Goal: Transaction & Acquisition: Purchase product/service

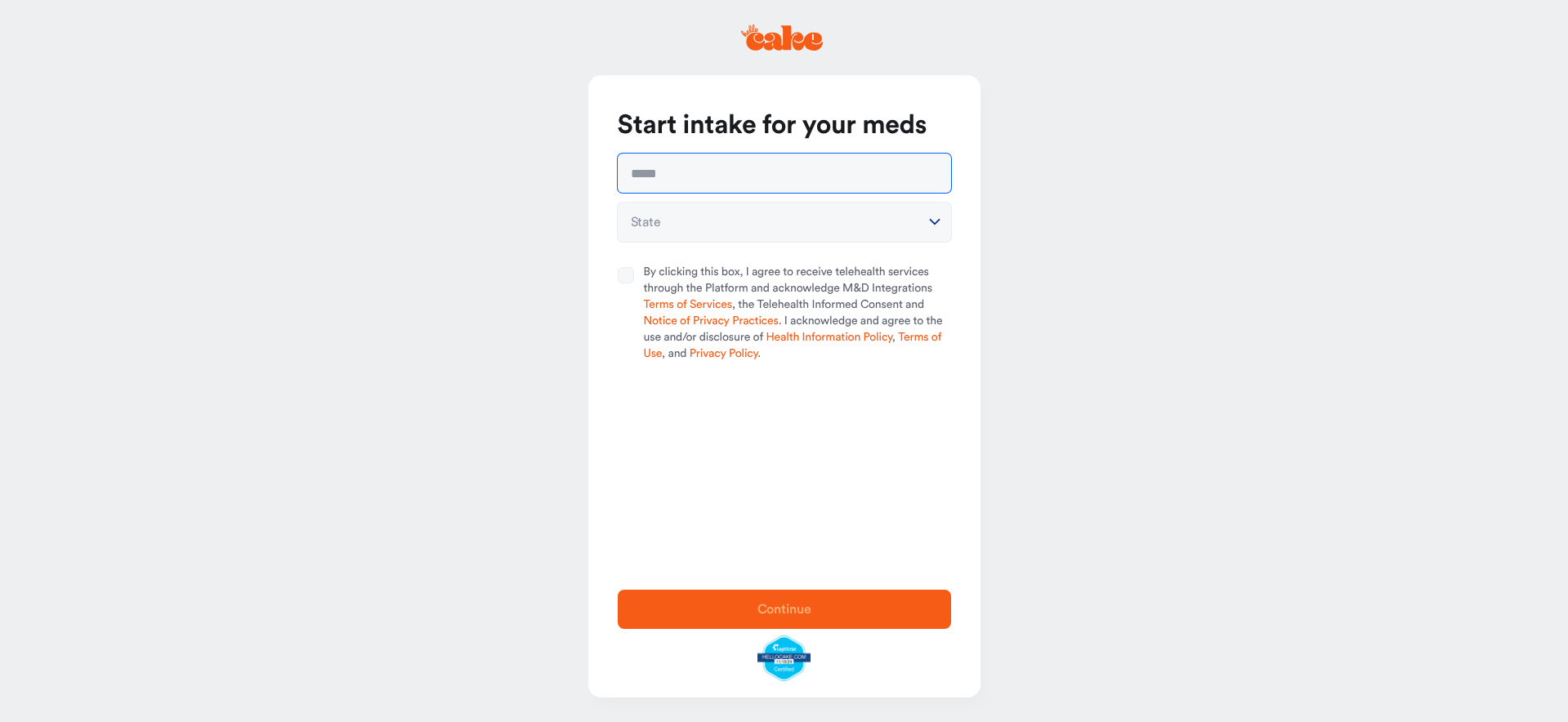
click at [665, 179] on input "text" at bounding box center [784, 173] width 333 height 39
type input "**********"
click at [762, 229] on html "**********" at bounding box center [784, 361] width 1568 height 722
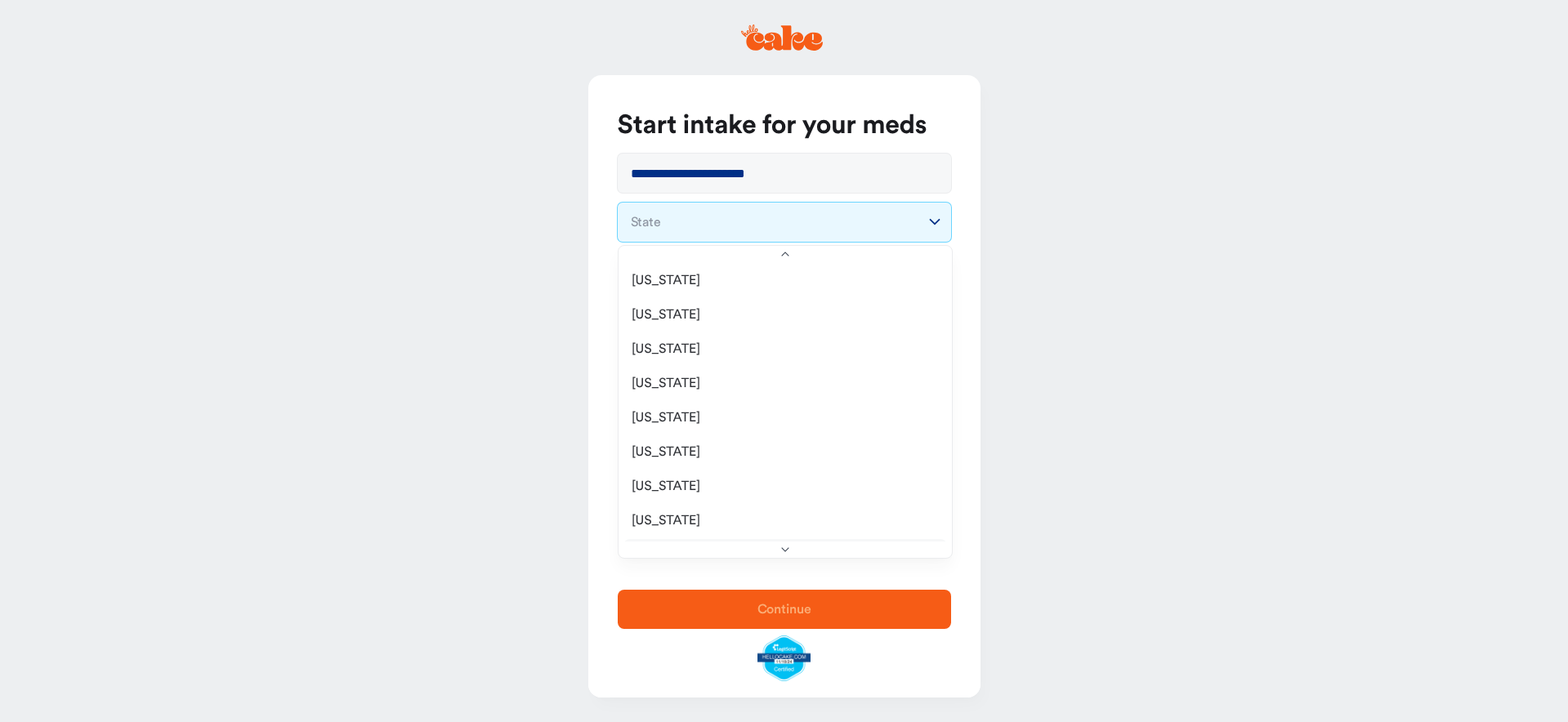
scroll to position [184, 0]
select select "**"
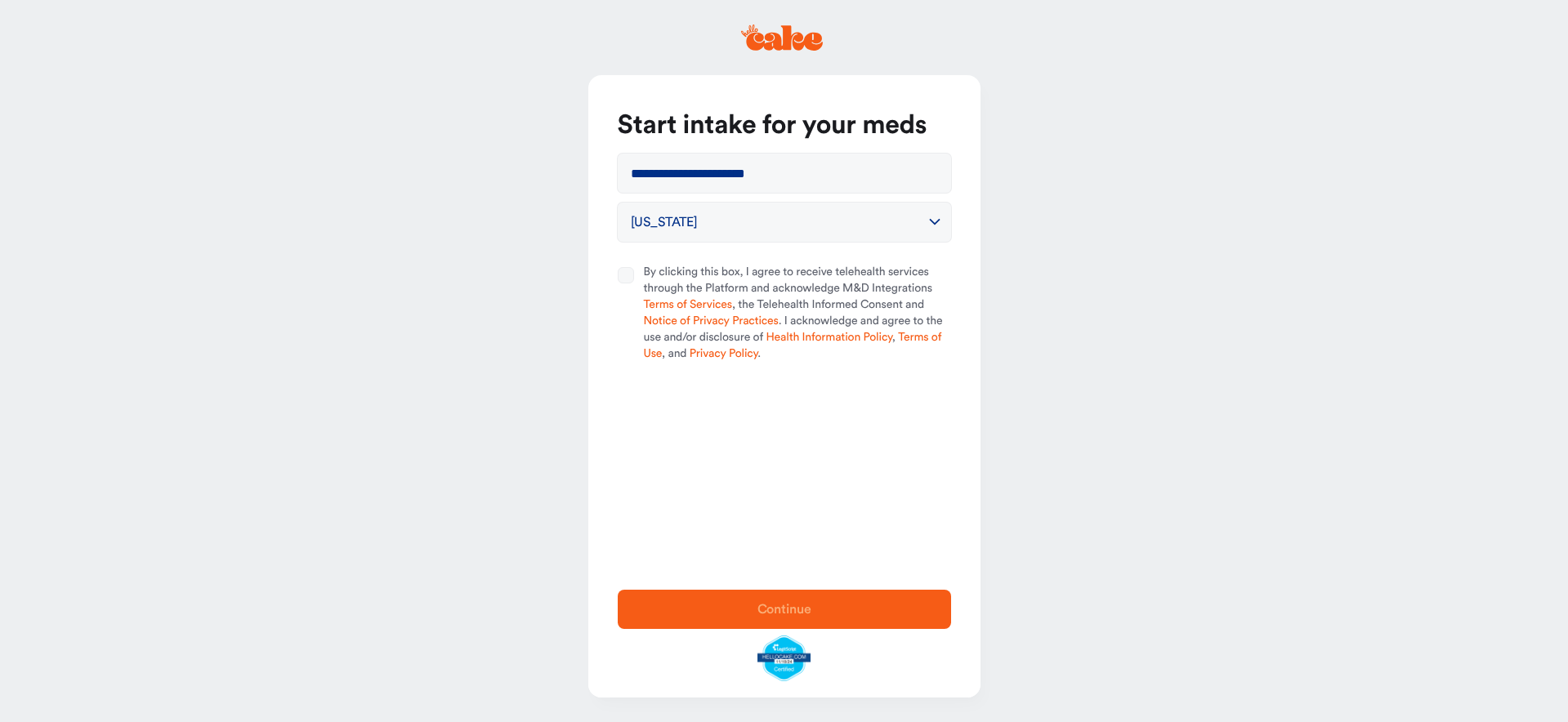
click at [624, 268] on button "By clicking this box, I agree to receive telehealth services through the Platfo…" at bounding box center [626, 275] width 17 height 17
click at [855, 607] on span "Continue" at bounding box center [784, 610] width 281 height 20
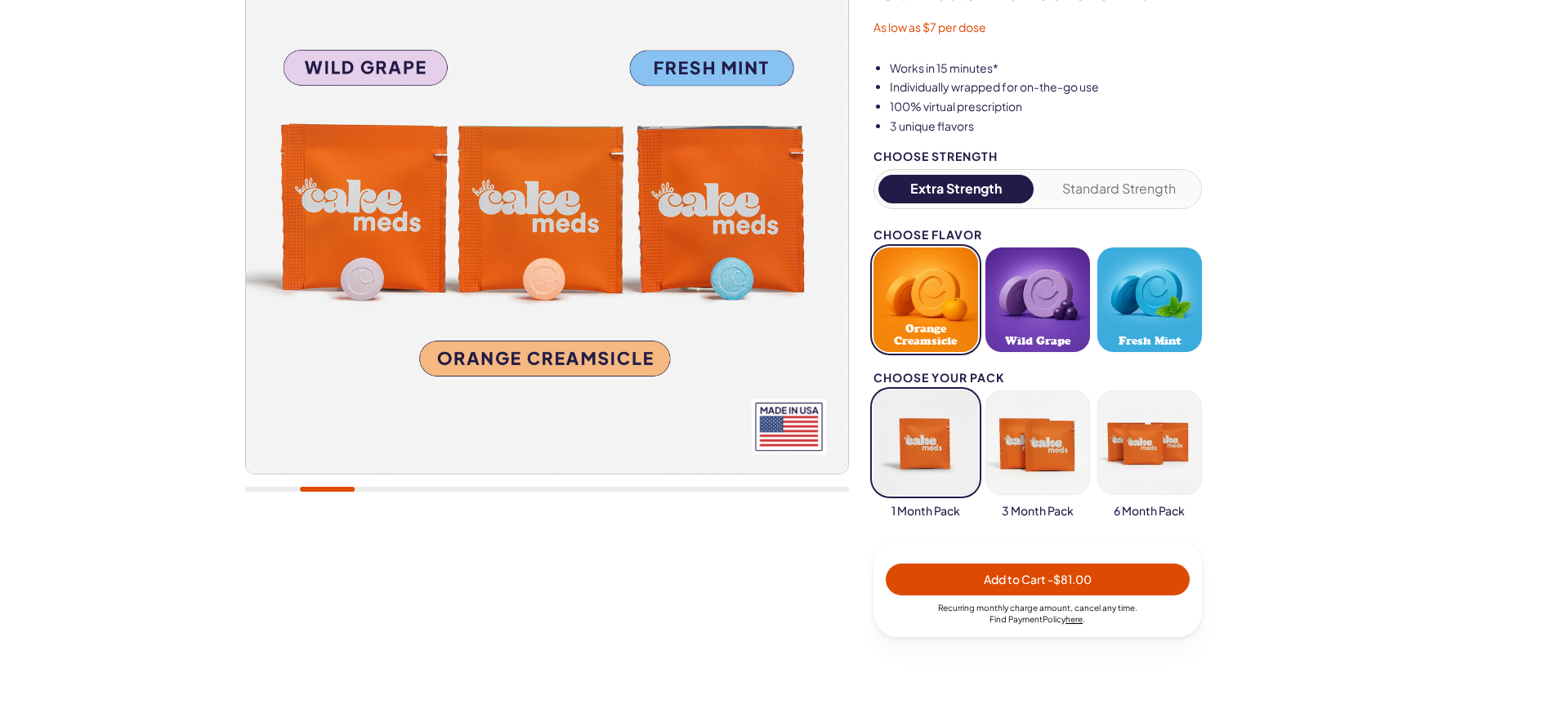
scroll to position [305, 0]
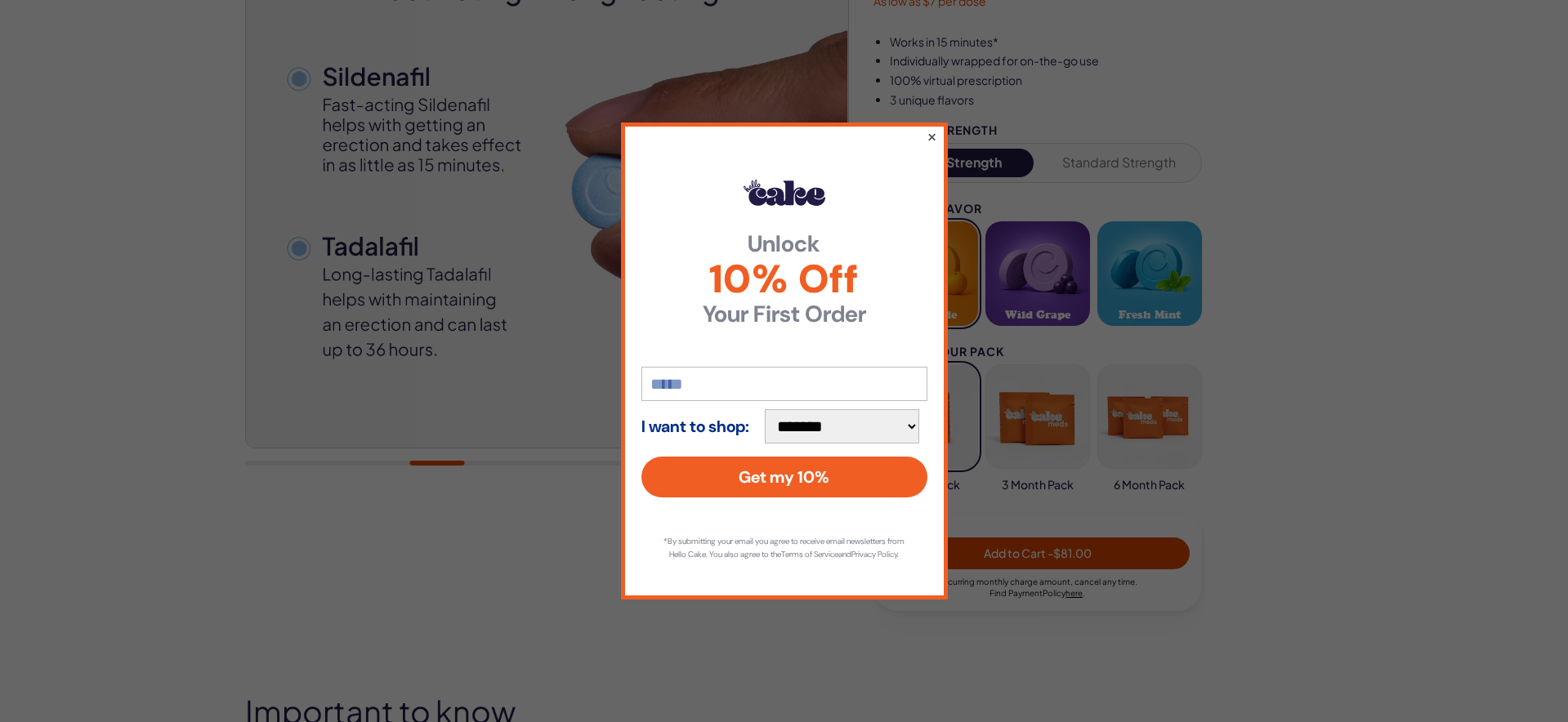
click at [934, 128] on button "×" at bounding box center [931, 136] width 11 height 20
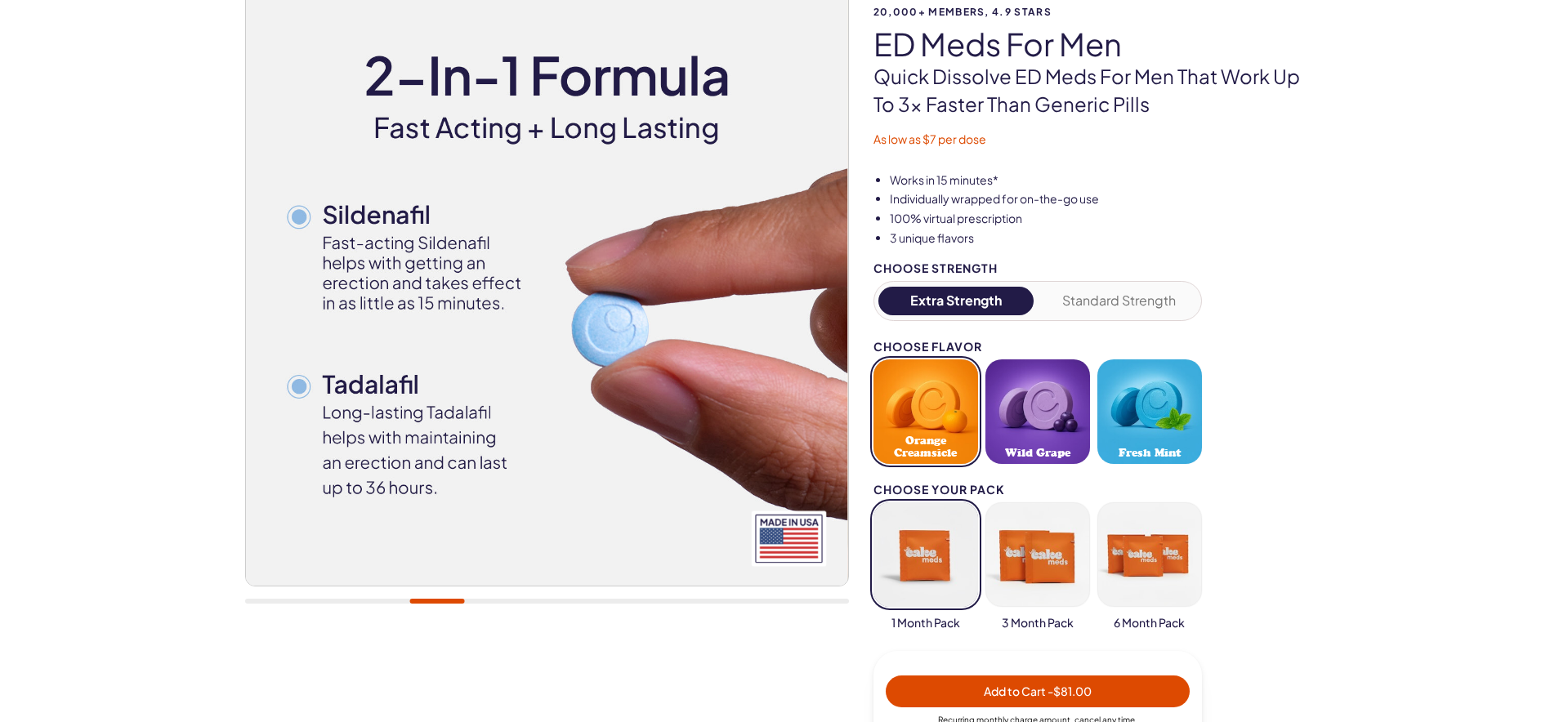
scroll to position [0, 0]
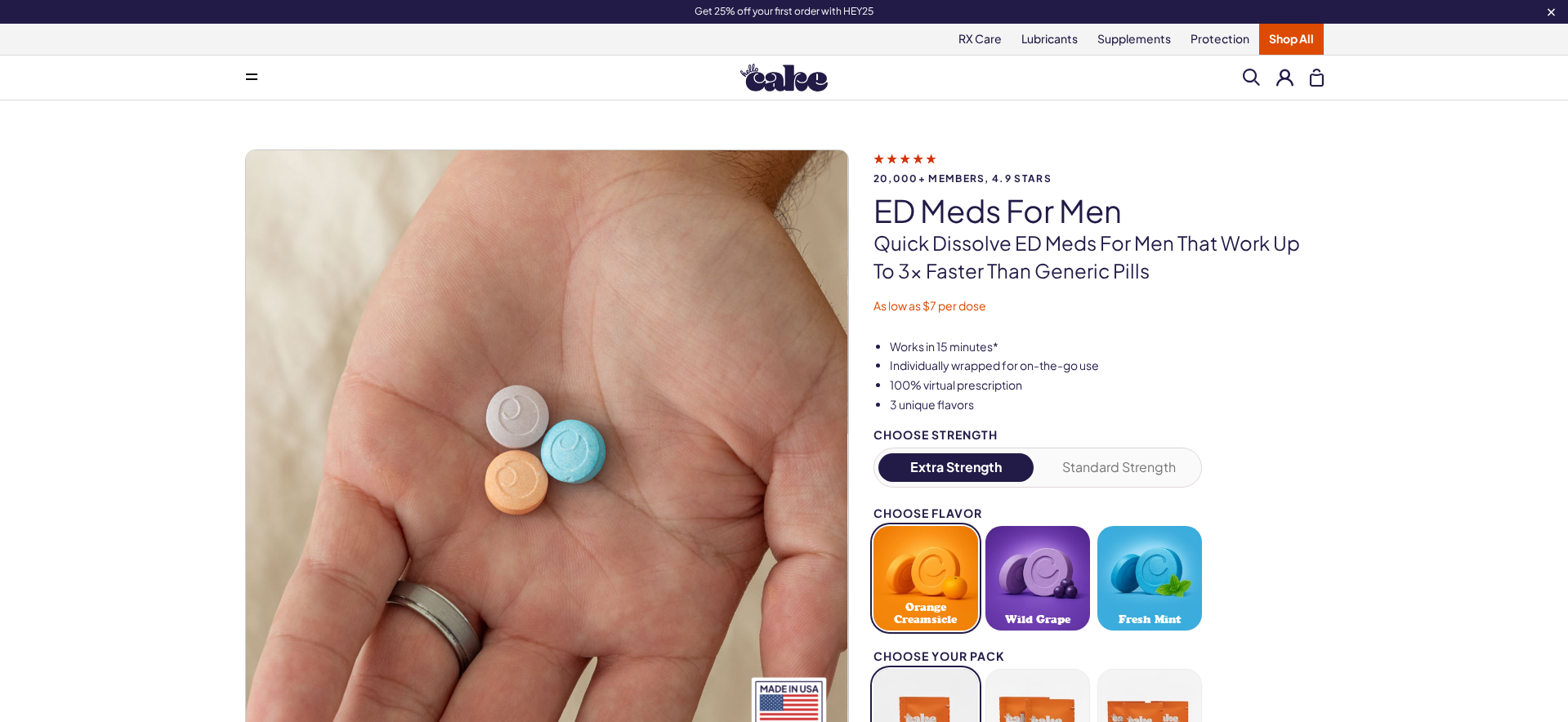
click at [1280, 76] on button at bounding box center [1284, 77] width 17 height 17
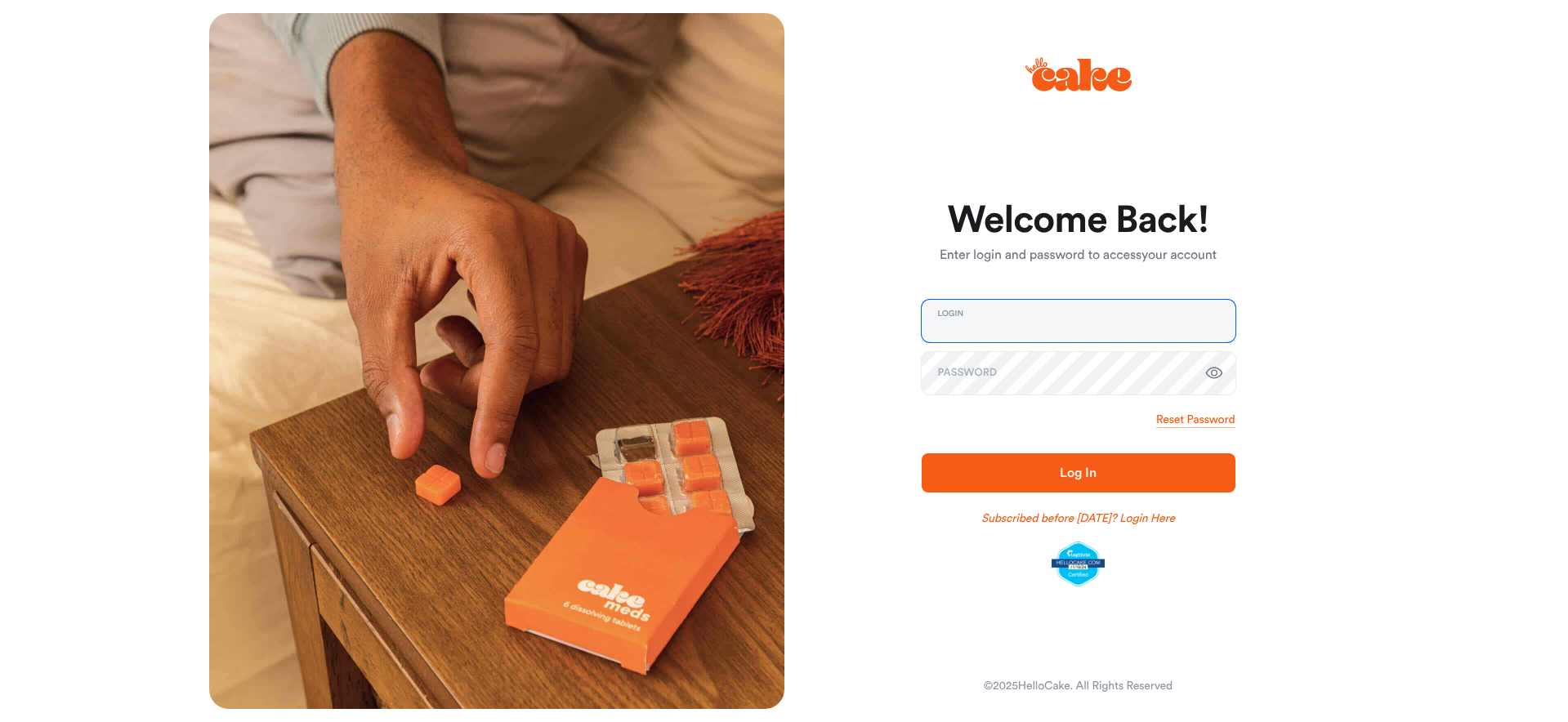
click at [1001, 325] on input "email" at bounding box center [1079, 321] width 314 height 42
type input "**********"
click at [1108, 474] on span "Log In" at bounding box center [1079, 473] width 261 height 20
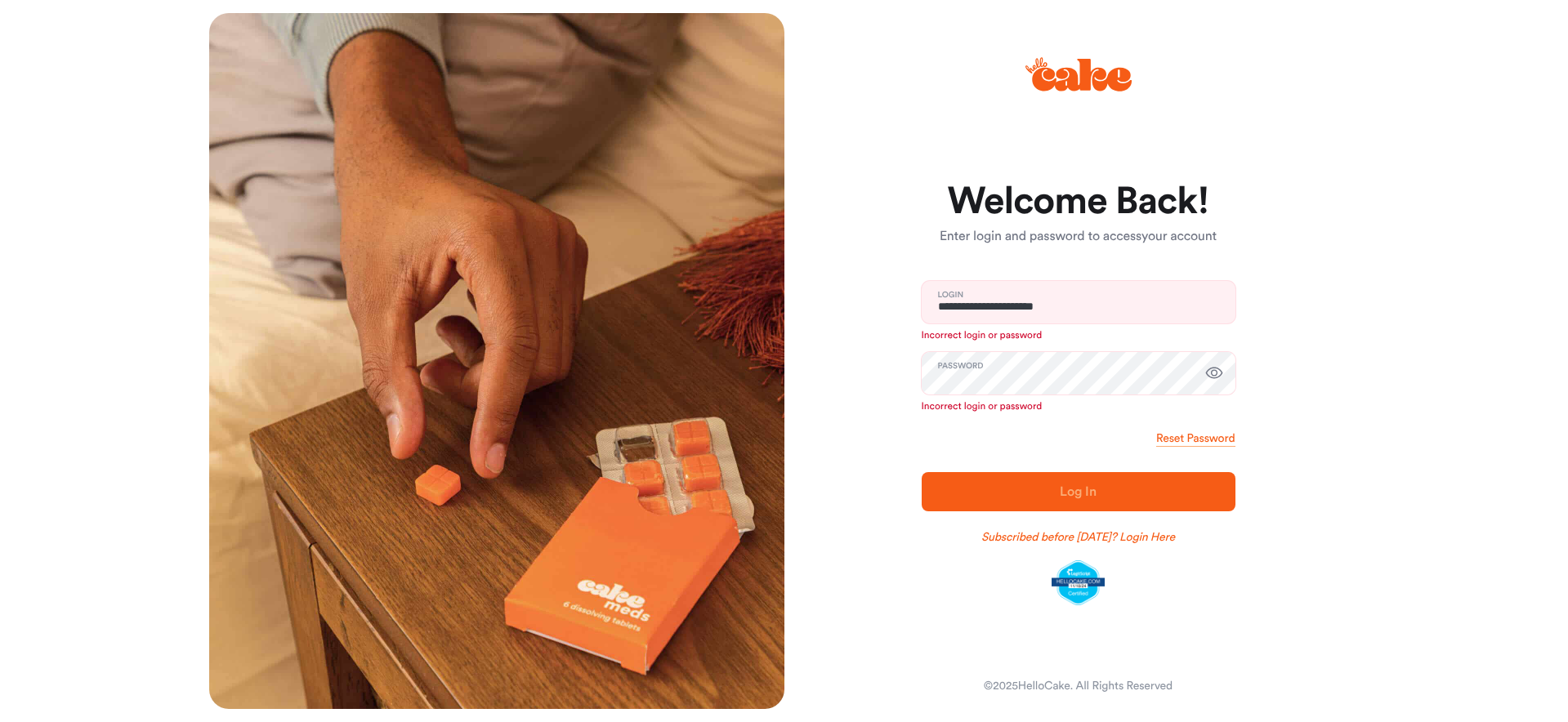
drag, startPoint x: 927, startPoint y: 433, endPoint x: 1127, endPoint y: 423, distance: 200.2
click at [930, 433] on div "Reset Password" at bounding box center [1079, 439] width 314 height 17
click at [1182, 438] on link "Reset Password" at bounding box center [1195, 439] width 79 height 17
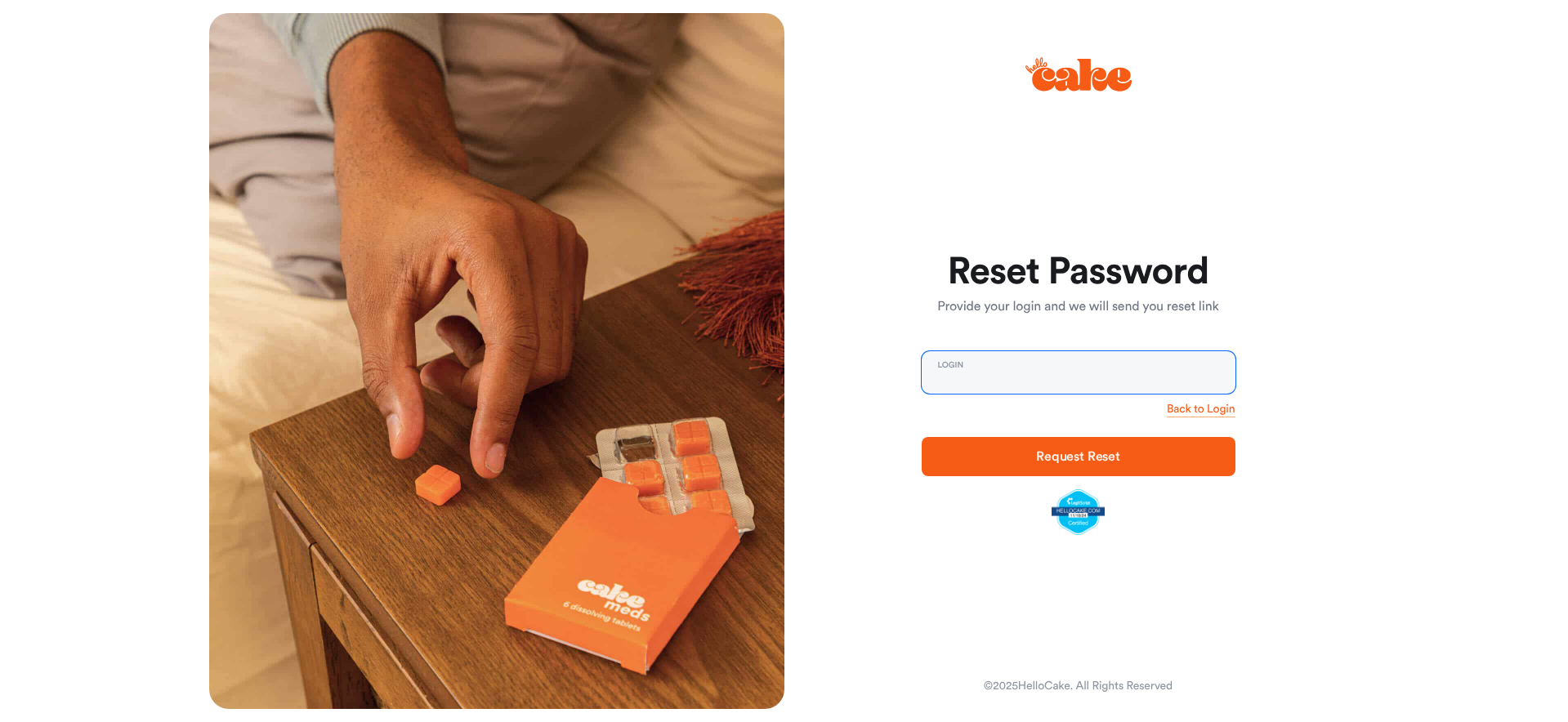
click at [977, 376] on input "email" at bounding box center [1079, 372] width 314 height 42
type input "**********"
click at [1064, 456] on span "Request Reset" at bounding box center [1078, 457] width 84 height 13
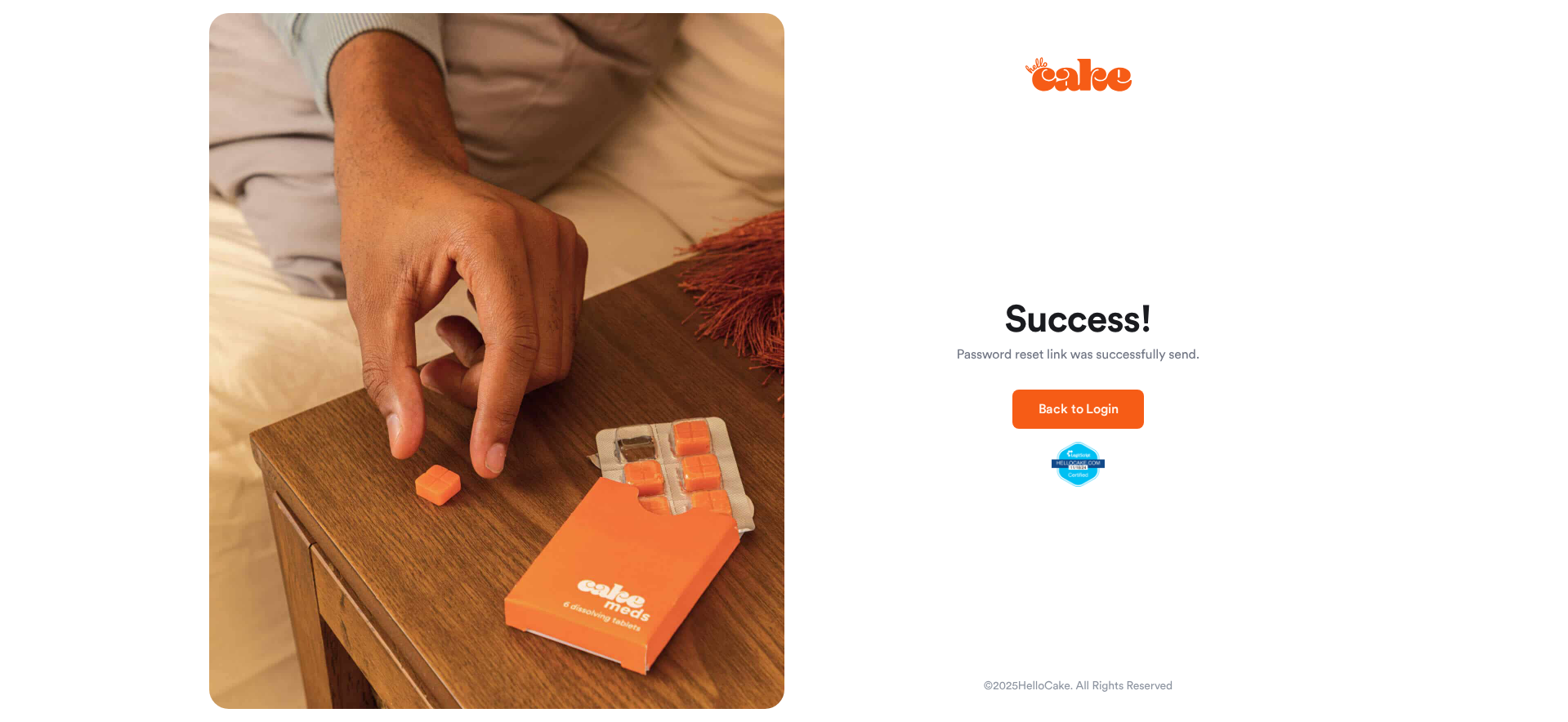
click at [1052, 410] on span "Back to Login" at bounding box center [1078, 409] width 80 height 13
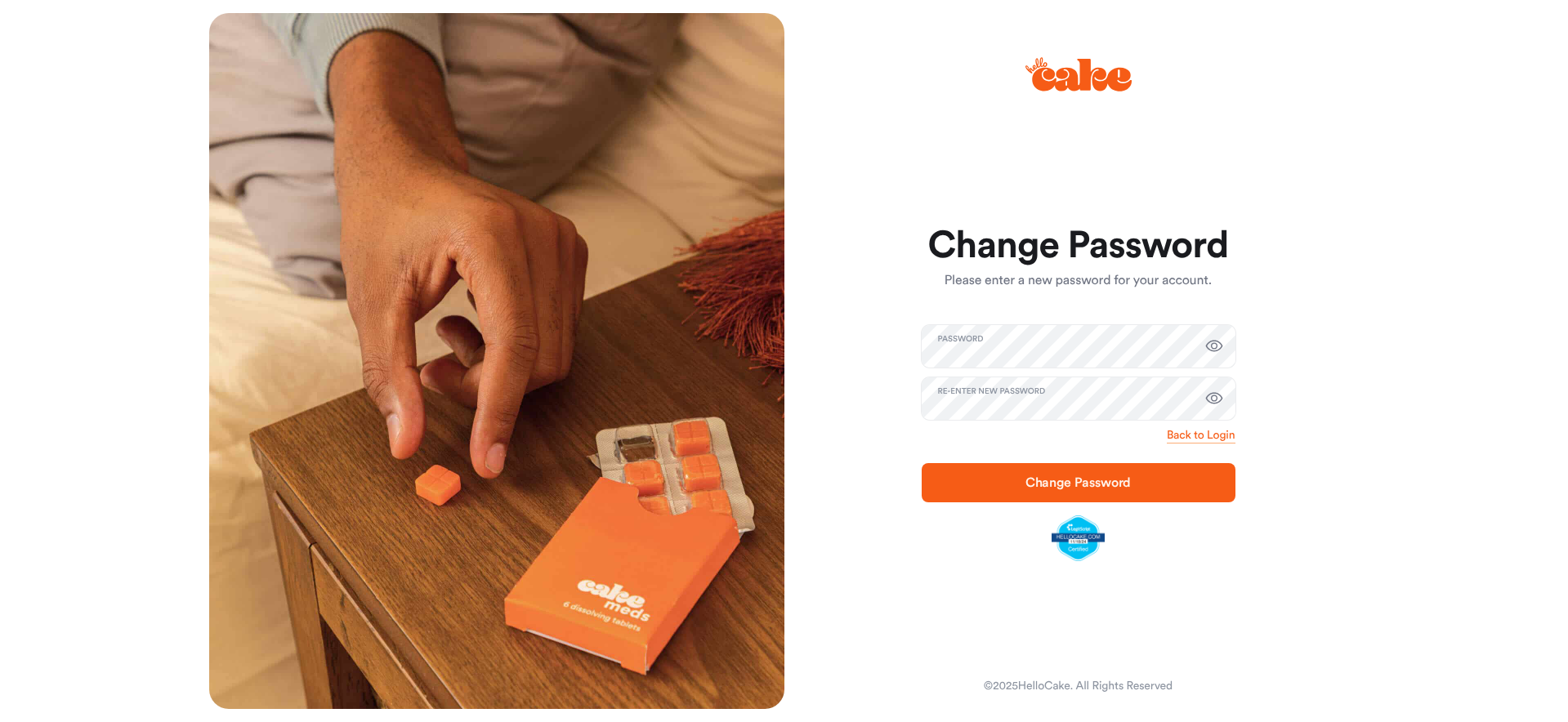
click at [989, 481] on span "Change Password" at bounding box center [1079, 482] width 261 height 20
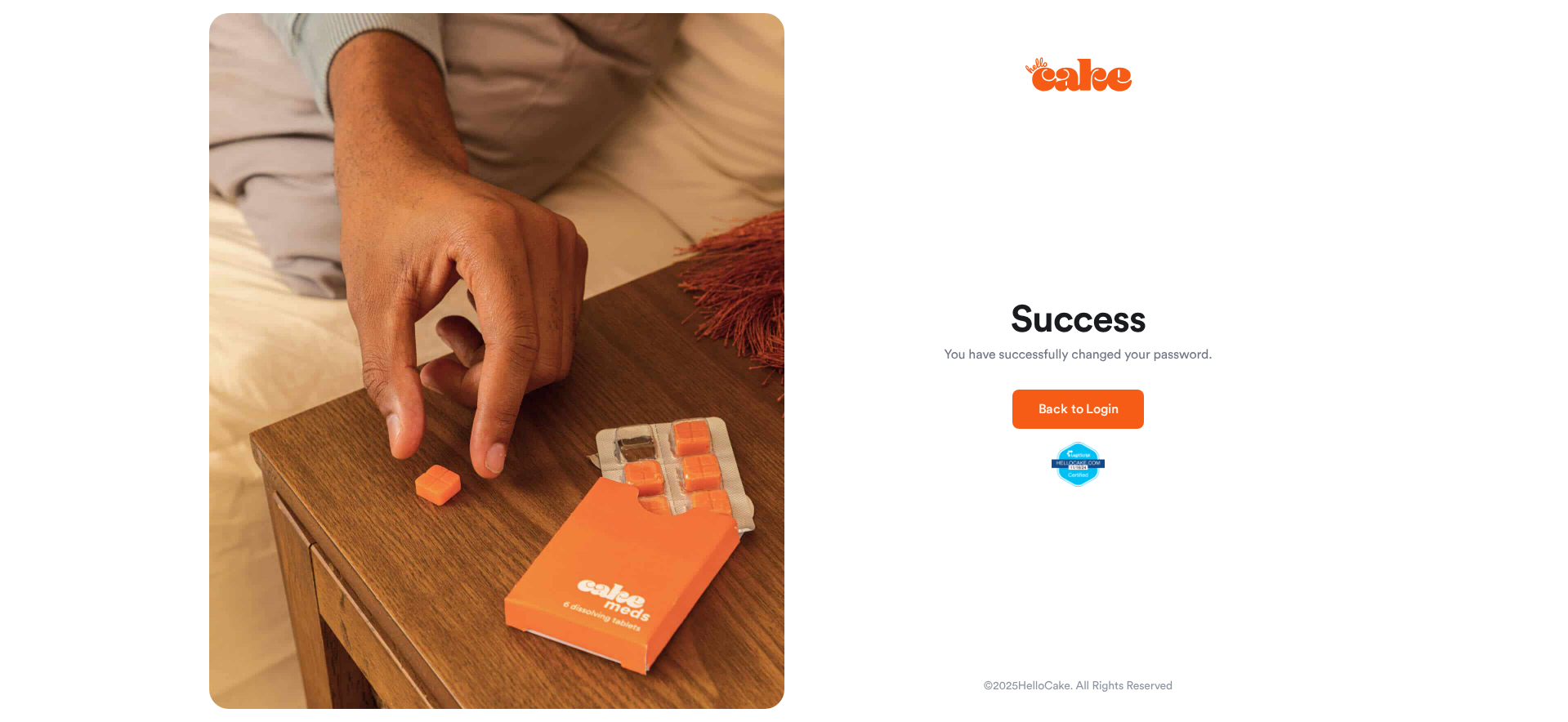
click at [1068, 413] on span "Back to Login" at bounding box center [1078, 409] width 80 height 13
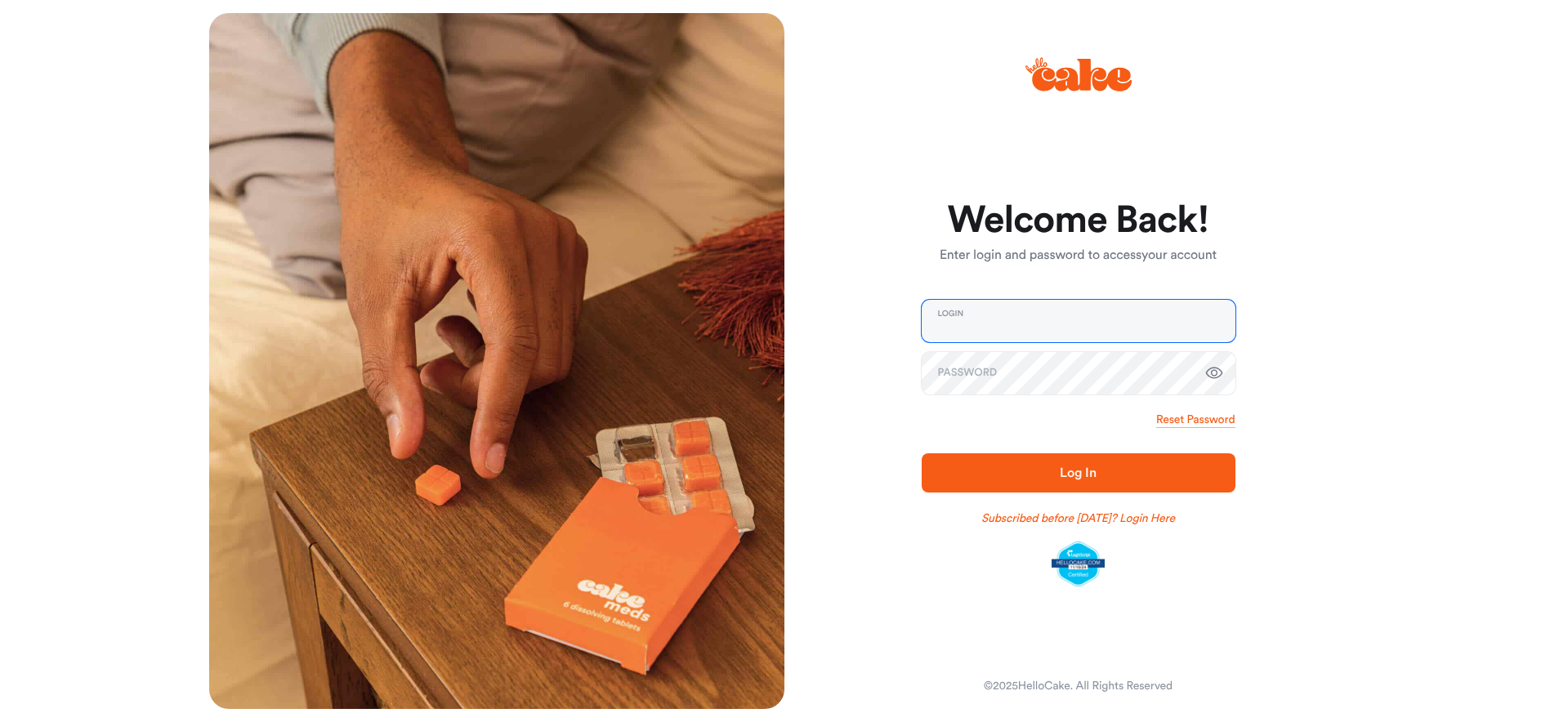
click at [984, 328] on input "email" at bounding box center [1079, 321] width 314 height 42
type input "**********"
click at [1088, 466] on span "Log In" at bounding box center [1077, 473] width 36 height 13
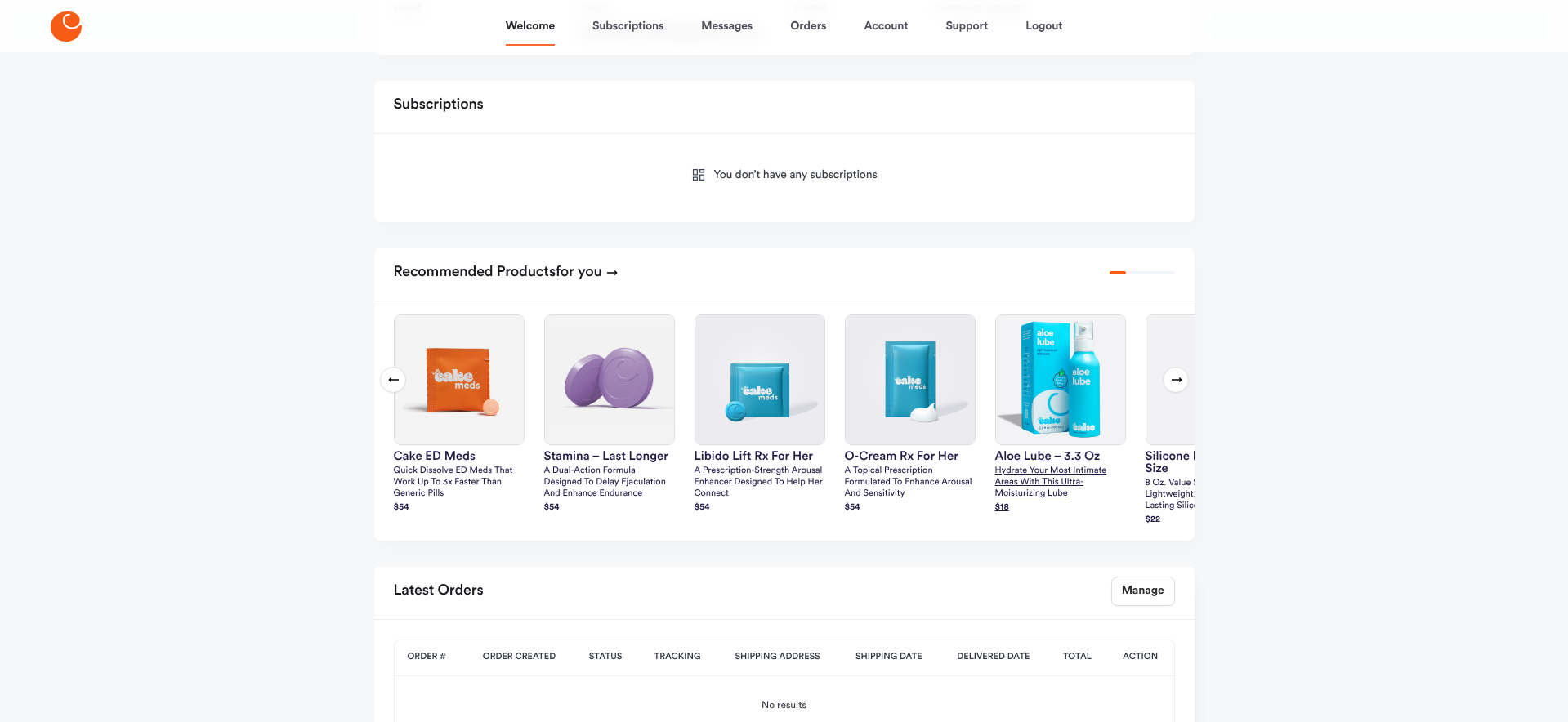
scroll to position [205, 0]
click at [448, 408] on img at bounding box center [459, 379] width 129 height 129
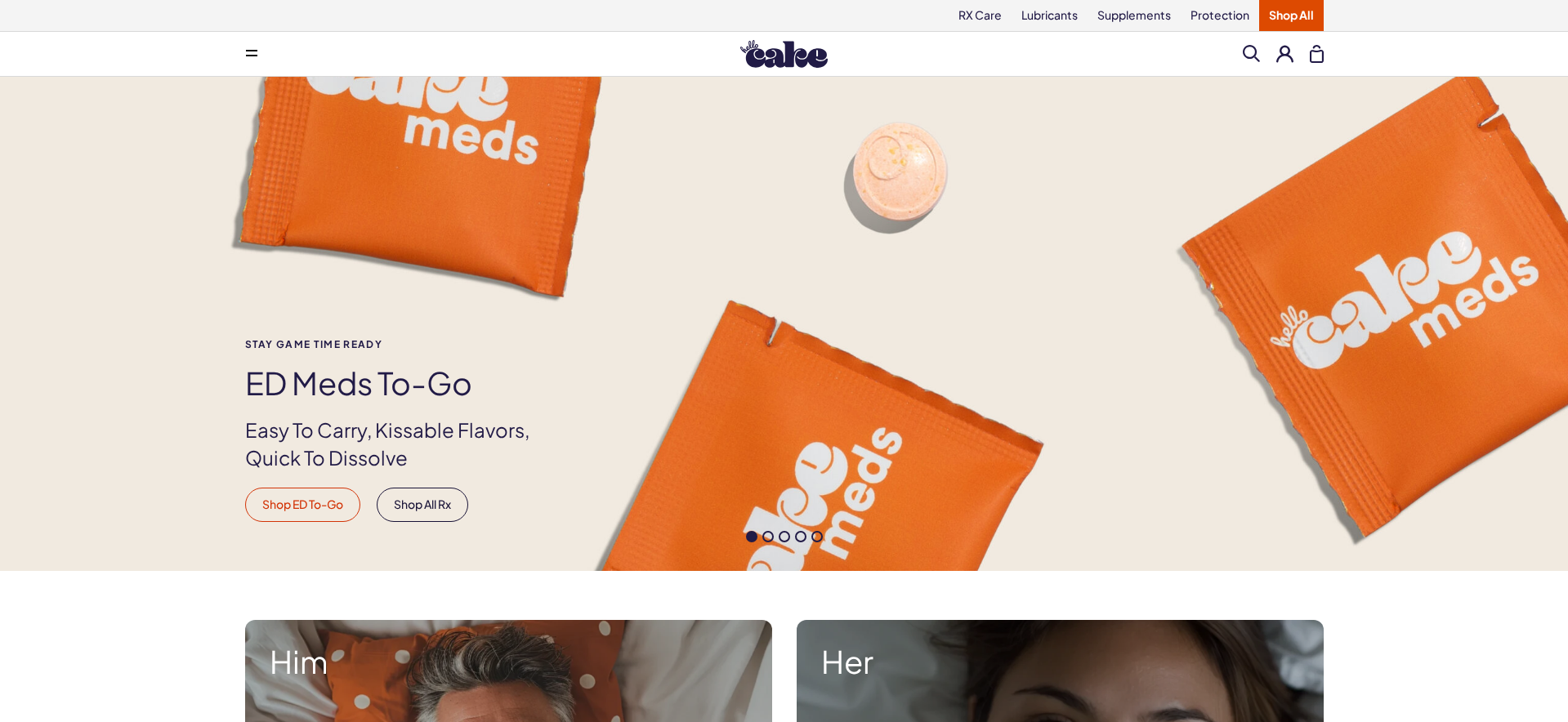
click at [325, 510] on link "Shop ED To-Go" at bounding box center [303, 505] width 115 height 35
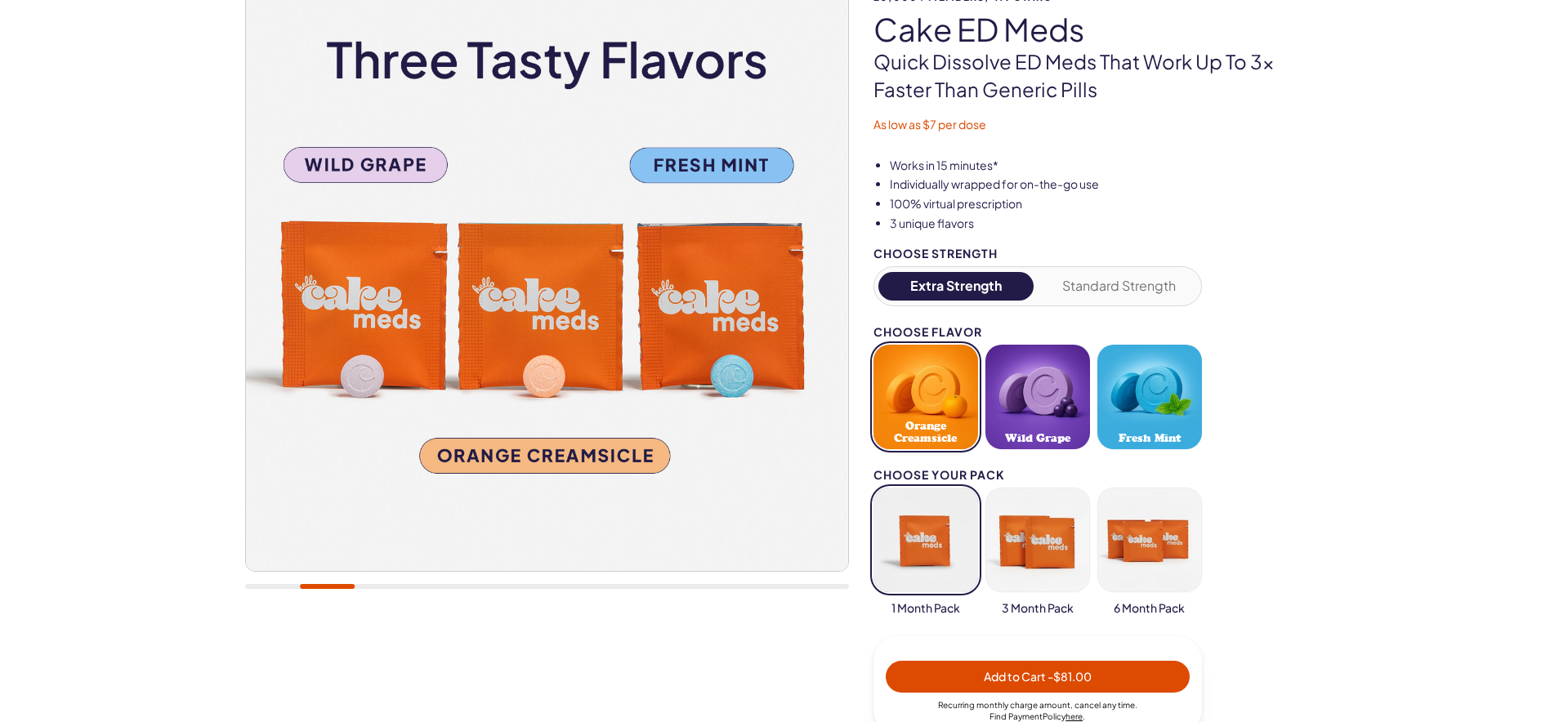
scroll to position [169, 0]
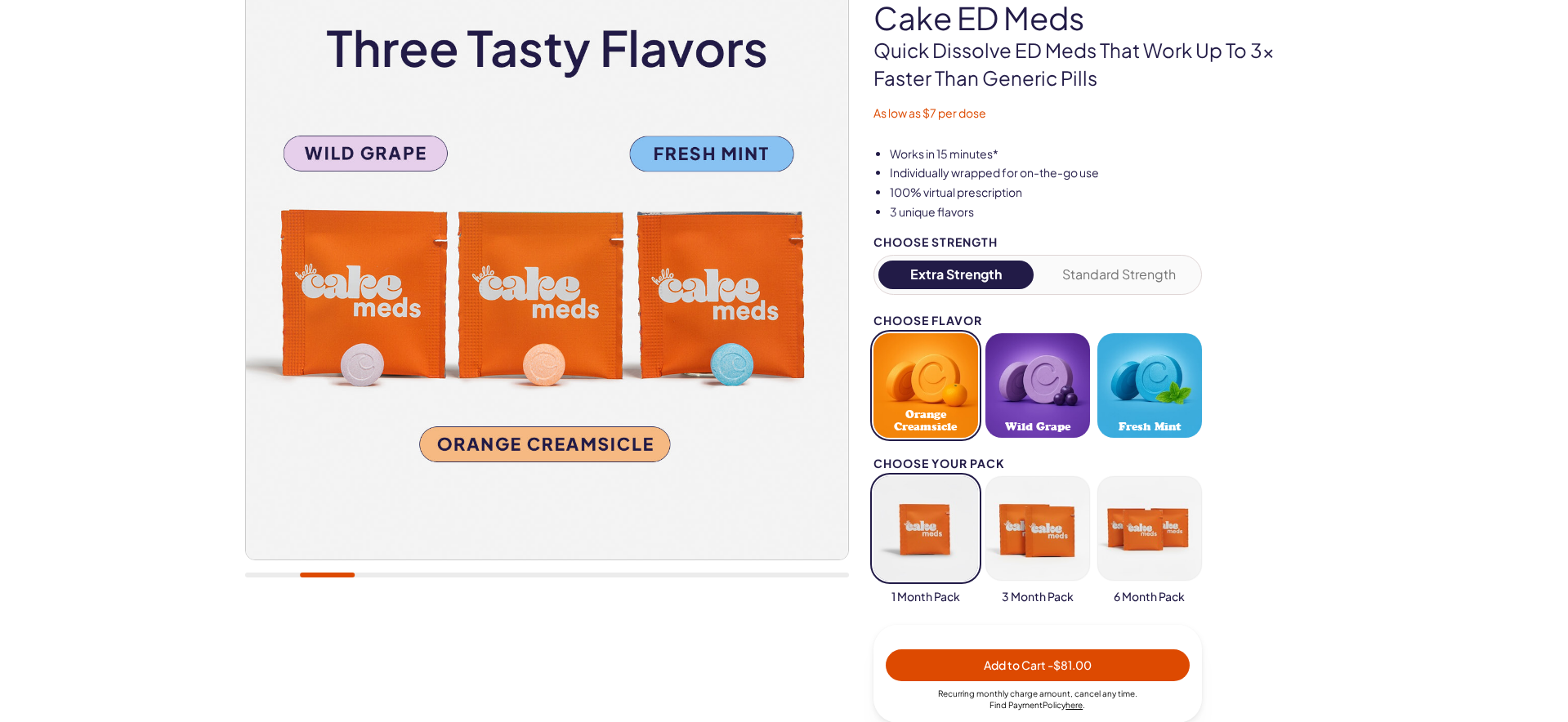
click at [1049, 551] on button "button" at bounding box center [1037, 528] width 105 height 105
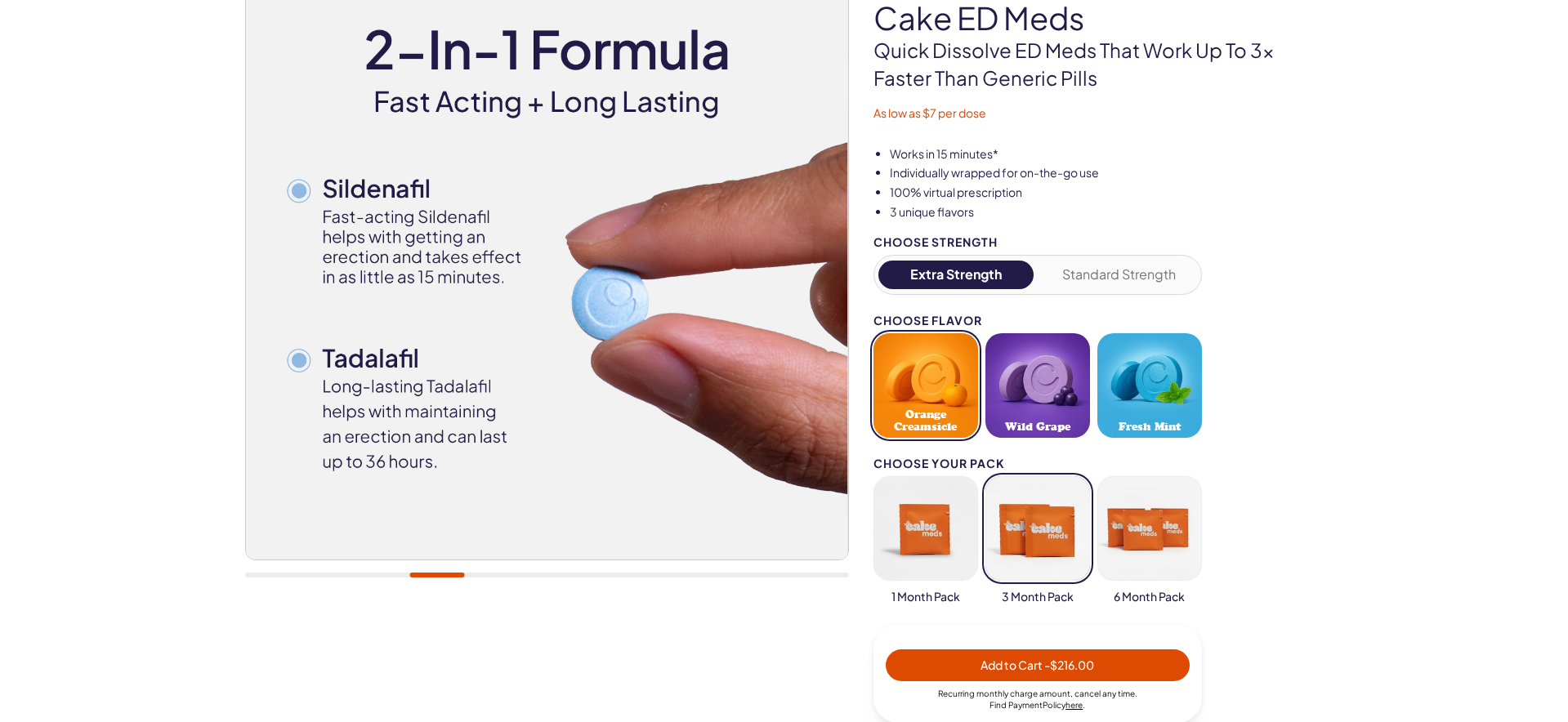
scroll to position [171, 0]
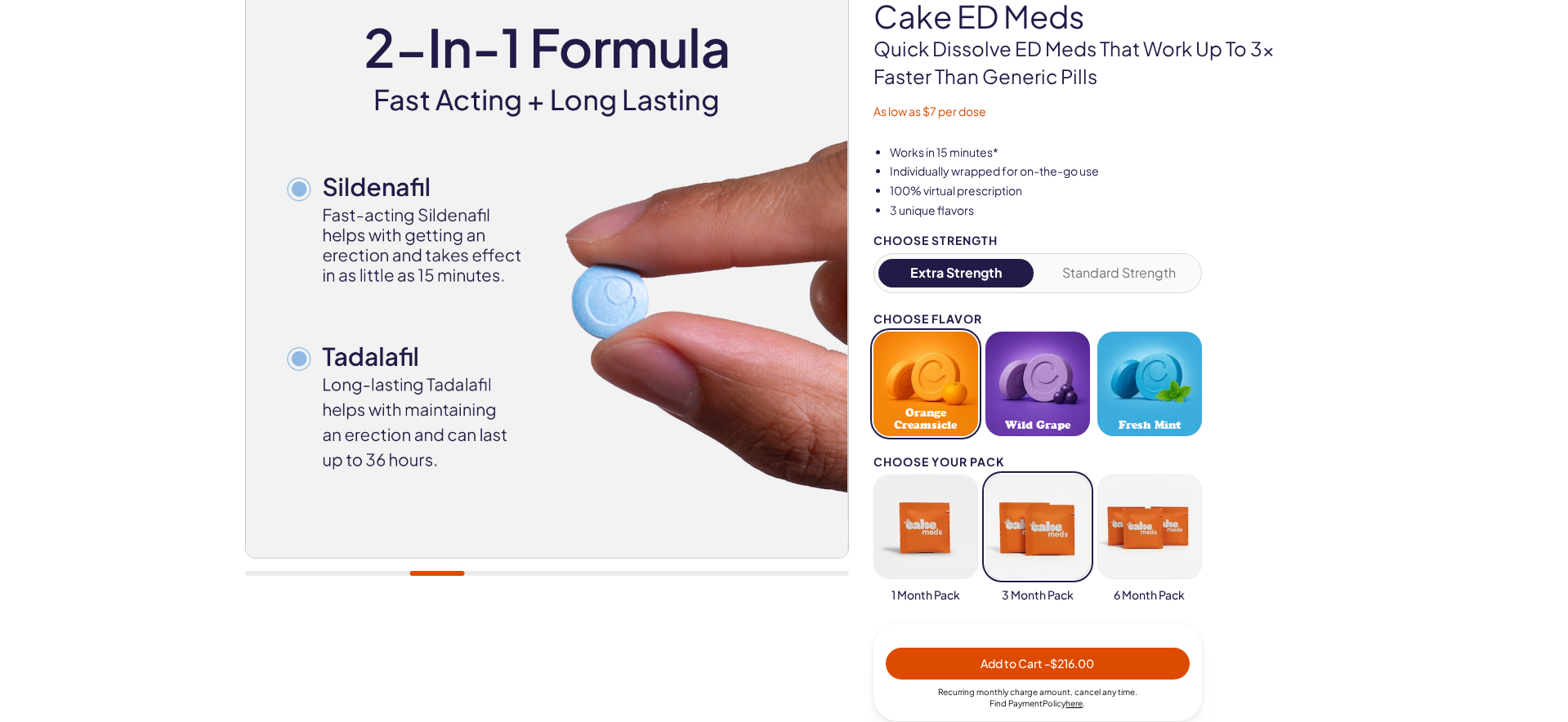
click at [1075, 670] on span "- $216.00" at bounding box center [1069, 663] width 50 height 15
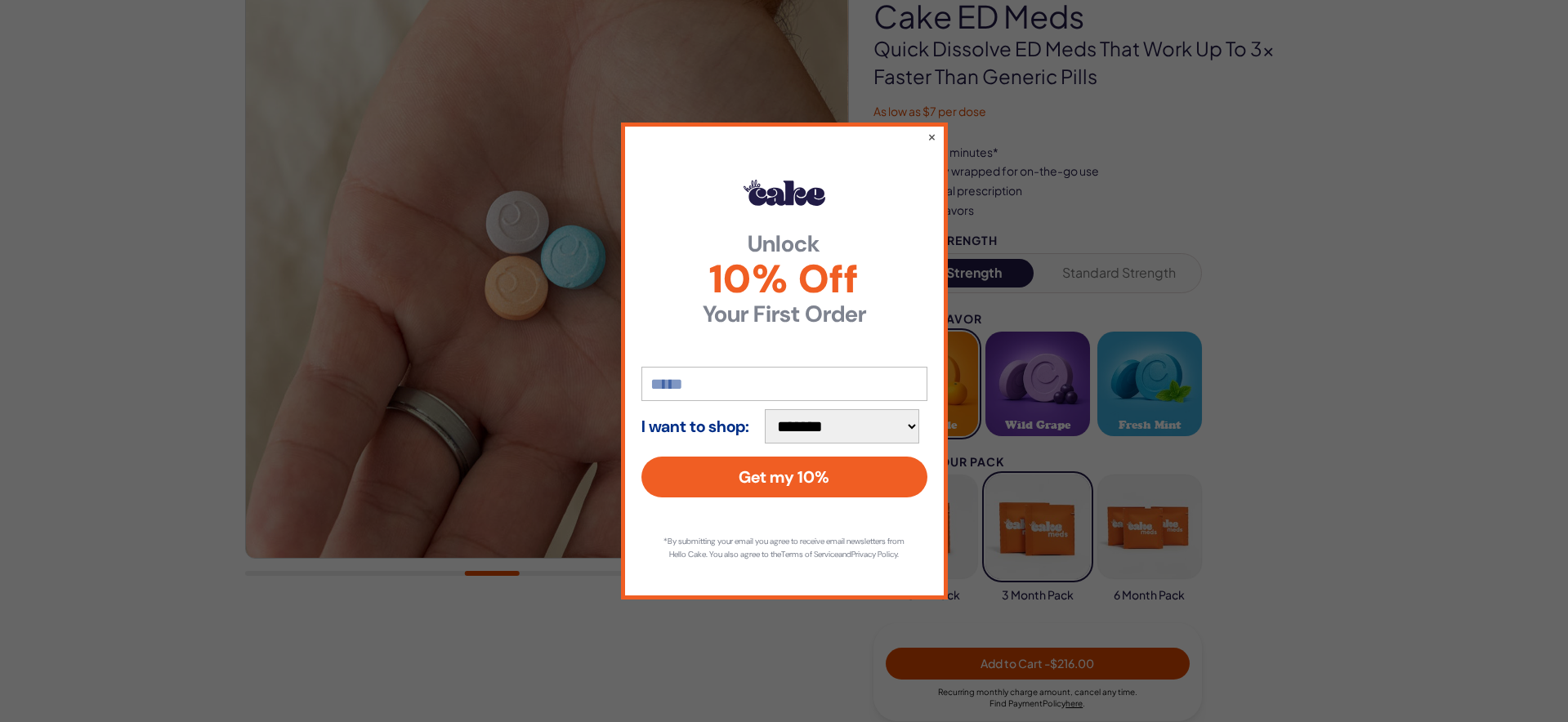
click at [694, 377] on input "email" at bounding box center [784, 384] width 286 height 35
click at [930, 132] on button "×" at bounding box center [931, 136] width 11 height 20
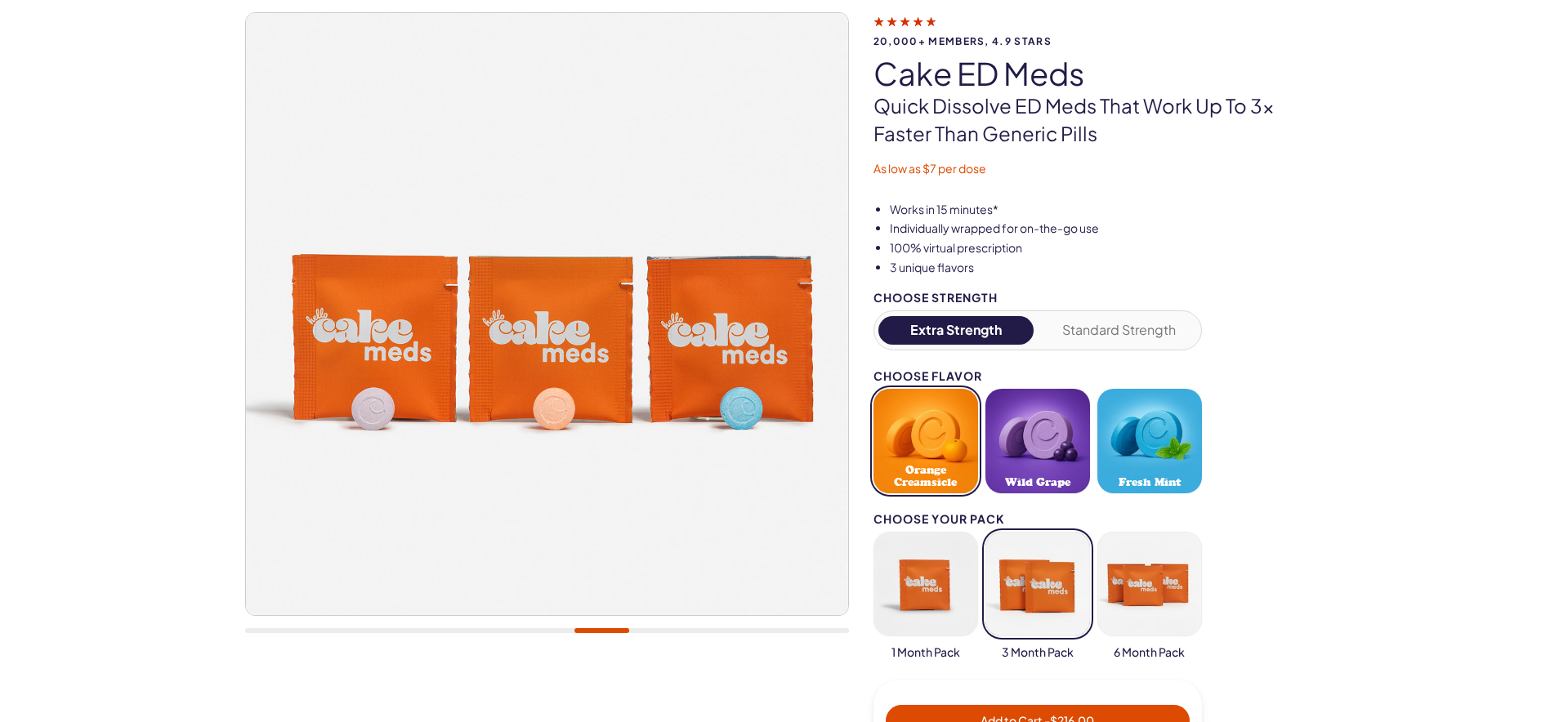
scroll to position [0, 0]
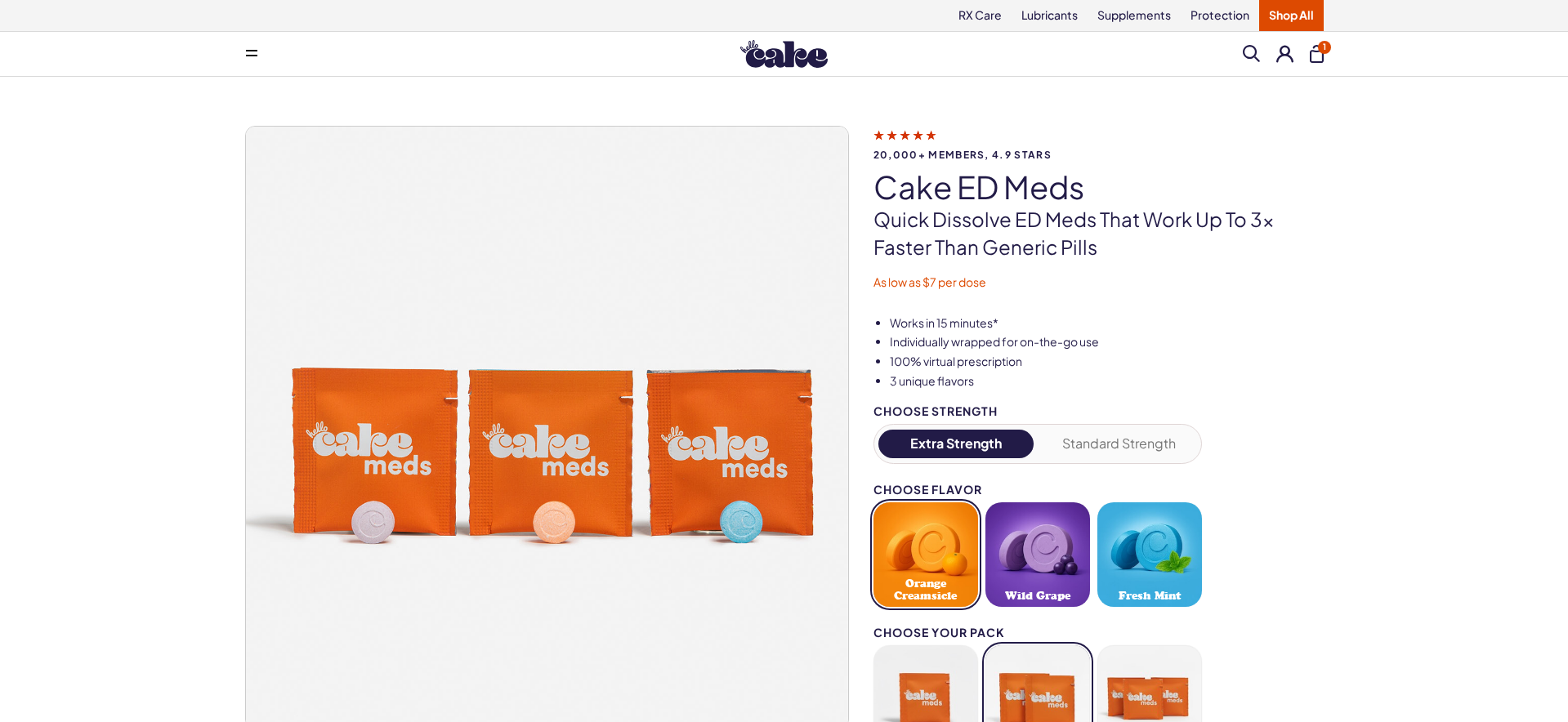
click at [1316, 55] on button "1" at bounding box center [1317, 54] width 14 height 18
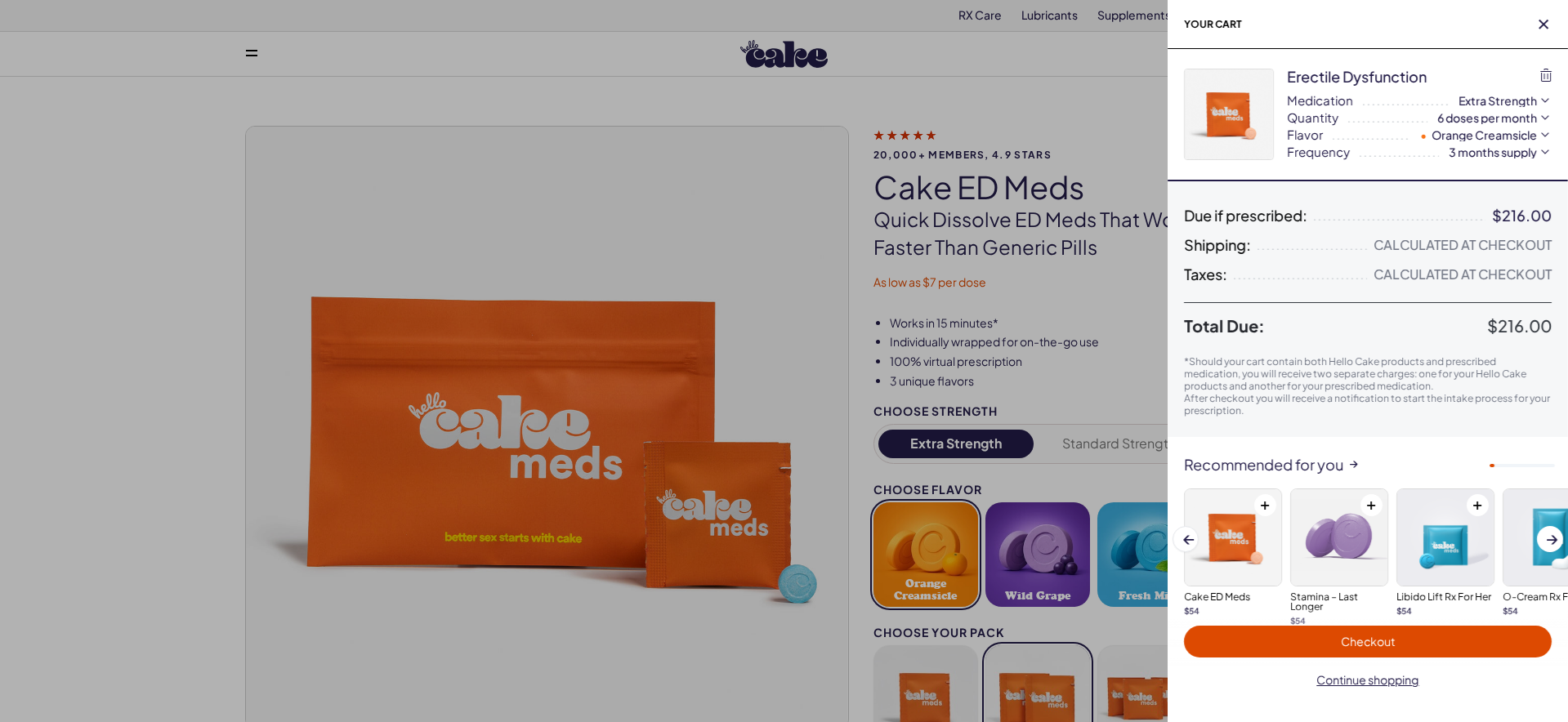
click at [1418, 245] on div "Calculated at Checkout" at bounding box center [1462, 245] width 178 height 17
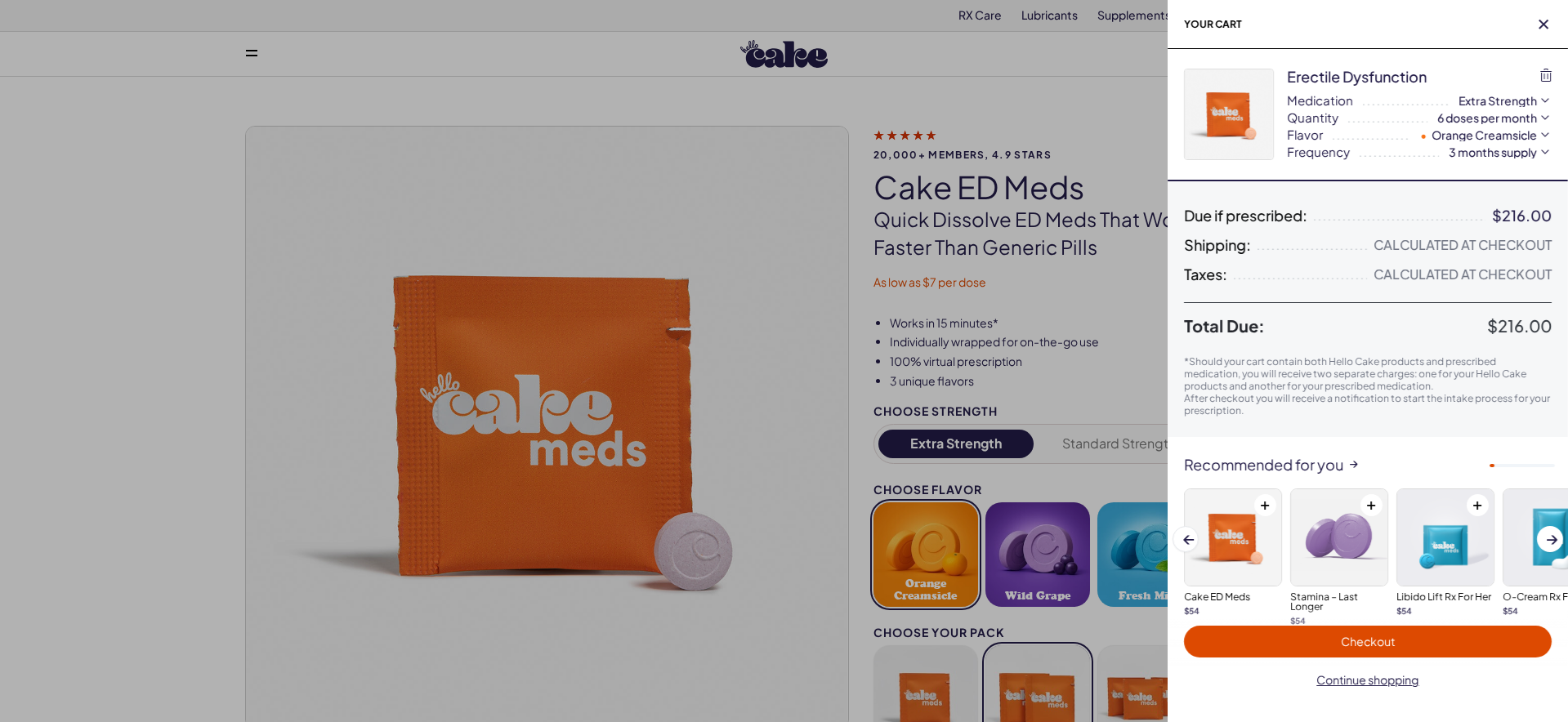
click at [1408, 318] on span "Total Due:" at bounding box center [1335, 326] width 303 height 20
click at [1547, 21] on icon "button" at bounding box center [1543, 25] width 10 height 10
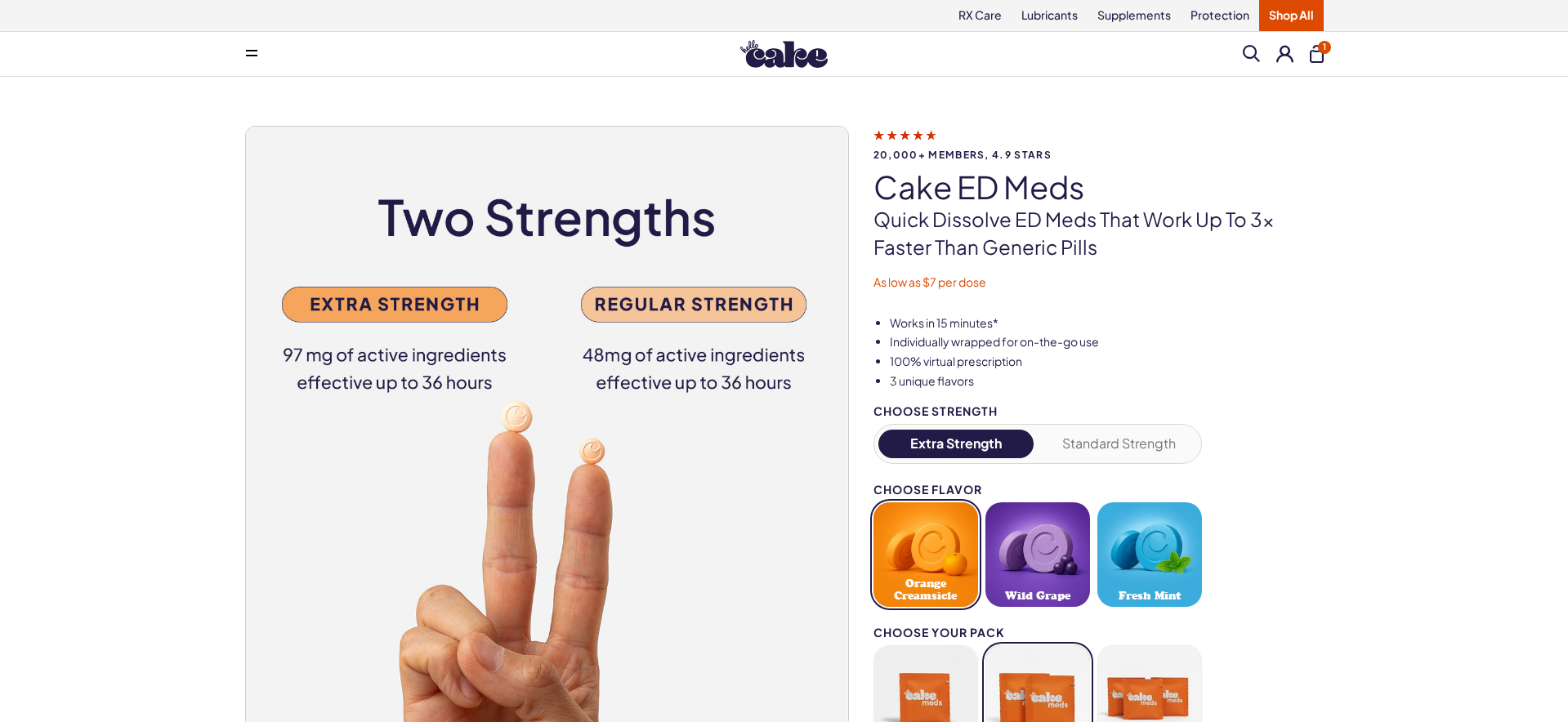
click at [1326, 53] on div "Menu Him Her Everything Rx Care Rx For Him Cake ED Meds - To Go The Daily Chew …" at bounding box center [784, 54] width 1176 height 33
click at [1316, 53] on button "1" at bounding box center [1317, 54] width 14 height 18
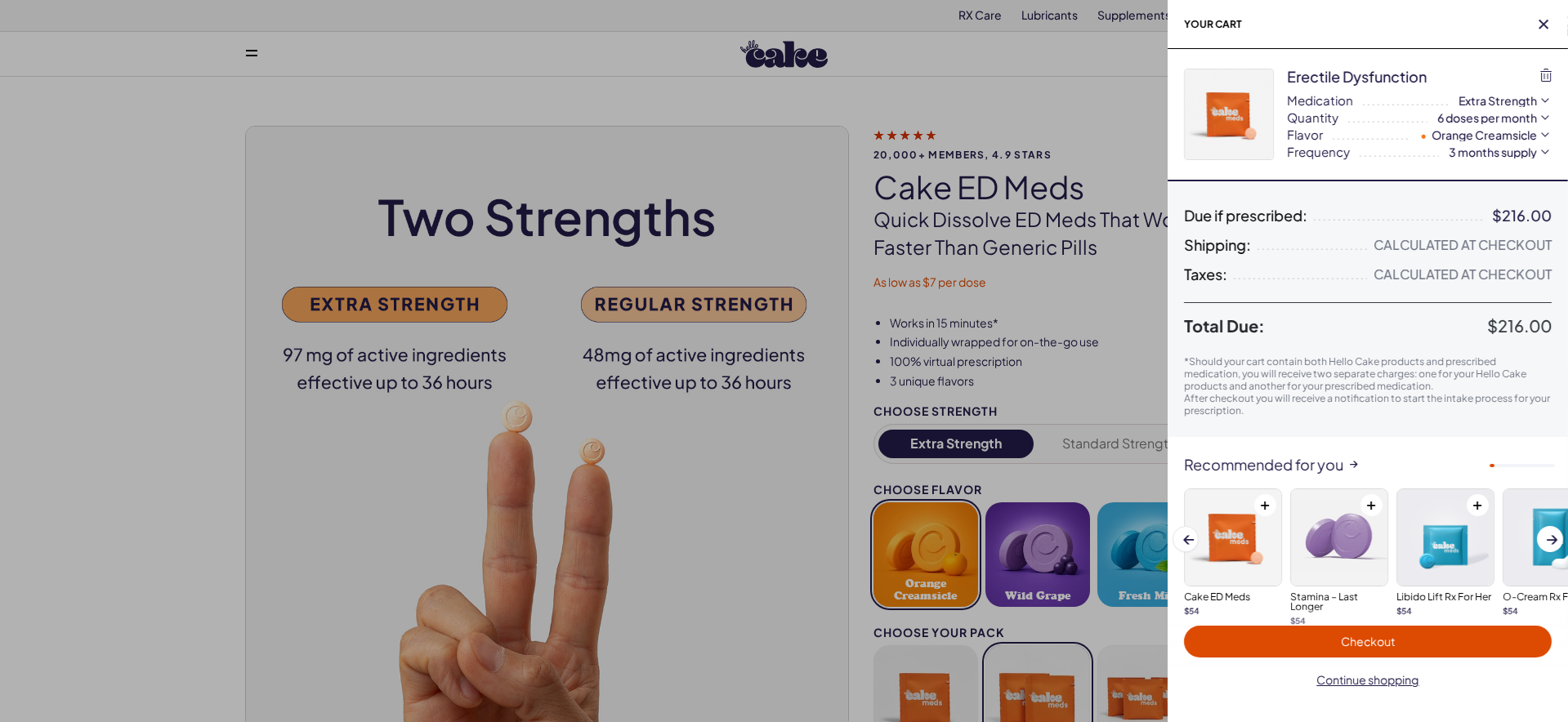
click at [1396, 153] on div "**********" at bounding box center [1451, 152] width 202 height 17
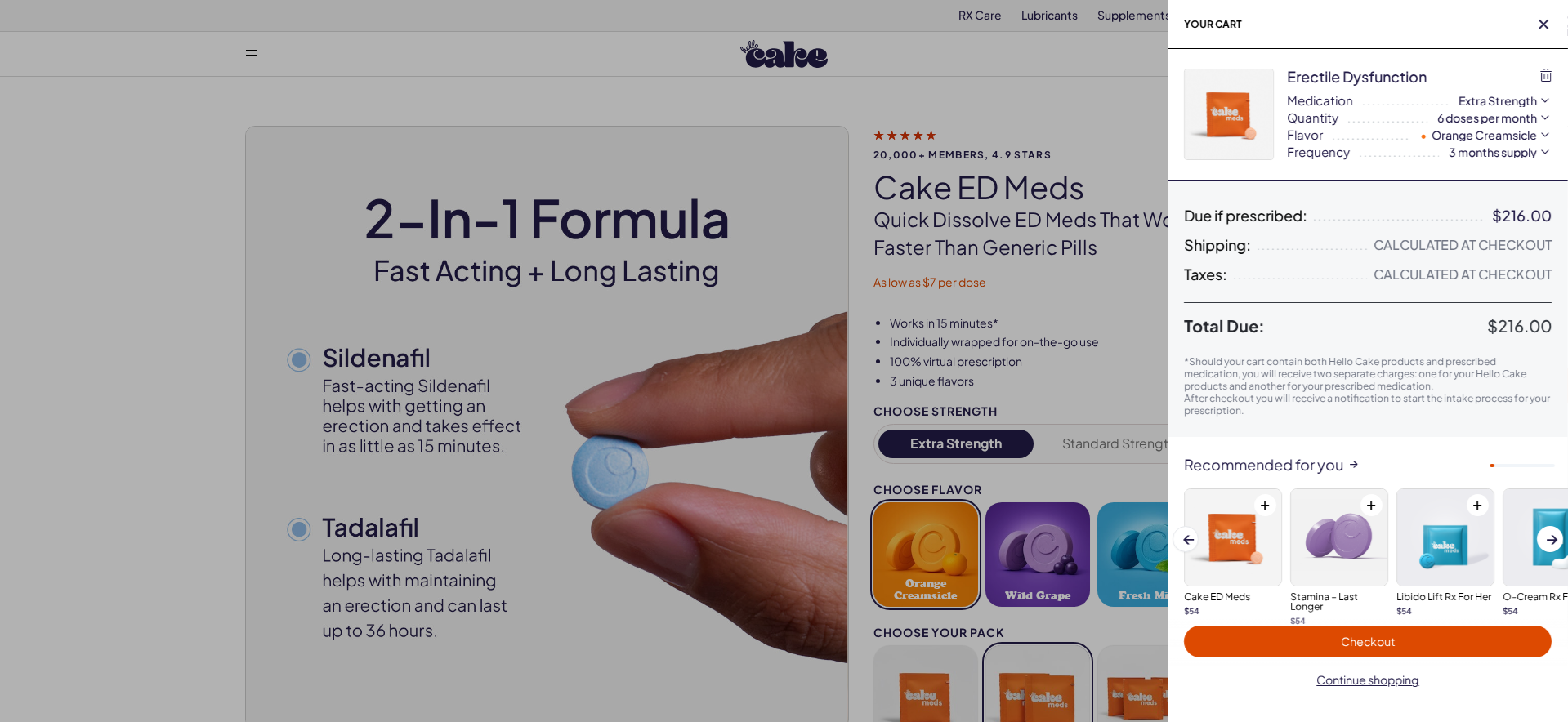
click at [1394, 129] on div "**********" at bounding box center [1437, 135] width 229 height 17
click at [1546, 78] on icon "button" at bounding box center [1546, 75] width 12 height 13
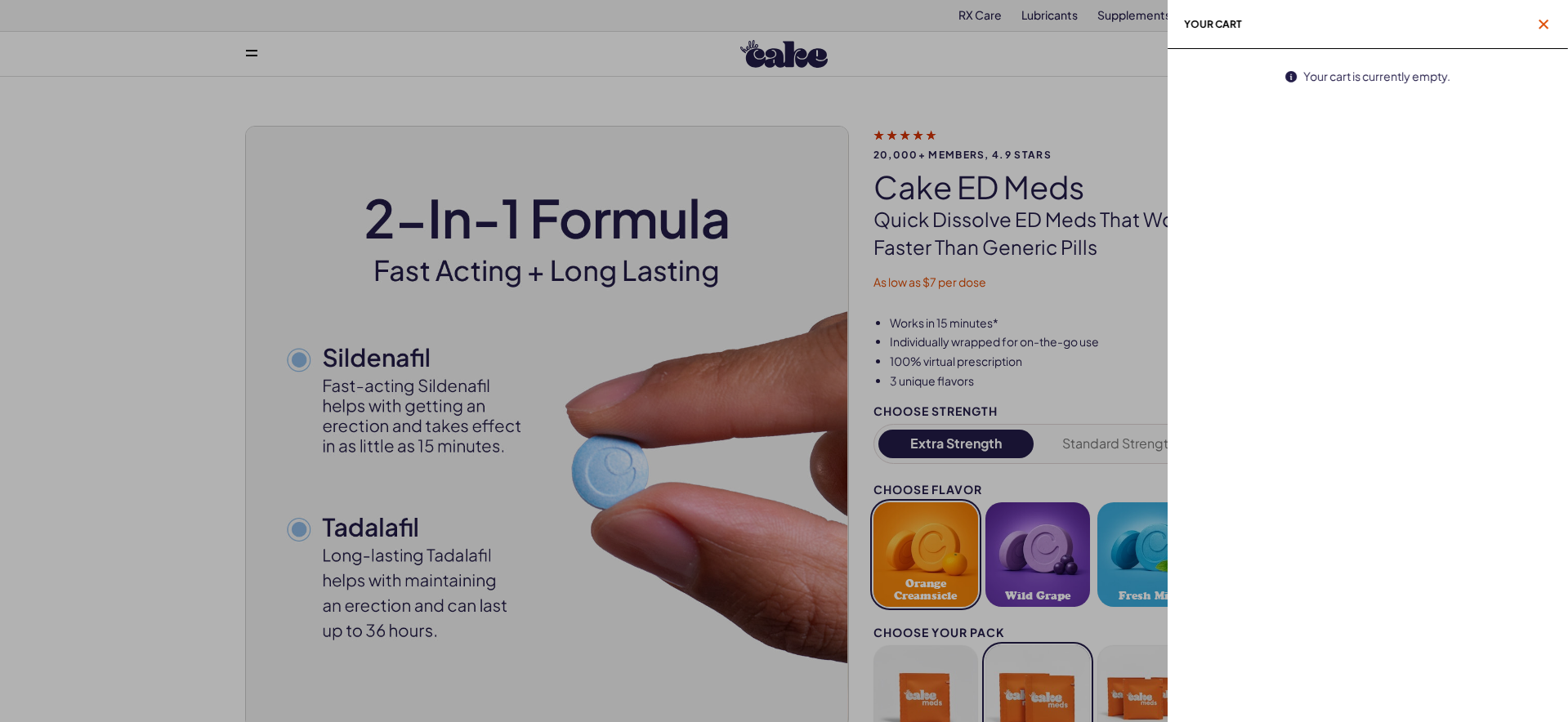
click at [1539, 28] on icon "button" at bounding box center [1543, 25] width 10 height 10
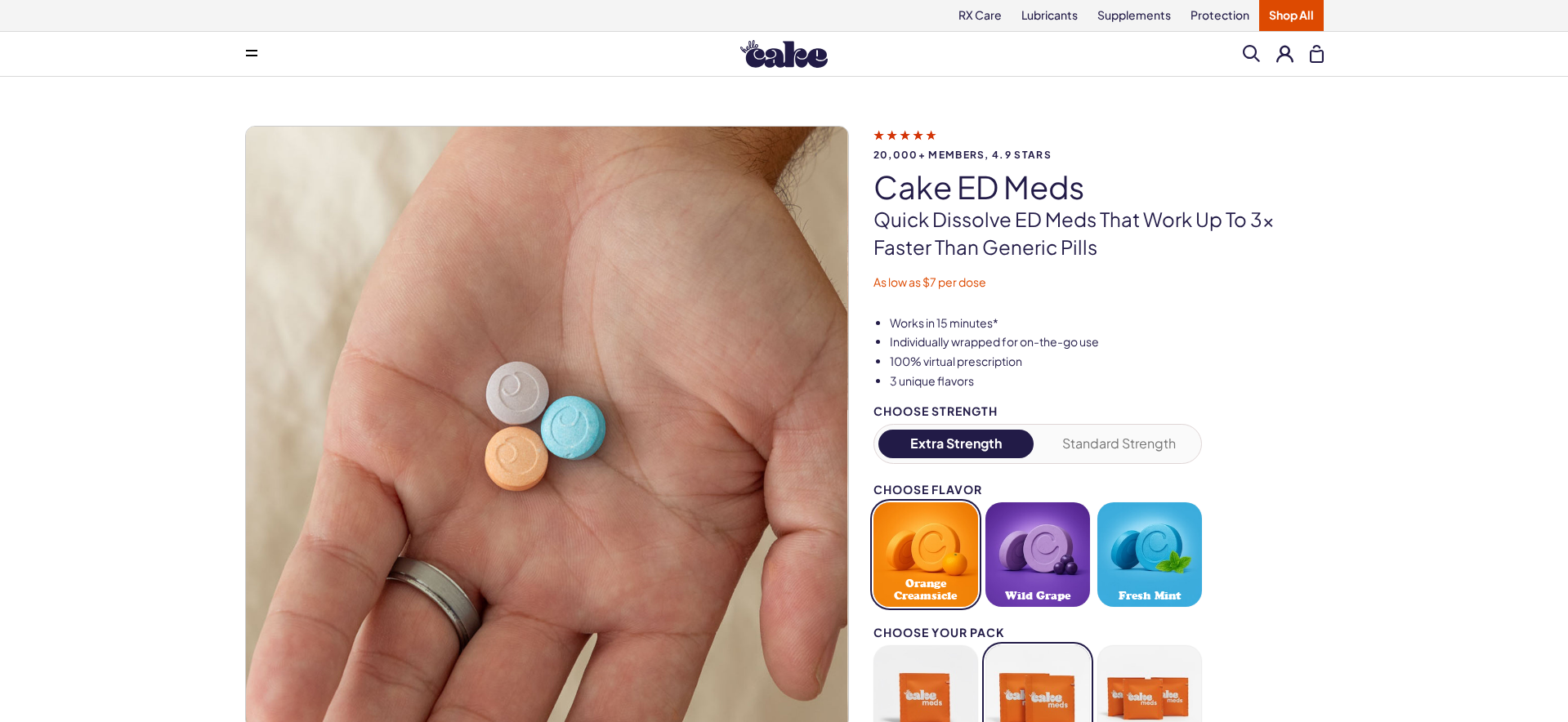
click at [1286, 56] on button at bounding box center [1284, 53] width 17 height 17
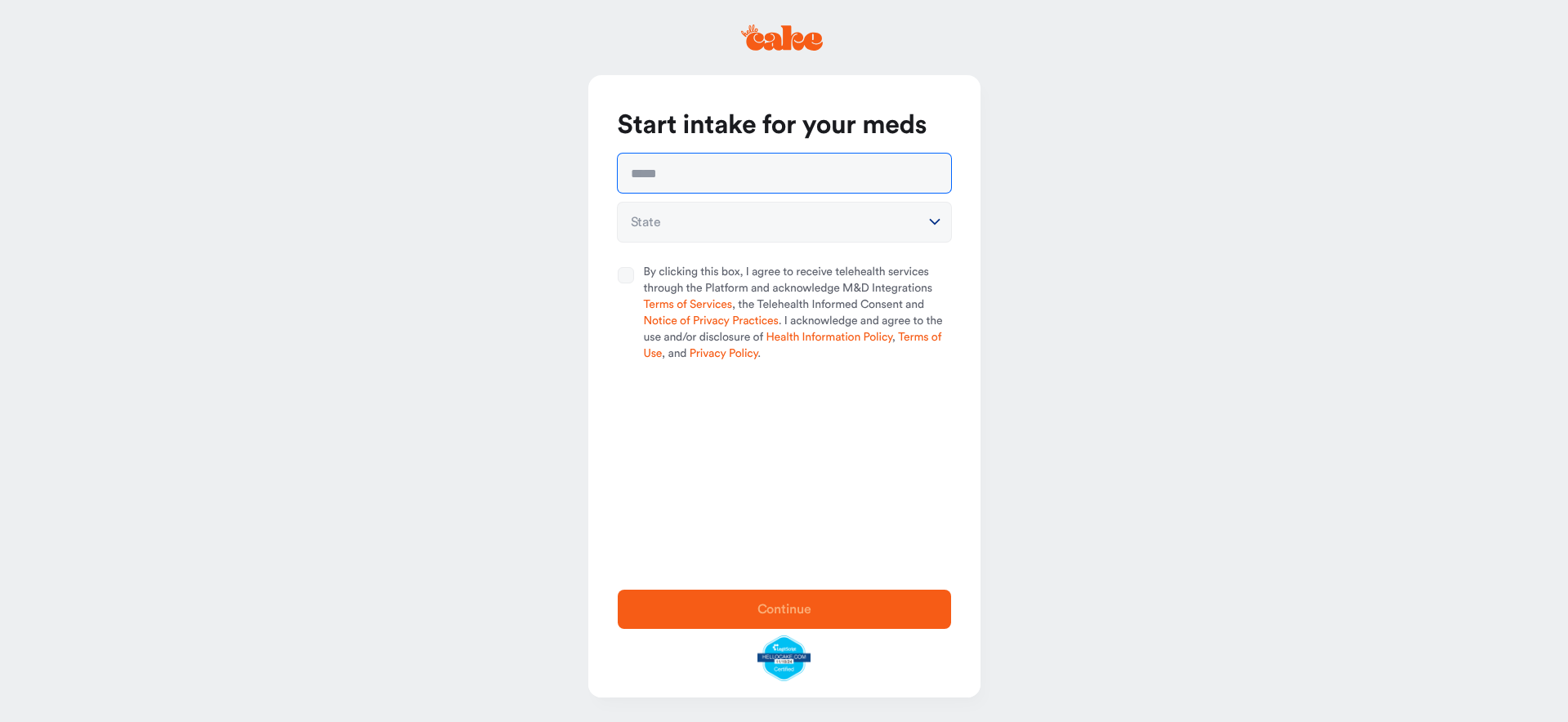
click at [690, 175] on input "text" at bounding box center [784, 173] width 333 height 39
type input "**********"
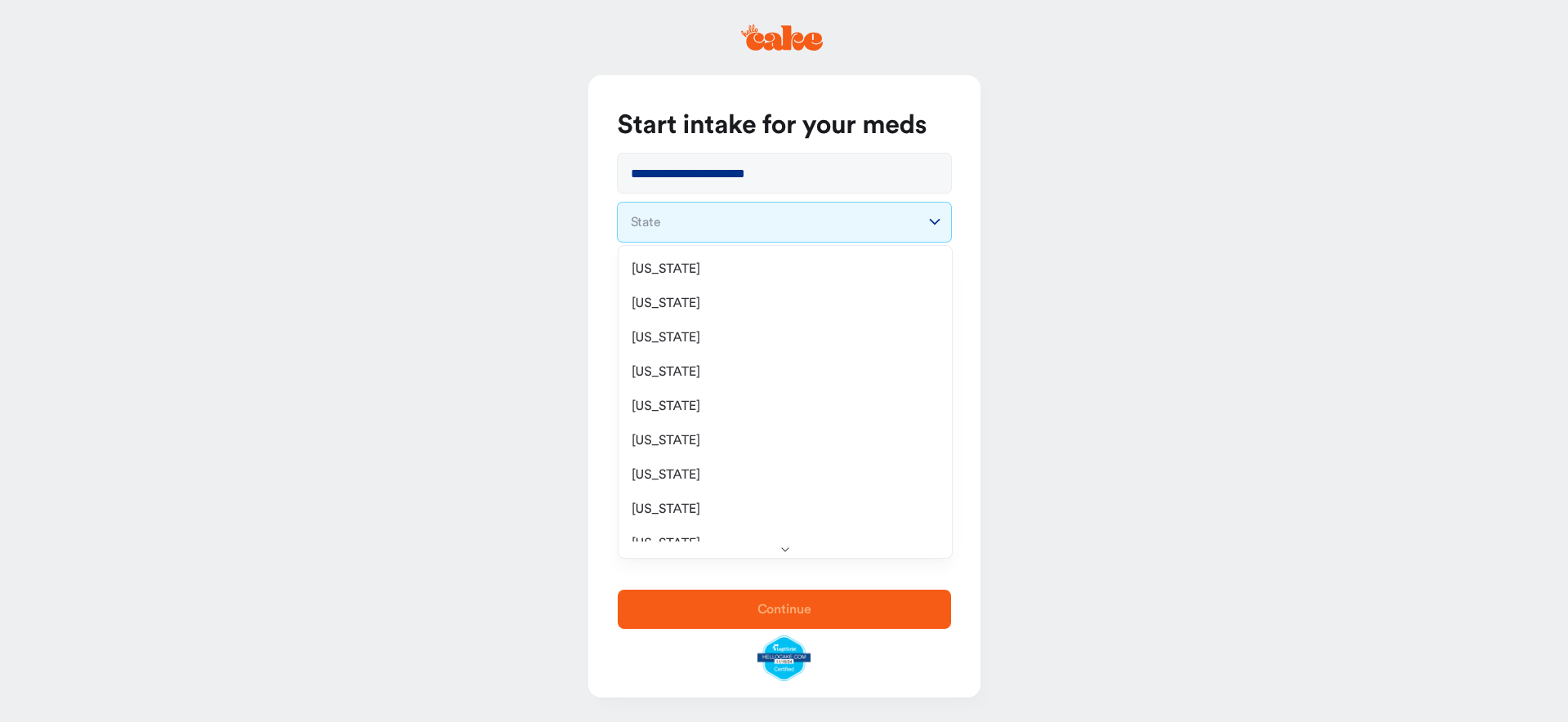
click at [755, 211] on html "**********" at bounding box center [784, 361] width 1568 height 722
select select "**"
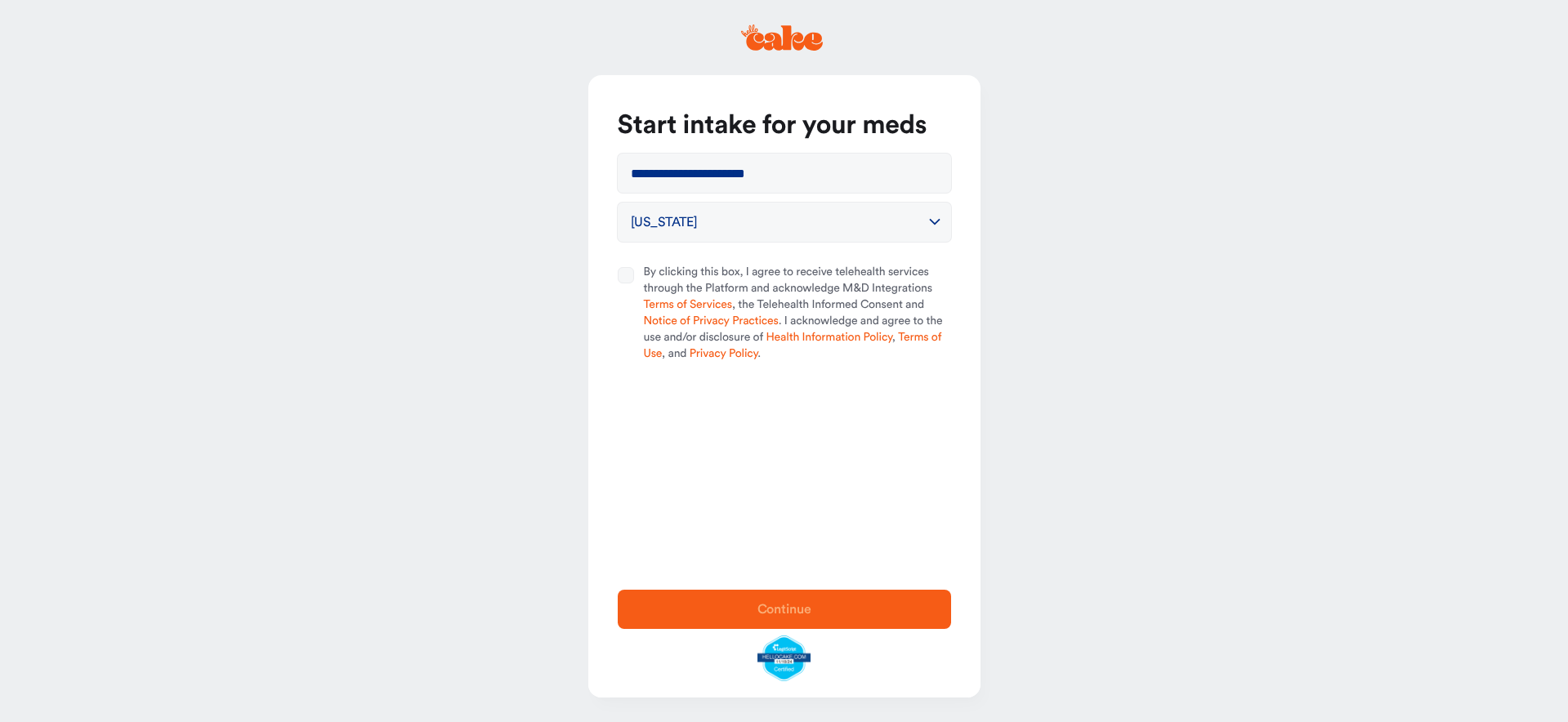
click at [627, 278] on button "By clicking this box, I agree to receive telehealth services through the Platfo…" at bounding box center [626, 275] width 17 height 17
click at [784, 606] on span "Continue" at bounding box center [784, 610] width 54 height 13
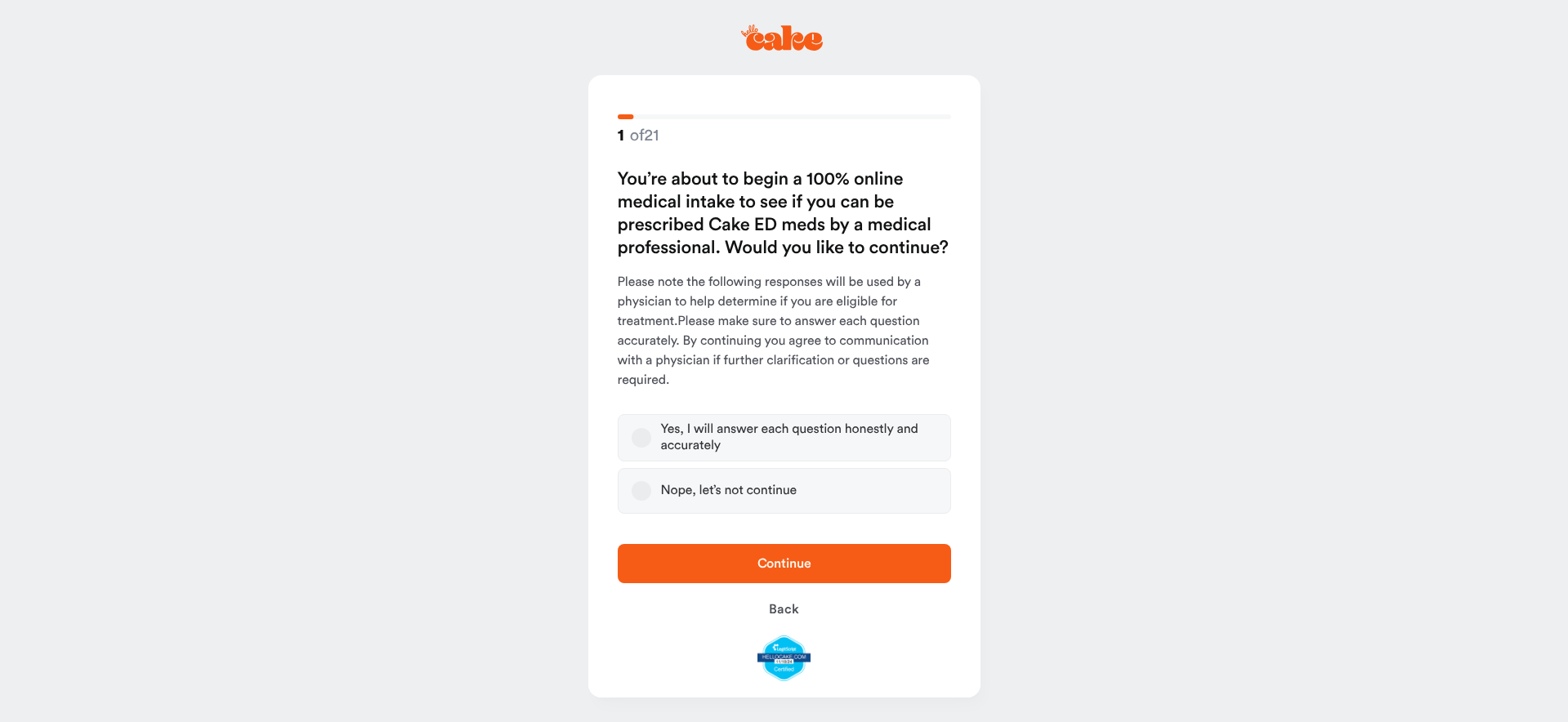
click at [638, 430] on button "Yes, I will answer each question honestly and accurately" at bounding box center [641, 438] width 20 height 20
click at [803, 577] on button "Continue" at bounding box center [784, 563] width 333 height 39
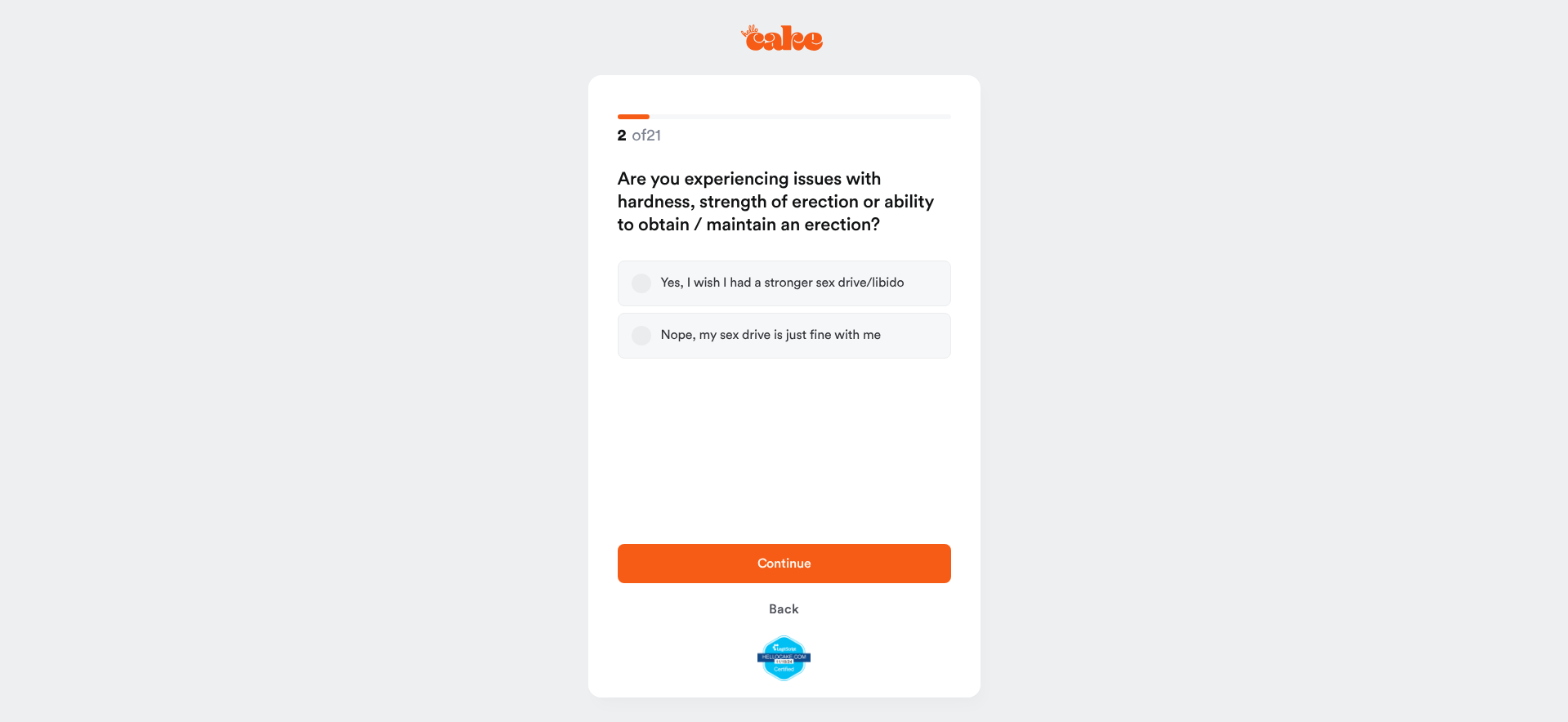
click at [650, 296] on label "Yes, I wish I had a stronger sex drive/libido" at bounding box center [784, 283] width 333 height 45
click at [650, 293] on button "Yes, I wish I had a stronger sex drive/libido" at bounding box center [641, 283] width 20 height 20
click at [827, 565] on span "Continue" at bounding box center [784, 563] width 281 height 20
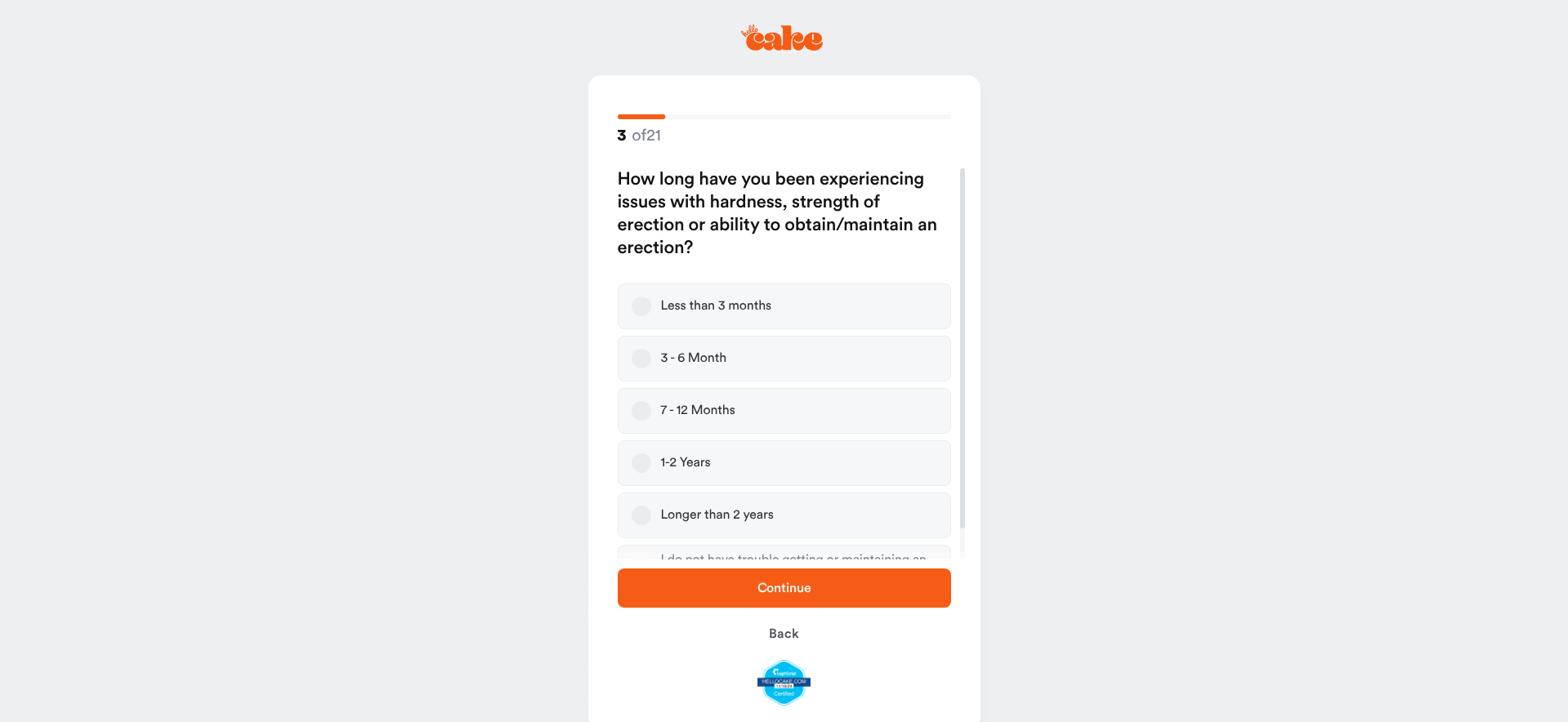
drag, startPoint x: 643, startPoint y: 461, endPoint x: 683, endPoint y: 495, distance: 52.5
click at [643, 461] on button "1-2 Years" at bounding box center [641, 463] width 20 height 20
click at [838, 591] on span "Continue" at bounding box center [784, 588] width 281 height 20
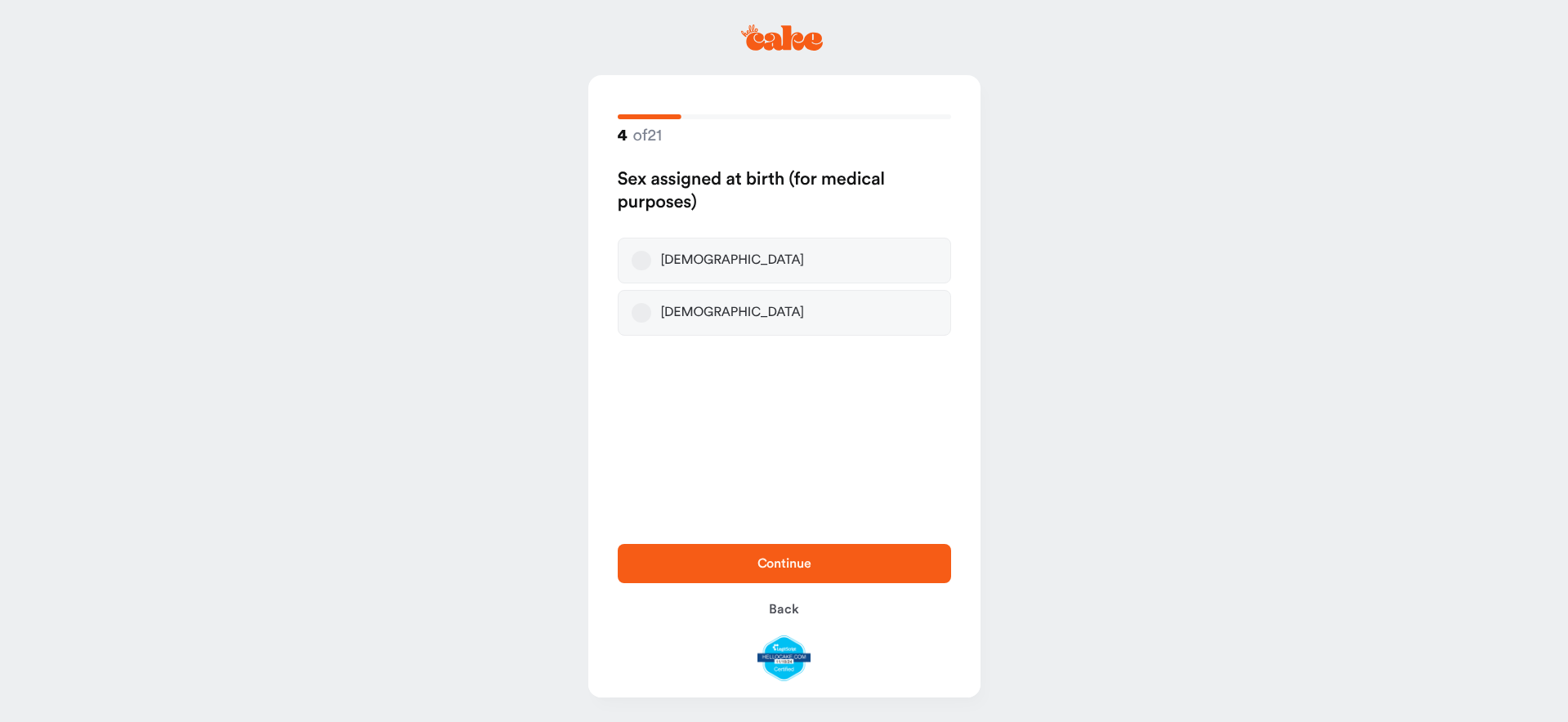
click at [636, 255] on button "Male" at bounding box center [641, 260] width 20 height 20
click at [875, 541] on div "Continue Back" at bounding box center [784, 613] width 392 height 170
click at [879, 550] on button "Continue" at bounding box center [784, 563] width 333 height 39
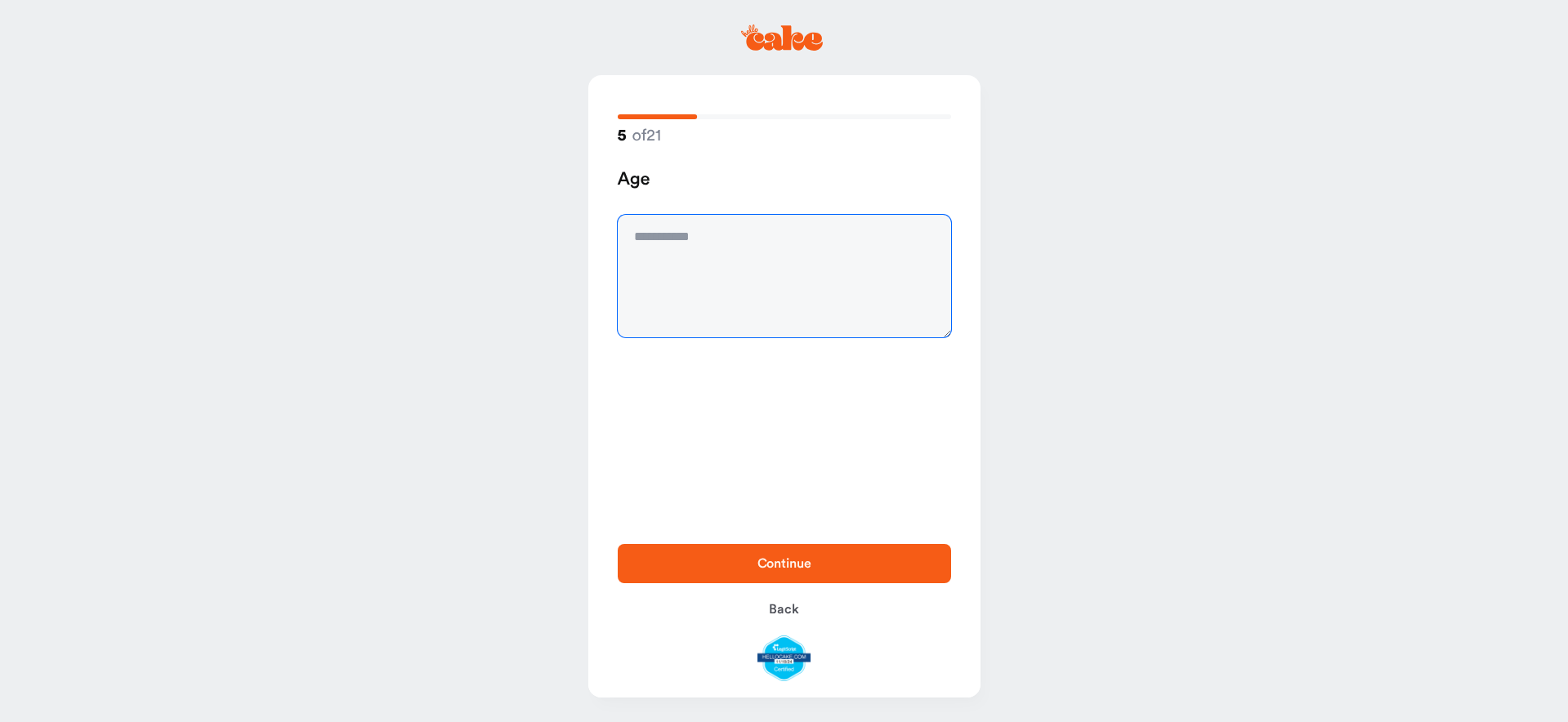
click at [670, 229] on textarea at bounding box center [784, 276] width 333 height 122
type textarea "**"
click at [843, 559] on span "Continue" at bounding box center [784, 563] width 281 height 20
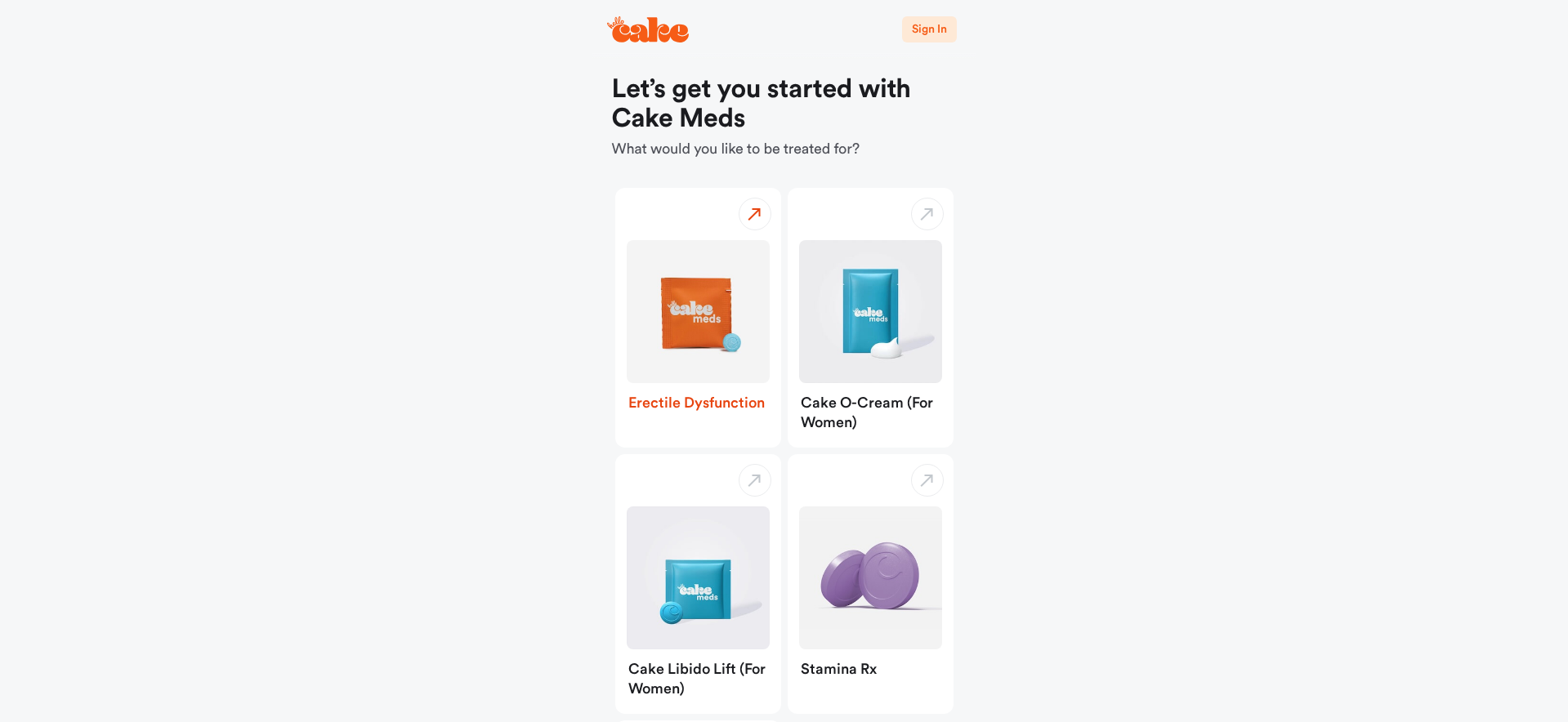
click at [681, 316] on img "button" at bounding box center [698, 311] width 143 height 143
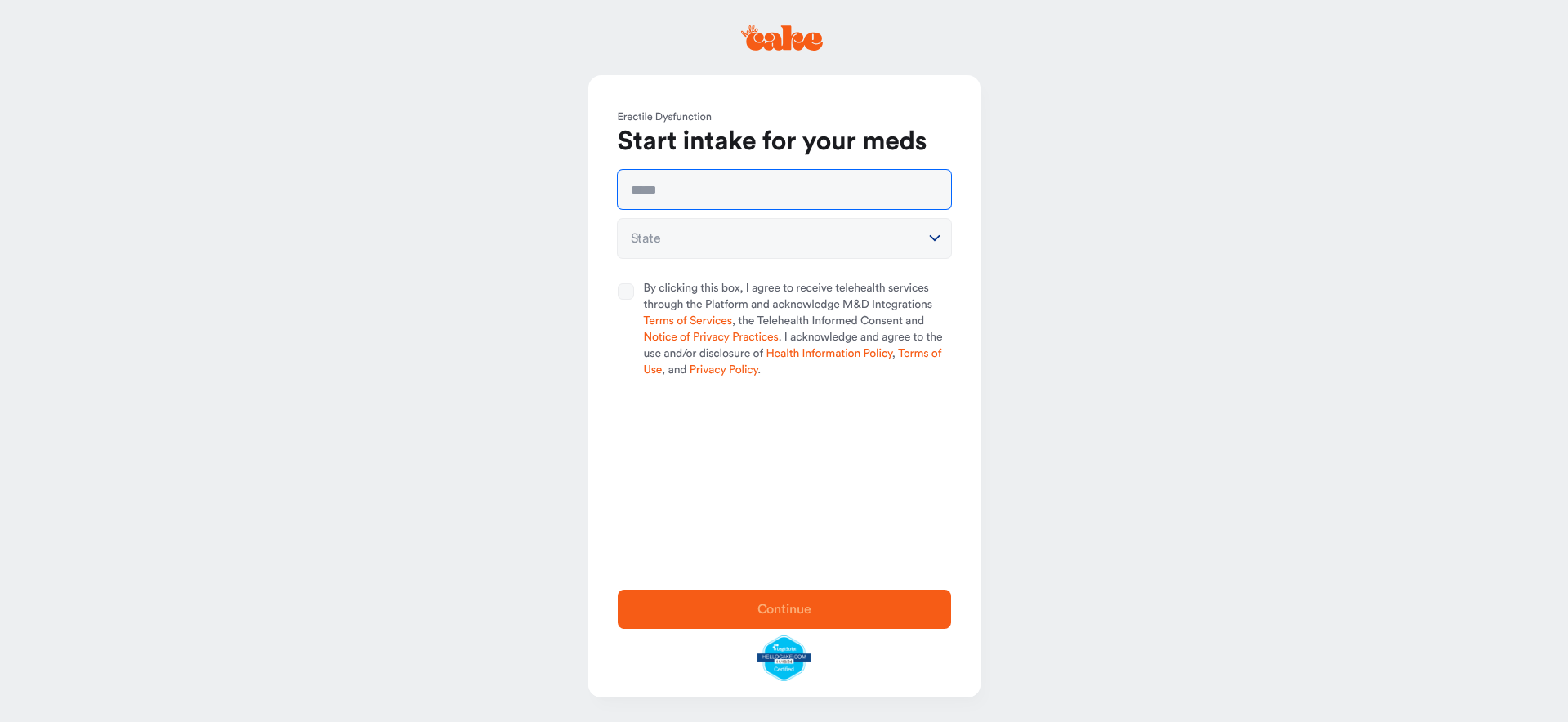
click at [646, 178] on input "text" at bounding box center [784, 189] width 333 height 39
type input "**********"
click at [732, 238] on html "**********" at bounding box center [784, 361] width 1568 height 722
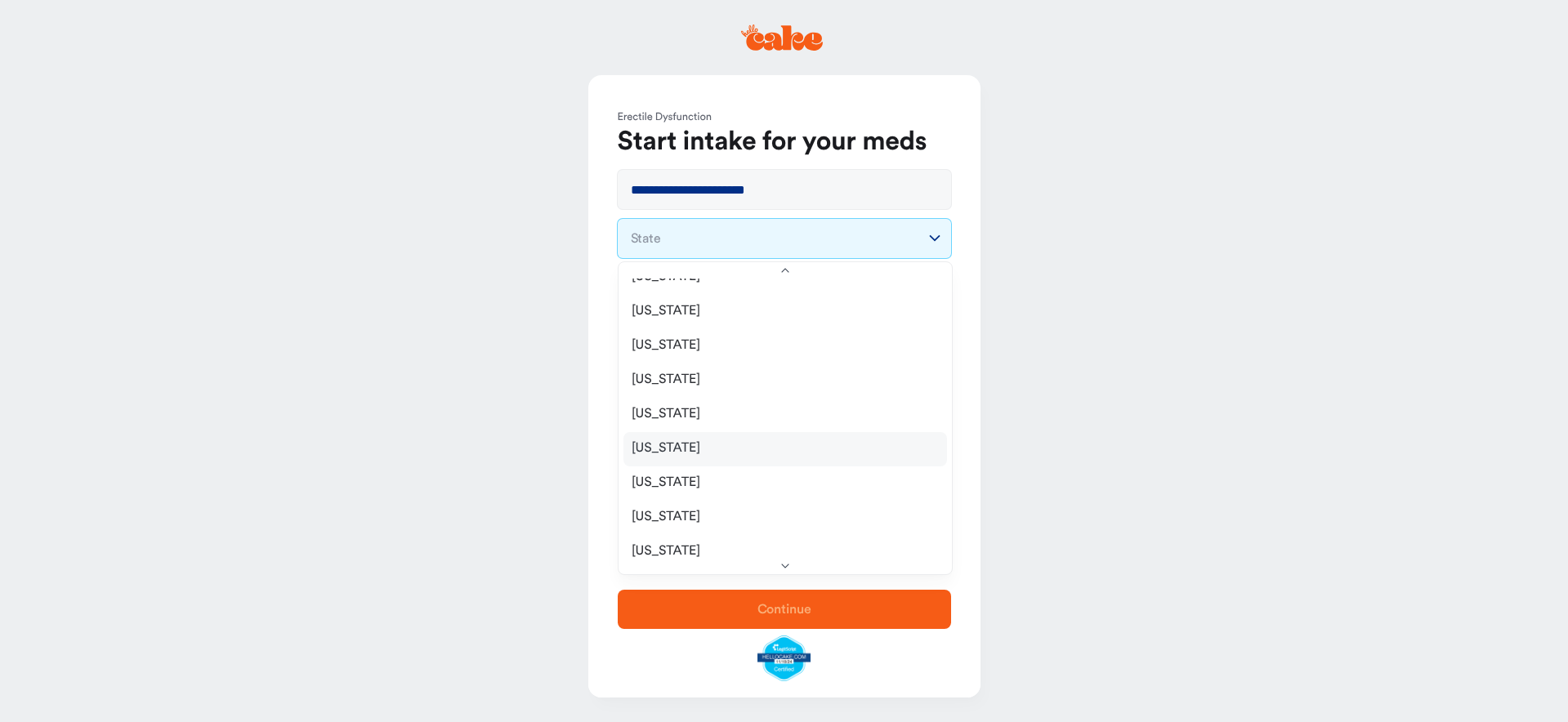
scroll to position [166, 0]
select select "**"
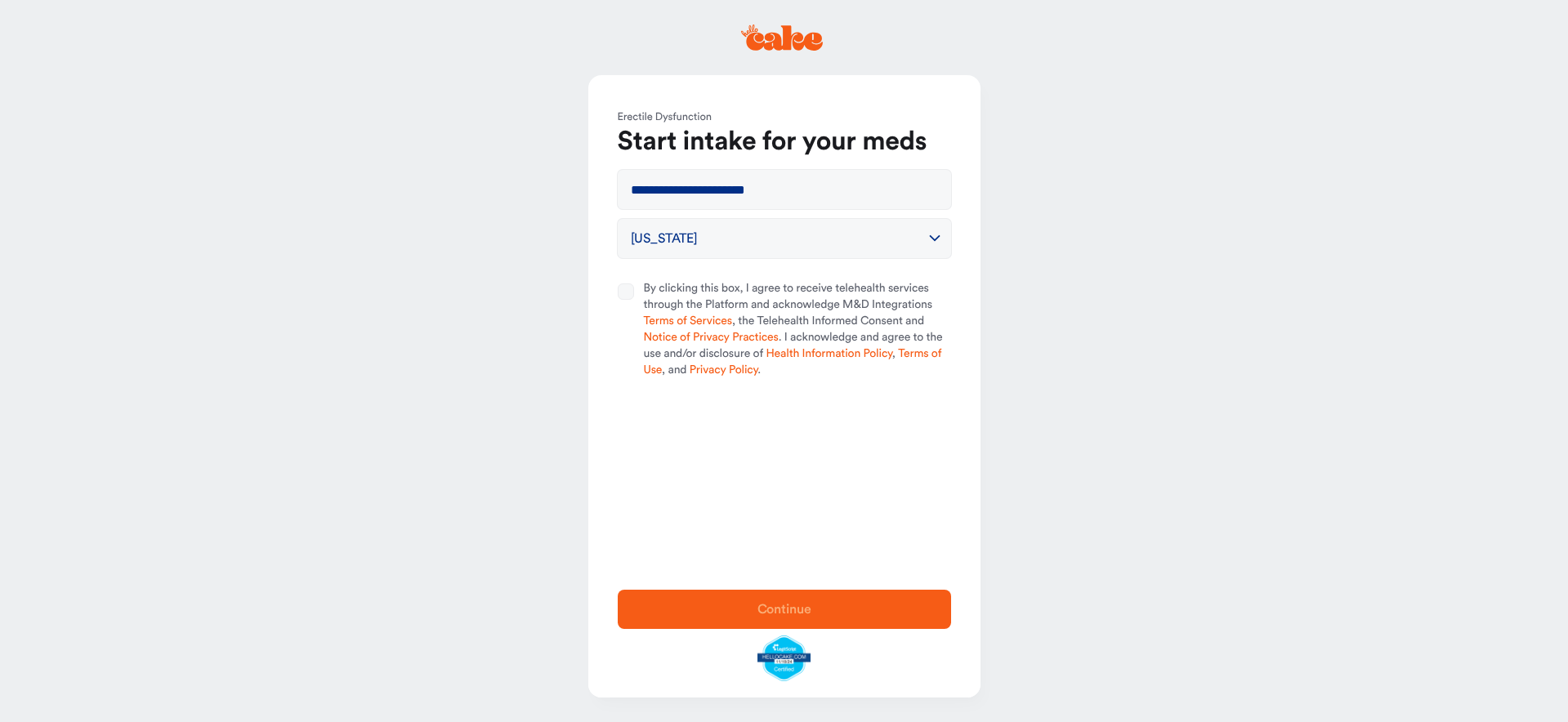
click at [634, 297] on div at bounding box center [631, 330] width 26 height 98
click at [634, 297] on button "By clicking this box, I agree to receive telehealth services through the Platfo…" at bounding box center [626, 292] width 17 height 17
click at [860, 617] on span "Continue" at bounding box center [784, 610] width 281 height 20
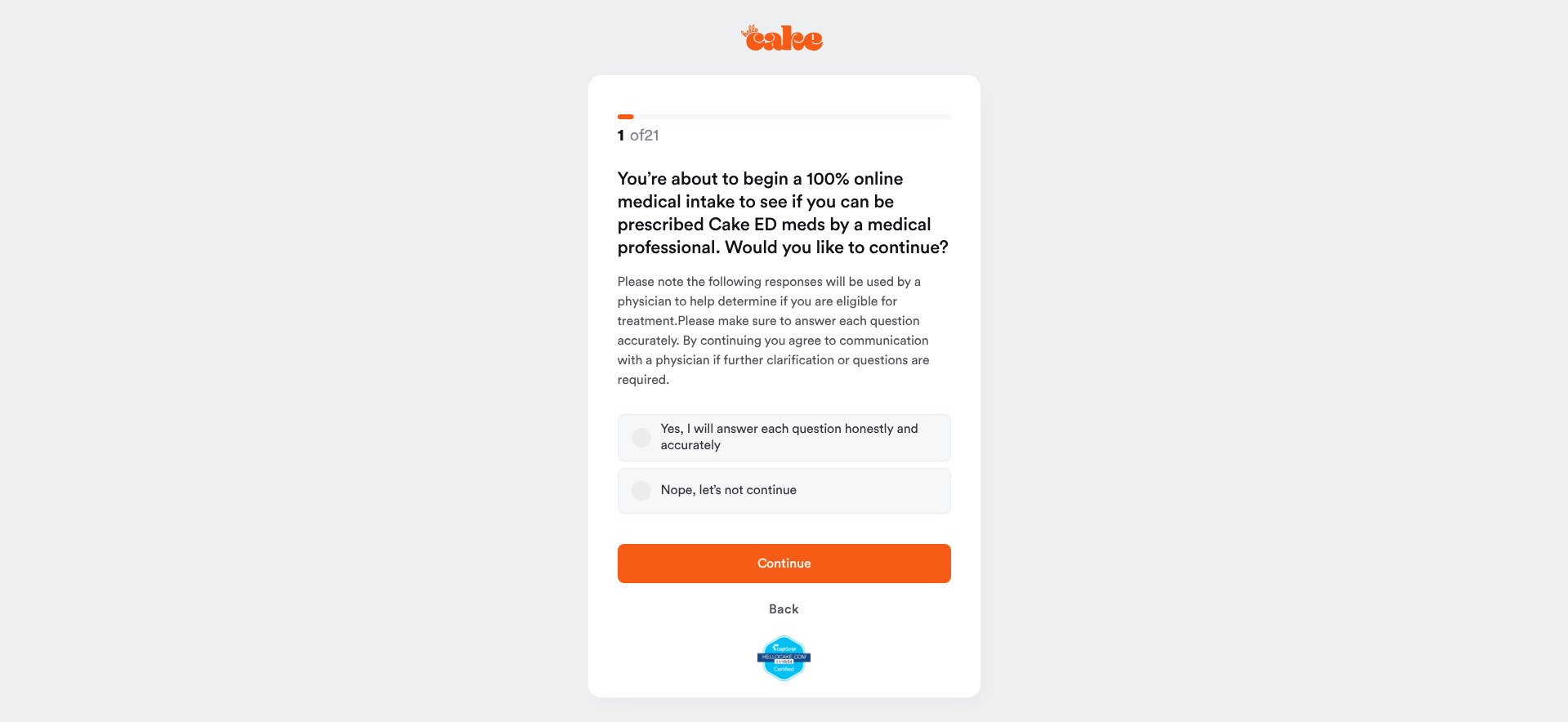
click at [639, 435] on button "Yes, I will answer each question honestly and accurately" at bounding box center [641, 438] width 20 height 20
click at [737, 562] on span "Continue" at bounding box center [784, 563] width 281 height 20
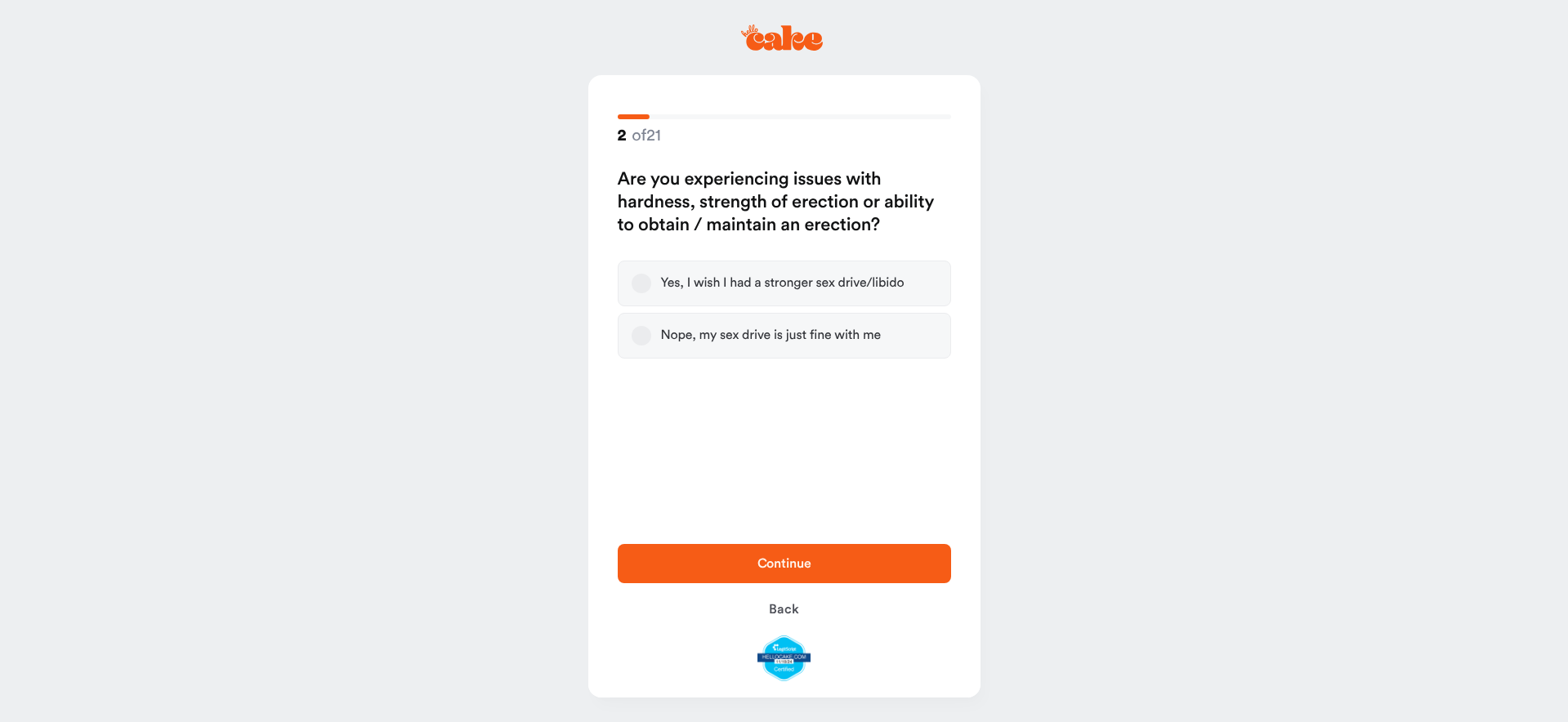
click at [648, 284] on button "Yes, I wish I had a stronger sex drive/libido" at bounding box center [641, 283] width 20 height 20
click at [839, 562] on span "Continue" at bounding box center [784, 563] width 281 height 20
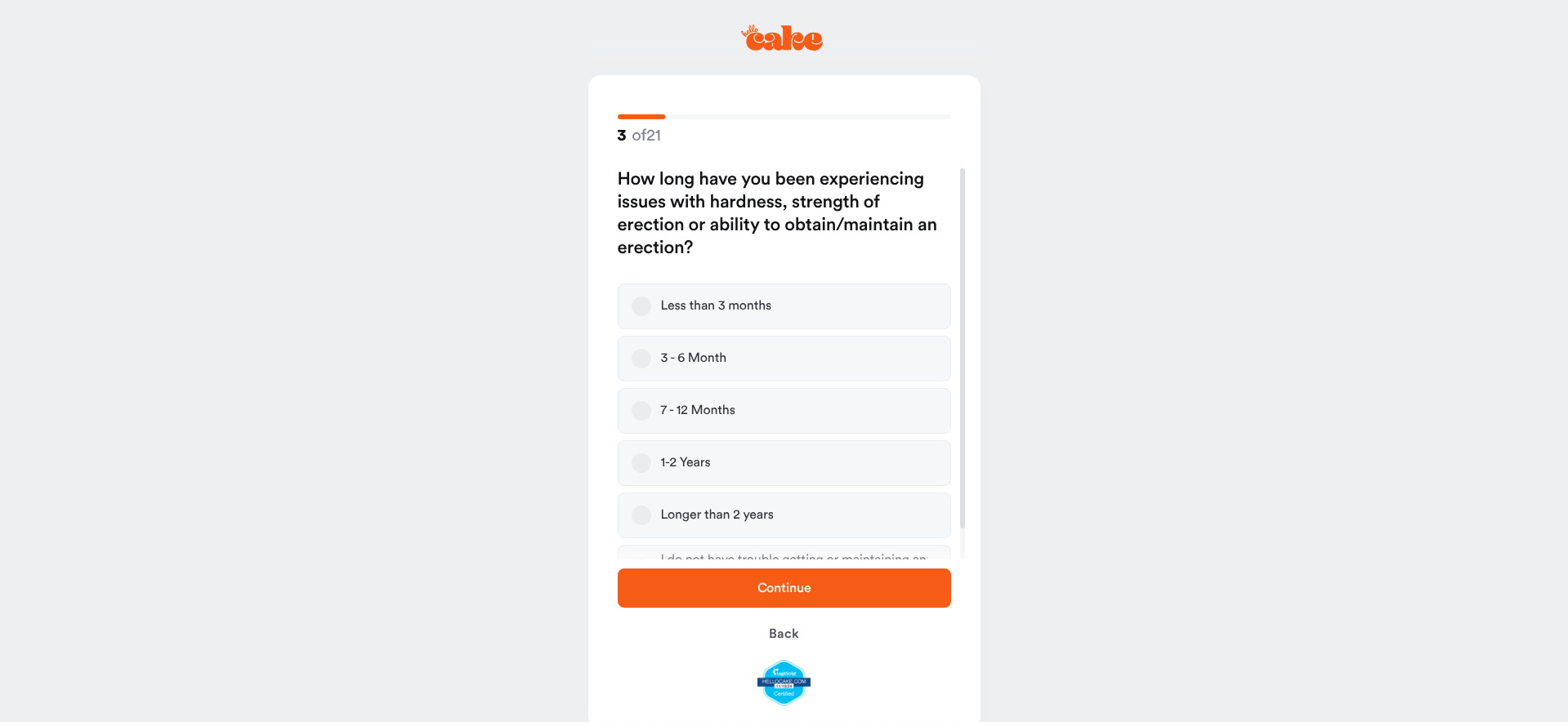
click at [636, 465] on label "1-2 Years" at bounding box center [784, 463] width 333 height 45
click at [636, 465] on button "1-2 Years" at bounding box center [641, 463] width 20 height 20
drag, startPoint x: 636, startPoint y: 465, endPoint x: 674, endPoint y: 511, distance: 59.7
click at [636, 465] on icon "button" at bounding box center [641, 463] width 20 height 20
click at [713, 552] on div "Continue Back" at bounding box center [784, 637] width 392 height 170
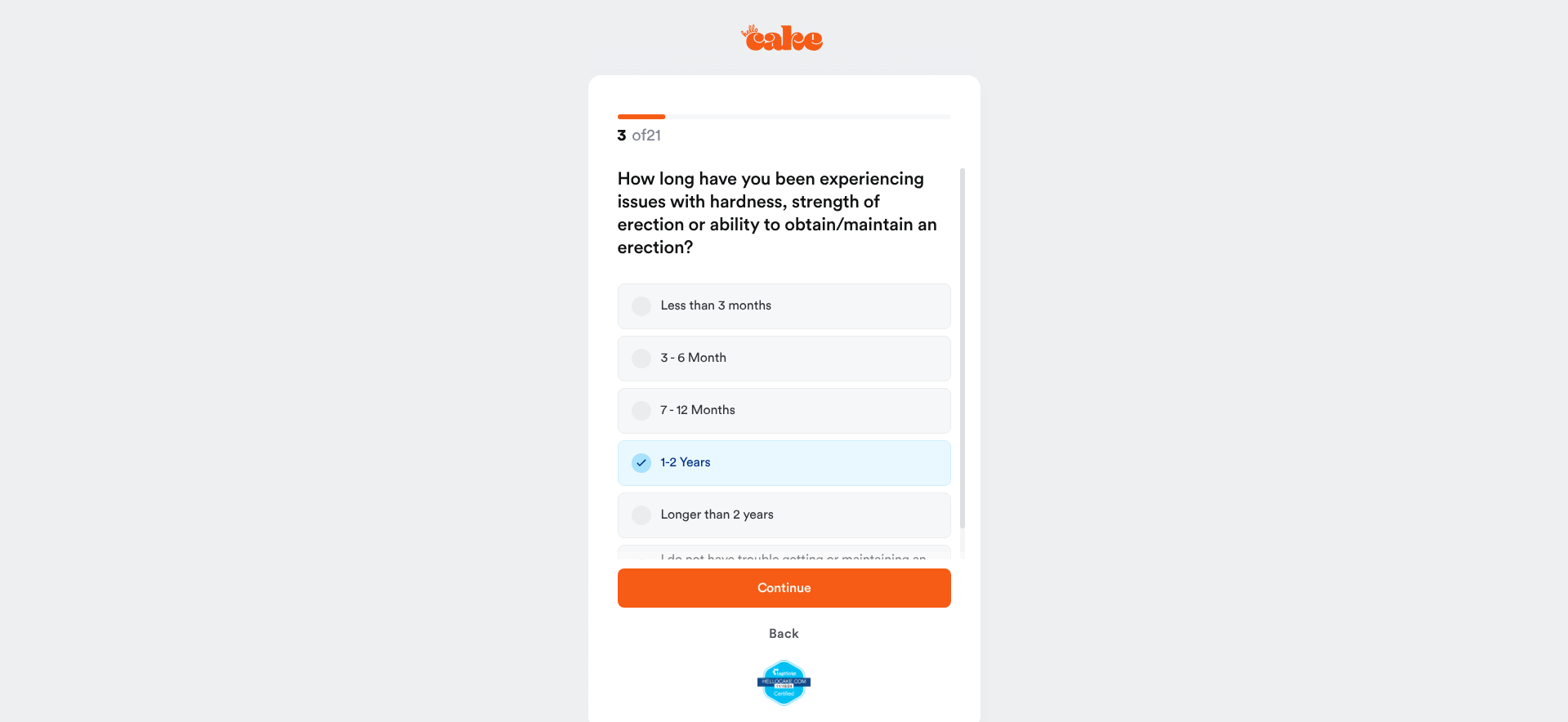
click at [746, 587] on span "Continue" at bounding box center [784, 588] width 281 height 20
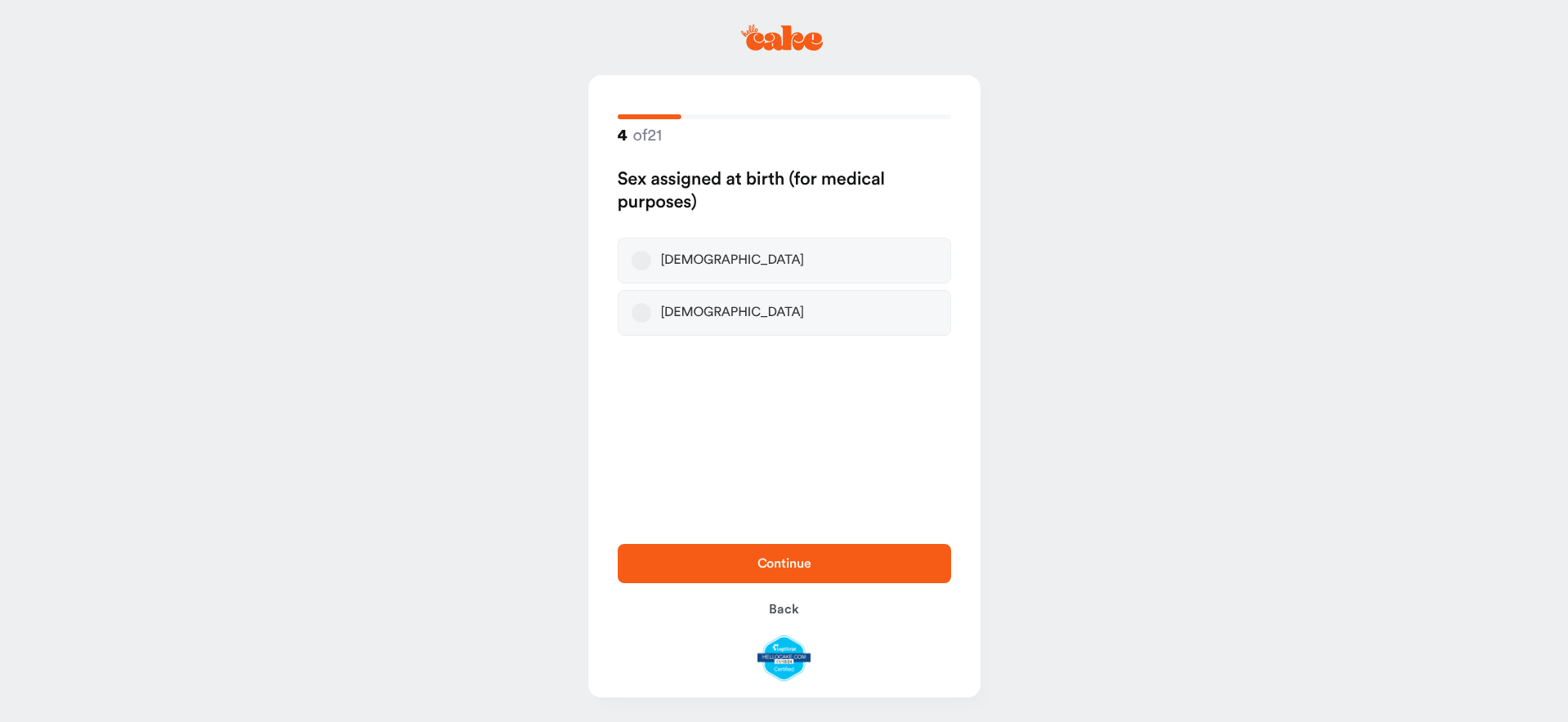
click at [648, 258] on button "Male" at bounding box center [641, 260] width 20 height 20
drag, startPoint x: 815, startPoint y: 559, endPoint x: 815, endPoint y: 543, distance: 16.0
click at [817, 558] on span "Continue" at bounding box center [784, 563] width 281 height 20
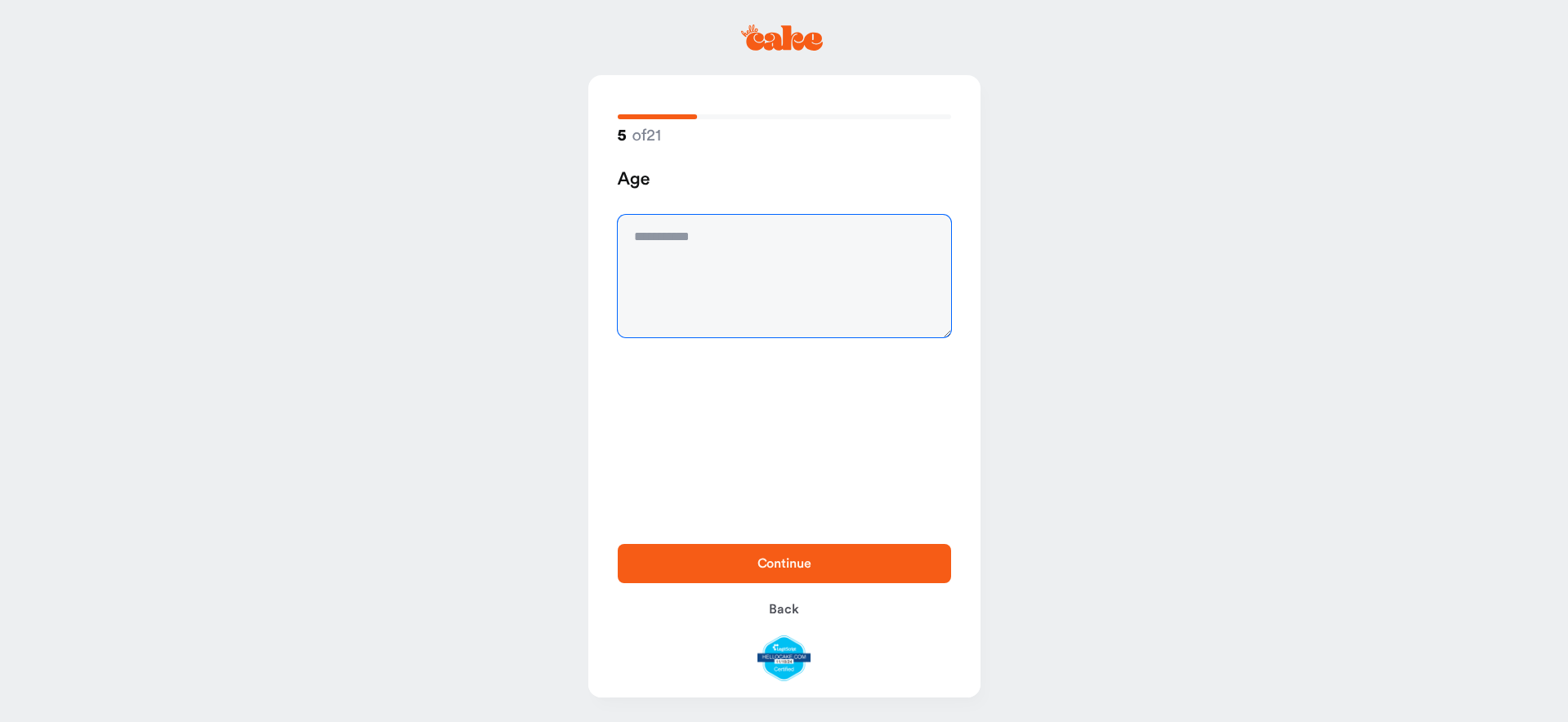
click at [692, 247] on textarea at bounding box center [784, 276] width 333 height 122
type textarea "**"
click at [740, 557] on span "Continue" at bounding box center [784, 563] width 281 height 20
click at [686, 216] on textarea at bounding box center [784, 276] width 333 height 122
type textarea "***"
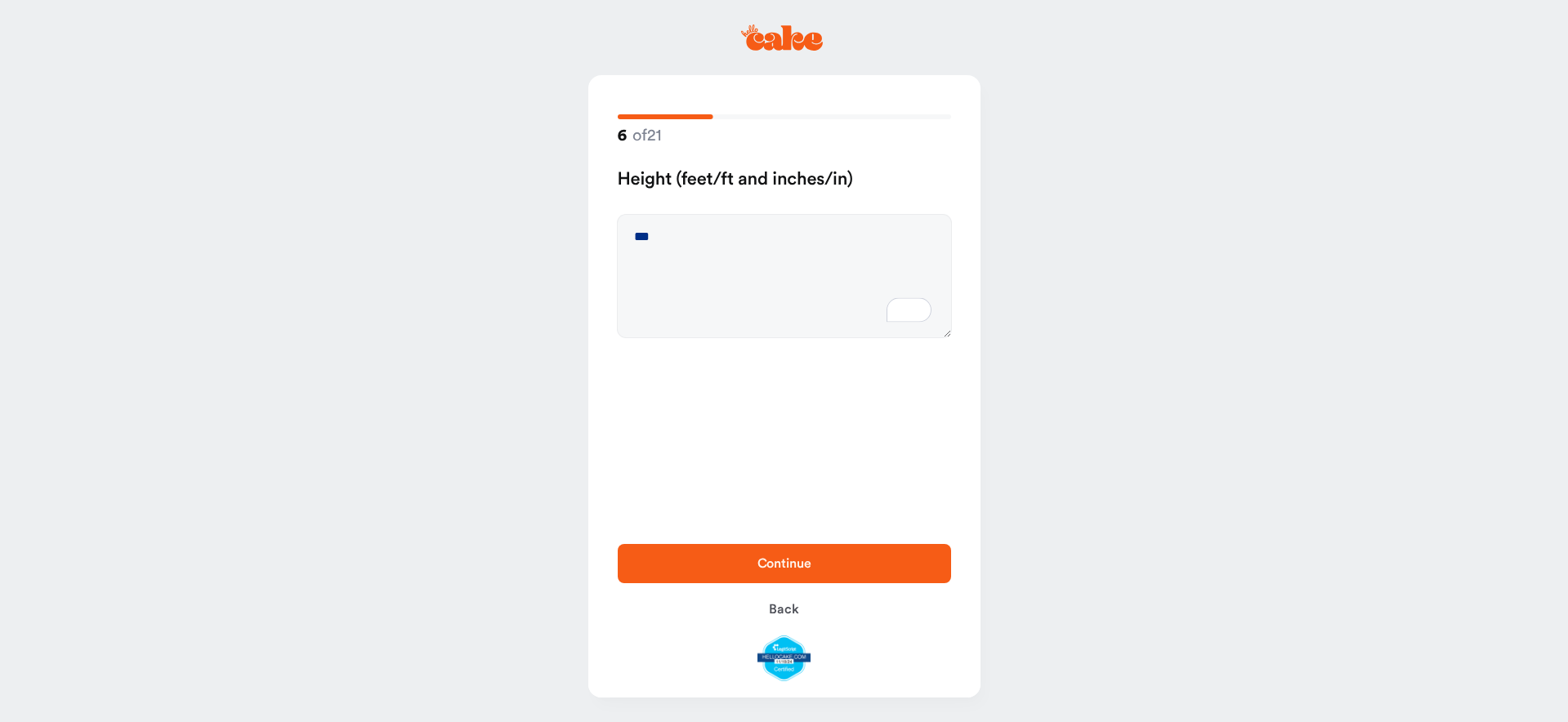
click at [739, 564] on span "Continue" at bounding box center [784, 563] width 281 height 20
click at [713, 264] on textarea "To enrich screen reader interactions, please activate Accessibility in Grammarl…" at bounding box center [784, 276] width 333 height 122
type textarea "***"
click at [811, 574] on button "Continue" at bounding box center [784, 563] width 333 height 39
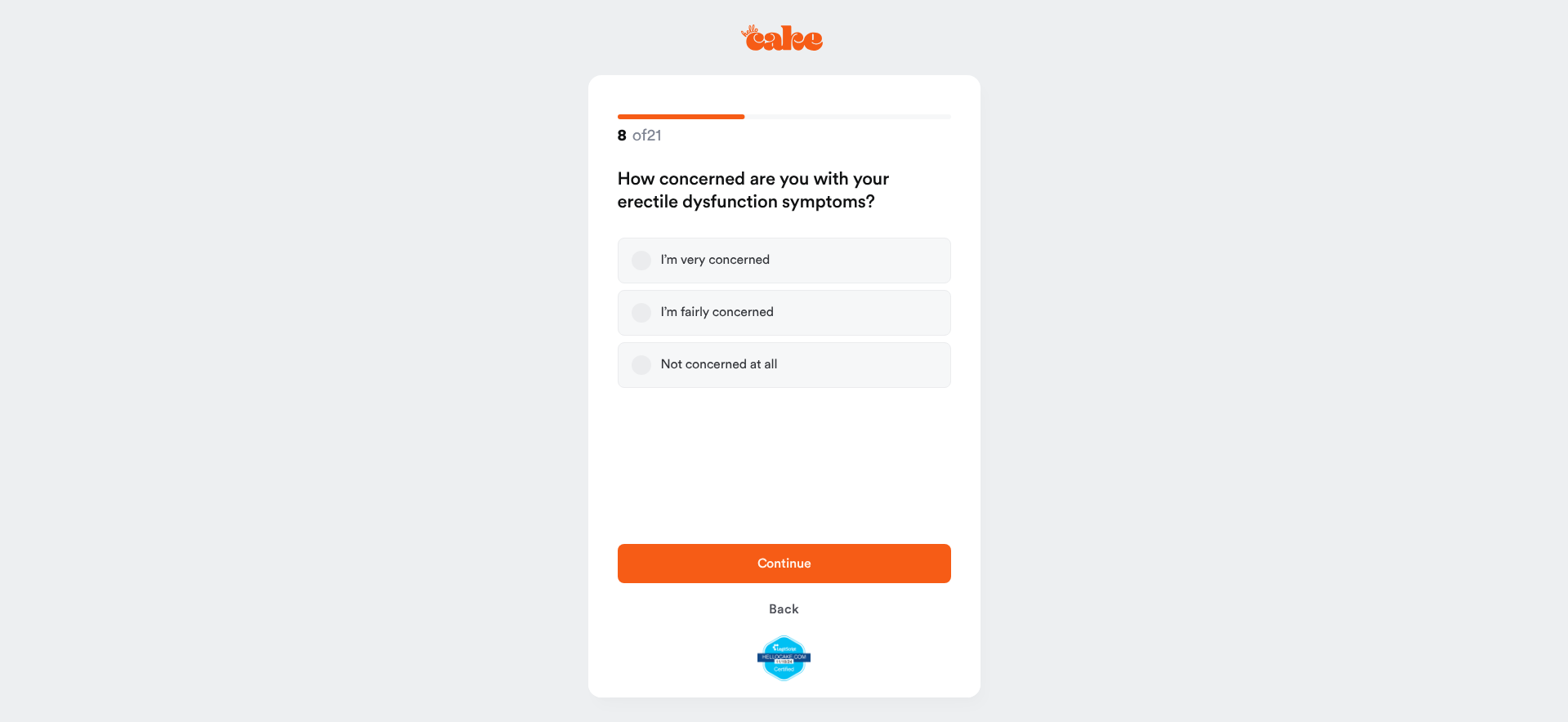
click at [636, 311] on button "I’m fairly concerned" at bounding box center [641, 313] width 20 height 20
click at [822, 564] on span "Continue" at bounding box center [784, 563] width 281 height 20
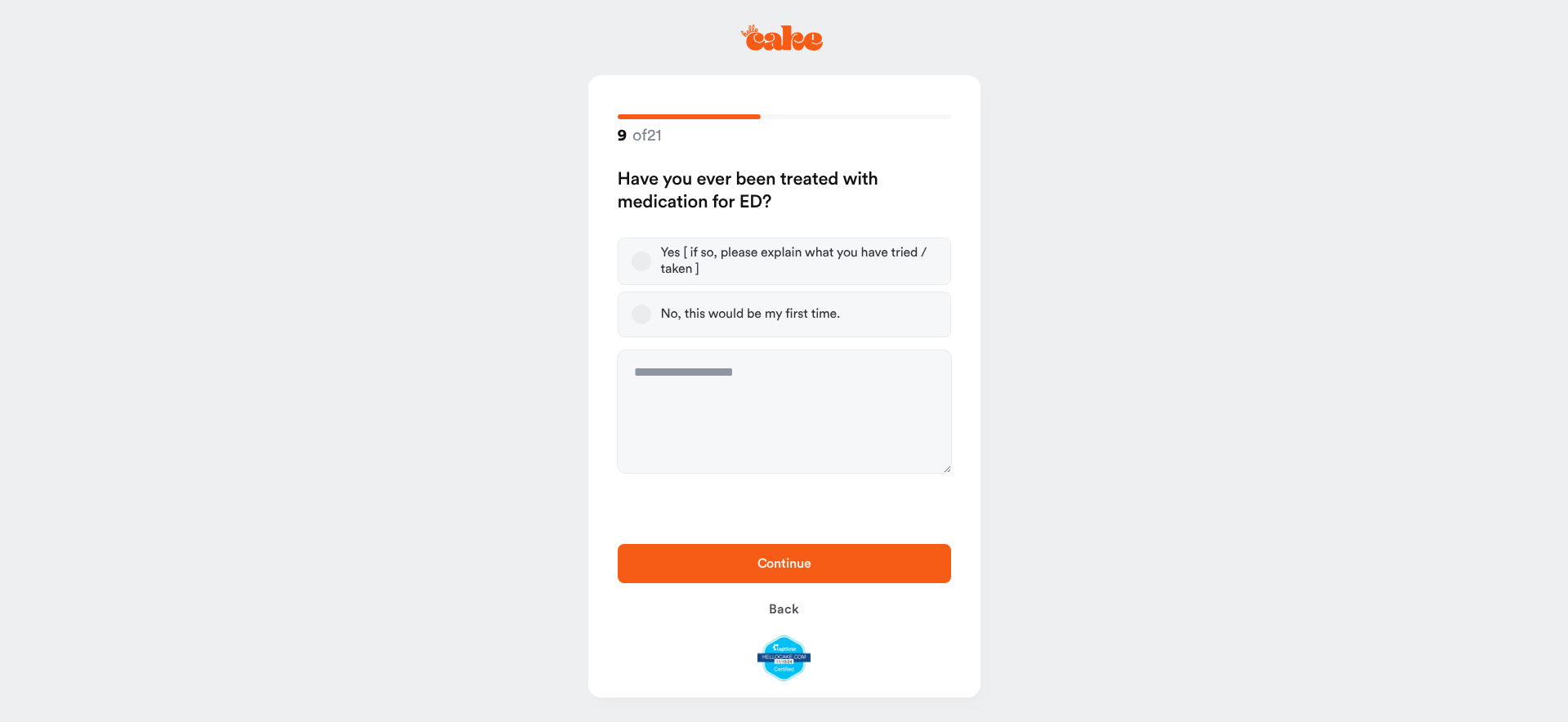
click at [631, 253] on label "Yes [ if so, please explain what you have tried / taken ]" at bounding box center [784, 261] width 333 height 47
click at [631, 253] on button "Yes [ if so, please explain what you have tried / taken ]" at bounding box center [641, 261] width 20 height 20
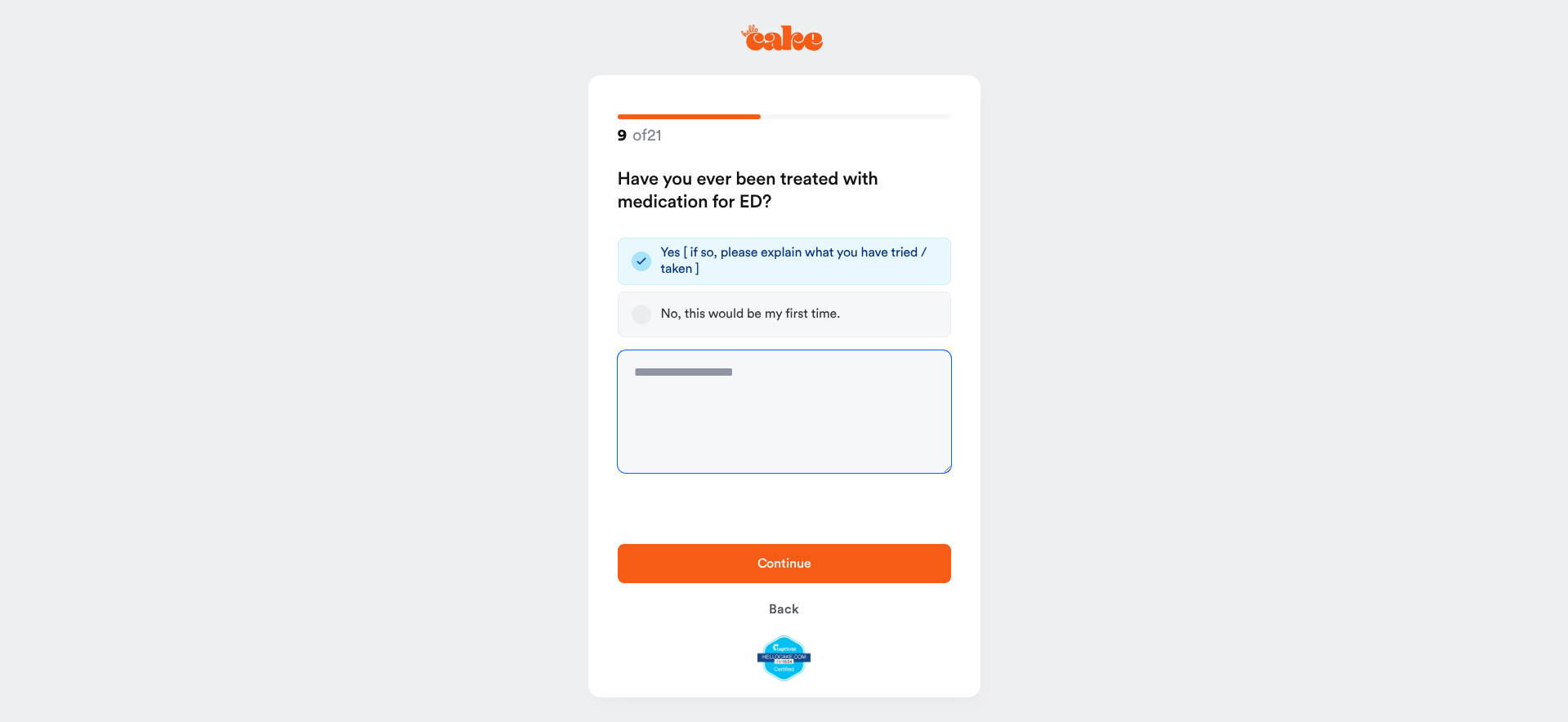
click at [697, 395] on textarea at bounding box center [784, 411] width 333 height 122
type textarea "****"
click at [765, 558] on span "Continue" at bounding box center [784, 563] width 54 height 13
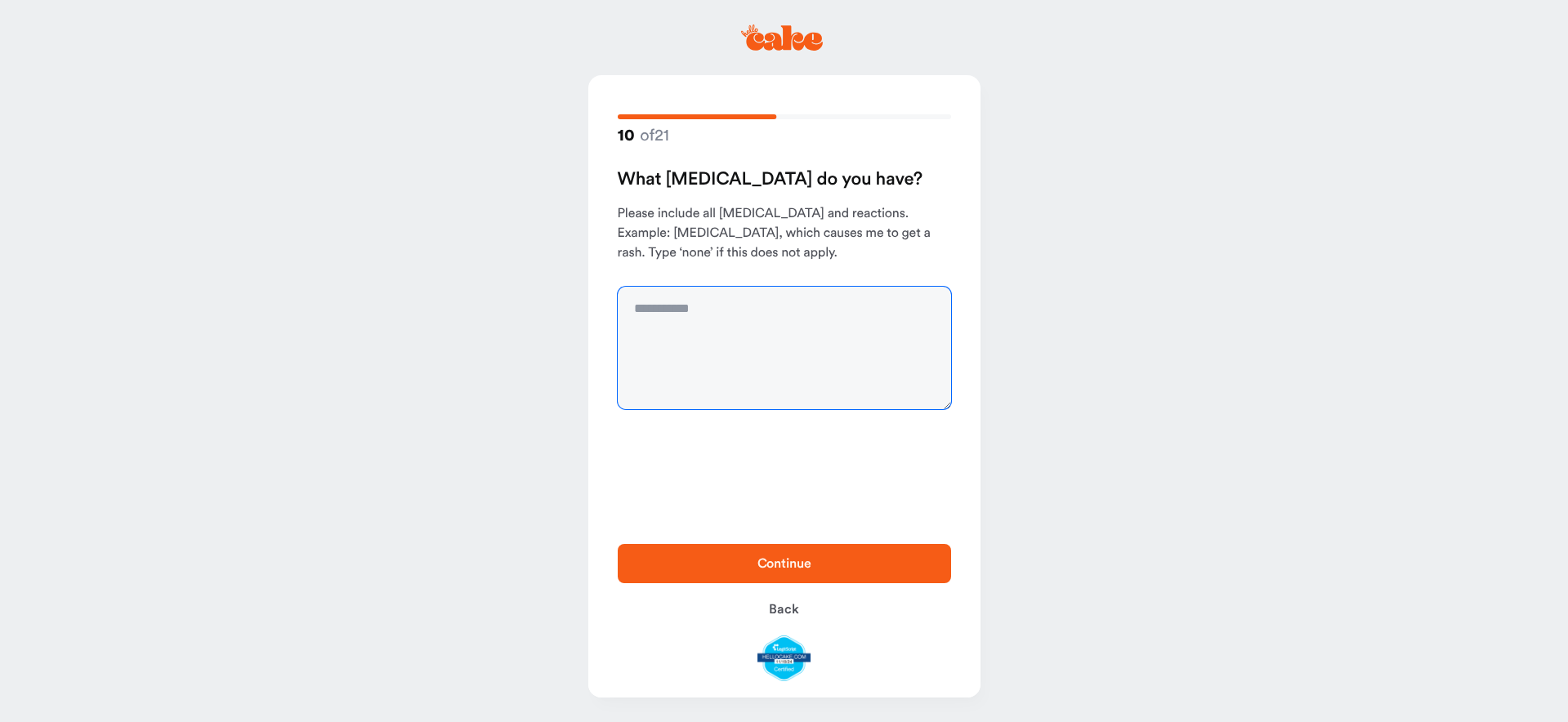
click at [713, 350] on textarea at bounding box center [784, 348] width 333 height 122
type textarea "****"
click at [744, 572] on span "Continue" at bounding box center [784, 563] width 281 height 20
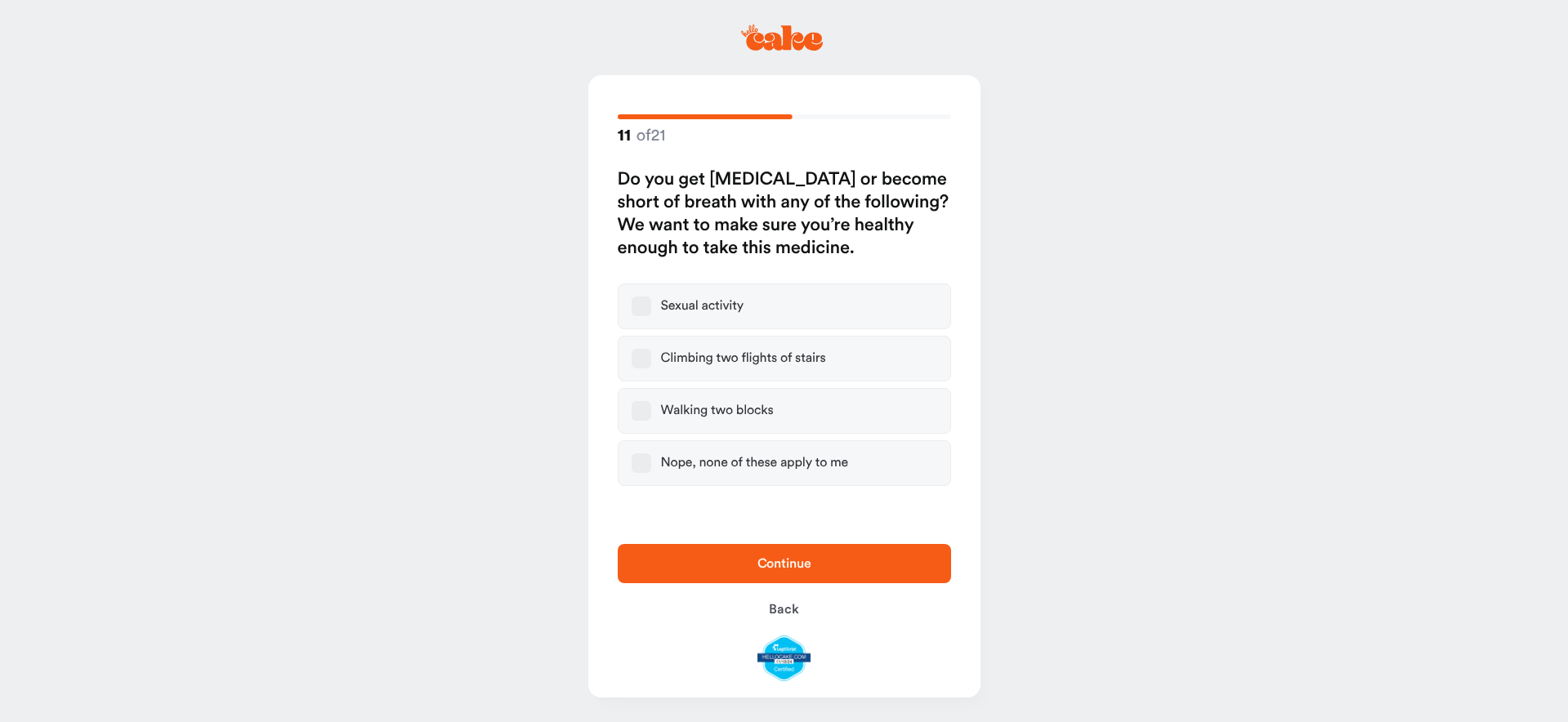
drag, startPoint x: 631, startPoint y: 466, endPoint x: 697, endPoint y: 515, distance: 82.2
click at [631, 466] on button "Nope, none of these apply to me" at bounding box center [641, 463] width 20 height 20
click at [755, 568] on span "Continue" at bounding box center [784, 563] width 281 height 20
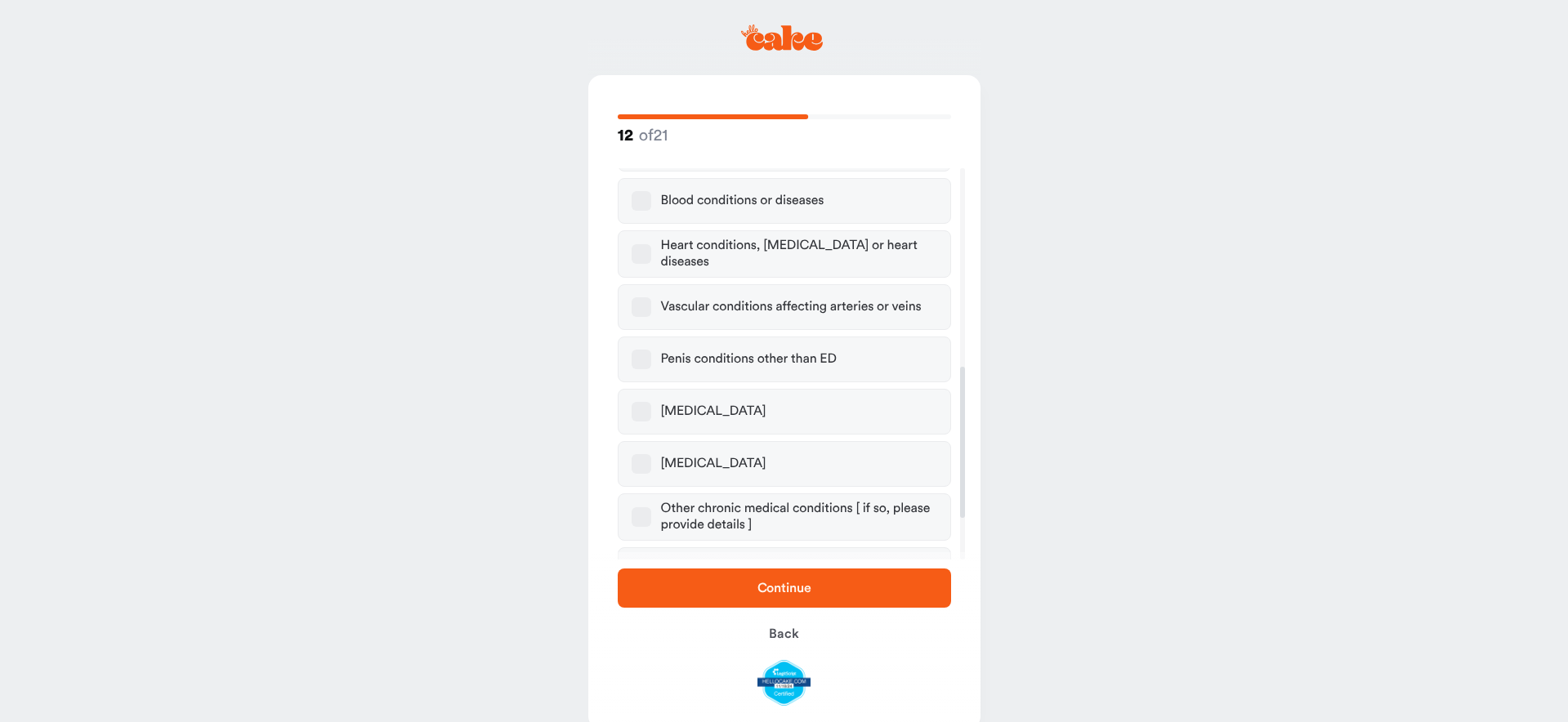
scroll to position [621, 0]
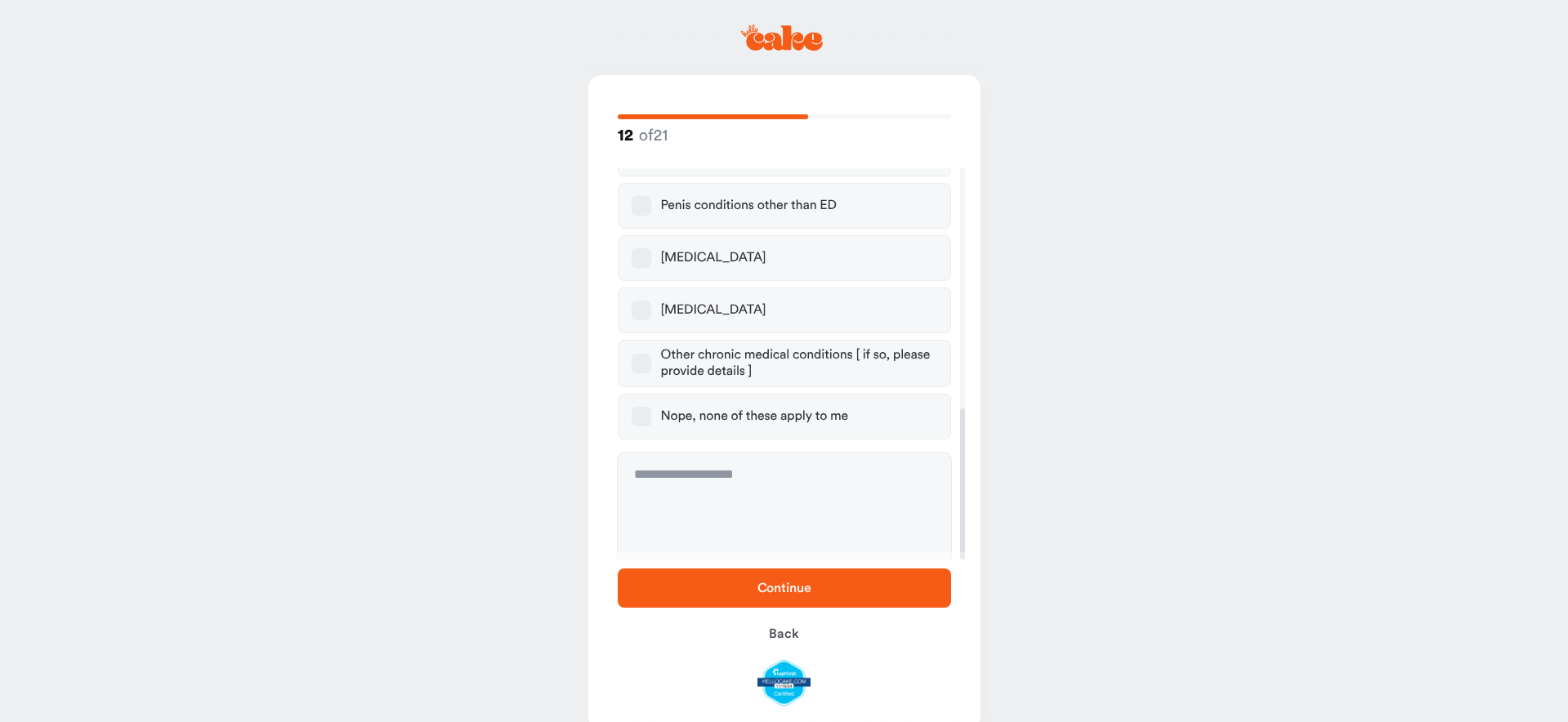
click at [644, 406] on button "Nope, none of these apply to me" at bounding box center [641, 416] width 20 height 20
click at [811, 593] on span "Continue" at bounding box center [784, 588] width 281 height 20
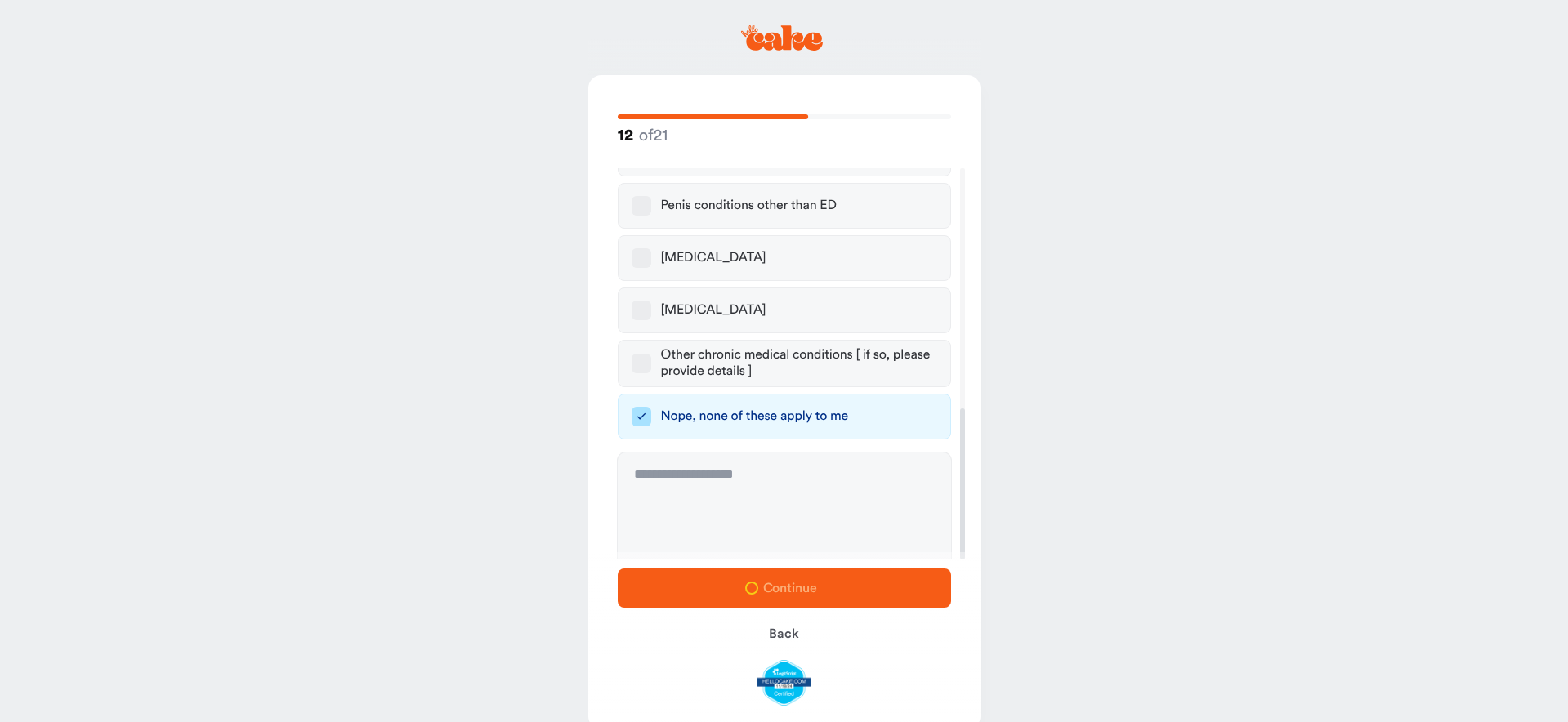
scroll to position [0, 0]
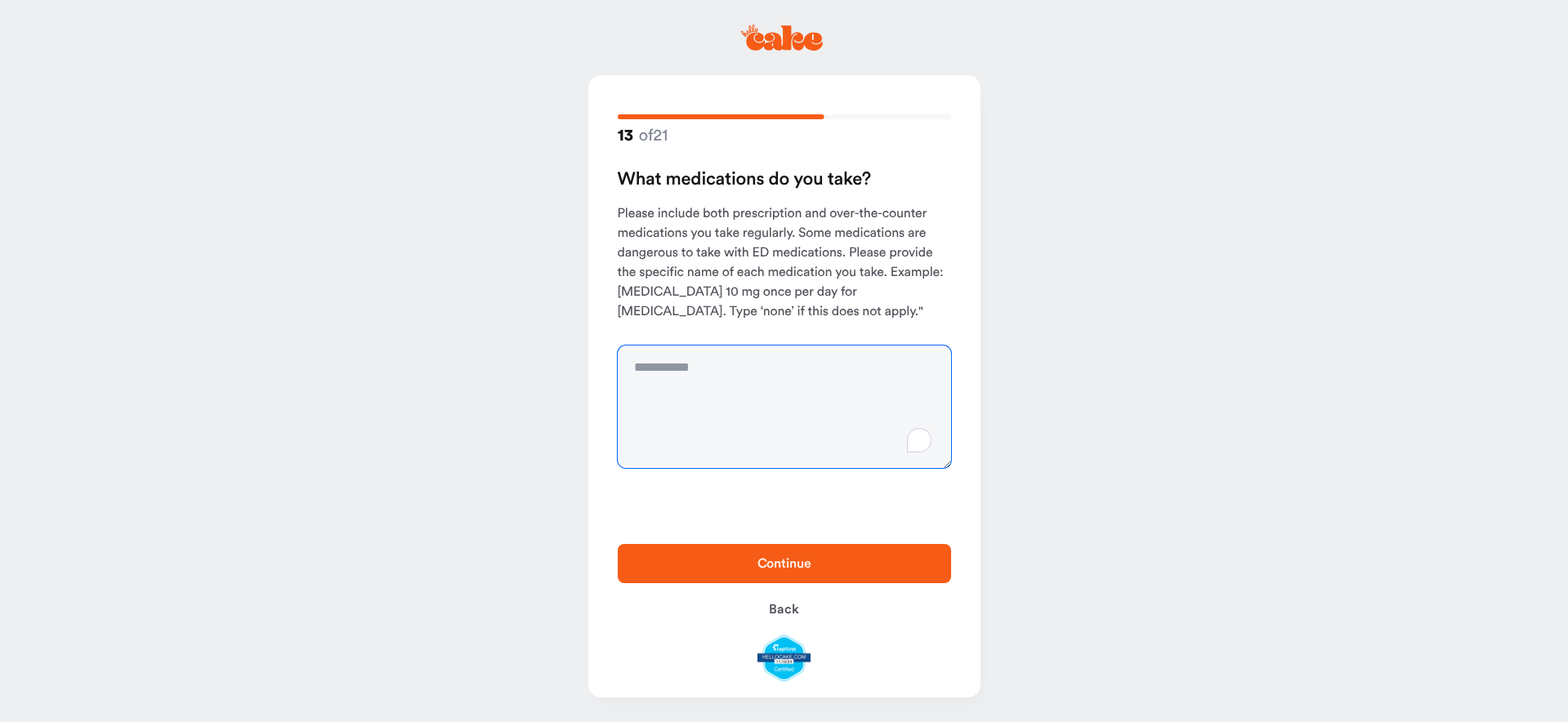
click at [668, 380] on textarea "To enrich screen reader interactions, please activate Accessibility in Grammarl…" at bounding box center [784, 406] width 333 height 122
click at [785, 610] on span "Back" at bounding box center [784, 610] width 30 height 13
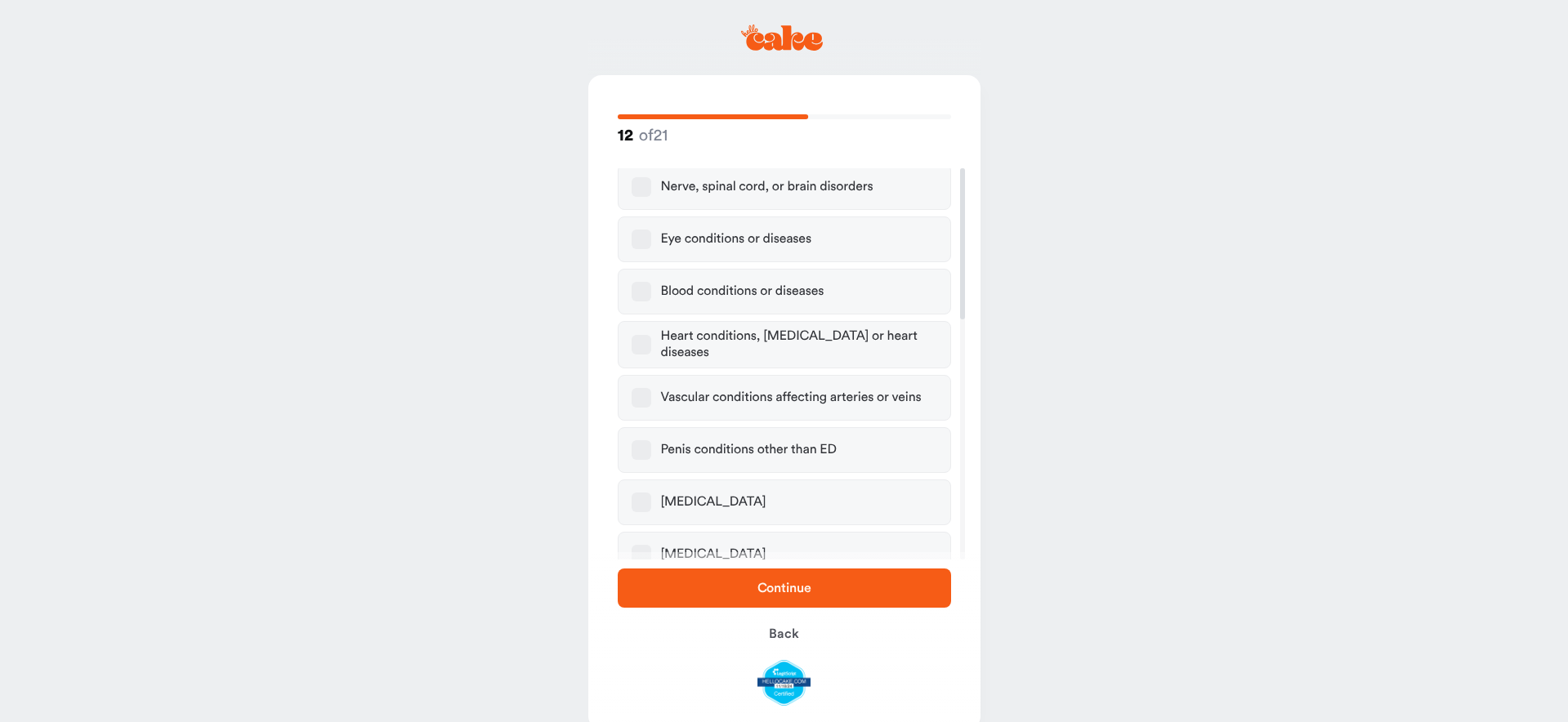
scroll to position [621, 0]
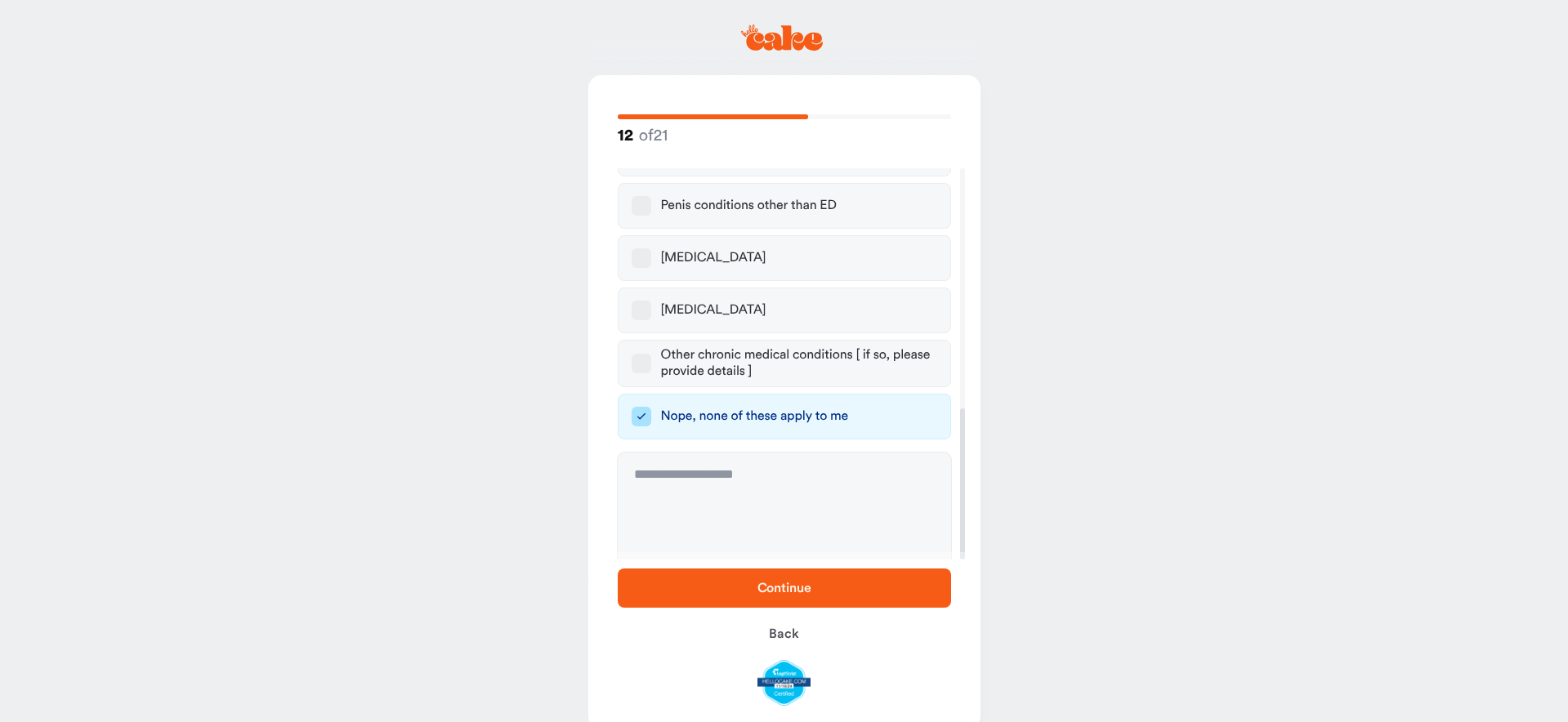
click at [643, 301] on button "High blood pressure" at bounding box center [641, 311] width 20 height 20
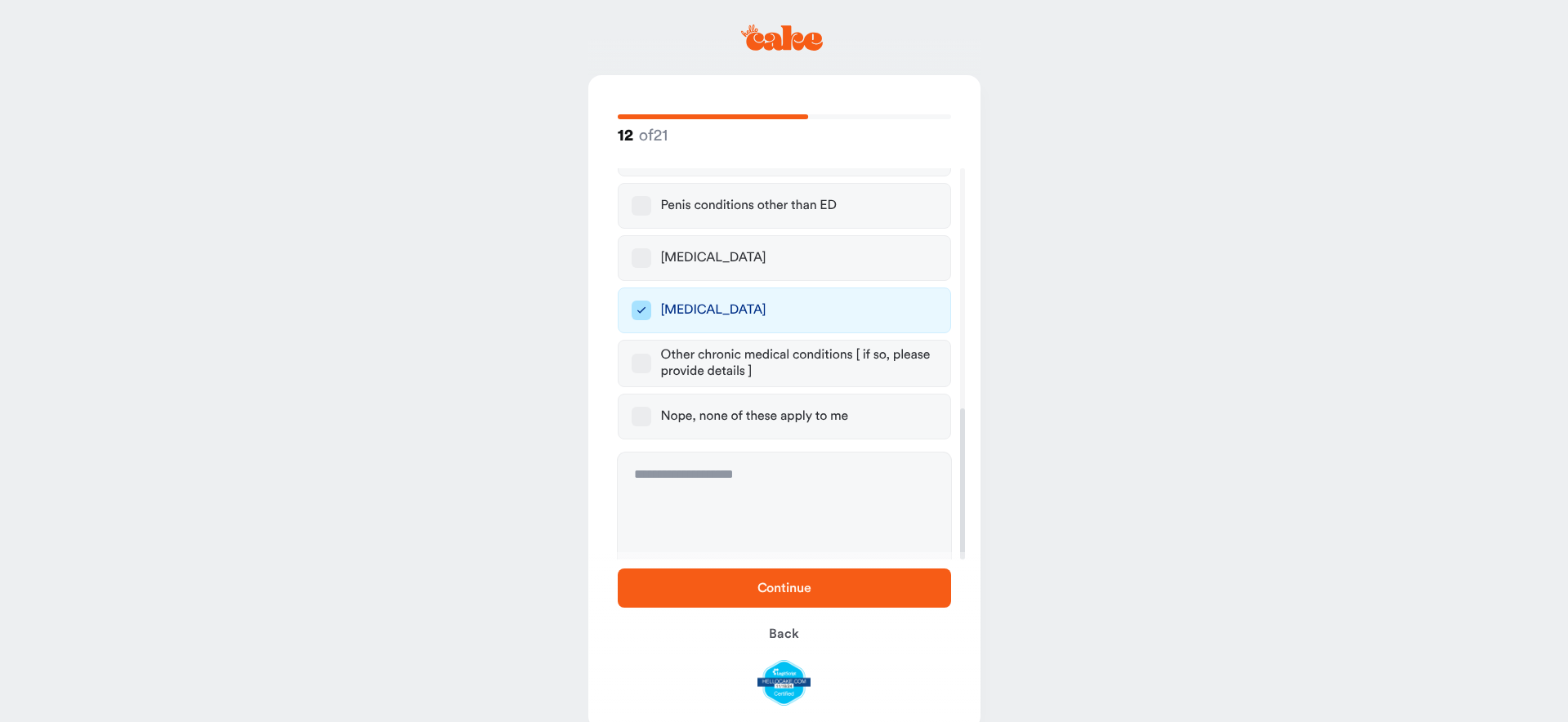
click at [765, 594] on span "Continue" at bounding box center [784, 588] width 54 height 13
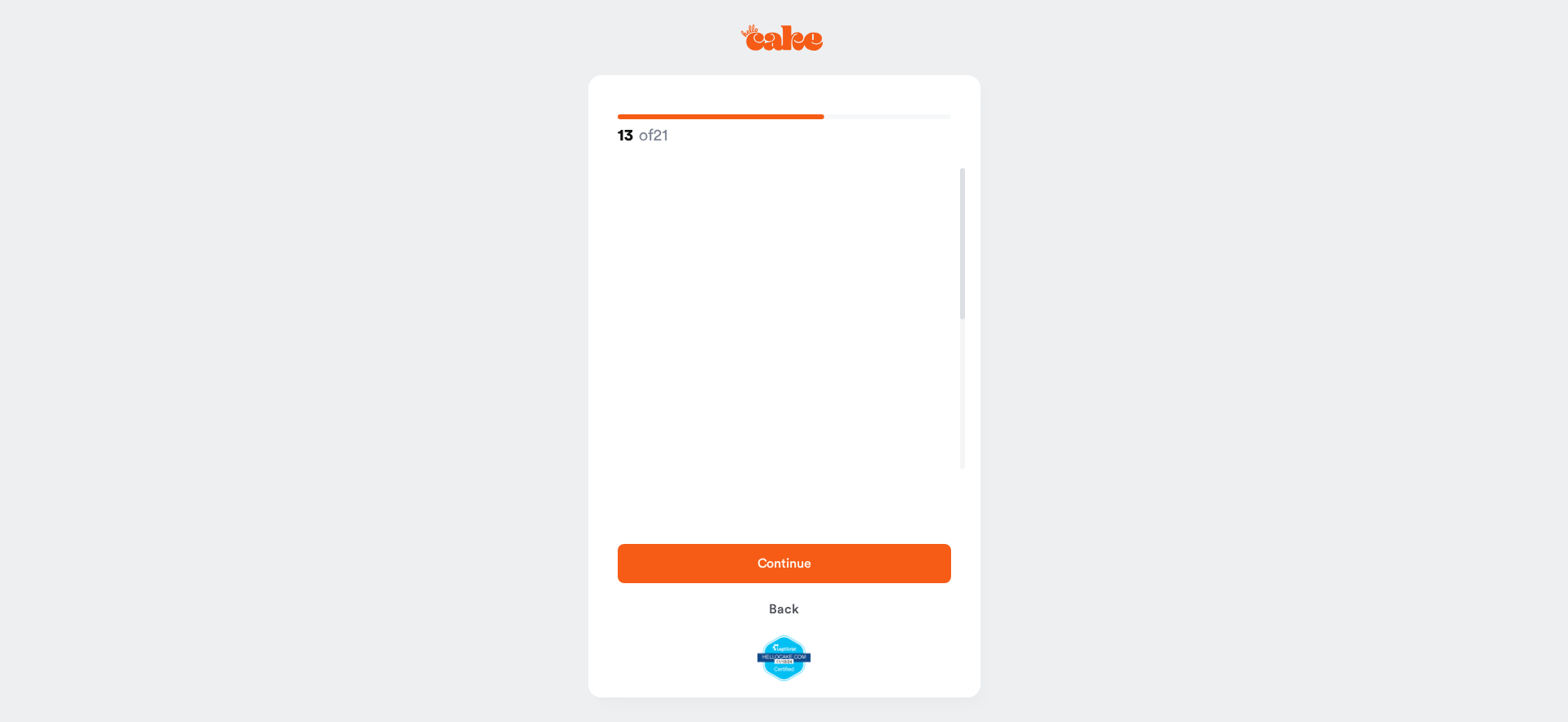
scroll to position [0, 0]
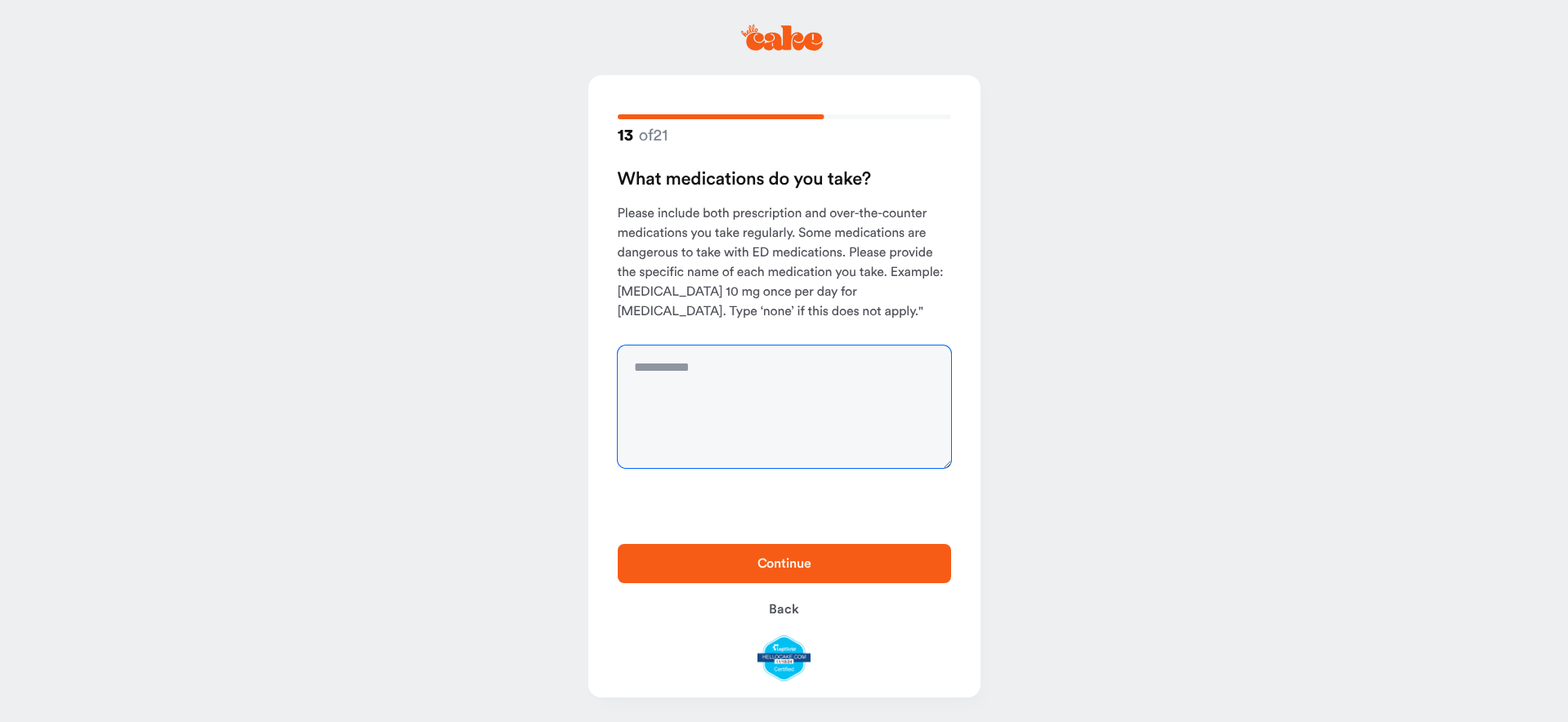
click at [667, 401] on textarea at bounding box center [784, 406] width 333 height 122
type textarea "**********"
click at [797, 569] on span "Continue" at bounding box center [784, 563] width 54 height 13
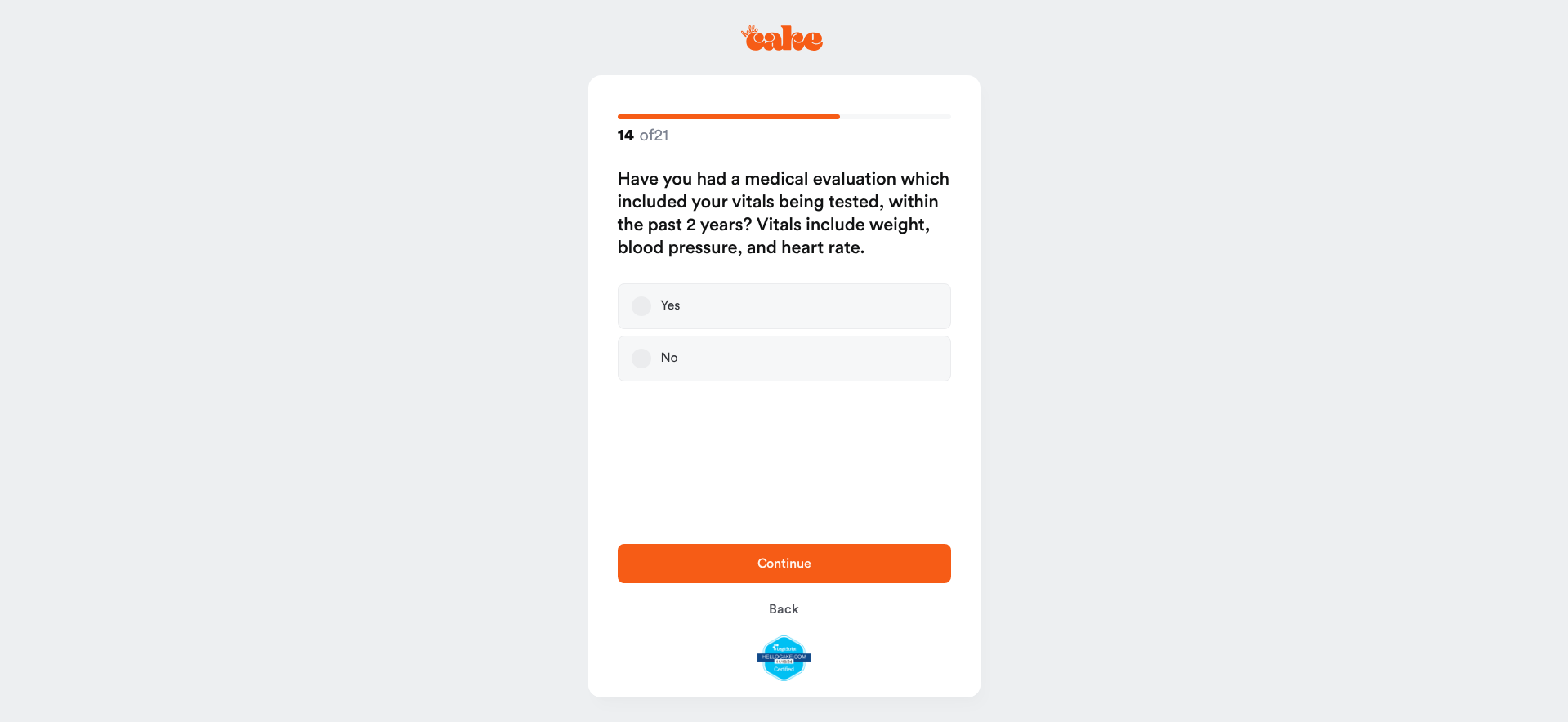
click at [632, 306] on label "Yes" at bounding box center [784, 306] width 333 height 45
click at [632, 306] on button "Yes" at bounding box center [641, 306] width 20 height 20
click at [808, 557] on span "Continue" at bounding box center [784, 563] width 54 height 13
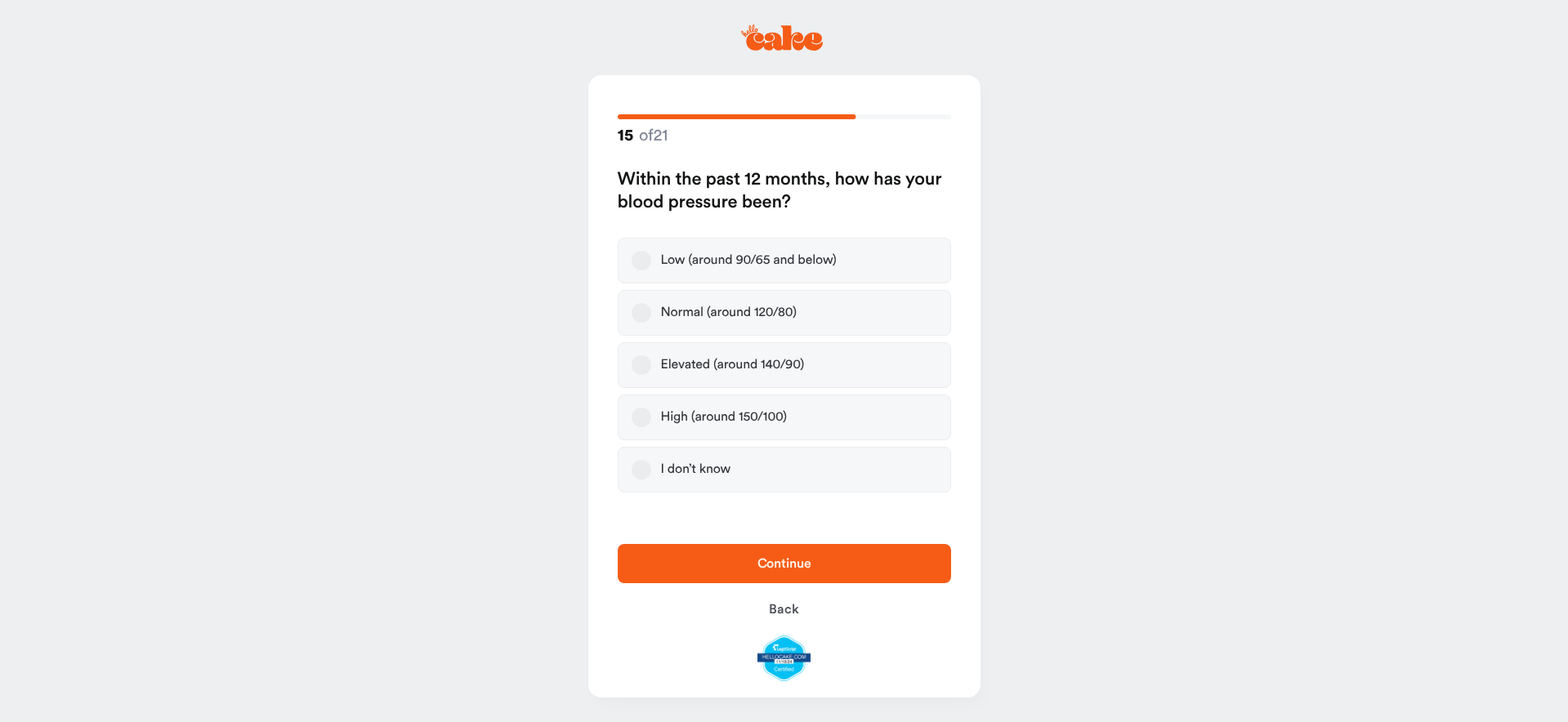
click at [648, 306] on button "Normal (around 120/80)" at bounding box center [641, 313] width 20 height 20
click at [877, 568] on span "Continue" at bounding box center [784, 563] width 281 height 20
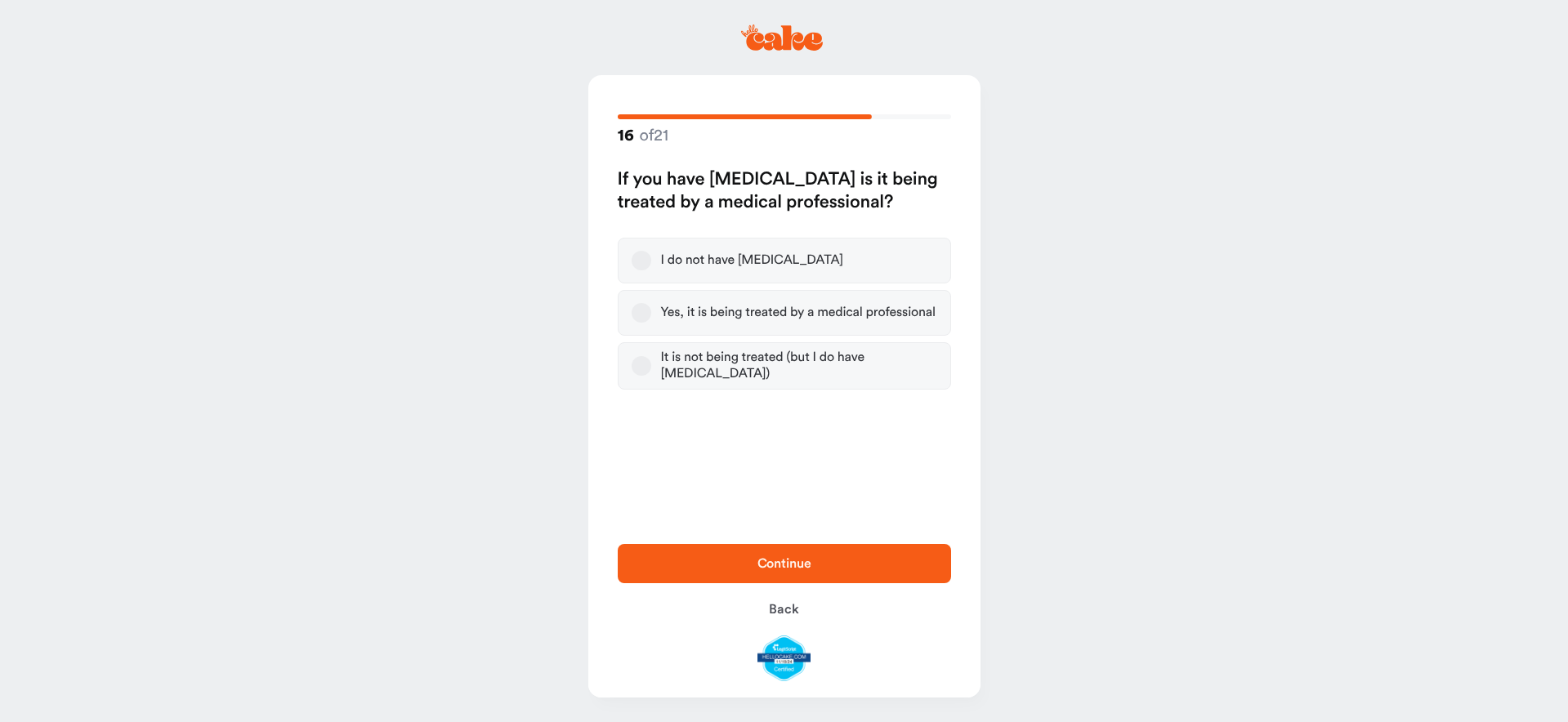
click at [639, 305] on button "Yes, it is being treated by a medical professional" at bounding box center [641, 313] width 20 height 20
click at [886, 560] on span "Continue" at bounding box center [784, 563] width 281 height 20
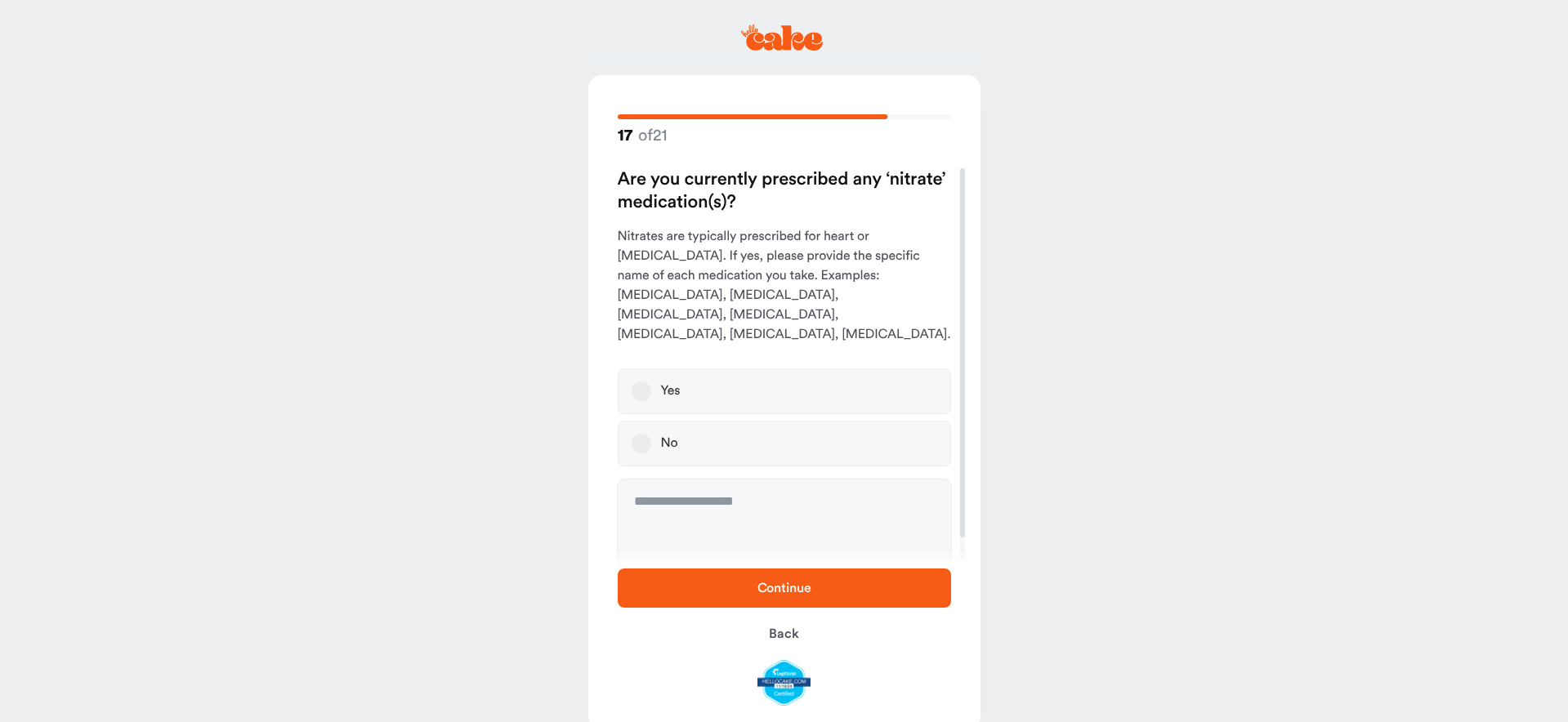
click at [644, 434] on button "No" at bounding box center [641, 444] width 20 height 20
click at [827, 585] on span "Continue" at bounding box center [784, 588] width 281 height 20
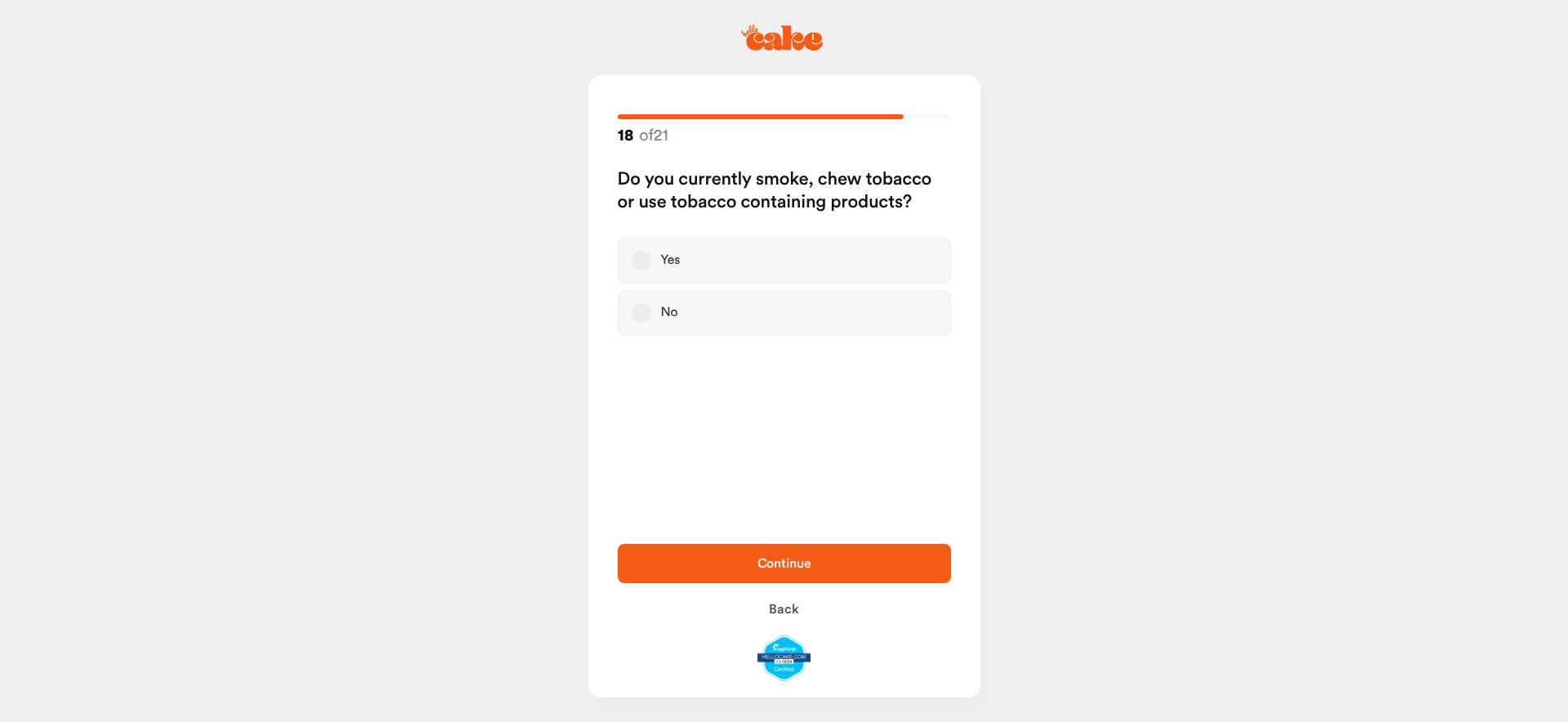
click at [646, 304] on button "No" at bounding box center [641, 313] width 20 height 20
click at [869, 554] on span "Continue" at bounding box center [784, 563] width 281 height 20
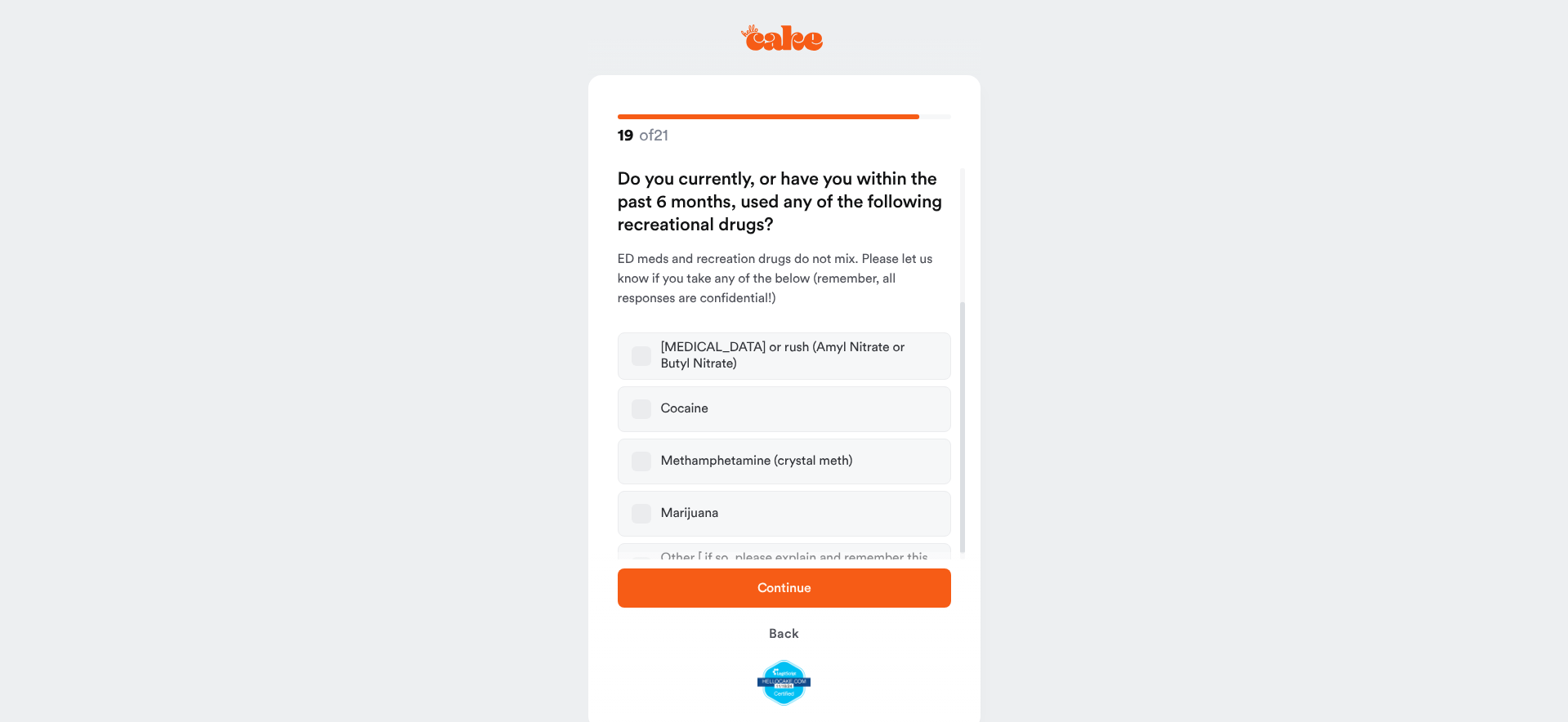
scroll to position [218, 0]
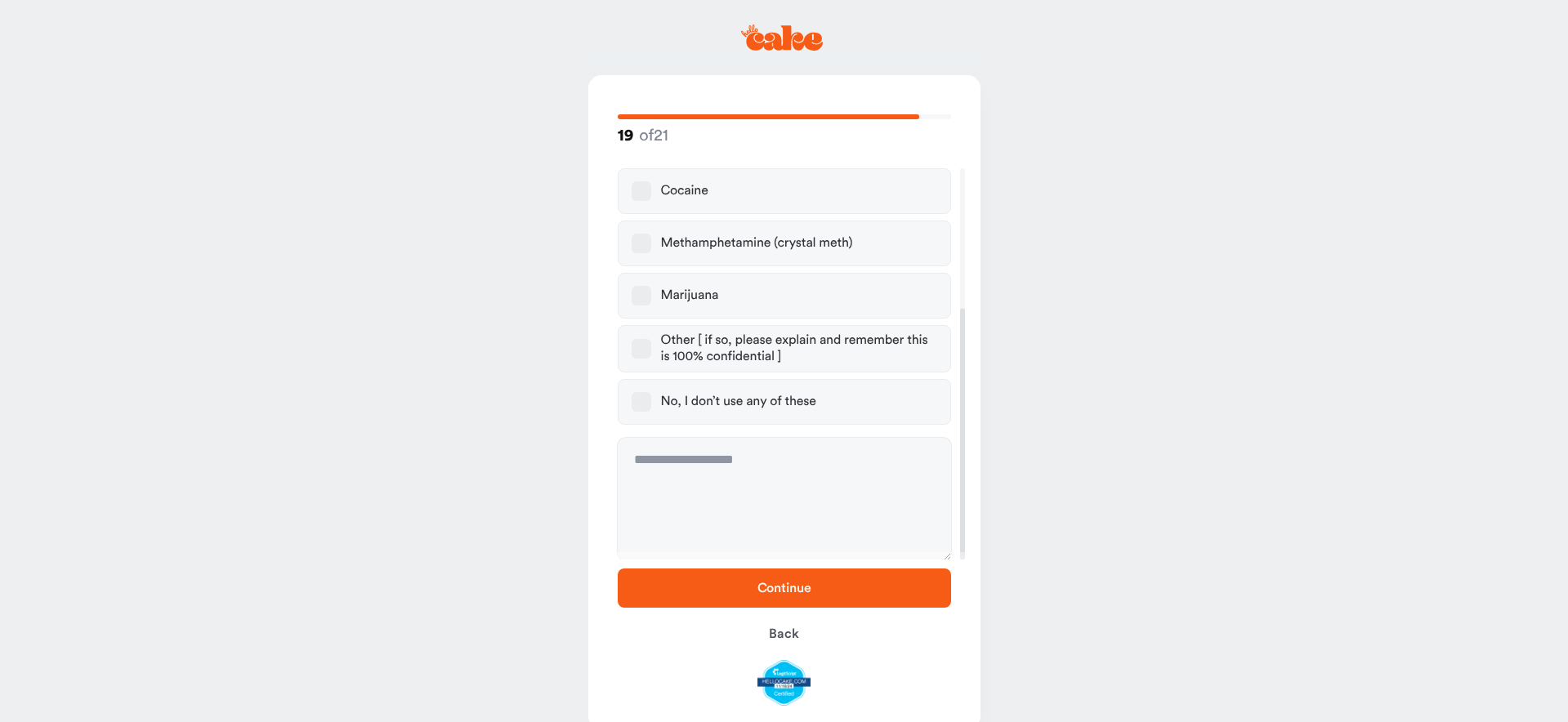
click at [651, 395] on label "No, I don’t use any of these" at bounding box center [784, 401] width 333 height 45
click at [651, 395] on button "No, I don’t use any of these" at bounding box center [641, 401] width 20 height 20
click at [868, 570] on button "Continue" at bounding box center [784, 587] width 333 height 39
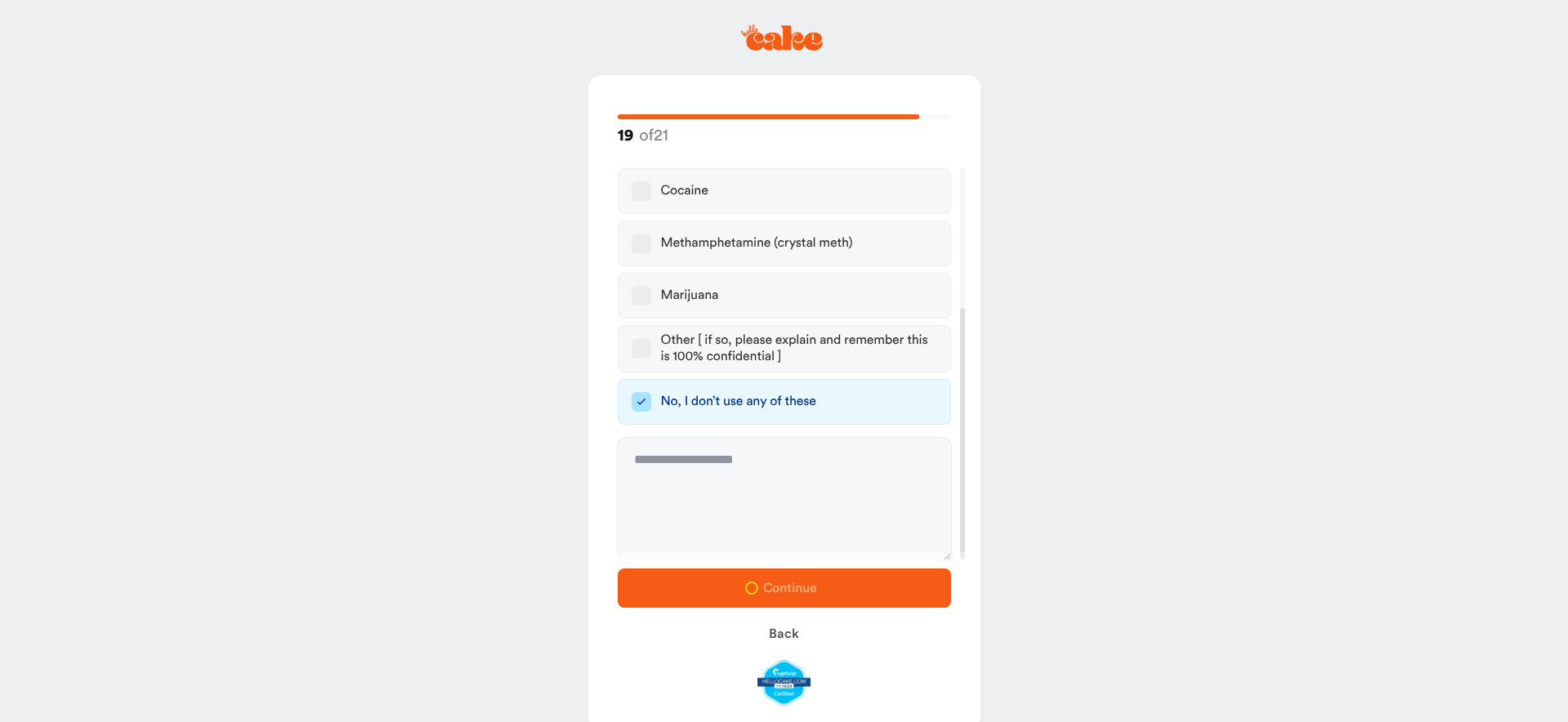
scroll to position [0, 0]
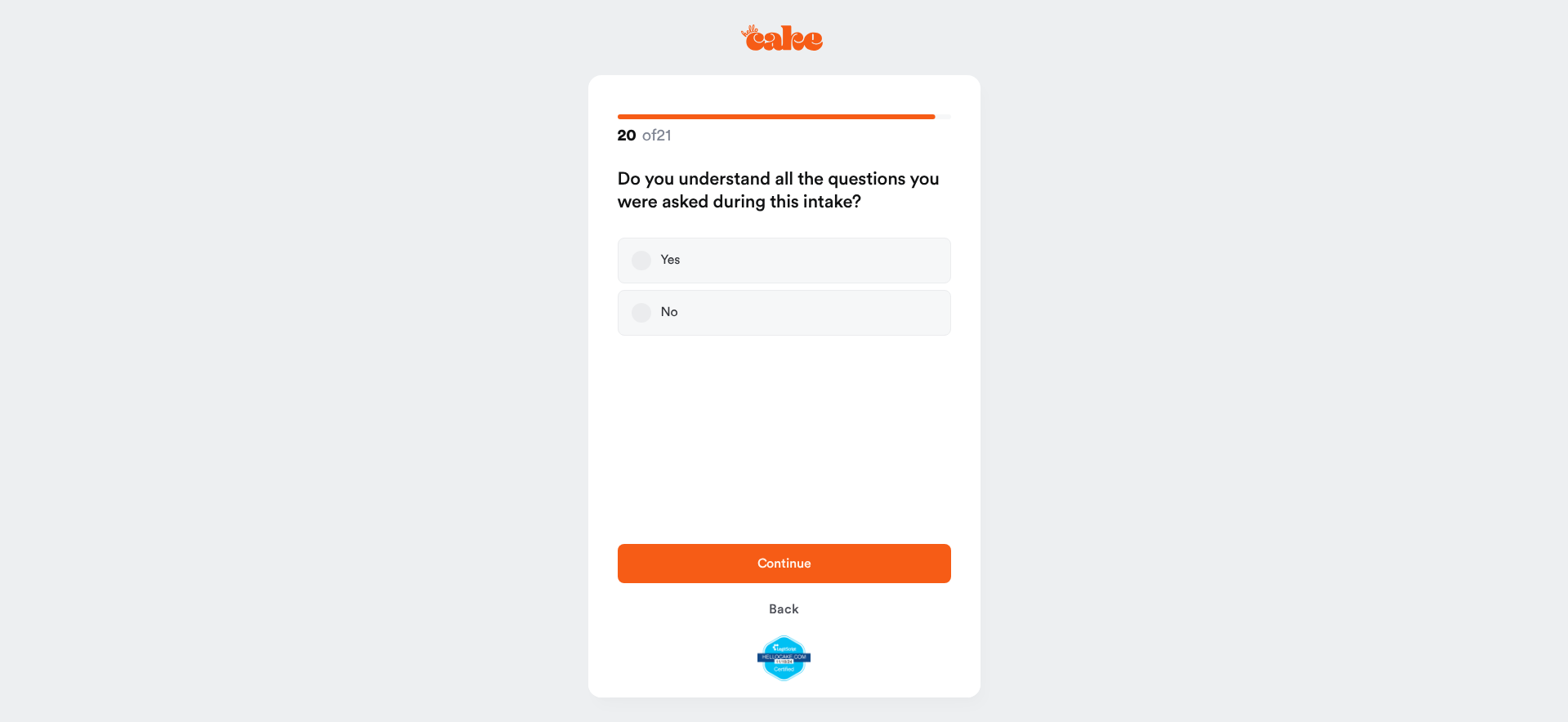
click at [628, 259] on label "Yes" at bounding box center [784, 260] width 333 height 45
click at [631, 259] on button "Yes" at bounding box center [641, 260] width 20 height 20
click at [891, 568] on span "Continue" at bounding box center [784, 563] width 281 height 20
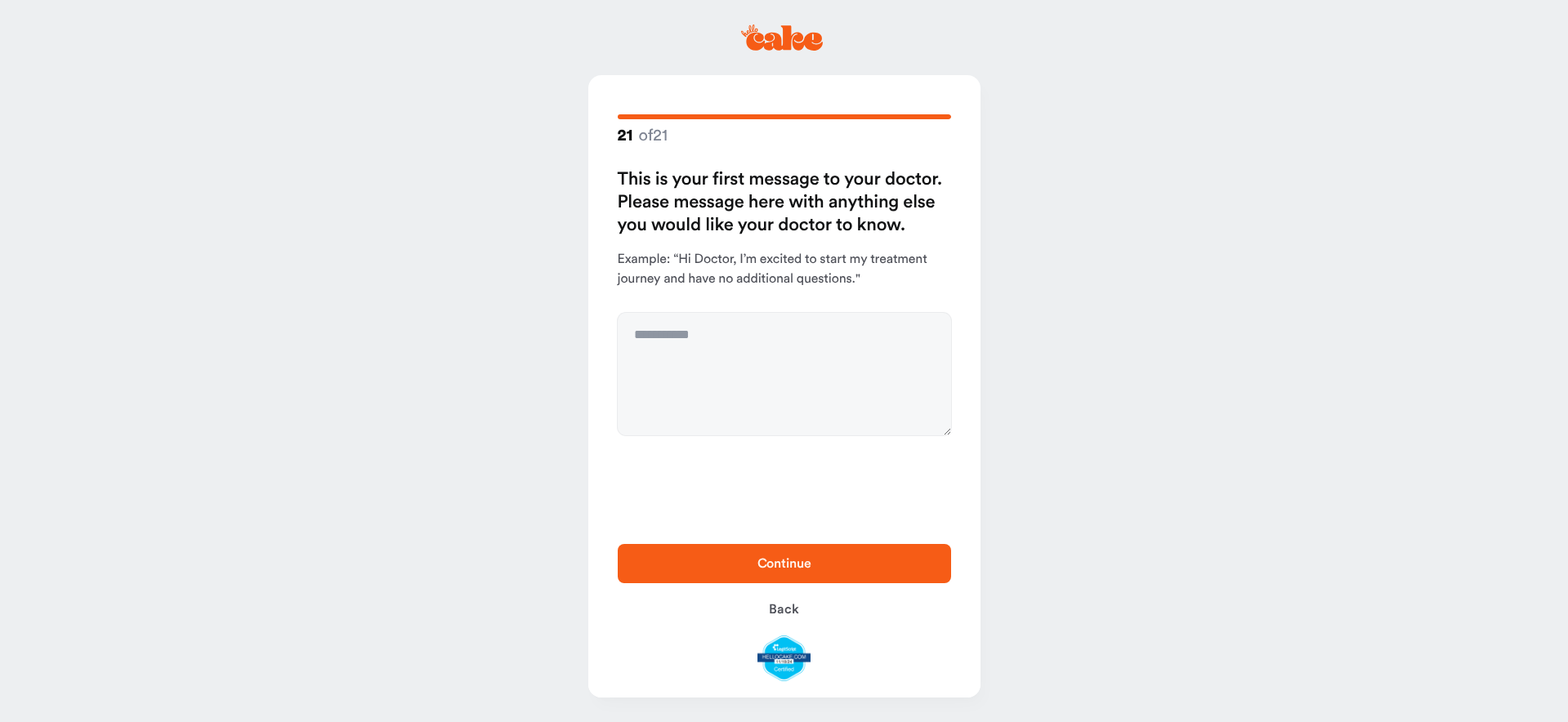
click at [891, 568] on span "Continue" at bounding box center [784, 563] width 281 height 20
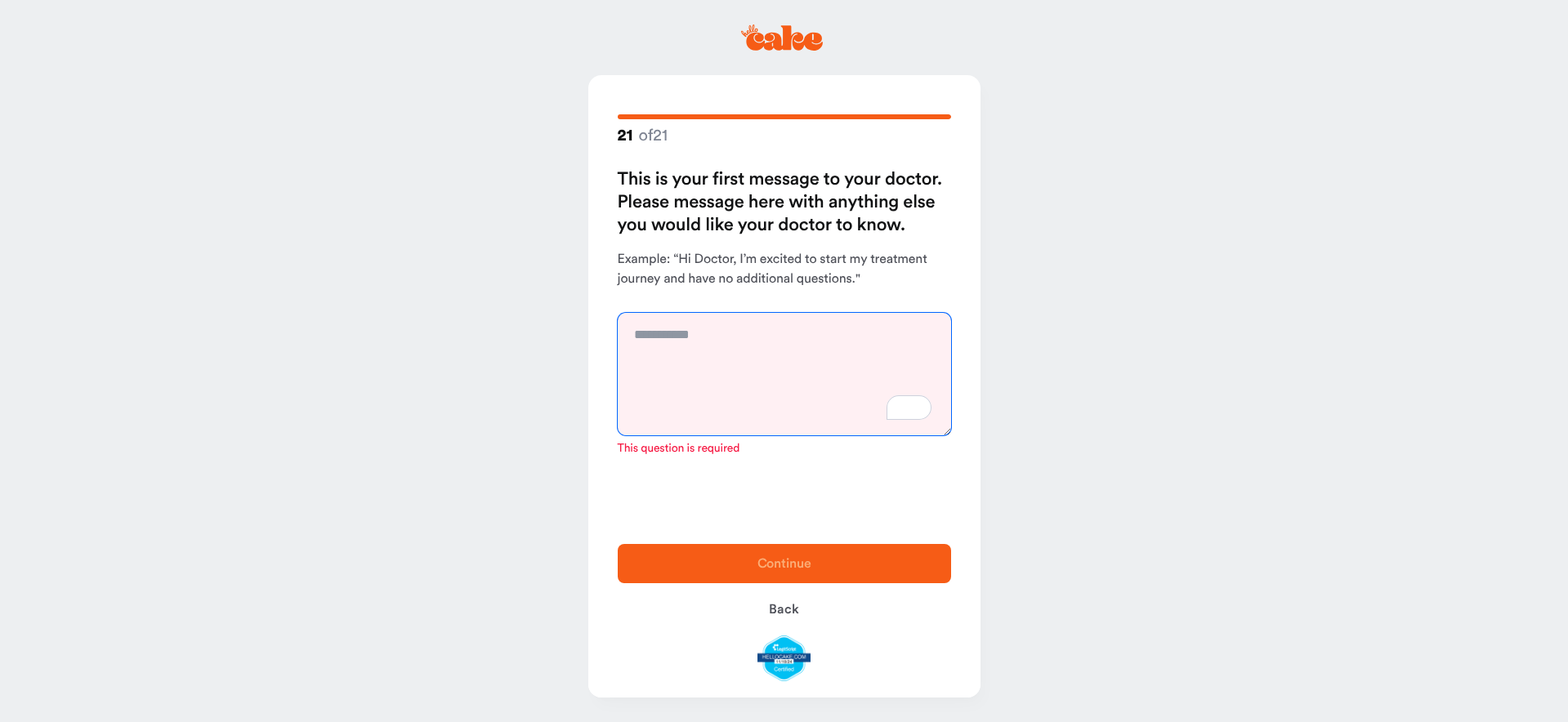
click at [698, 371] on textarea "To enrich screen reader interactions, please activate Accessibility in Grammarl…" at bounding box center [784, 374] width 333 height 122
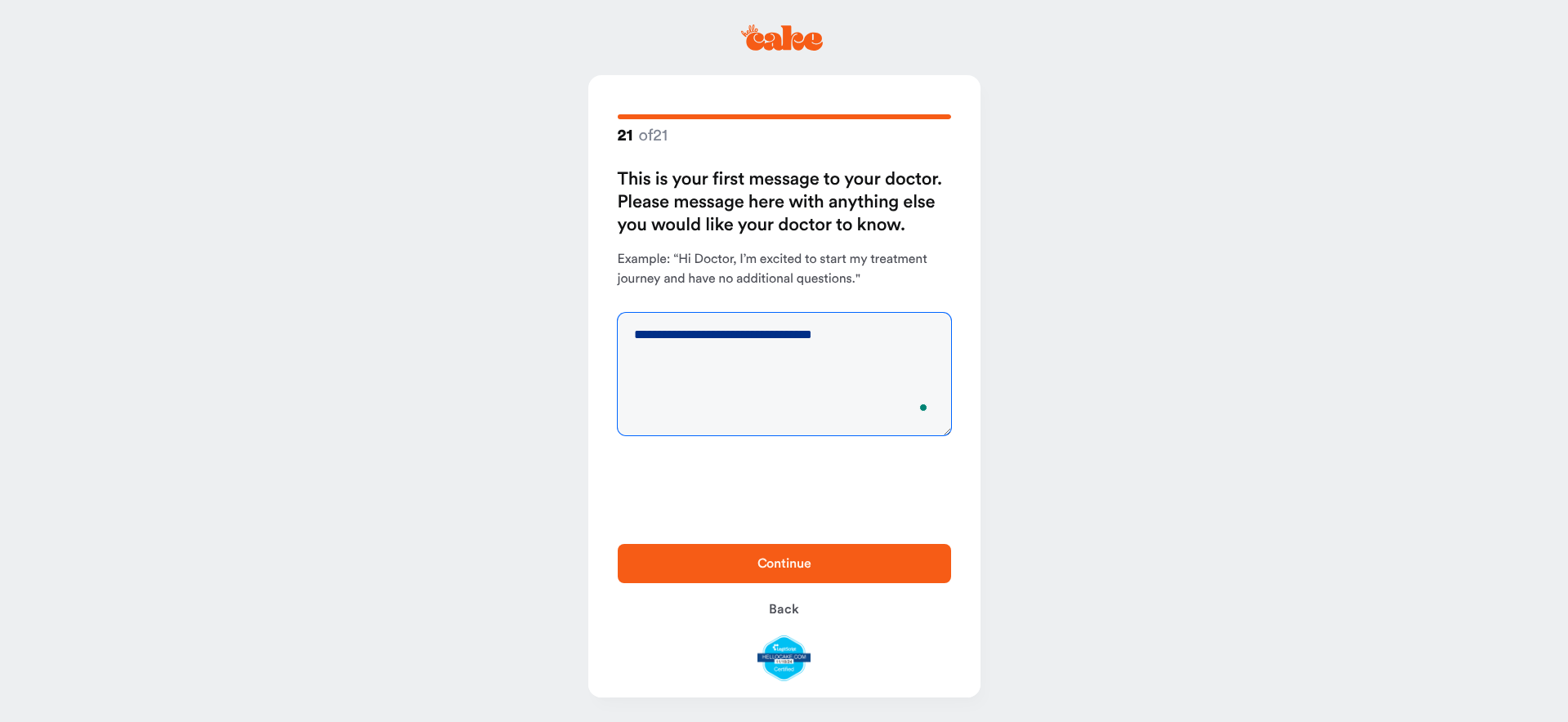
type textarea "**********"
click at [794, 559] on span "Continue" at bounding box center [784, 563] width 54 height 13
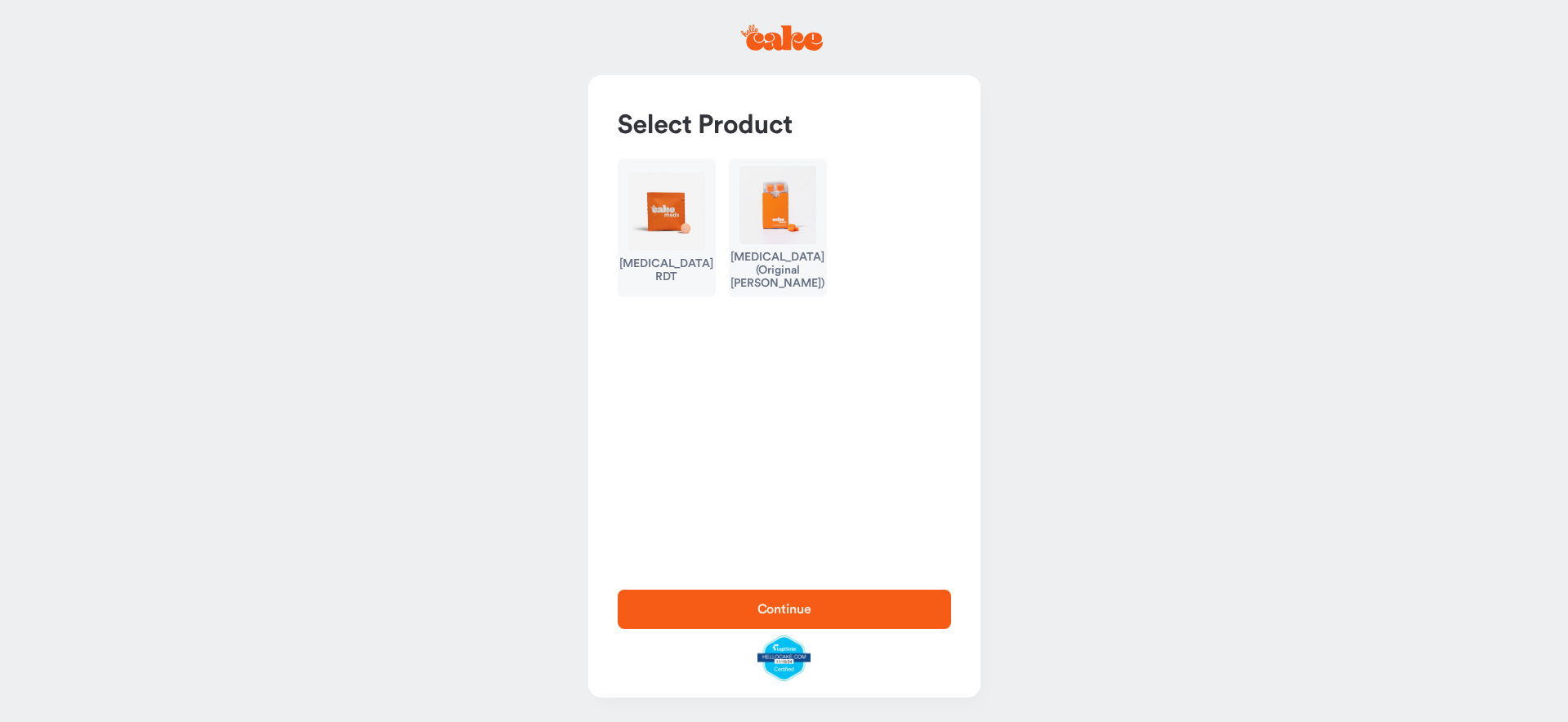
click at [660, 206] on img "button" at bounding box center [666, 211] width 77 height 78
click at [860, 609] on span "Continue" at bounding box center [784, 610] width 281 height 20
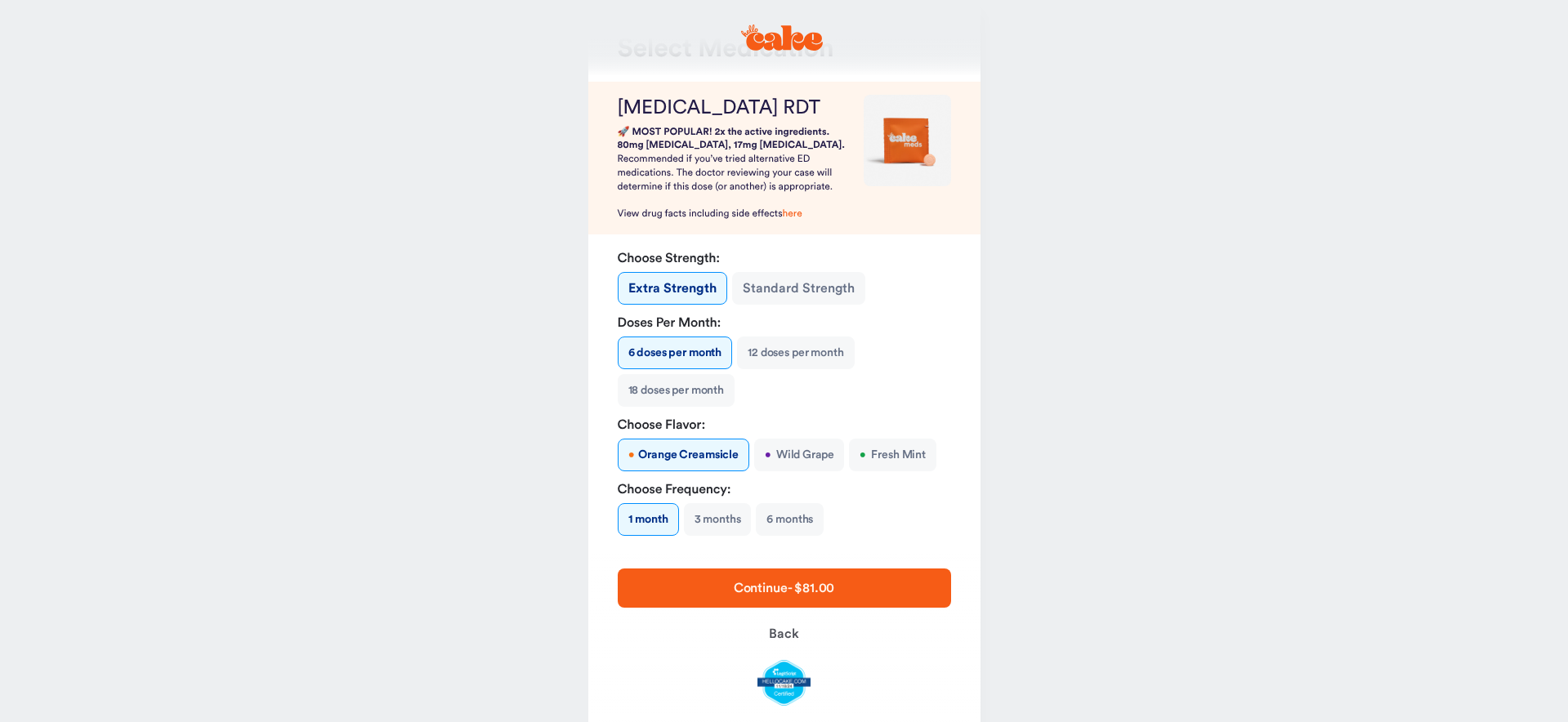
scroll to position [117, 0]
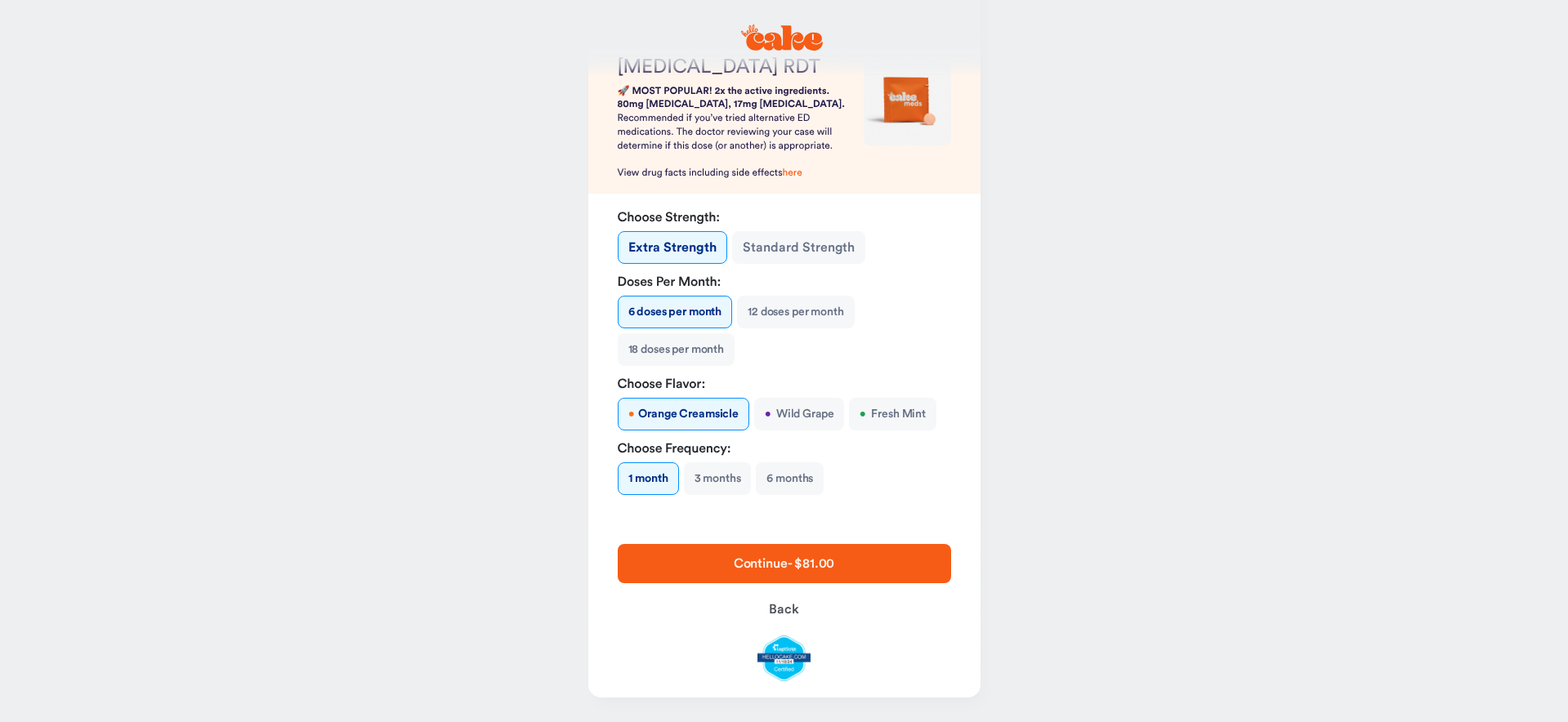
click at [760, 311] on button "12 doses per month" at bounding box center [795, 312] width 117 height 33
click at [717, 474] on button "3 months" at bounding box center [717, 478] width 68 height 33
click at [685, 319] on button "6 doses per month" at bounding box center [674, 312] width 113 height 33
click at [651, 471] on button "1 month" at bounding box center [647, 478] width 60 height 33
click at [813, 411] on button "• Wild Grape" at bounding box center [798, 414] width 90 height 33
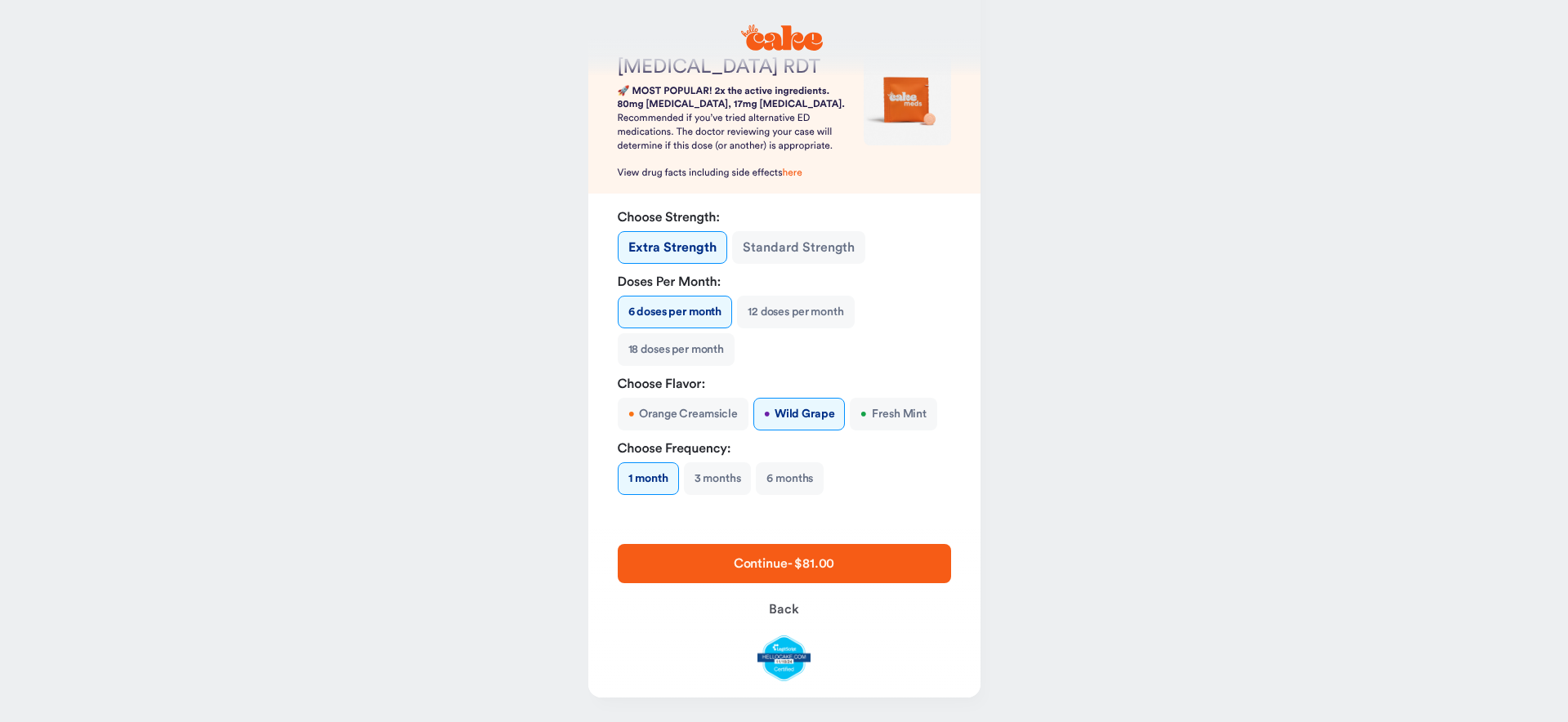
click at [934, 416] on button "• Fresh Mint" at bounding box center [893, 414] width 87 height 33
click at [760, 254] on button "Standard Strength" at bounding box center [798, 248] width 133 height 33
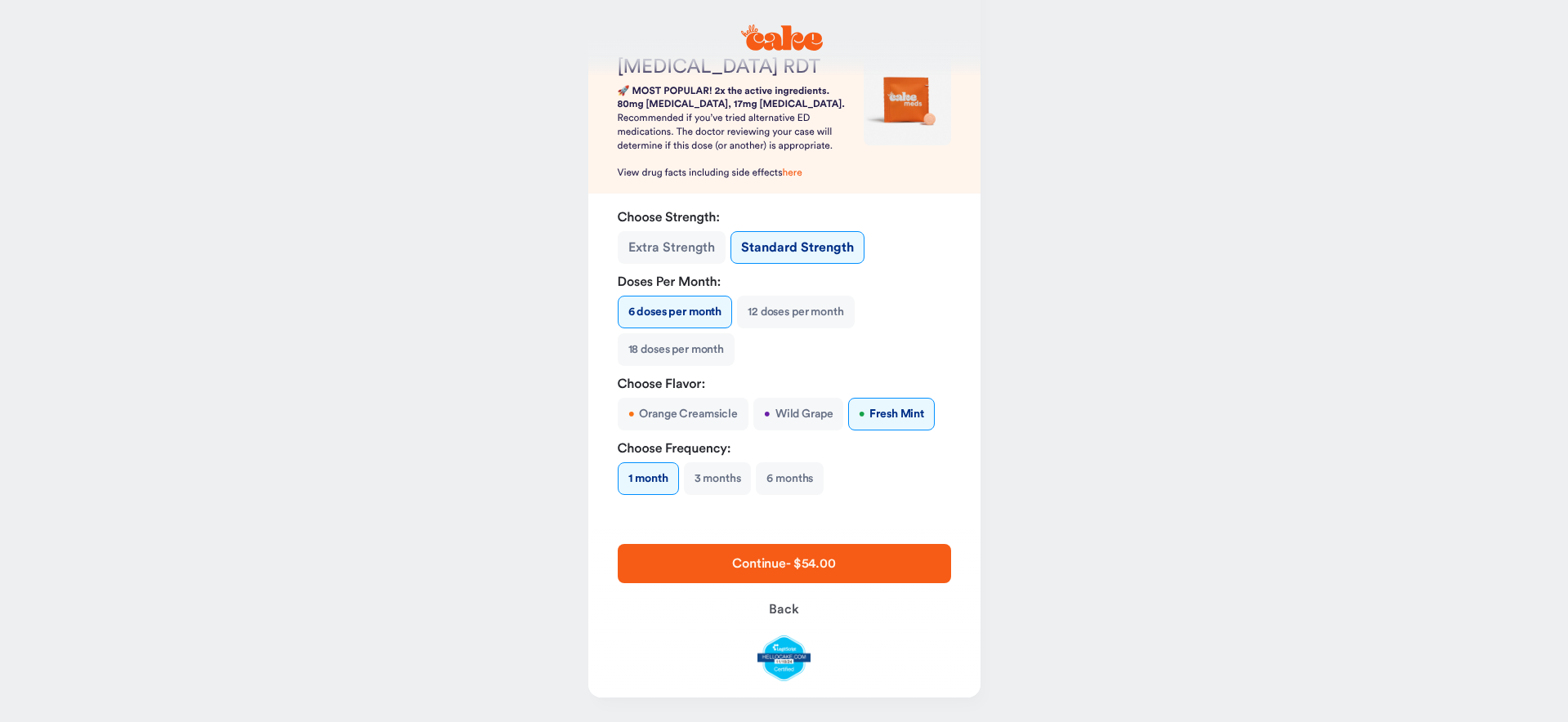
click at [660, 239] on button "Extra Strength" at bounding box center [671, 248] width 107 height 33
click at [775, 245] on button "Standard Strength" at bounding box center [798, 248] width 133 height 33
click at [801, 319] on button "12 doses per month" at bounding box center [795, 312] width 117 height 33
click at [690, 239] on button "Extra Strength" at bounding box center [671, 248] width 107 height 33
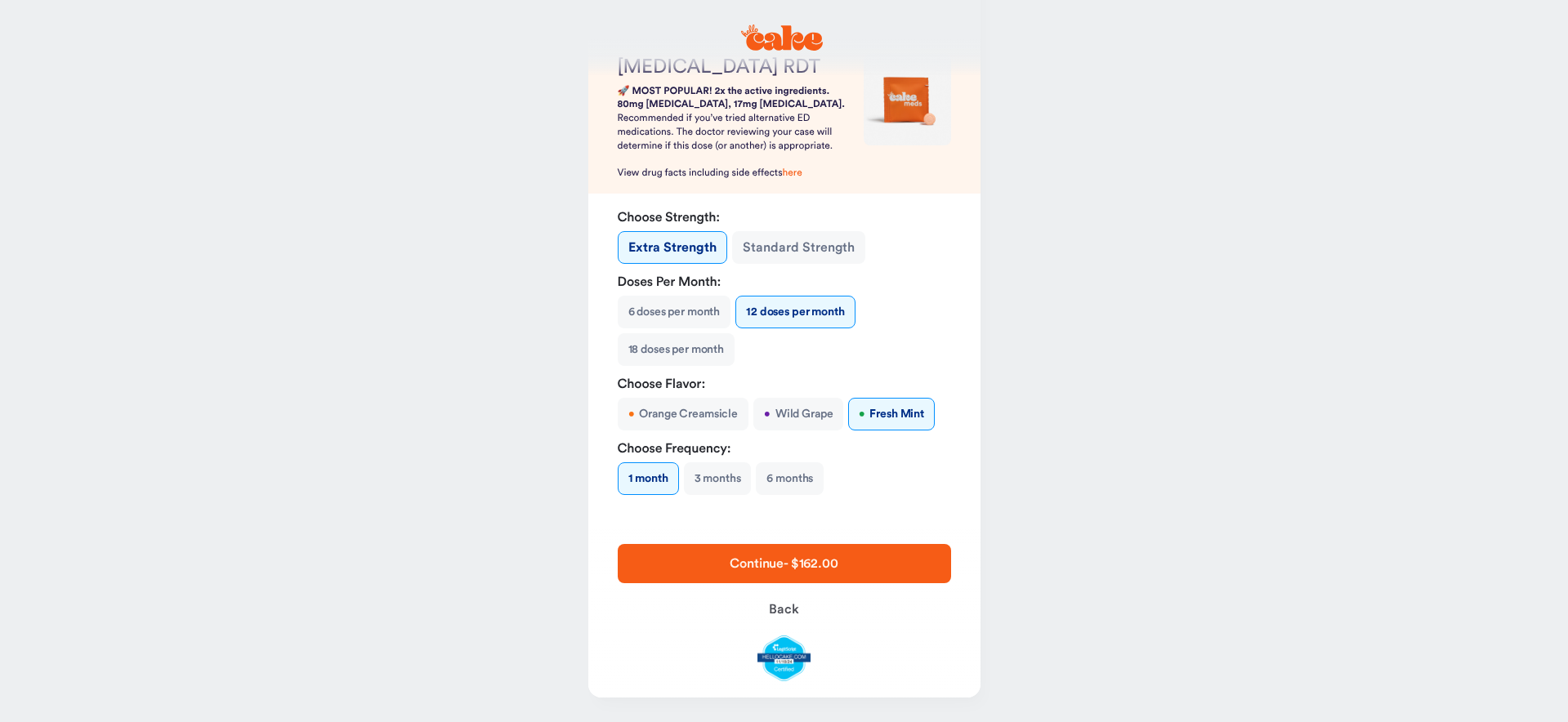
click at [688, 317] on button "6 doses per month" at bounding box center [674, 312] width 113 height 33
click at [897, 579] on button "Continue - $81.00" at bounding box center [784, 563] width 333 height 39
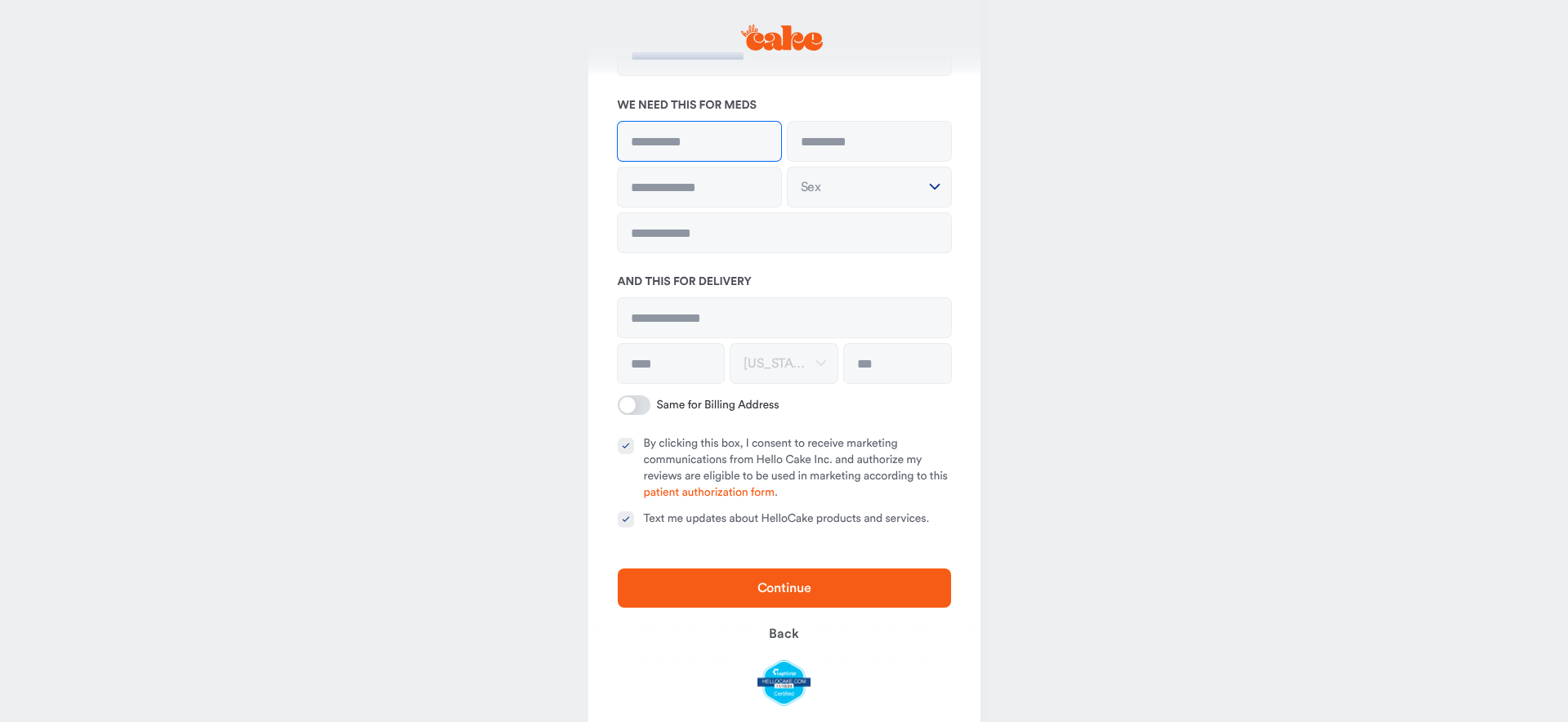
click at [683, 152] on input at bounding box center [699, 140] width 164 height 39
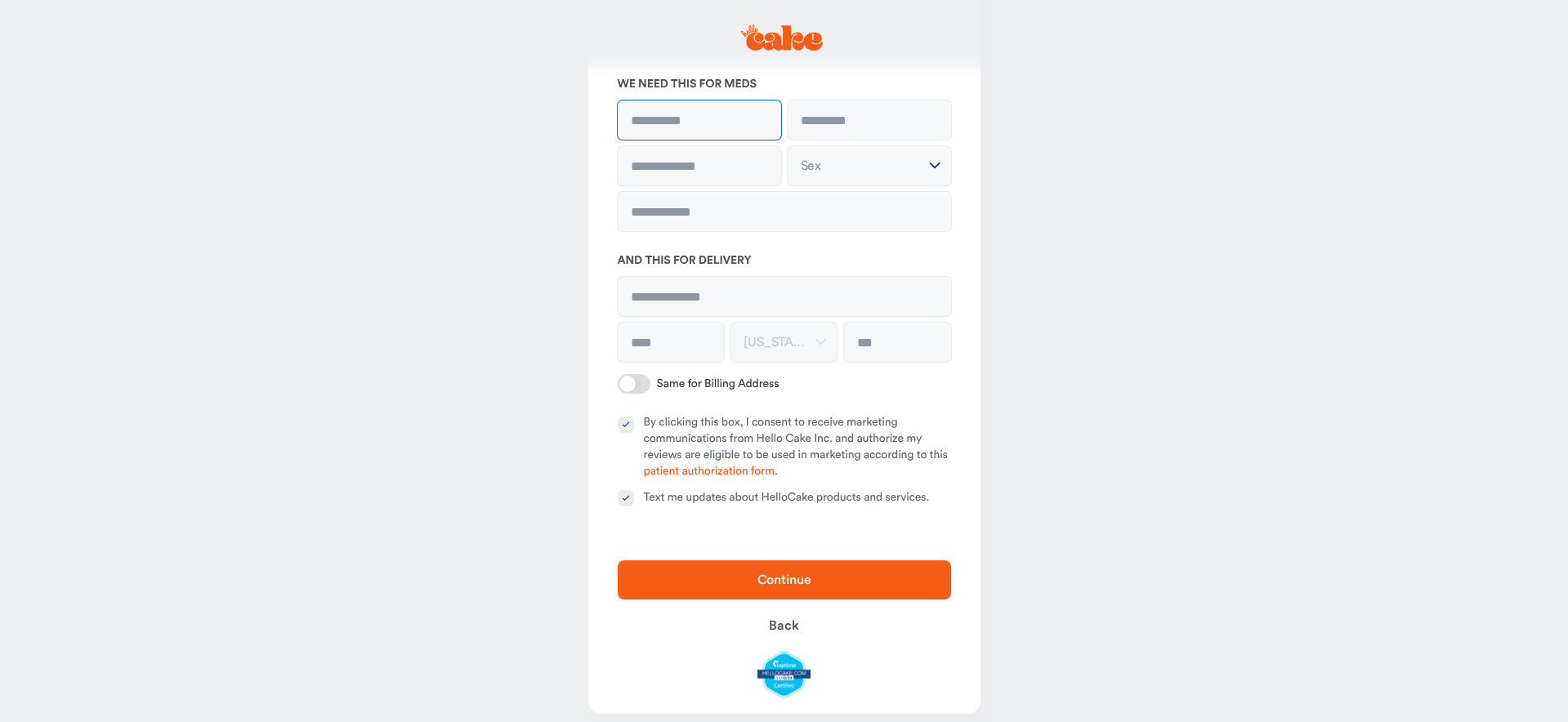
scroll to position [154, 0]
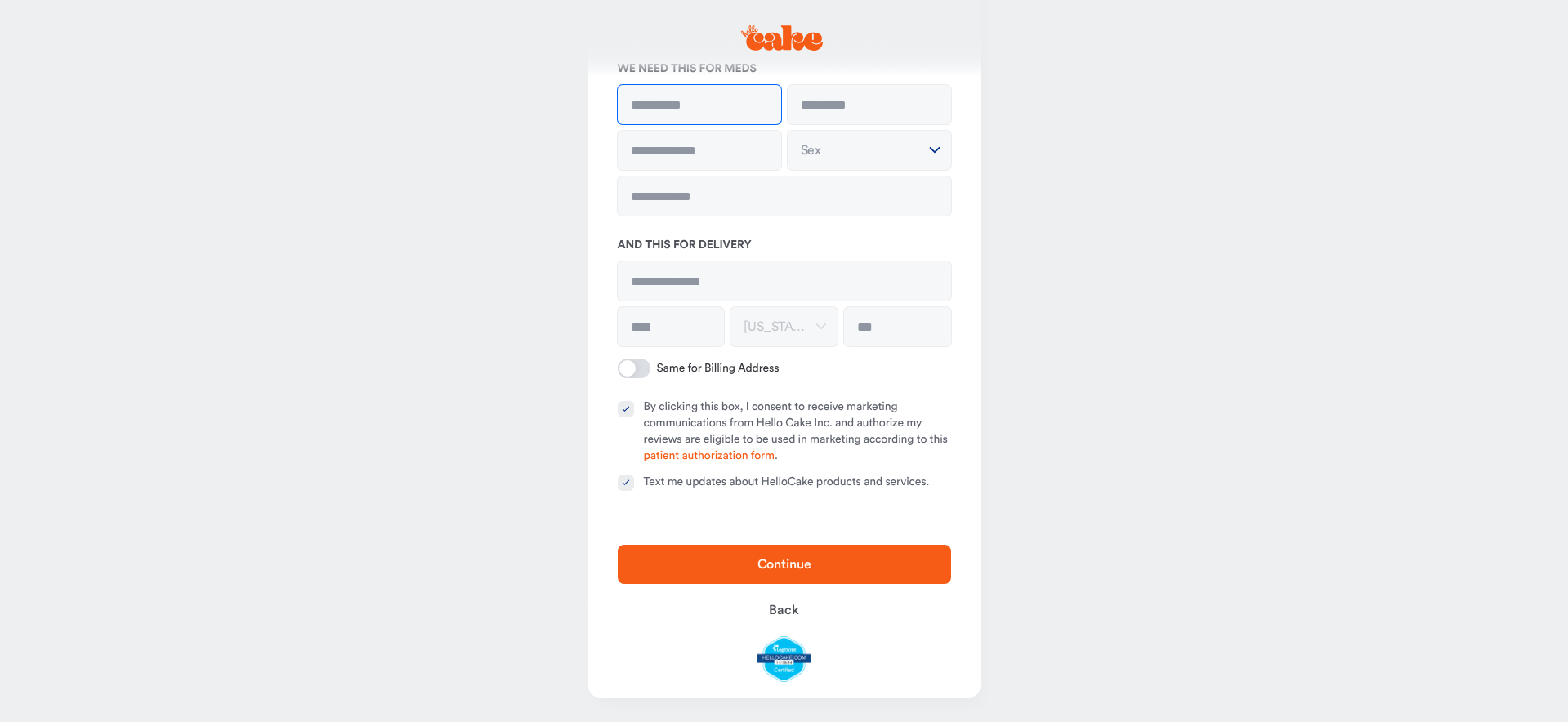
click at [681, 120] on input at bounding box center [699, 104] width 164 height 39
type input "*****"
type input "*******"
type input "**********"
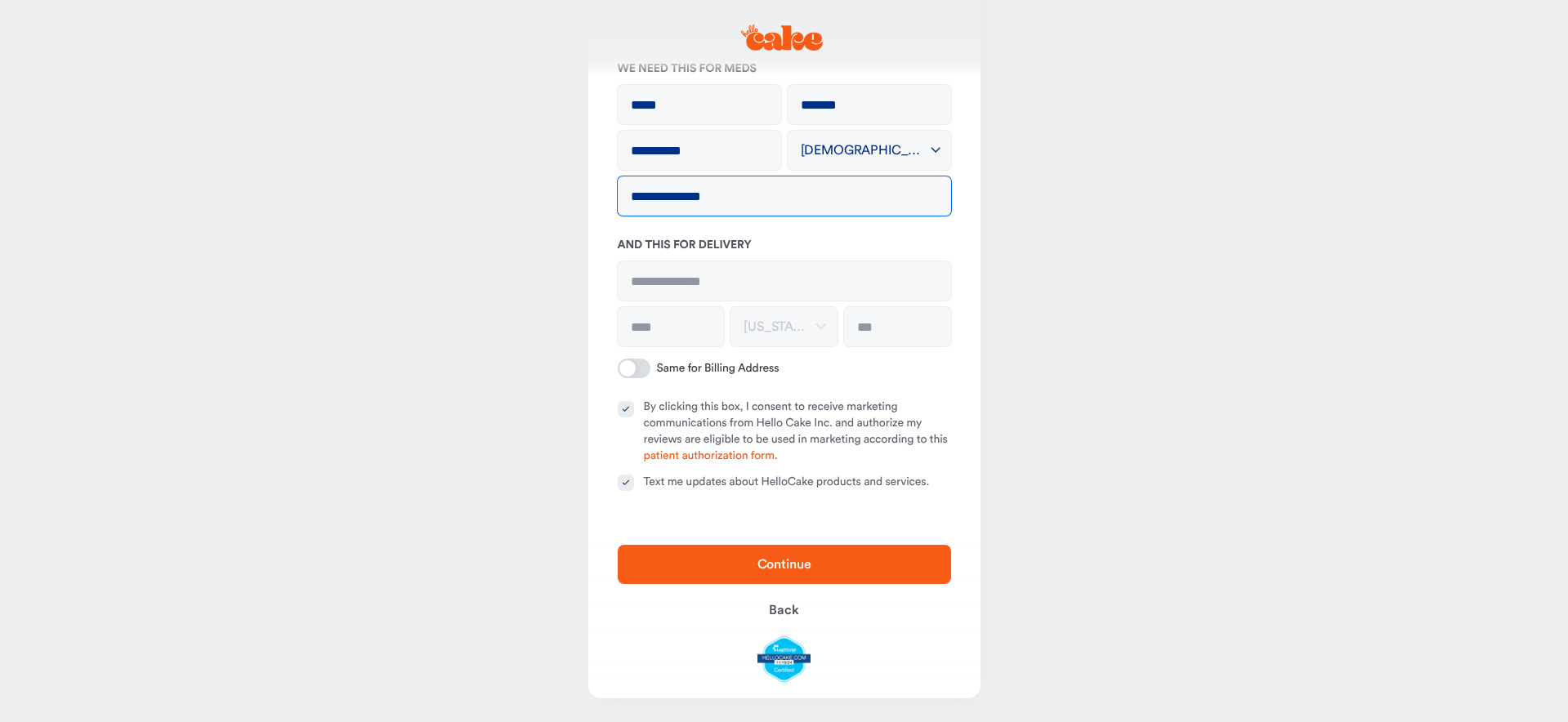
type input "**********"
click at [636, 287] on input at bounding box center [784, 280] width 333 height 39
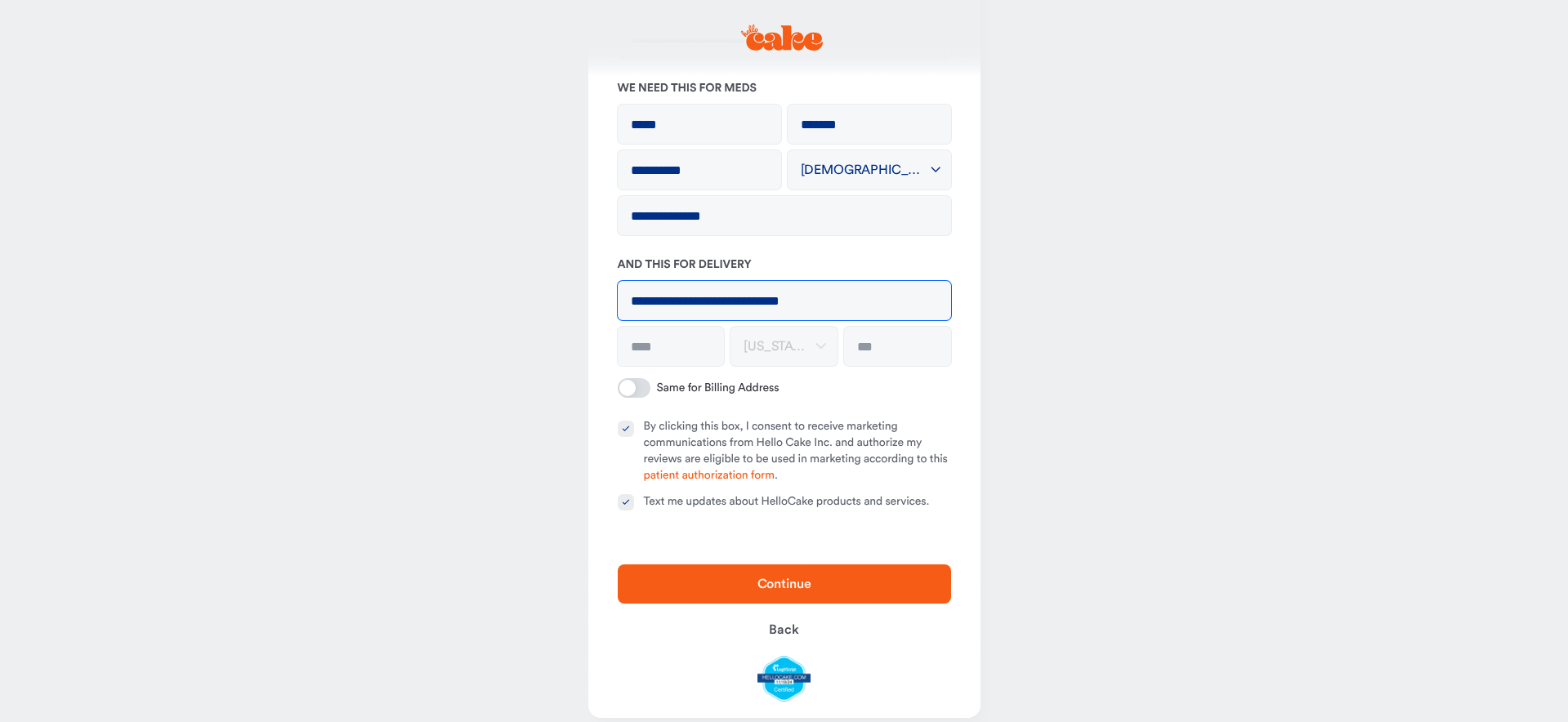
scroll to position [152, 0]
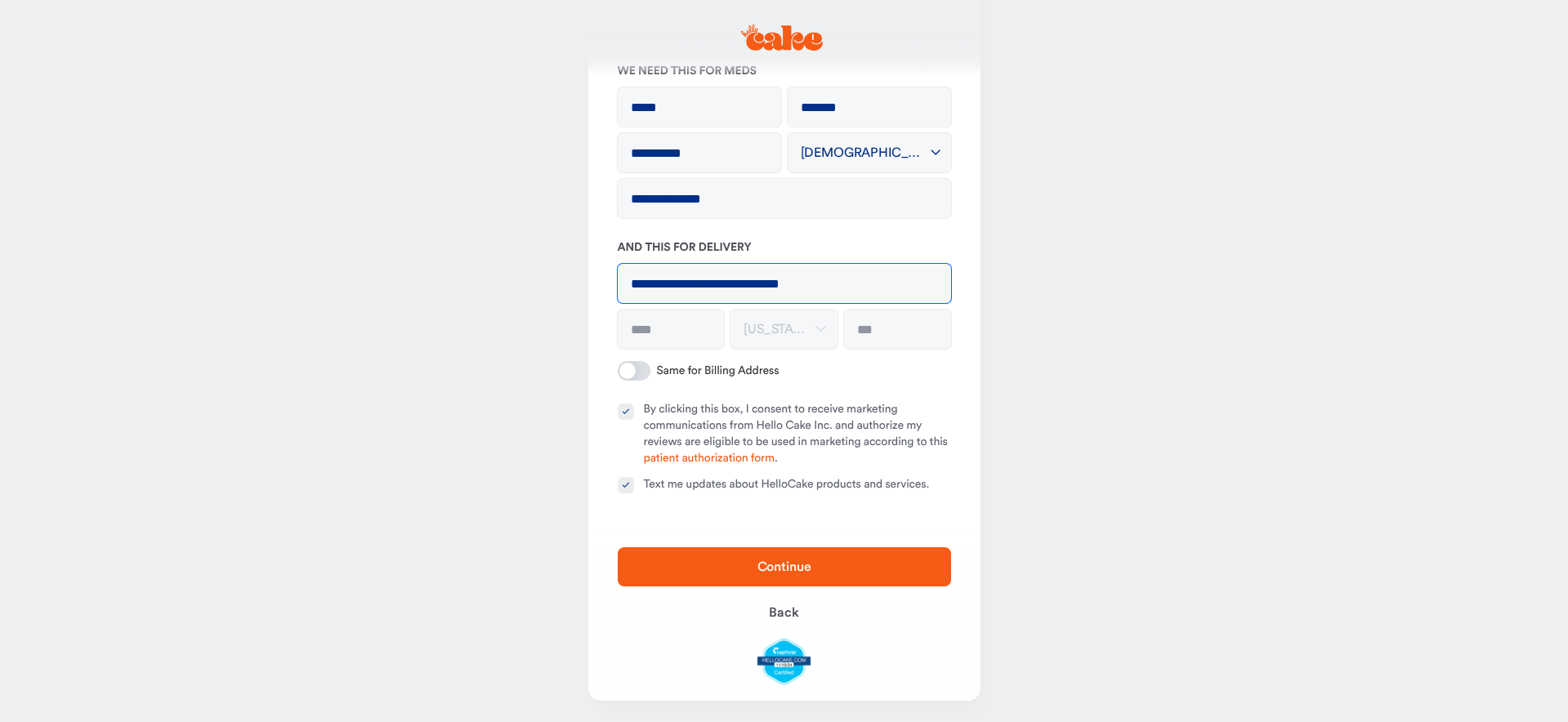
type input "**********"
click at [651, 330] on input "*" at bounding box center [670, 329] width 107 height 39
type input "*******"
type input "*****"
click at [750, 566] on span "Continue" at bounding box center [784, 567] width 281 height 20
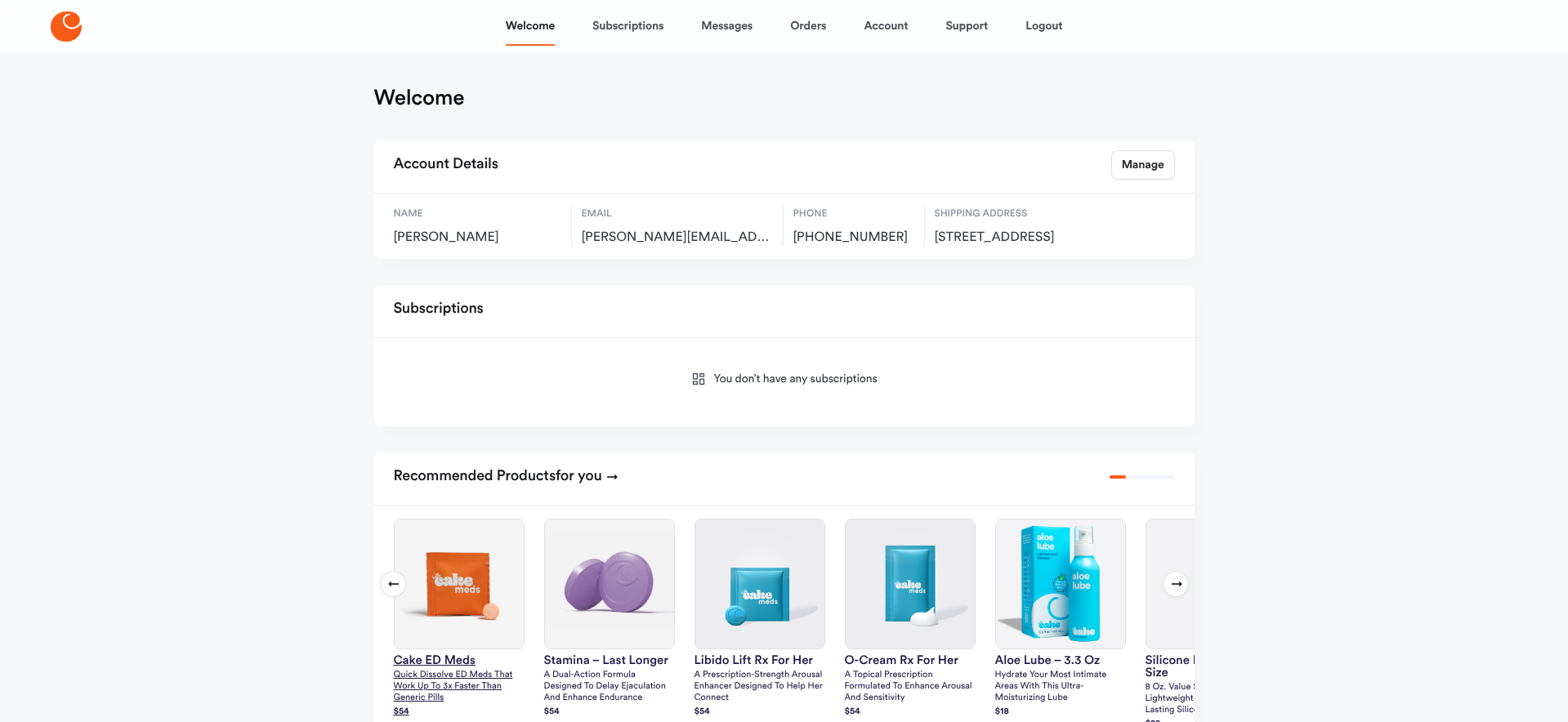
click at [476, 577] on img at bounding box center [459, 584] width 129 height 129
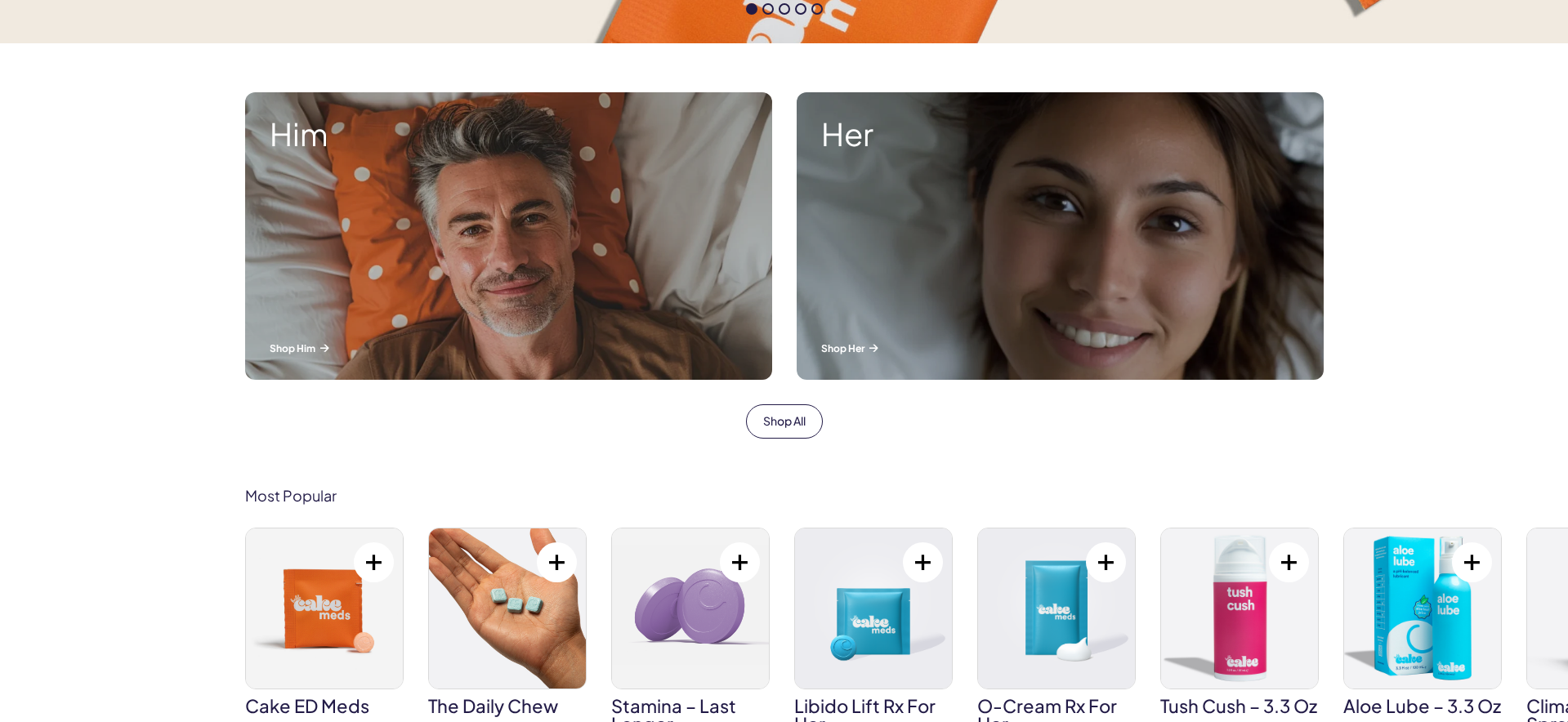
scroll to position [632, 0]
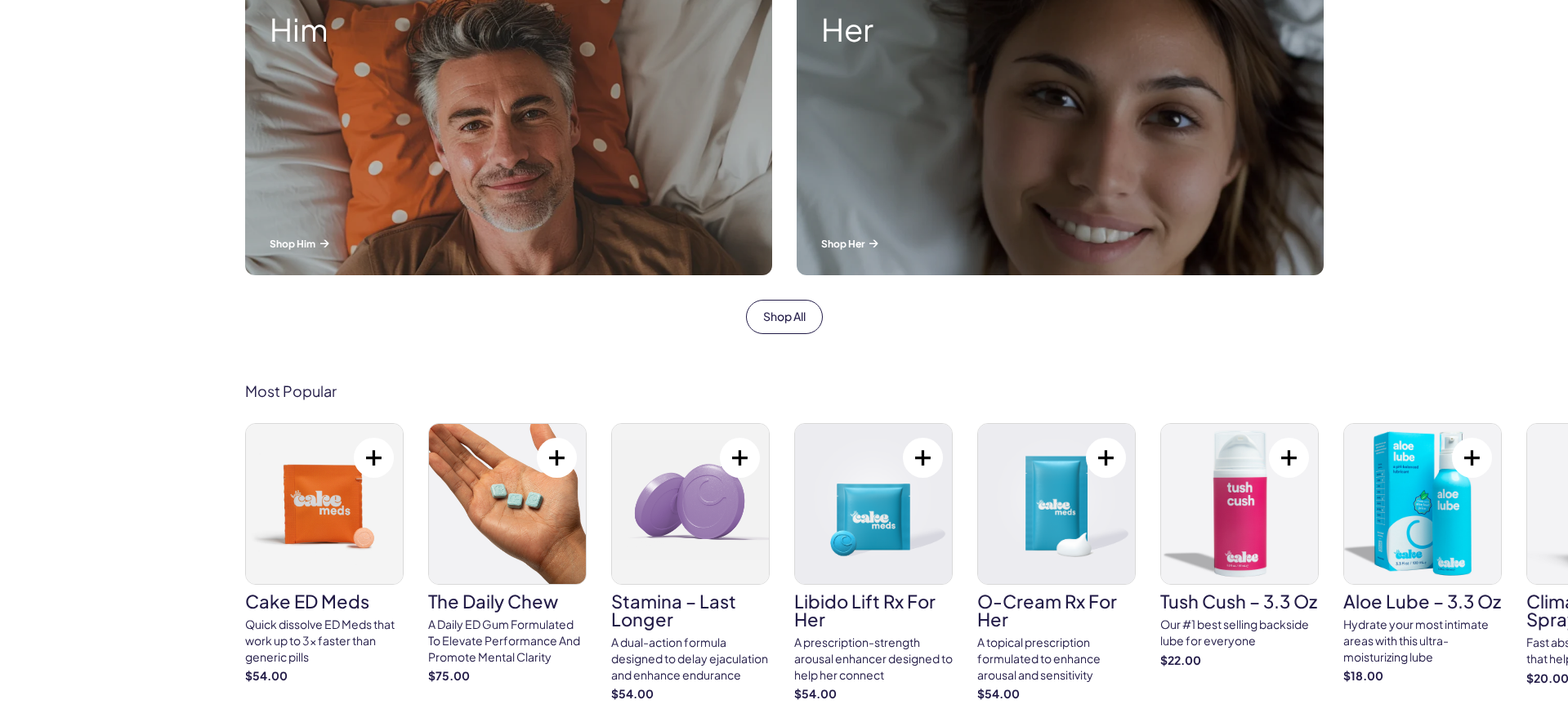
click at [320, 443] on img at bounding box center [325, 504] width 157 height 160
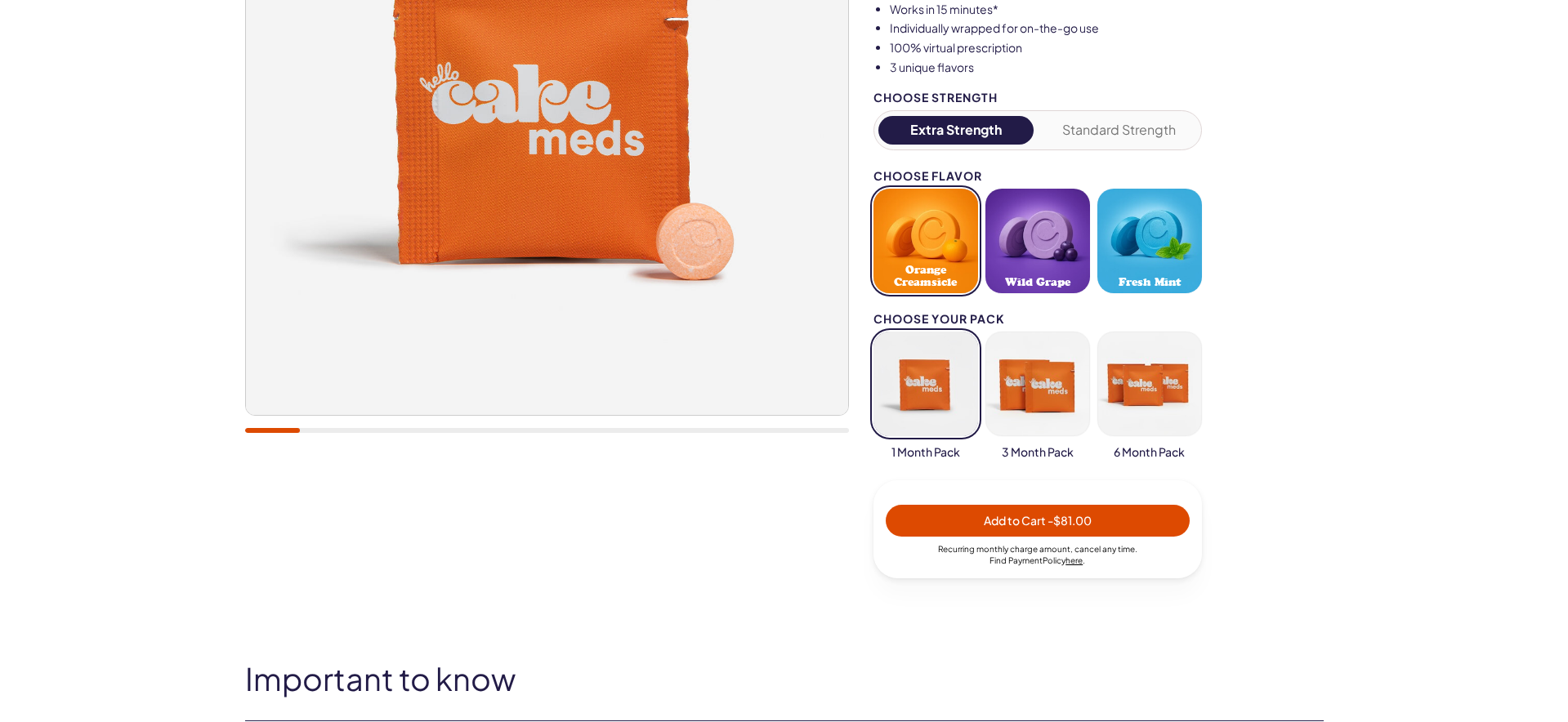
scroll to position [338, 0]
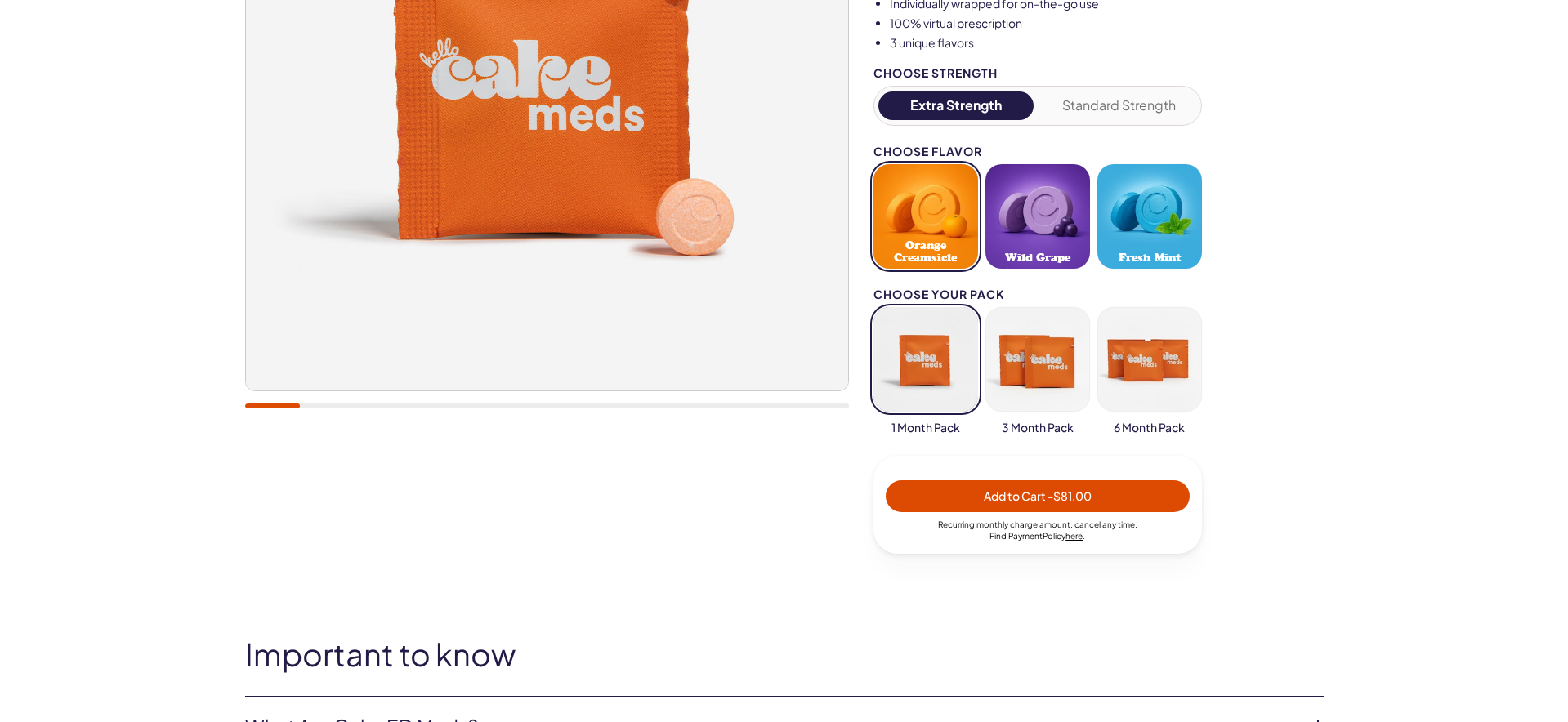
click at [1050, 498] on span "- $81.00" at bounding box center [1069, 496] width 44 height 15
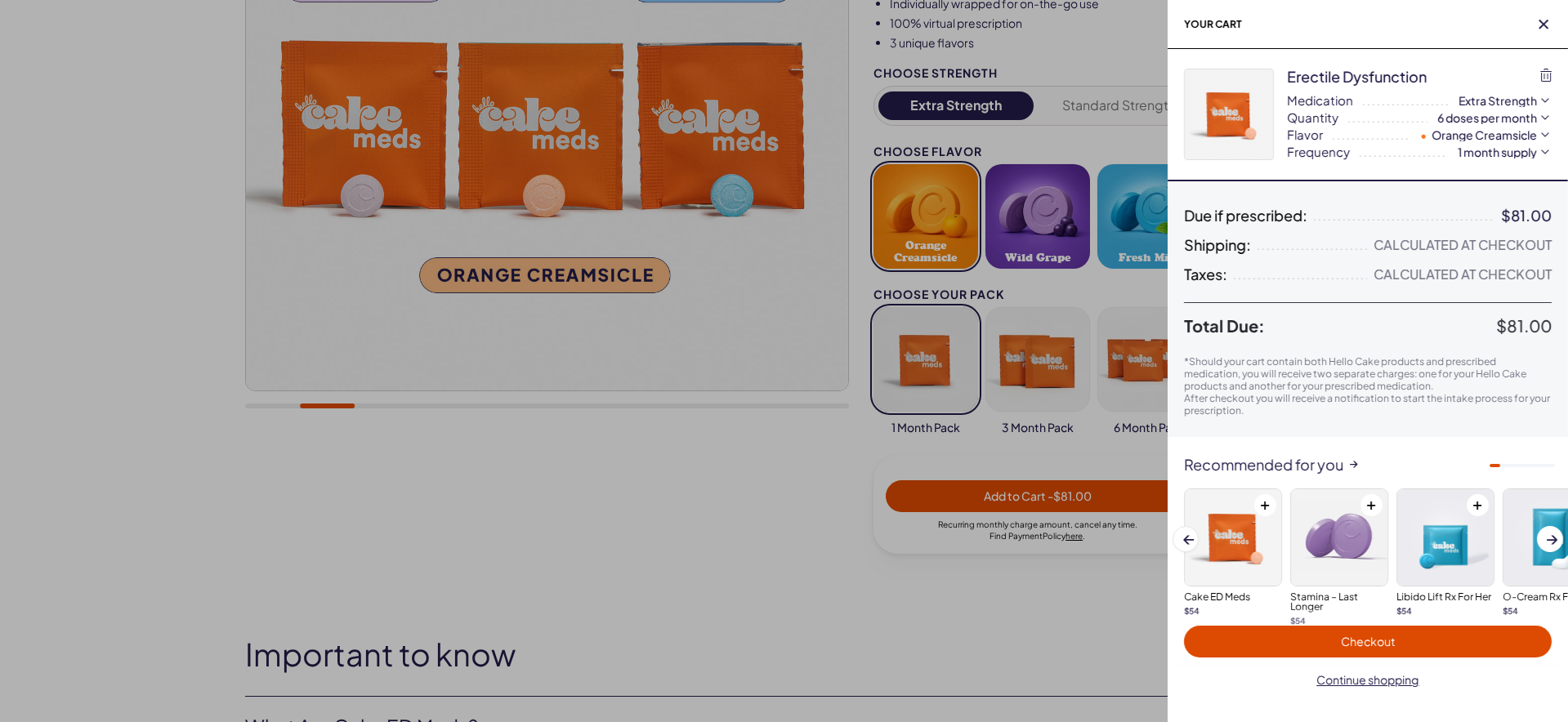
click at [1393, 637] on span "Checkout" at bounding box center [1367, 641] width 54 height 15
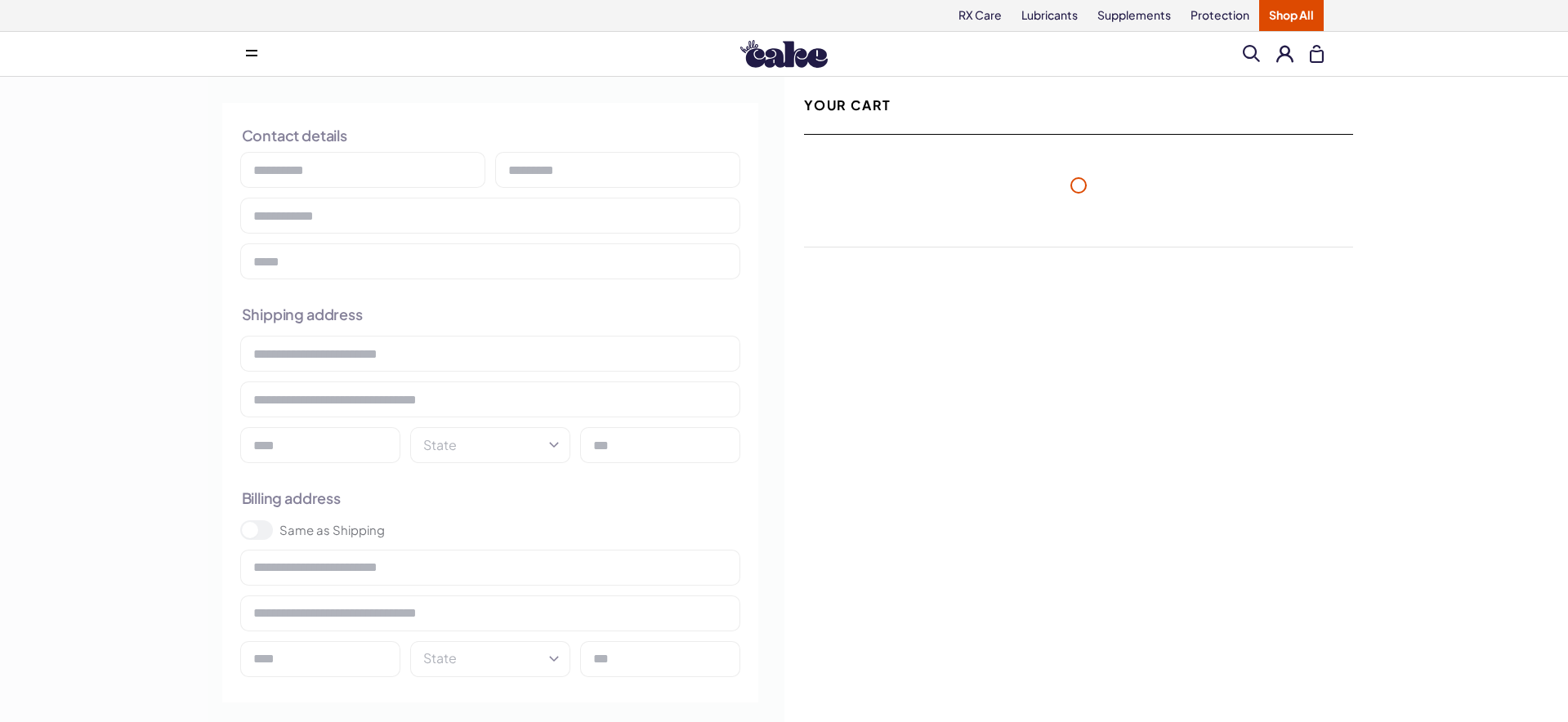
select select "**"
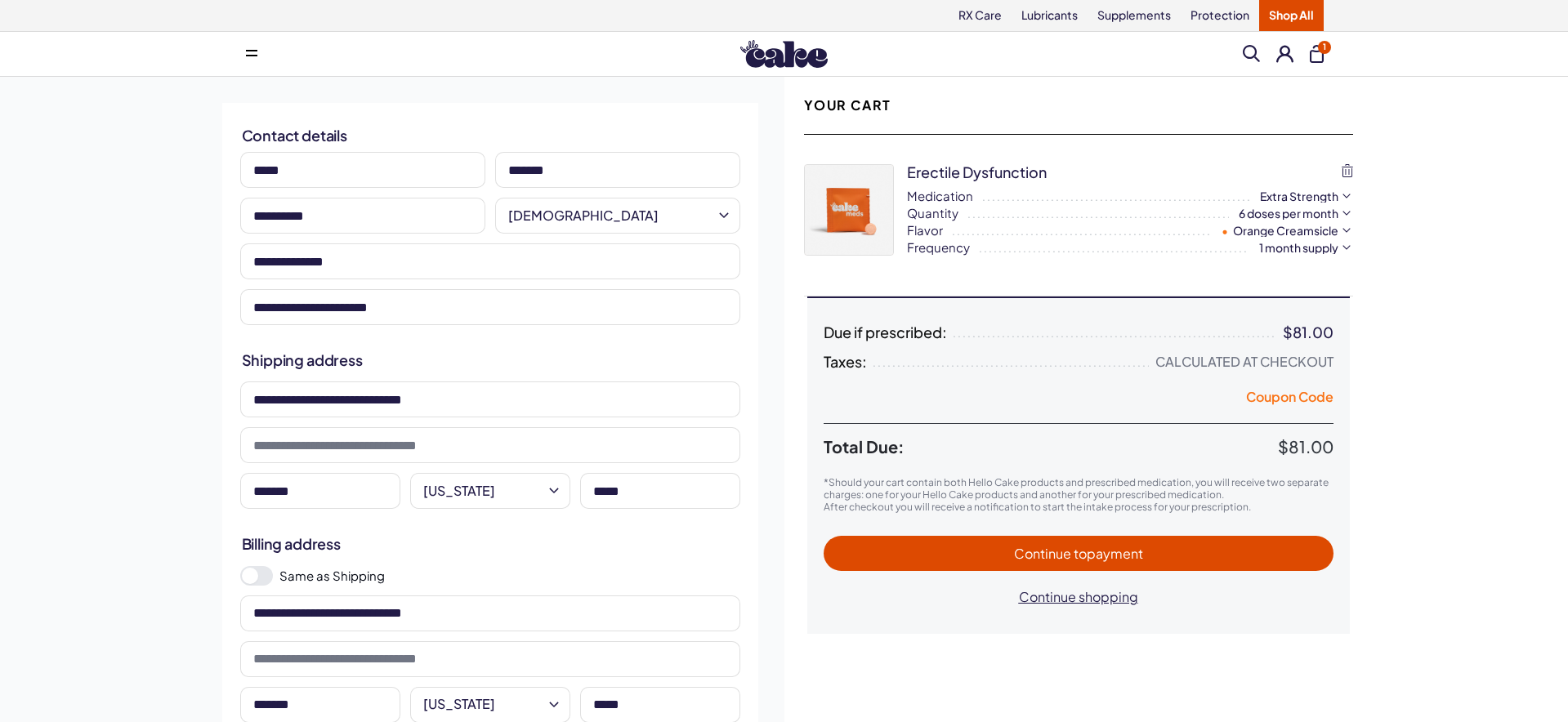
click at [1271, 391] on button "Coupon Code" at bounding box center [1289, 400] width 88 height 23
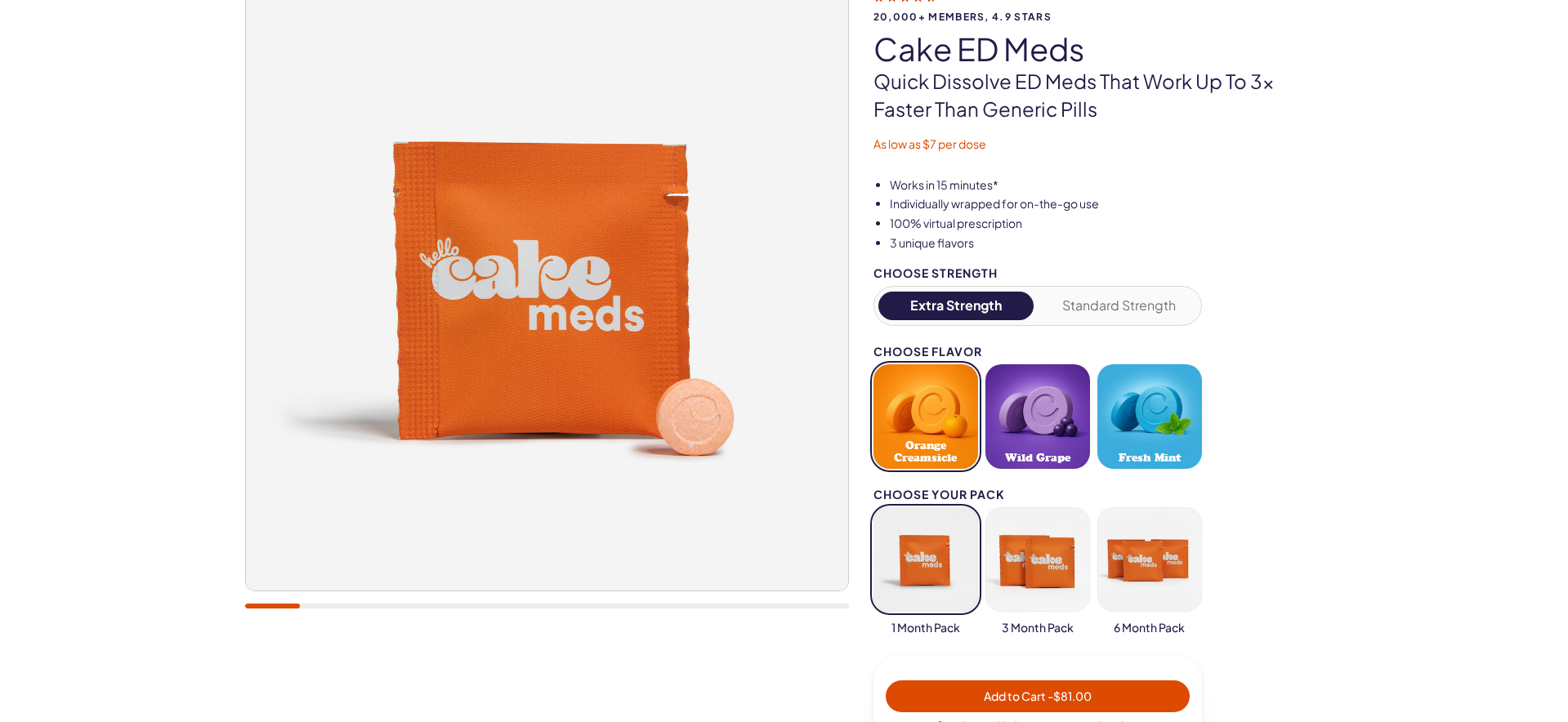
scroll to position [180, 0]
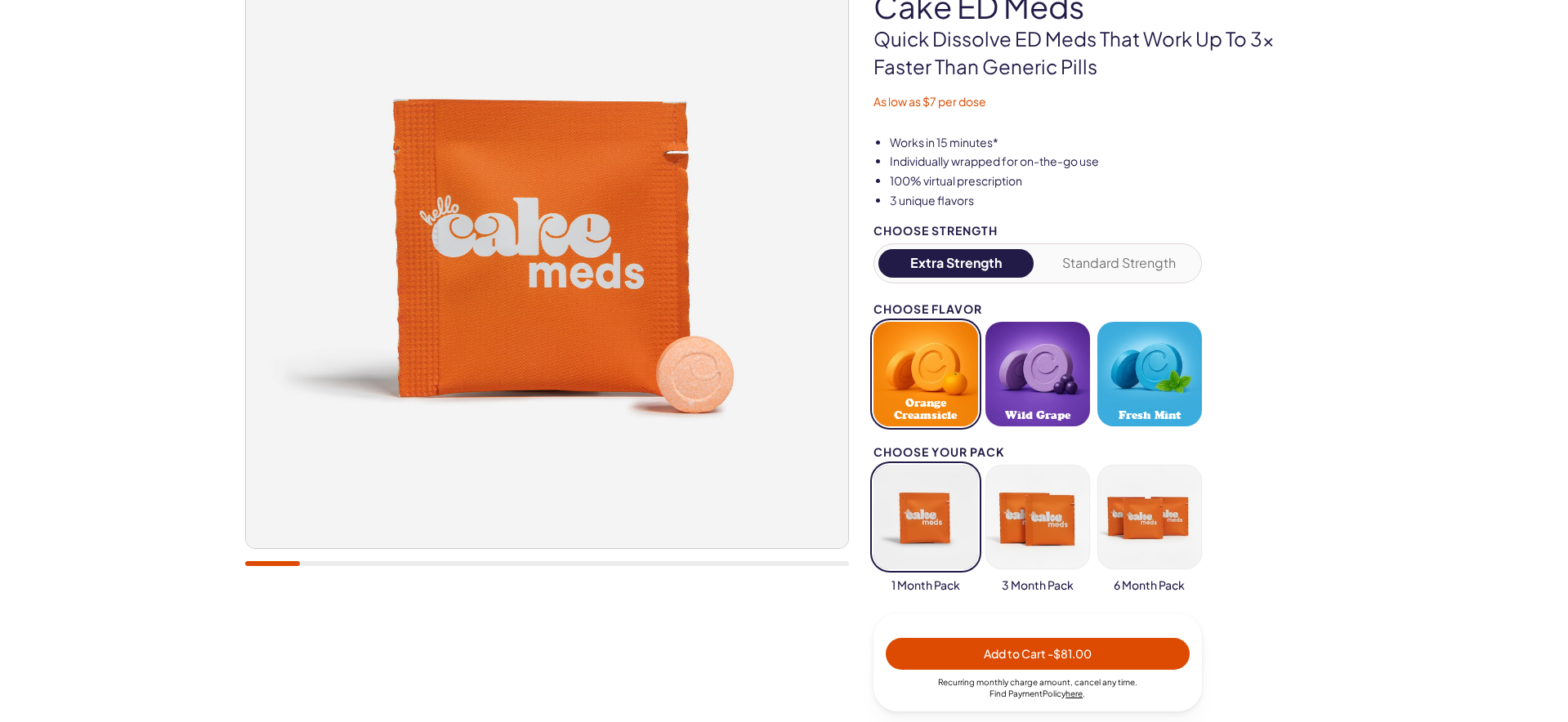
click at [1038, 533] on button "button" at bounding box center [1037, 516] width 105 height 105
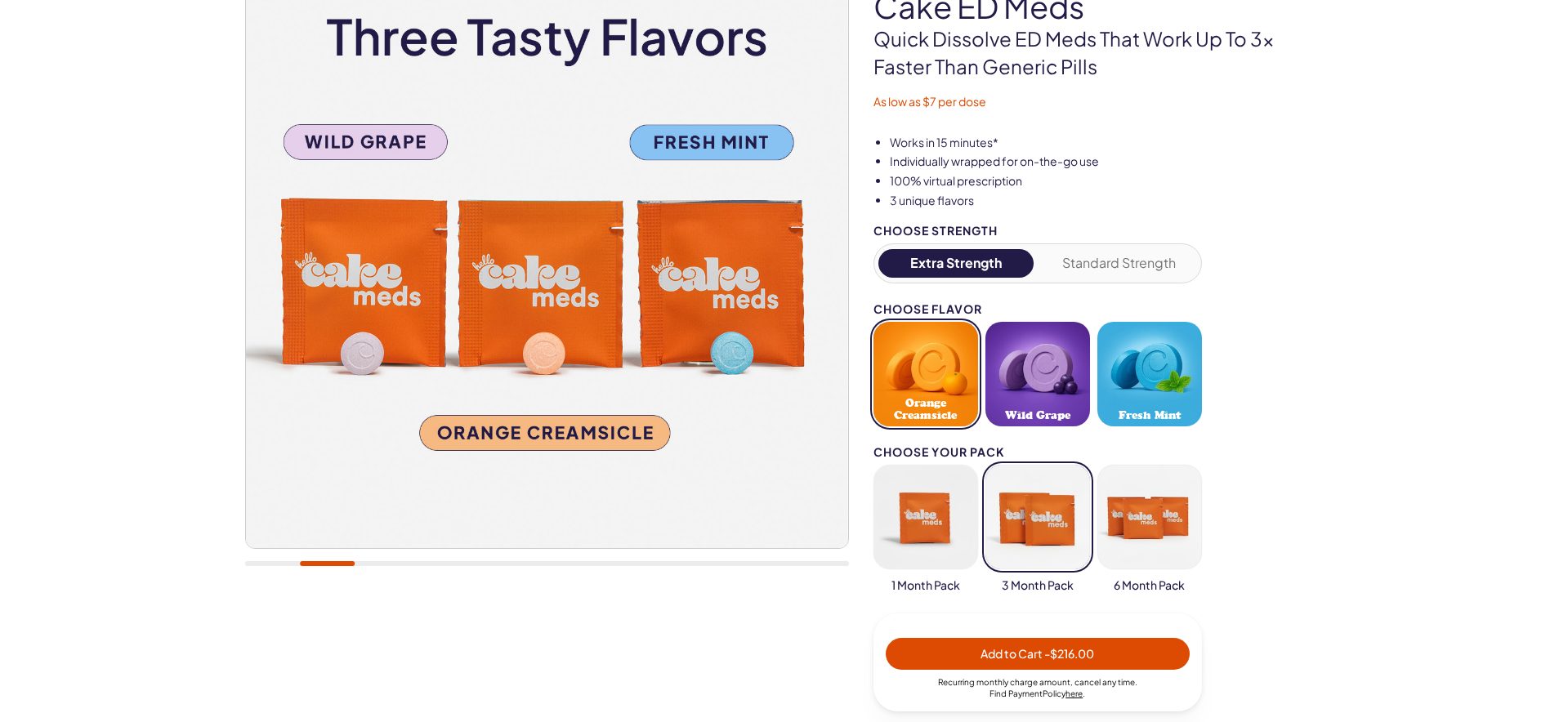
click at [1084, 638] on button "Add to Cart - $216.00" at bounding box center [1038, 653] width 304 height 32
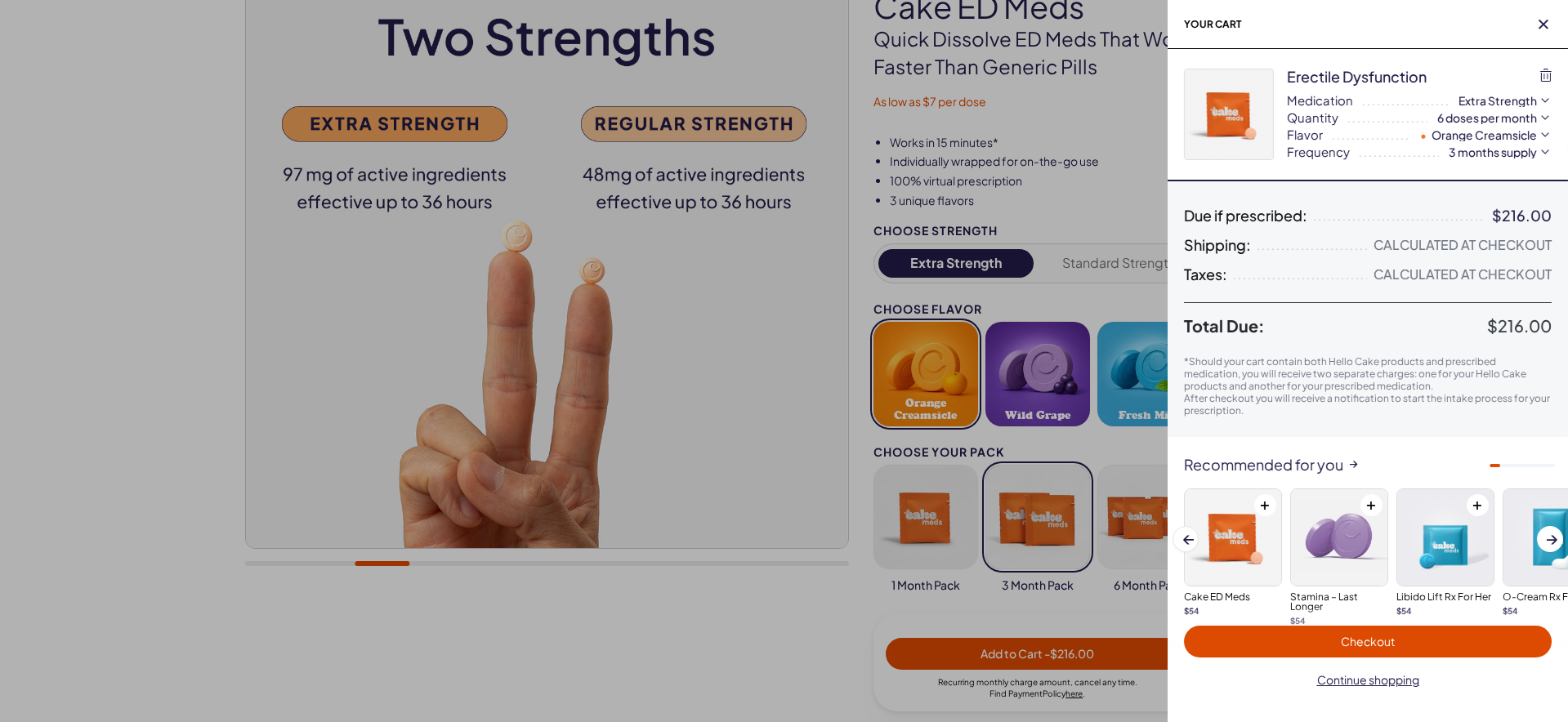
click at [1089, 603] on div at bounding box center [784, 361] width 1568 height 722
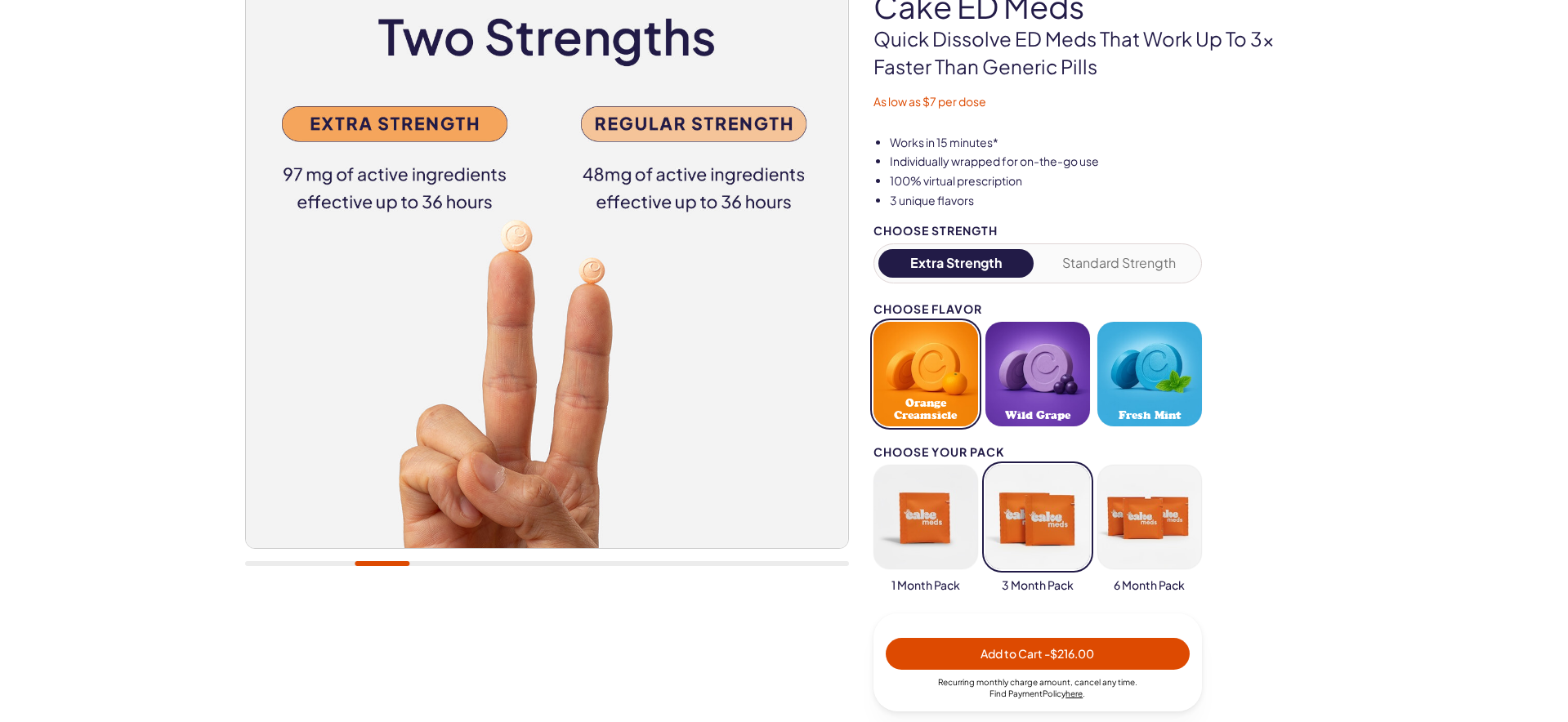
click at [941, 497] on button "button" at bounding box center [926, 516] width 105 height 105
click at [1028, 511] on button "button" at bounding box center [1037, 516] width 105 height 105
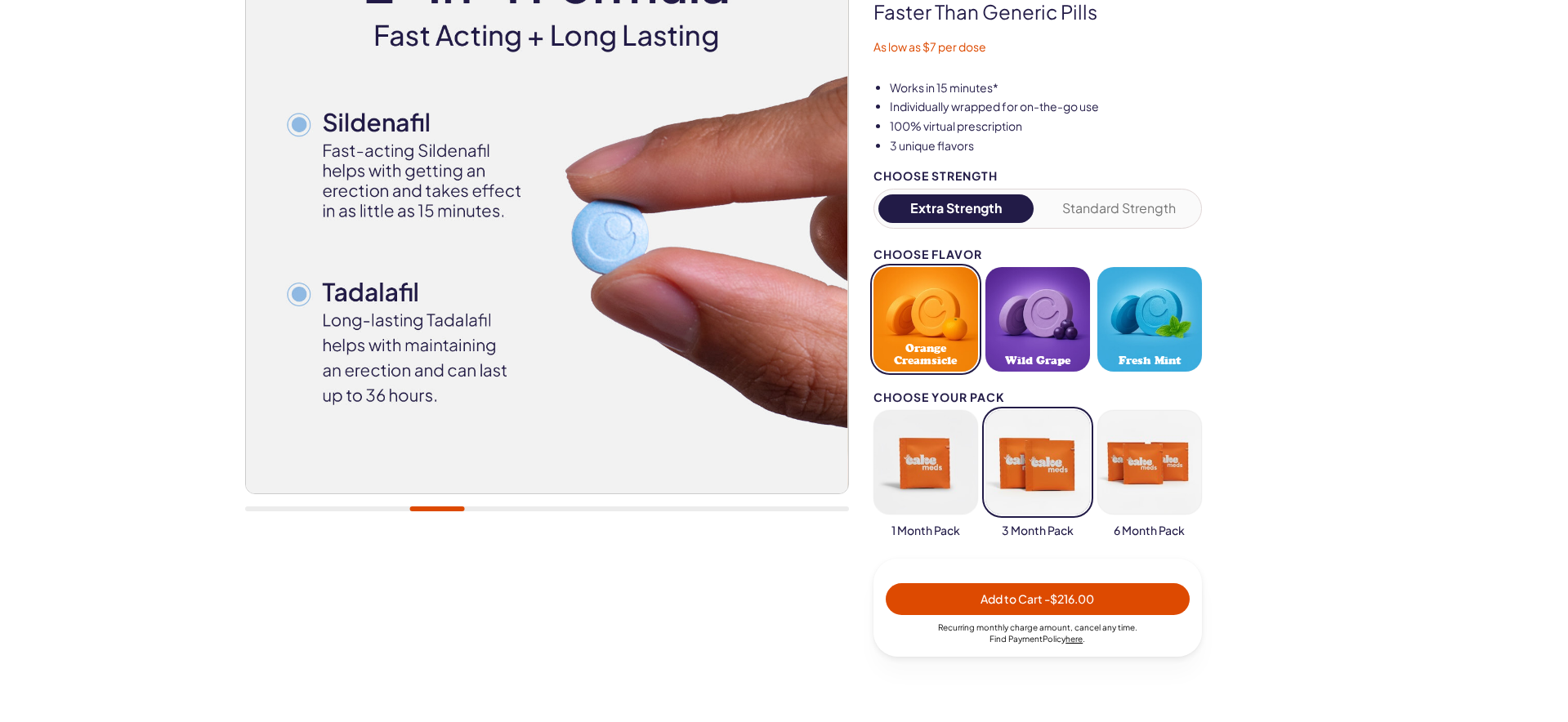
scroll to position [278, 0]
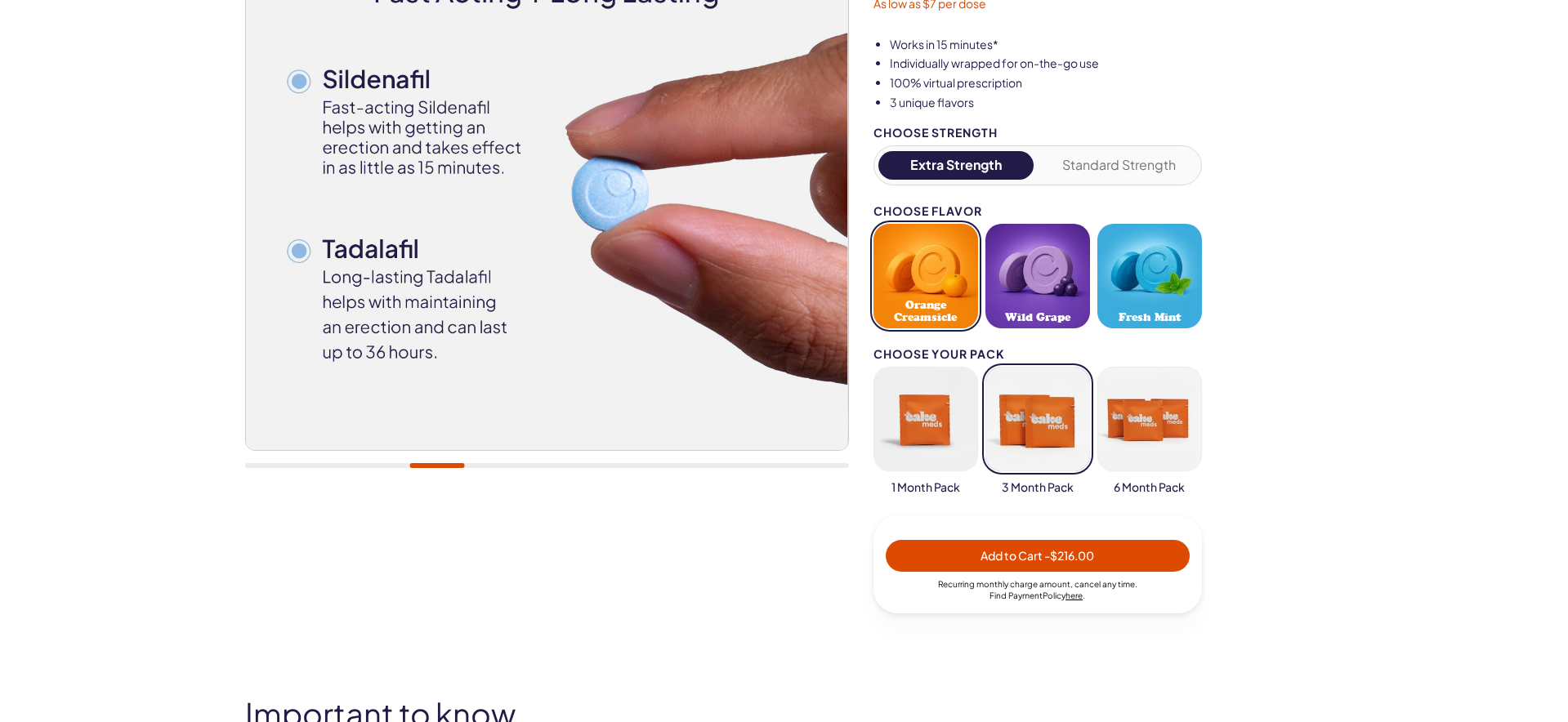
click at [1070, 549] on span "- $216.00" at bounding box center [1069, 555] width 50 height 15
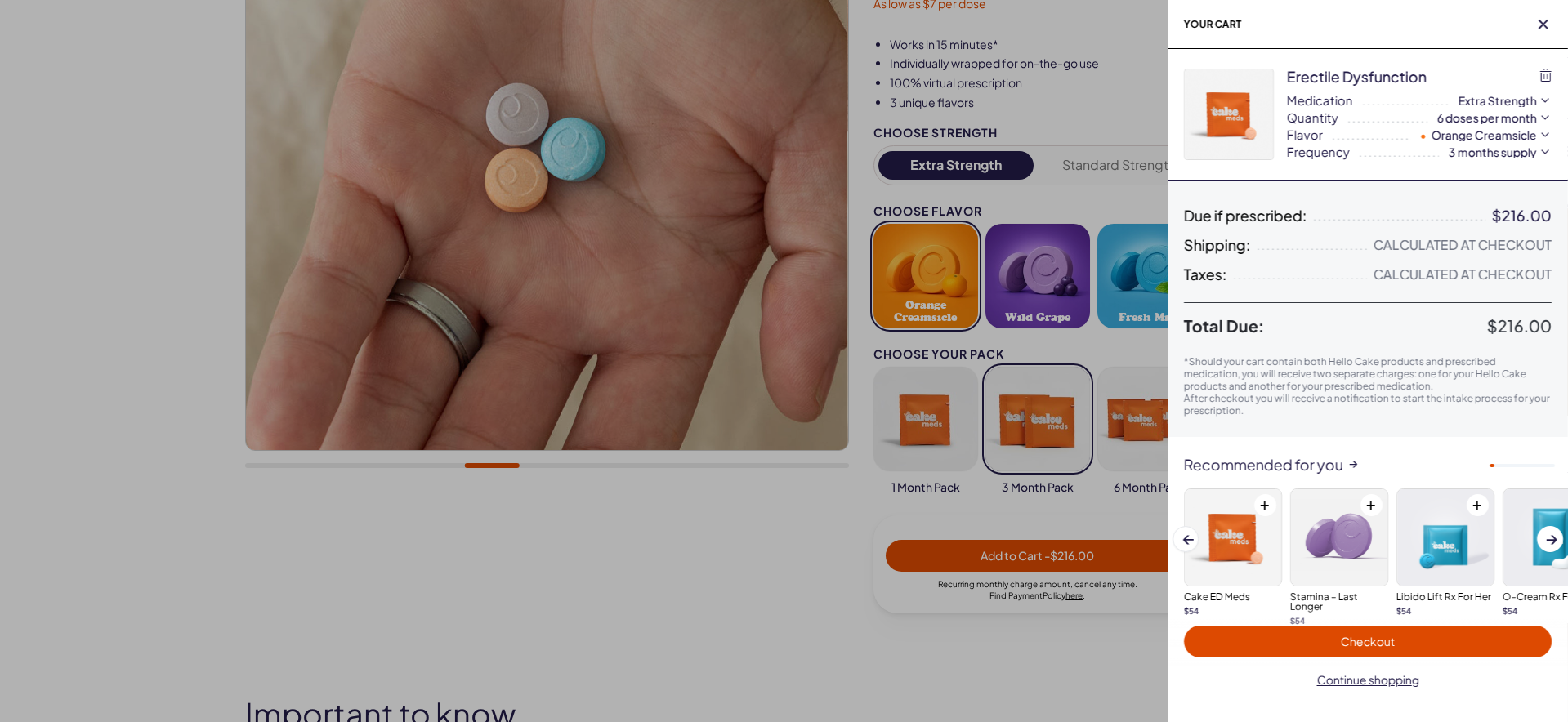
click at [1434, 638] on span "Checkout" at bounding box center [1367, 641] width 348 height 19
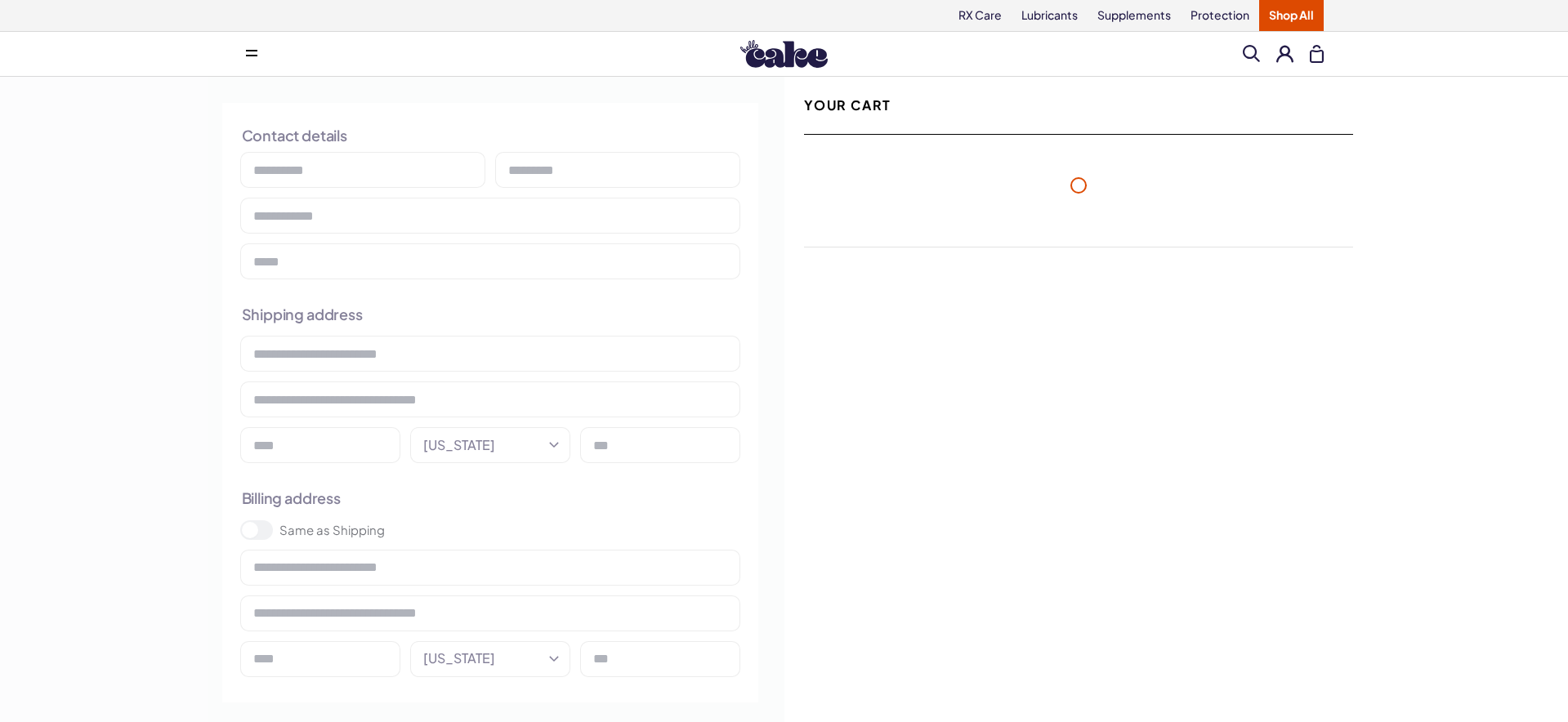
select select "**"
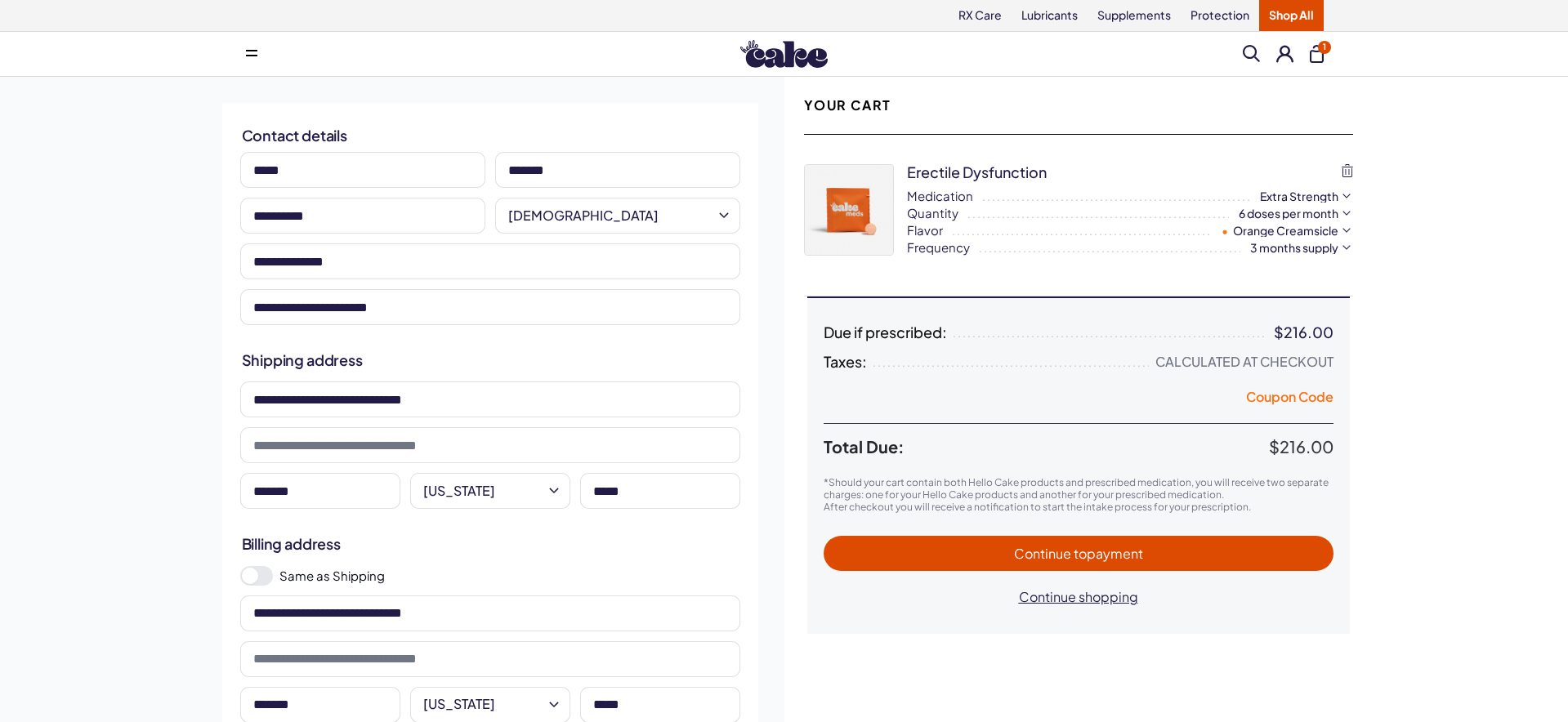
click at [1283, 397] on button "Coupon Code" at bounding box center [1289, 400] width 88 height 23
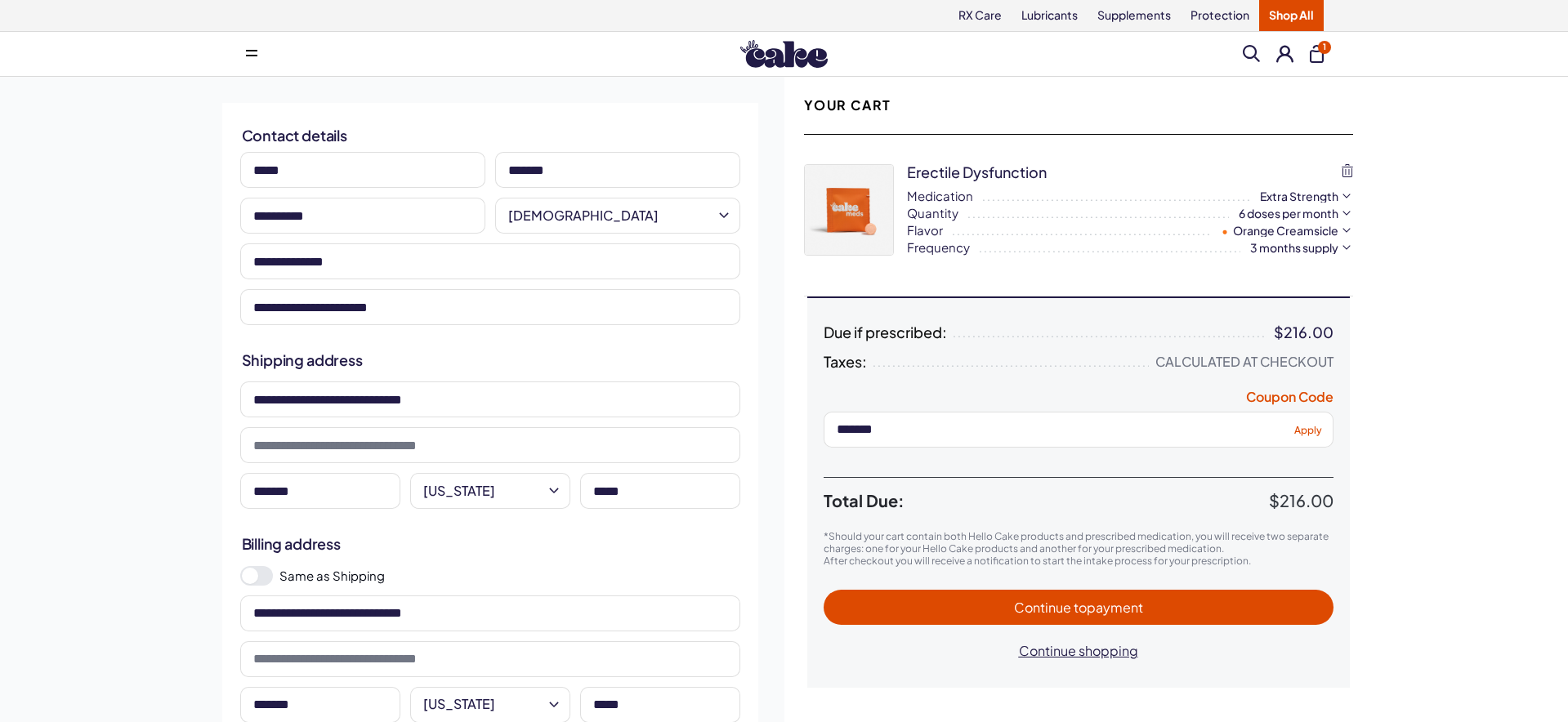
click at [1315, 430] on span "Apply" at bounding box center [1308, 429] width 28 height 12
drag, startPoint x: 888, startPoint y: 425, endPoint x: 698, endPoint y: 383, distance: 194.6
click at [698, 389] on div "**********" at bounding box center [784, 425] width 1176 height 697
type input "*******"
click at [1313, 426] on span "Apply" at bounding box center [1308, 429] width 28 height 12
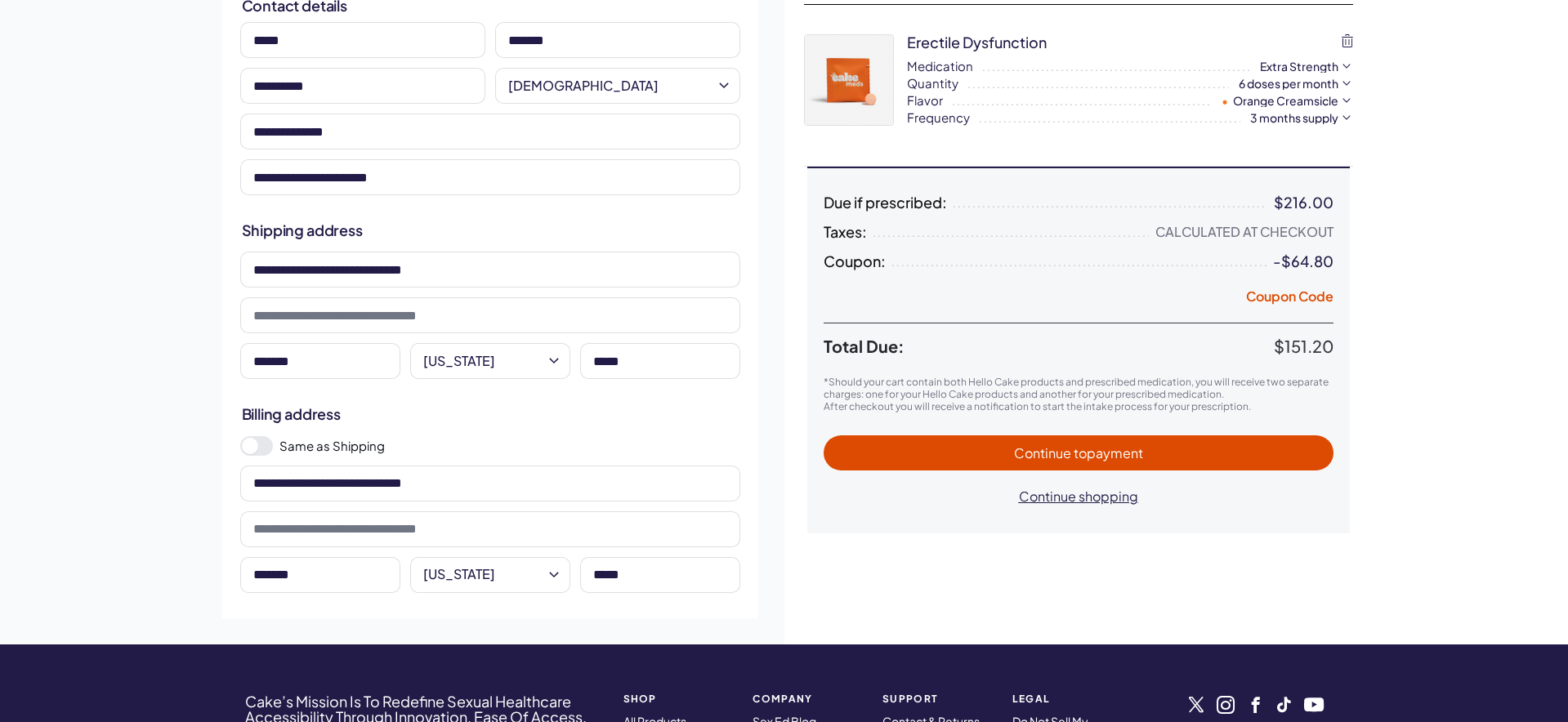
scroll to position [126, 0]
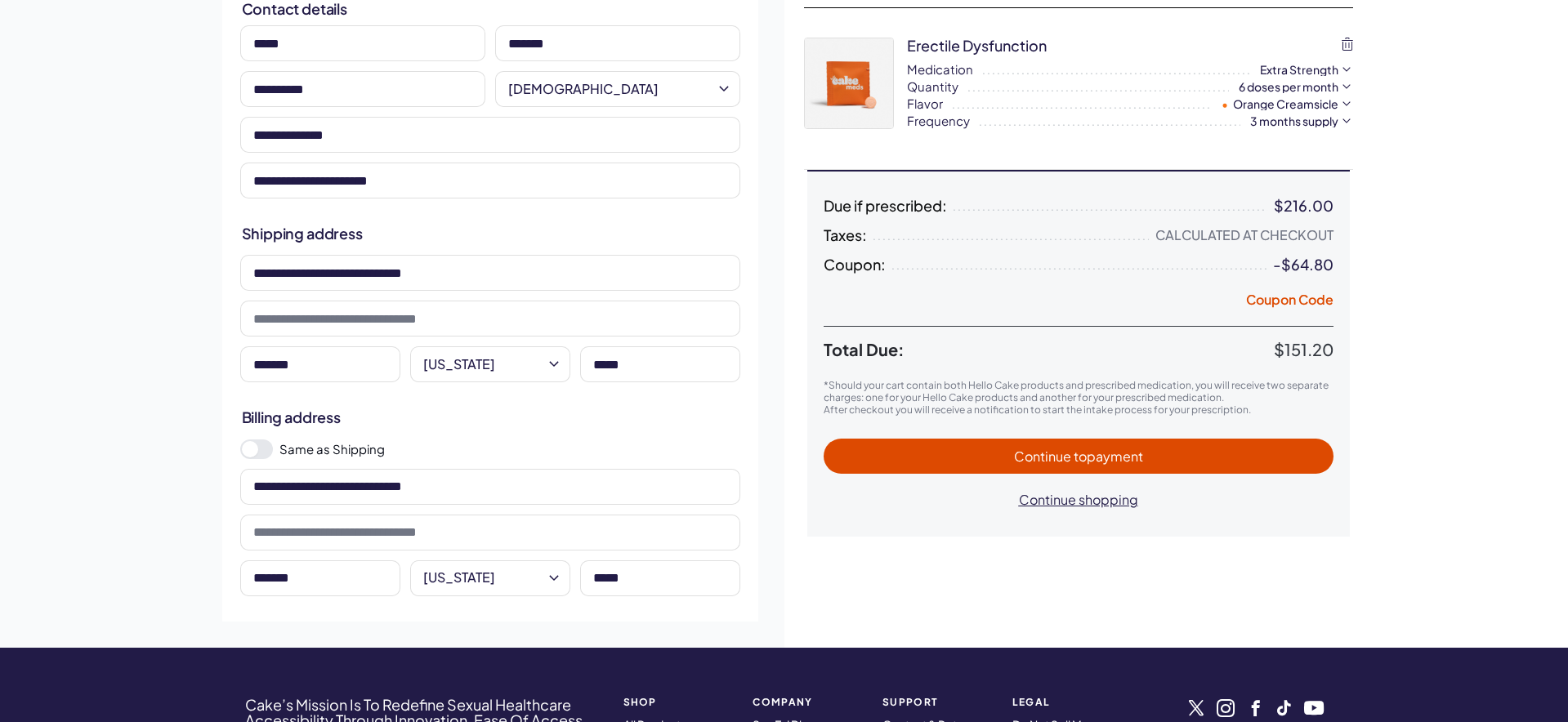
click at [395, 542] on input at bounding box center [490, 532] width 500 height 36
type input "****"
click at [179, 468] on div "**********" at bounding box center [784, 299] width 1568 height 697
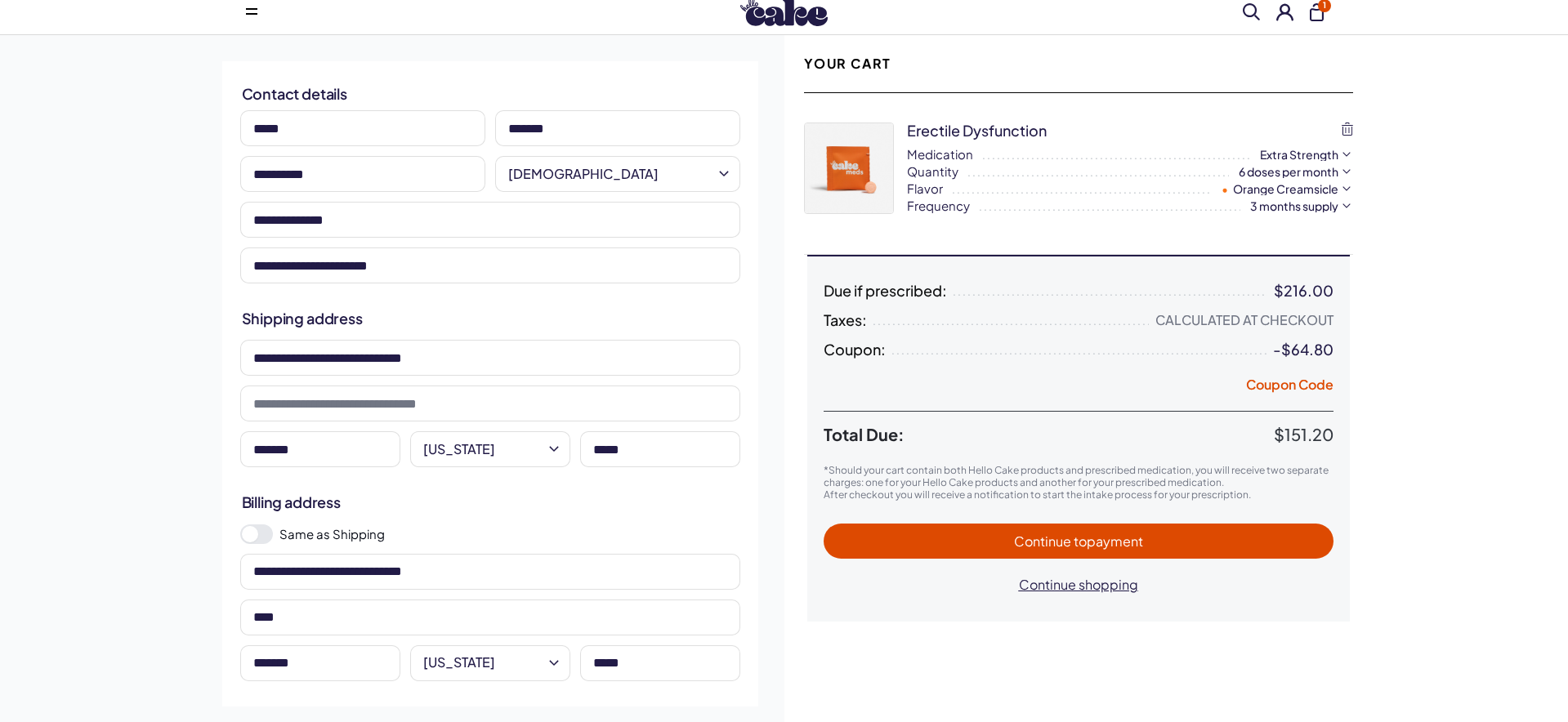
scroll to position [39, 0]
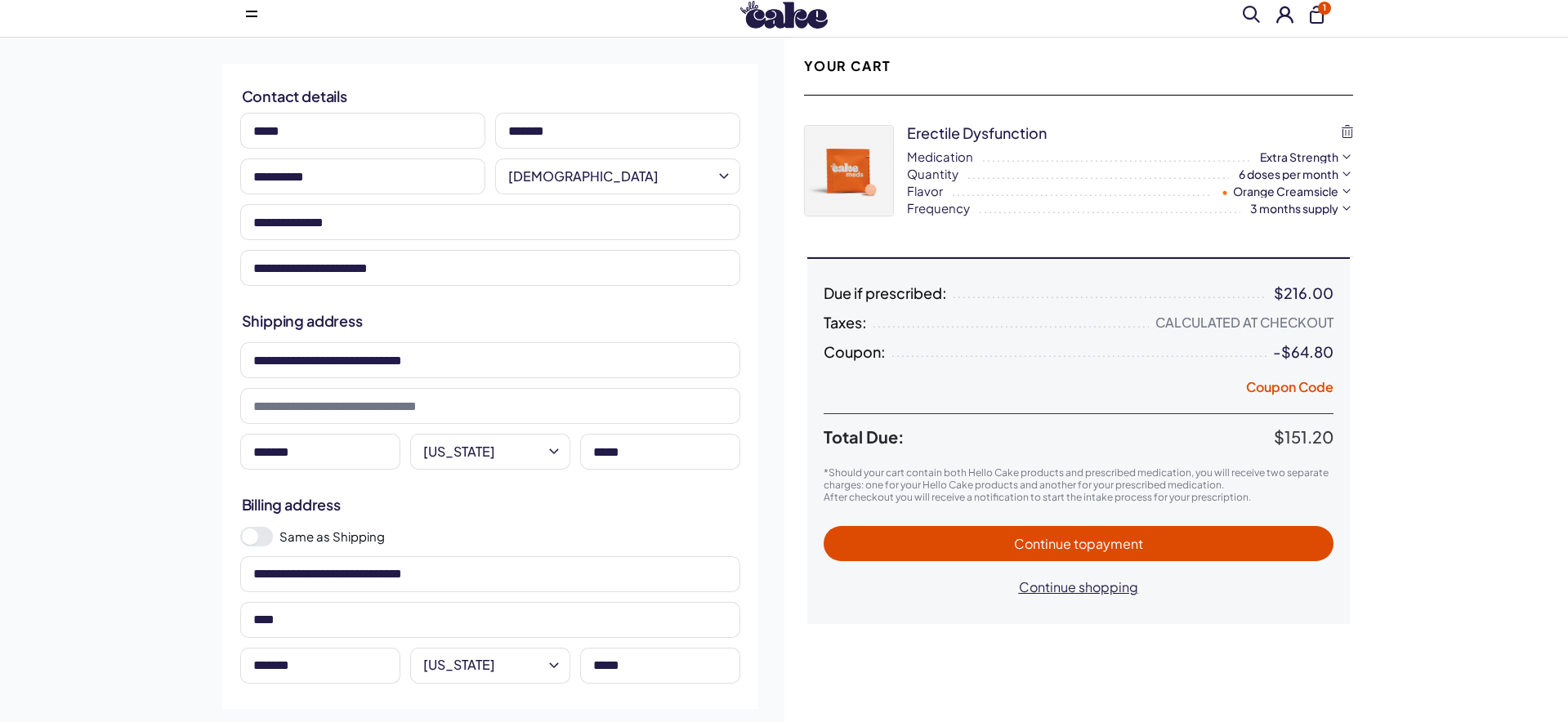
click at [464, 359] on input at bounding box center [490, 359] width 500 height 36
type input "**********"
click at [400, 407] on input at bounding box center [490, 406] width 500 height 36
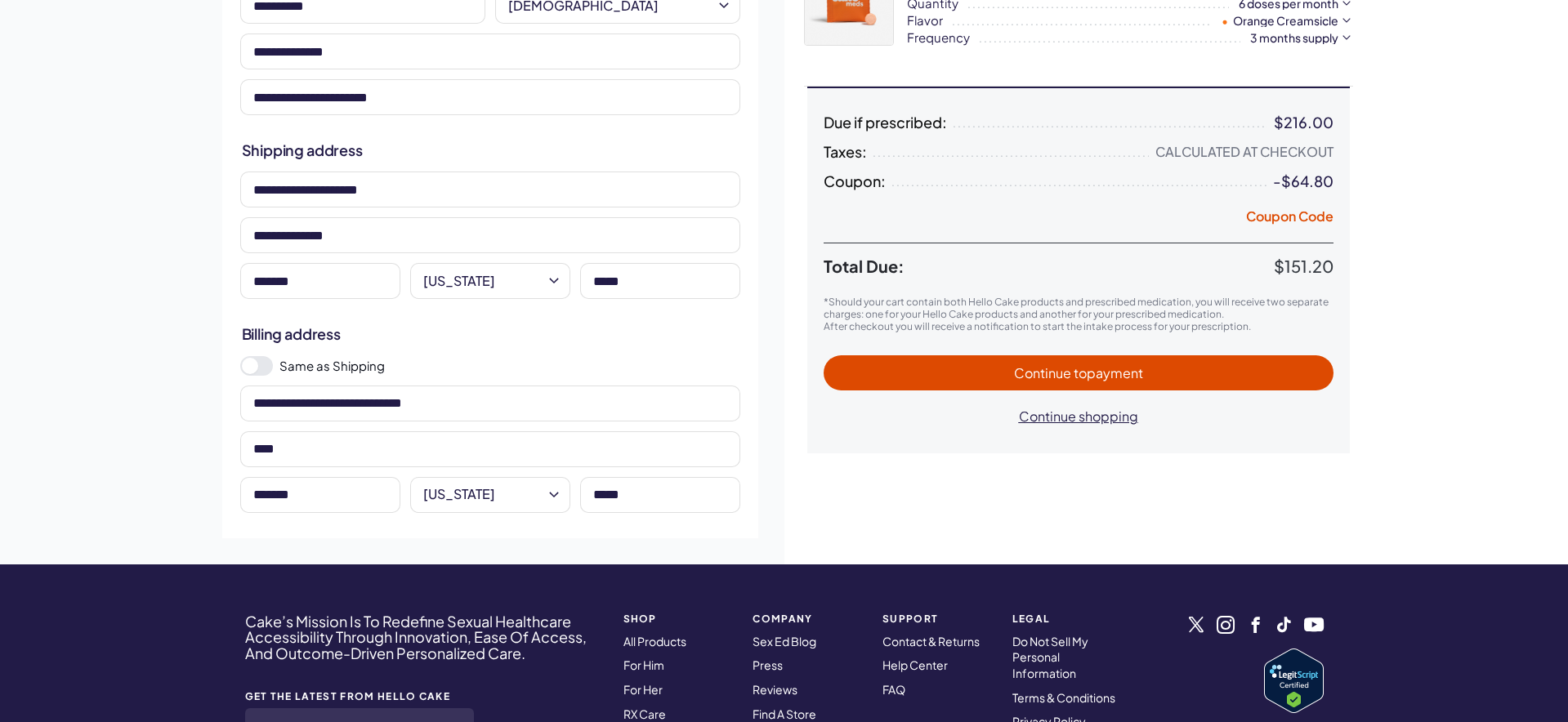
scroll to position [226, 0]
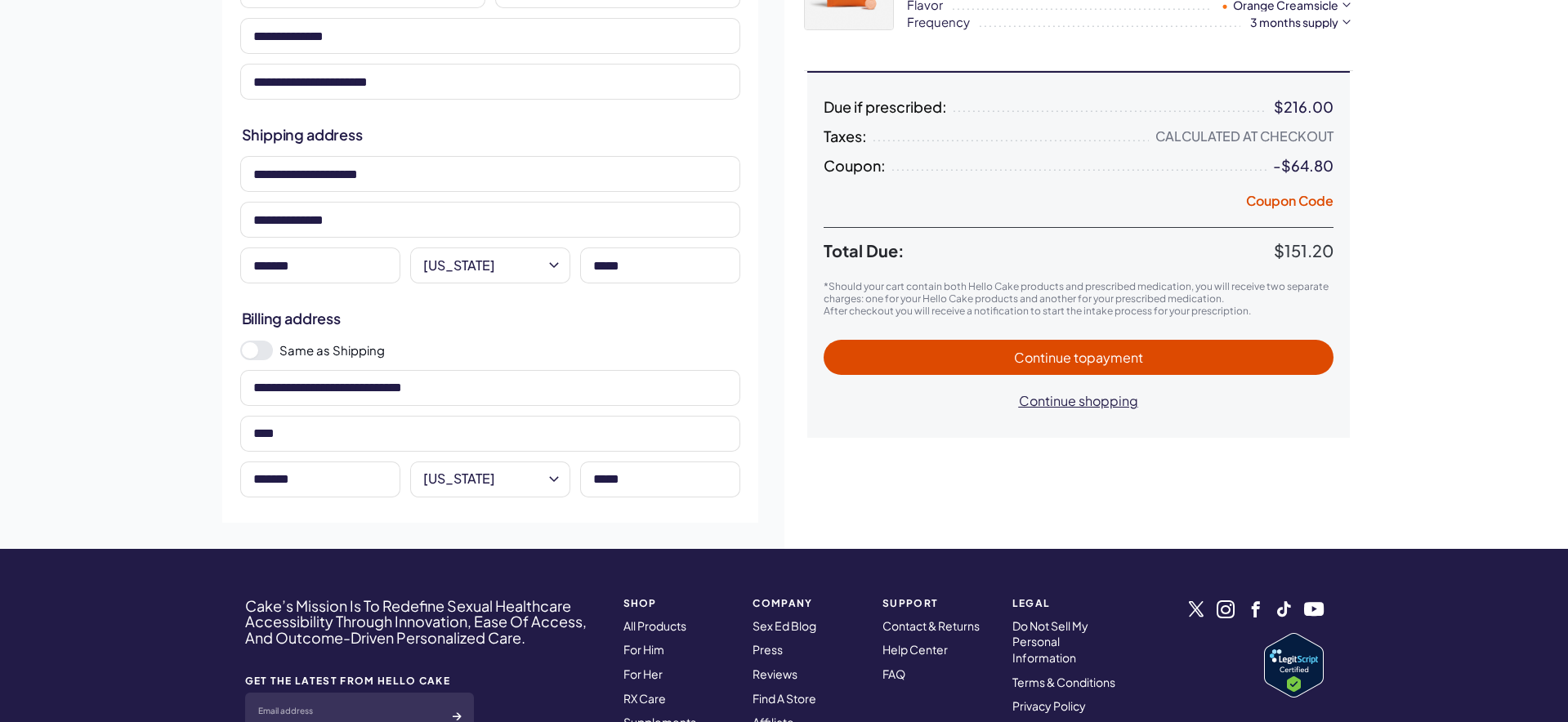
click at [264, 354] on span at bounding box center [257, 350] width 33 height 20
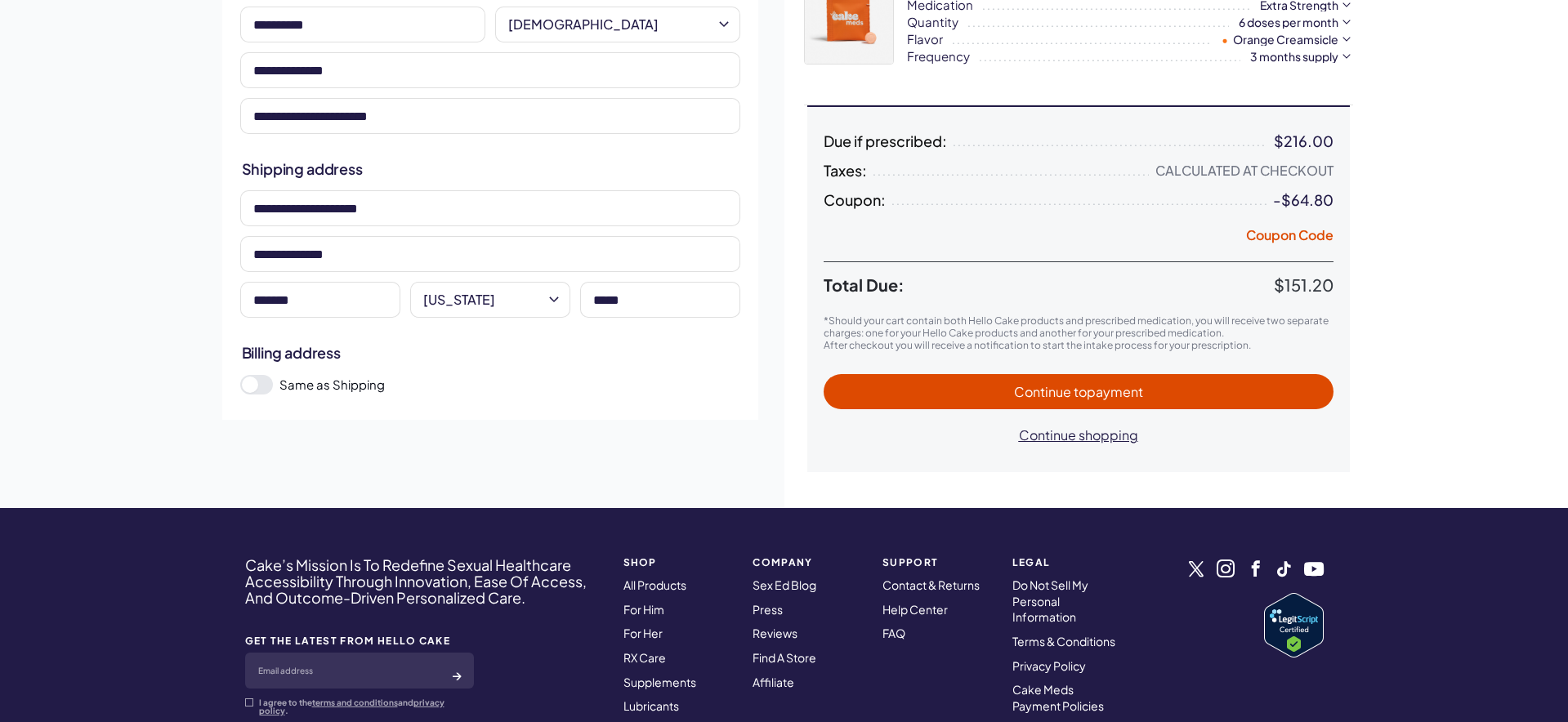
scroll to position [189, 0]
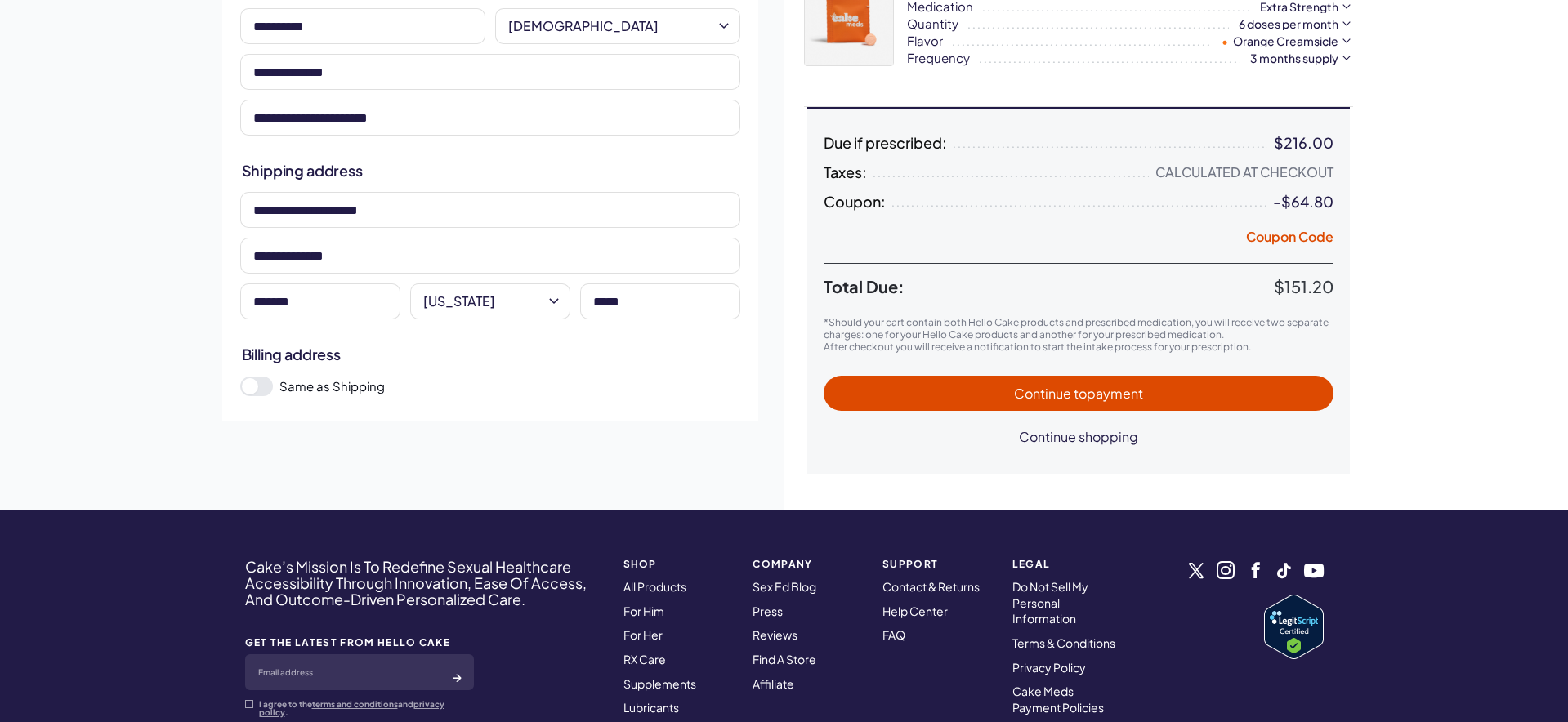
drag, startPoint x: 320, startPoint y: 259, endPoint x: 188, endPoint y: 236, distance: 134.0
click at [188, 236] on div "**********" at bounding box center [784, 198] width 1568 height 622
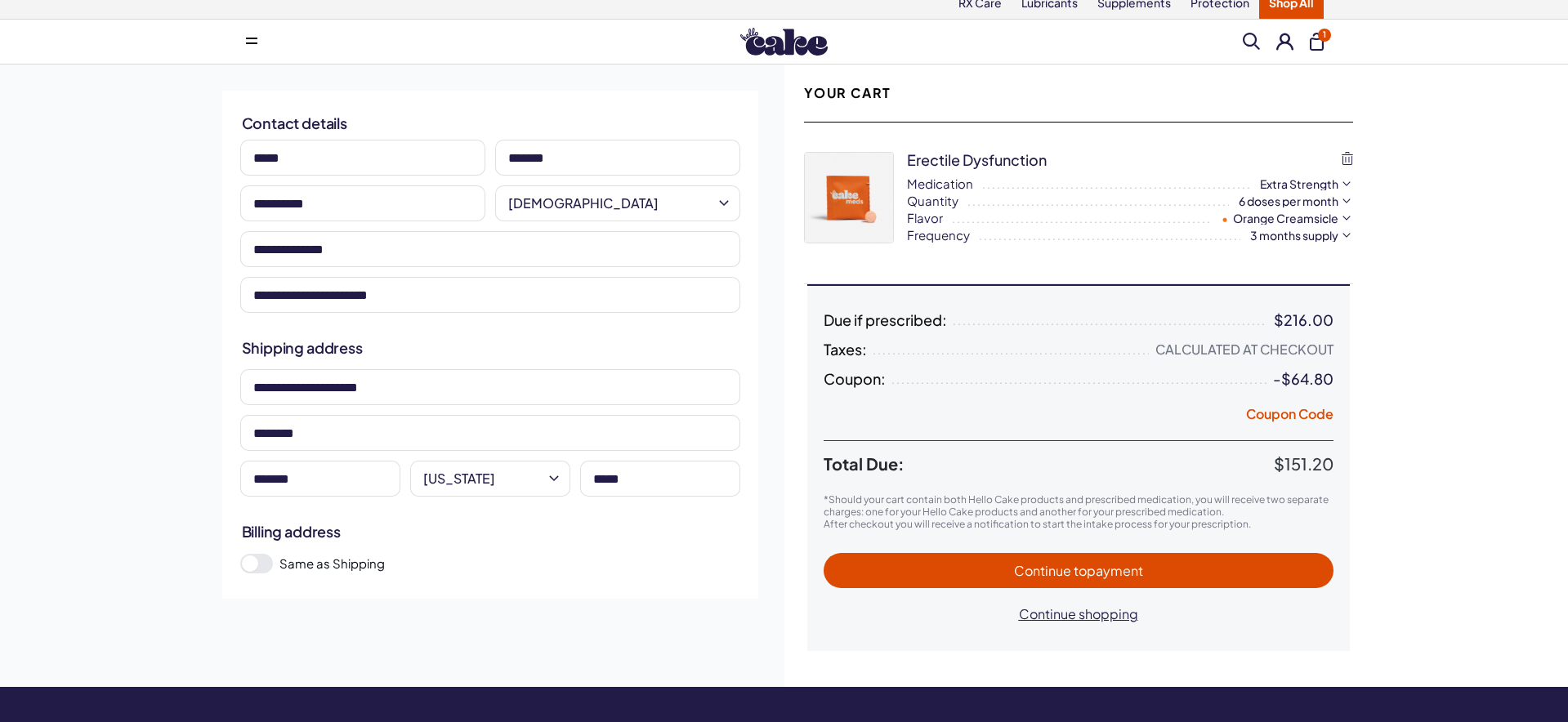
scroll to position [18, 0]
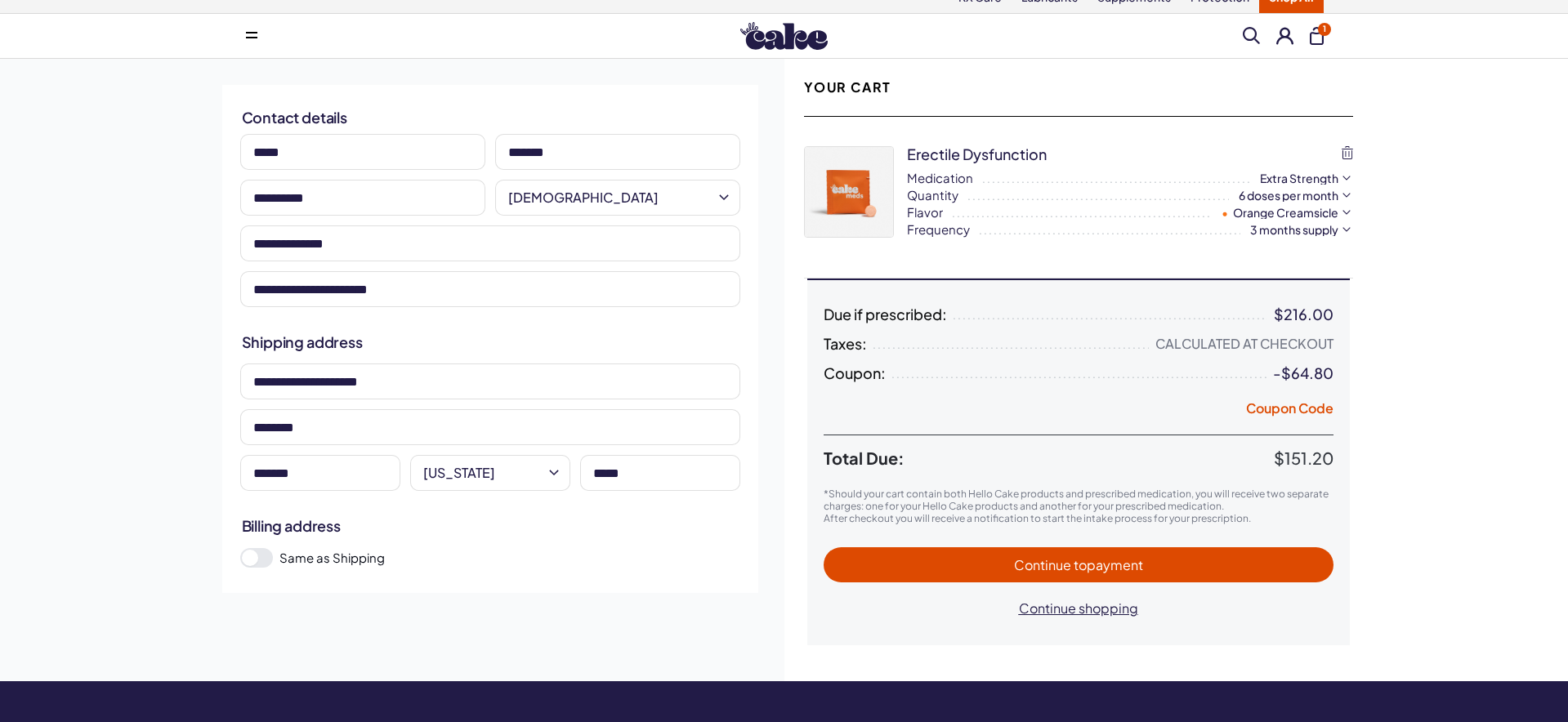
type input "********"
click at [925, 572] on span "Continue to payment" at bounding box center [1078, 564] width 477 height 19
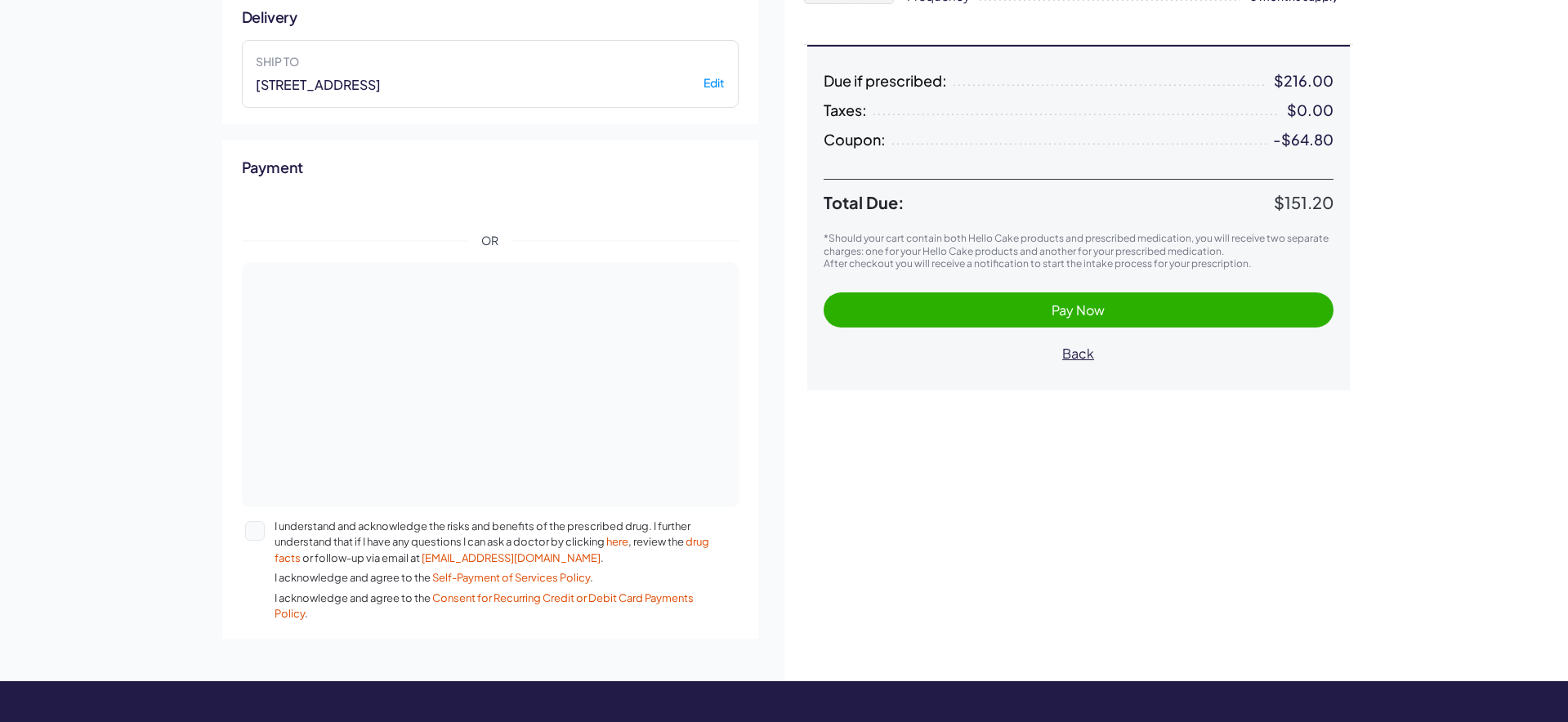
scroll to position [250, 0]
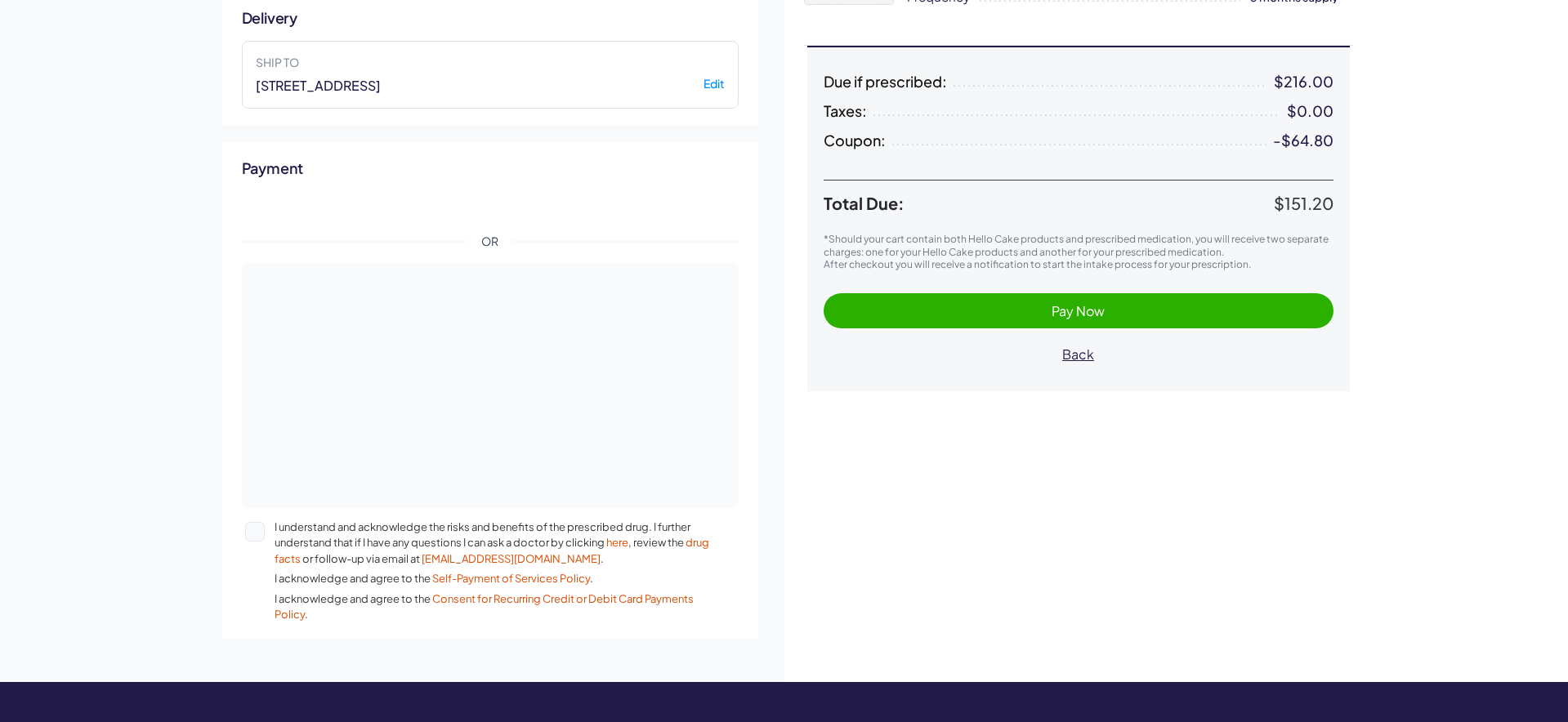
click at [992, 315] on span "Pay Now" at bounding box center [1078, 311] width 477 height 19
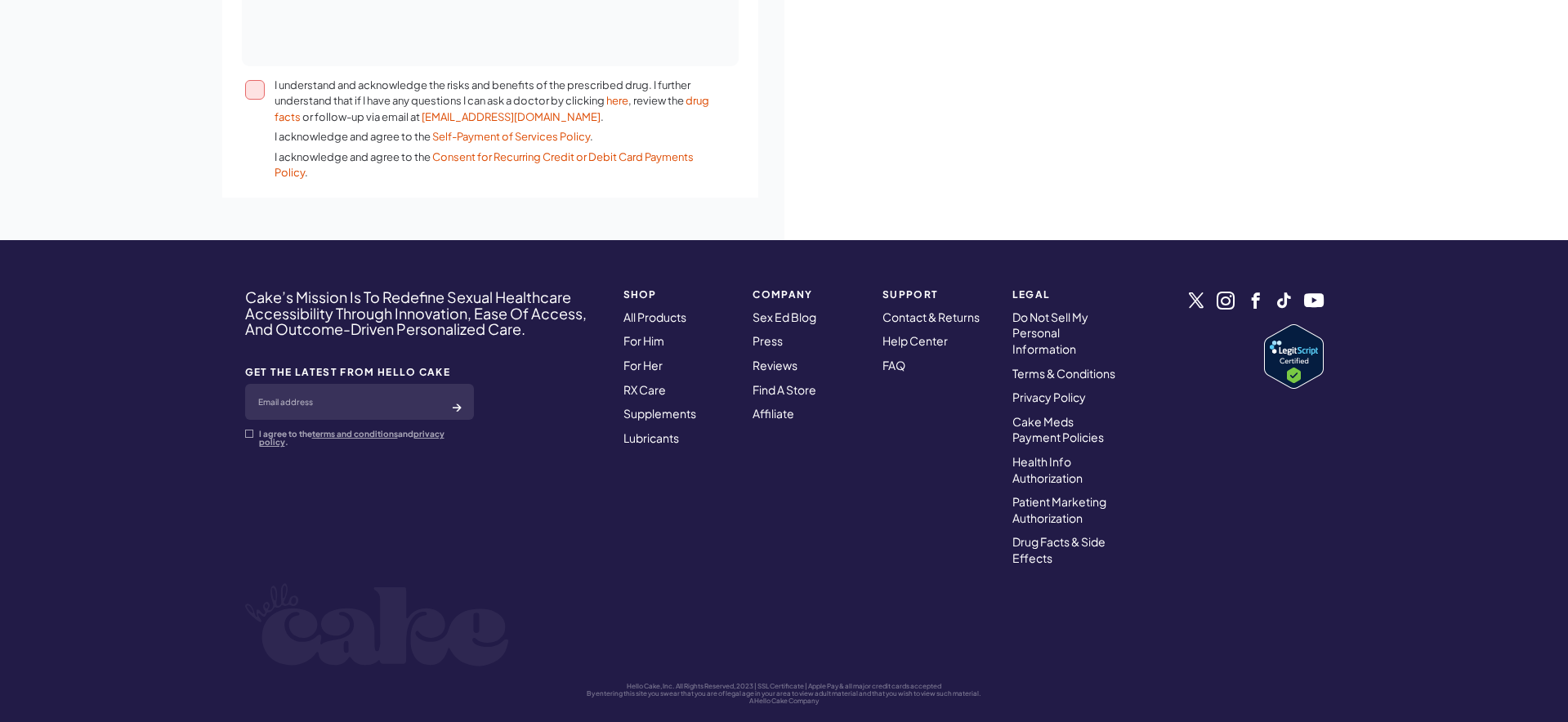
scroll to position [694, 0]
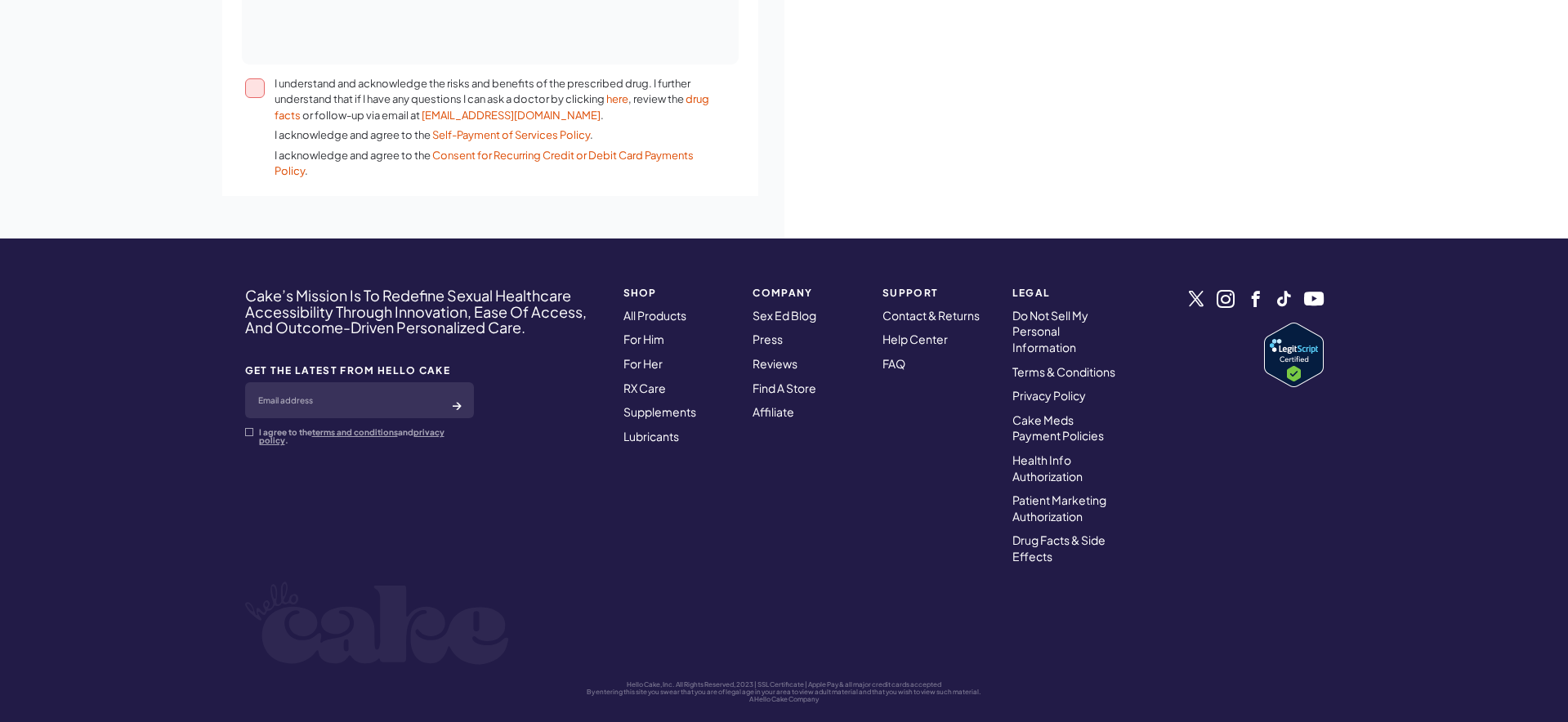
drag, startPoint x: 246, startPoint y: 68, endPoint x: 251, endPoint y: 76, distance: 9.4
click at [247, 78] on button "I understand and acknowledge the risks and benefits of the prescribed drug. I f…" at bounding box center [255, 88] width 20 height 20
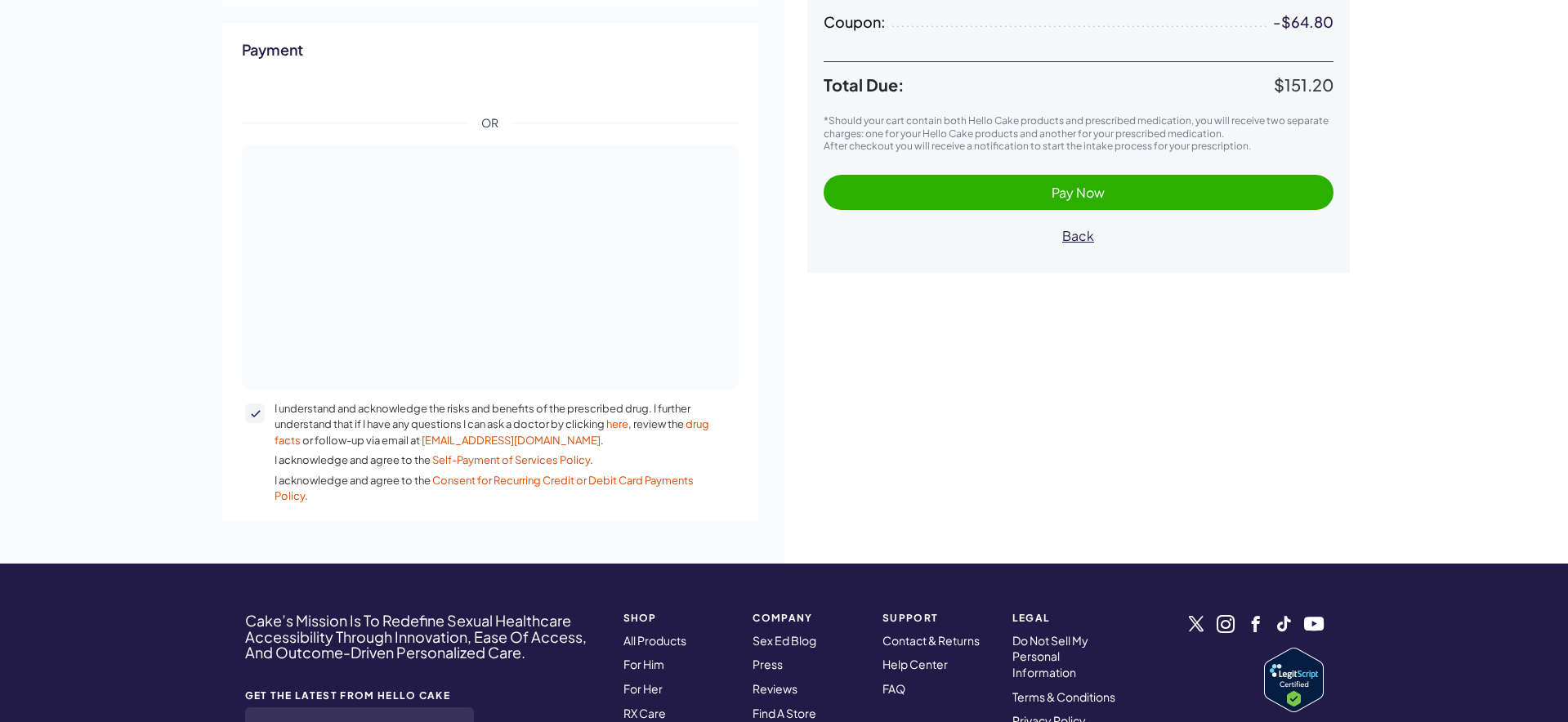
scroll to position [367, 0]
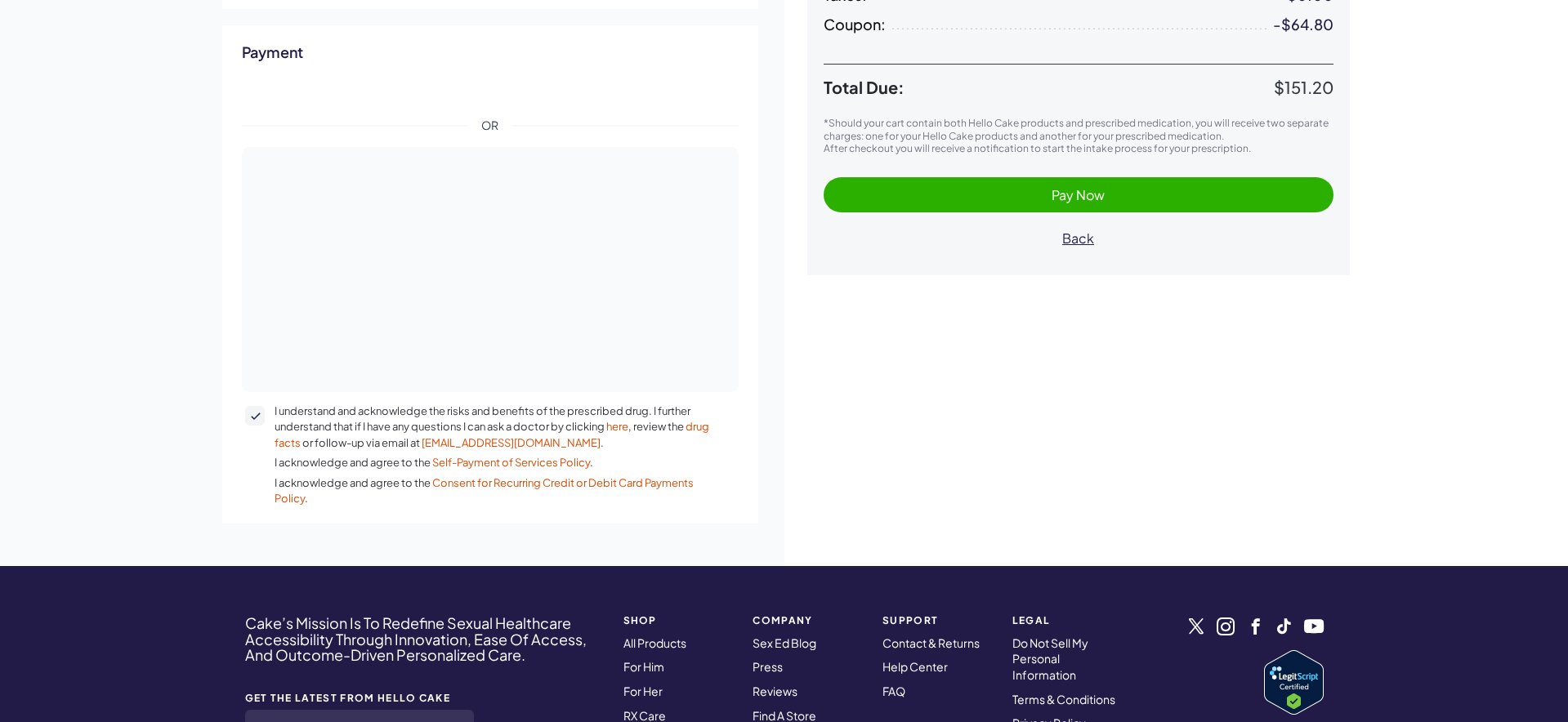
click at [979, 202] on span "Pay Now" at bounding box center [1078, 194] width 477 height 19
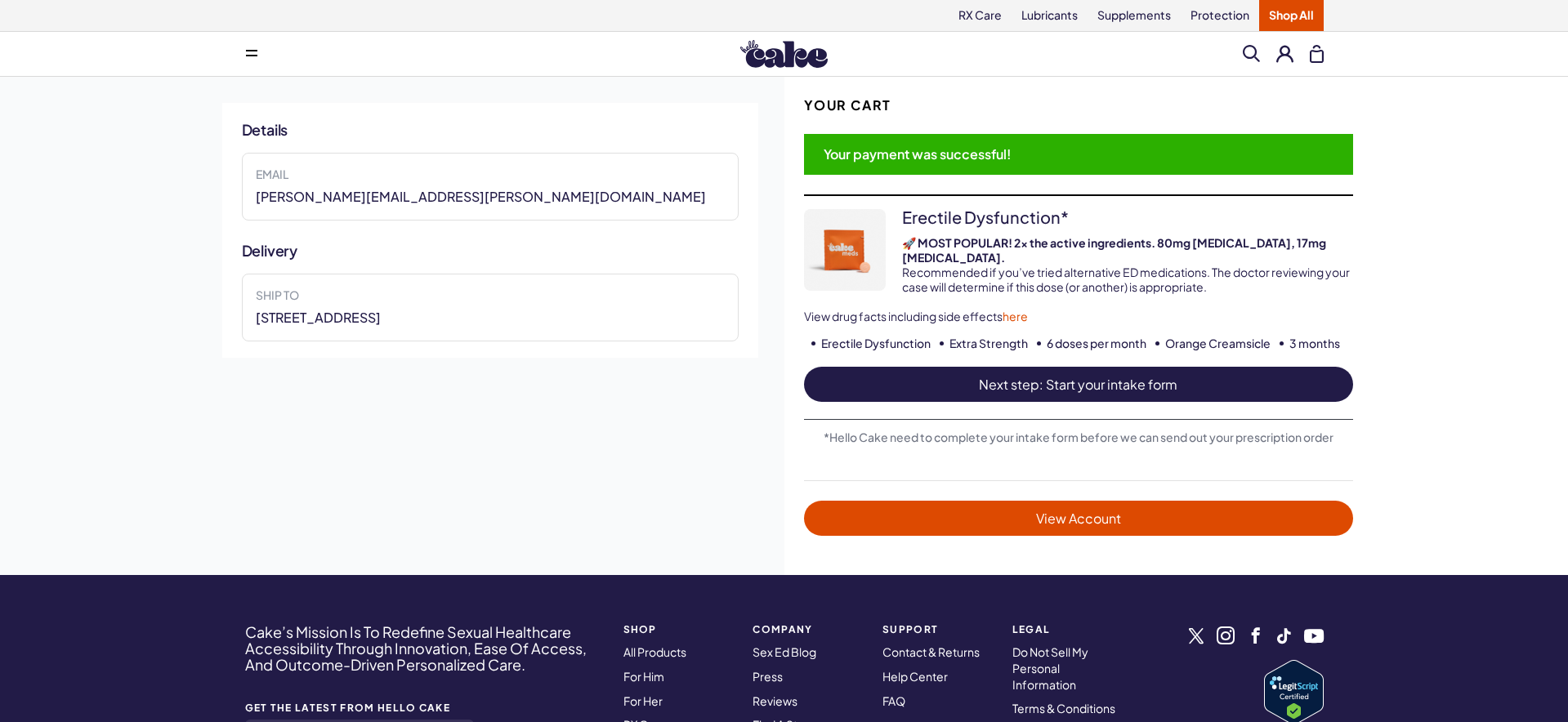
click at [1018, 375] on span "Next step: Start your intake form" at bounding box center [1078, 384] width 517 height 19
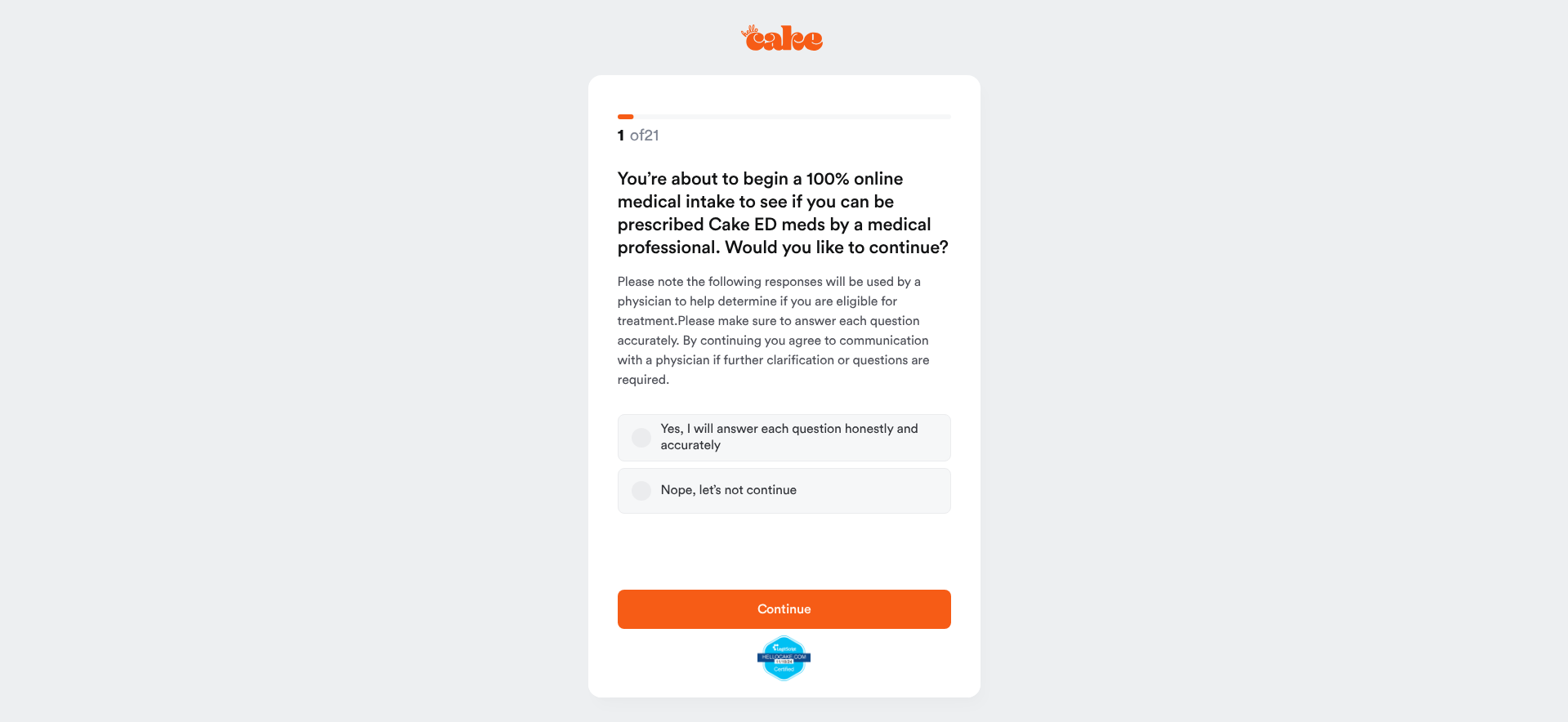
click at [639, 439] on button "Yes, I will answer each question honestly and accurately" at bounding box center [641, 438] width 20 height 20
click at [773, 620] on button "Continue" at bounding box center [784, 609] width 333 height 39
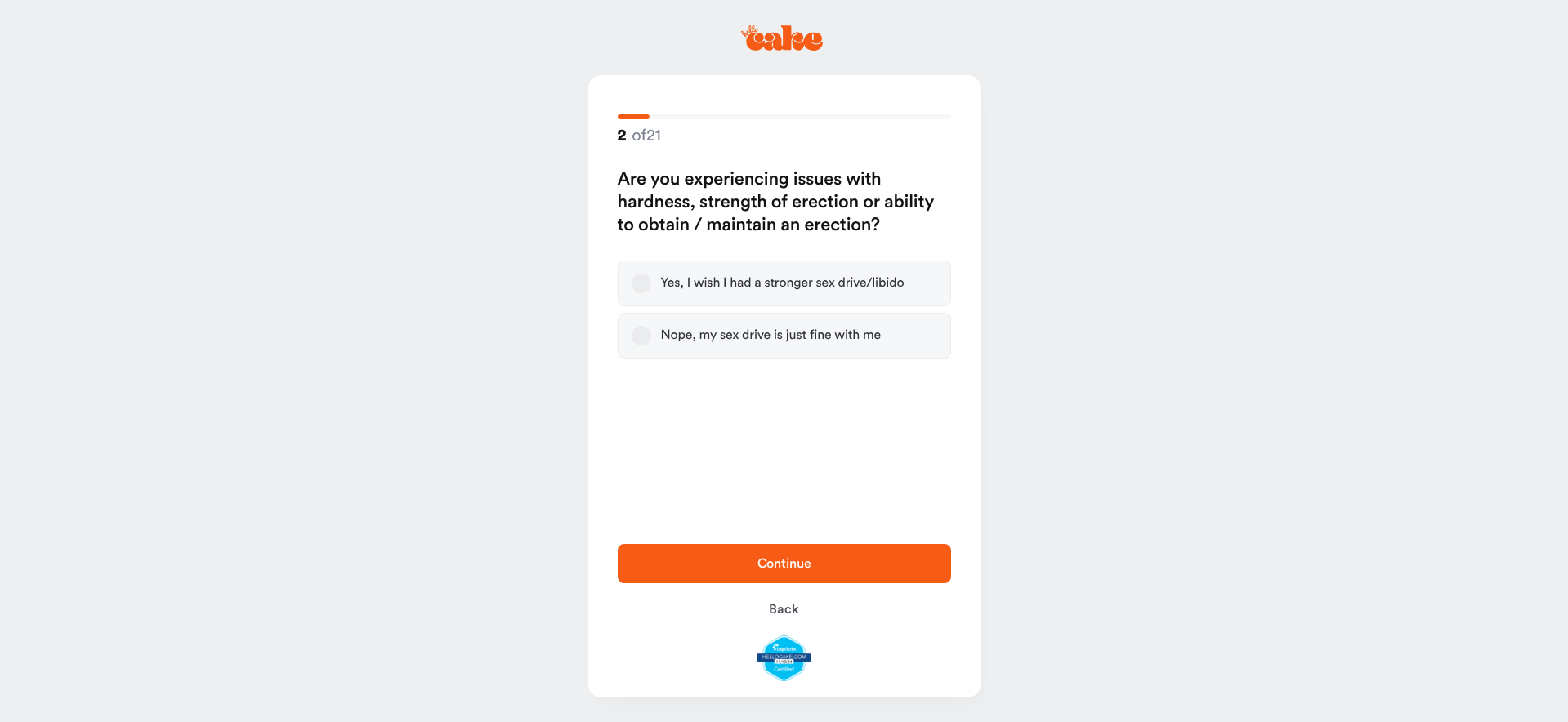
click at [807, 276] on div "Yes, I wish I had a stronger sex drive/libido" at bounding box center [783, 283] width 244 height 17
click at [651, 276] on button "Yes, I wish I had a stronger sex drive/libido" at bounding box center [641, 283] width 20 height 20
click at [794, 564] on span "Continue" at bounding box center [784, 563] width 54 height 13
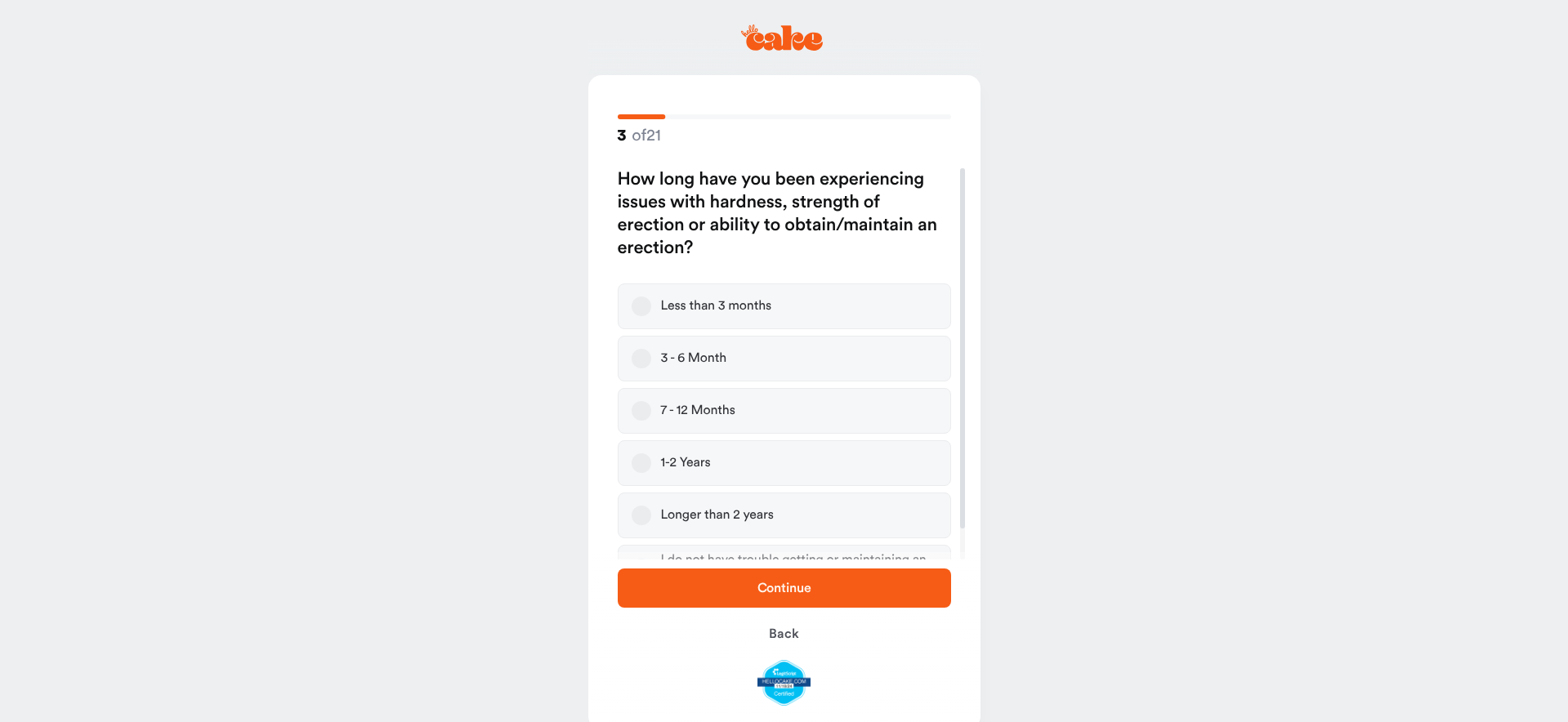
click at [654, 468] on label "1-2 Years" at bounding box center [784, 463] width 333 height 45
click at [651, 468] on button "1-2 Years" at bounding box center [641, 463] width 20 height 20
click at [758, 593] on span "Continue" at bounding box center [784, 588] width 54 height 13
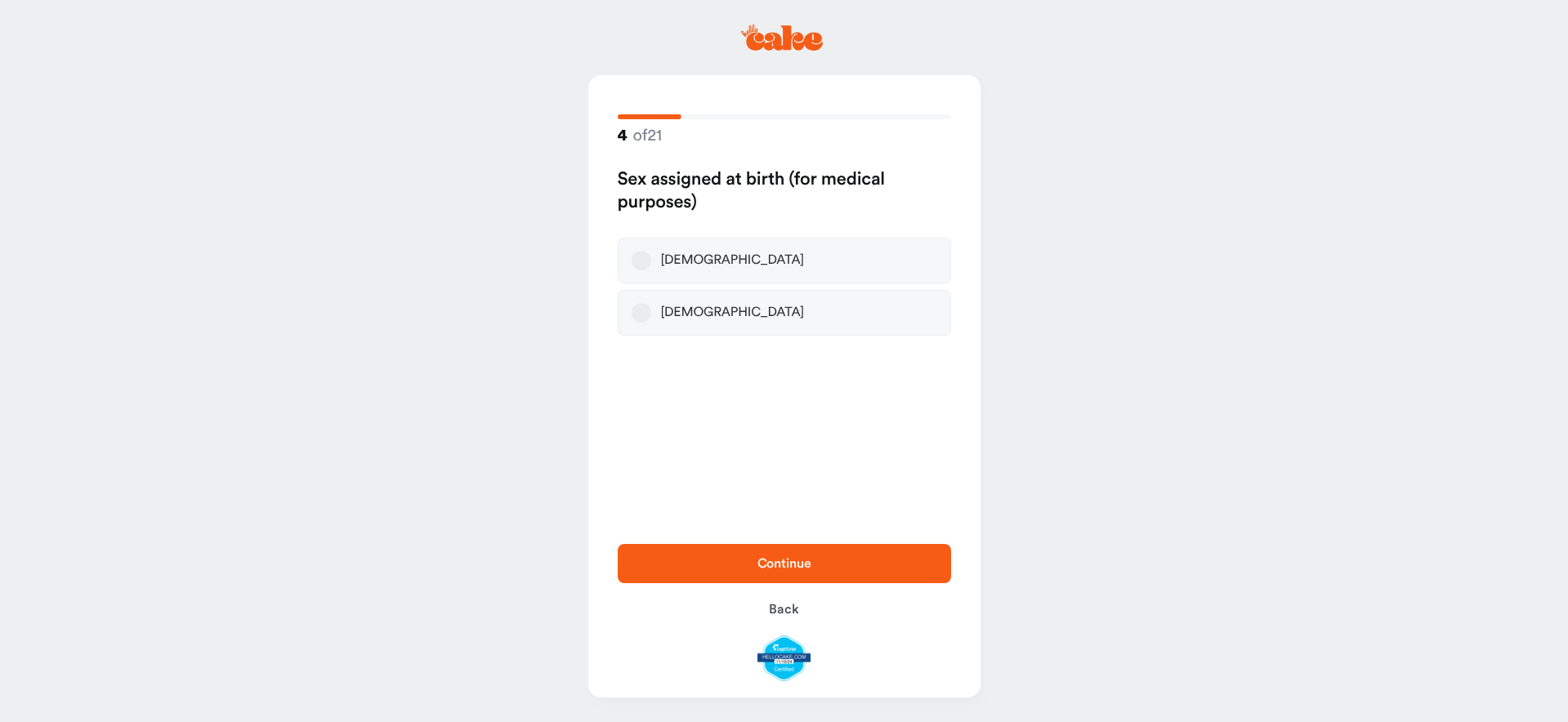
click at [637, 262] on button "Male" at bounding box center [641, 260] width 20 height 20
click at [749, 553] on span "Continue" at bounding box center [784, 563] width 281 height 20
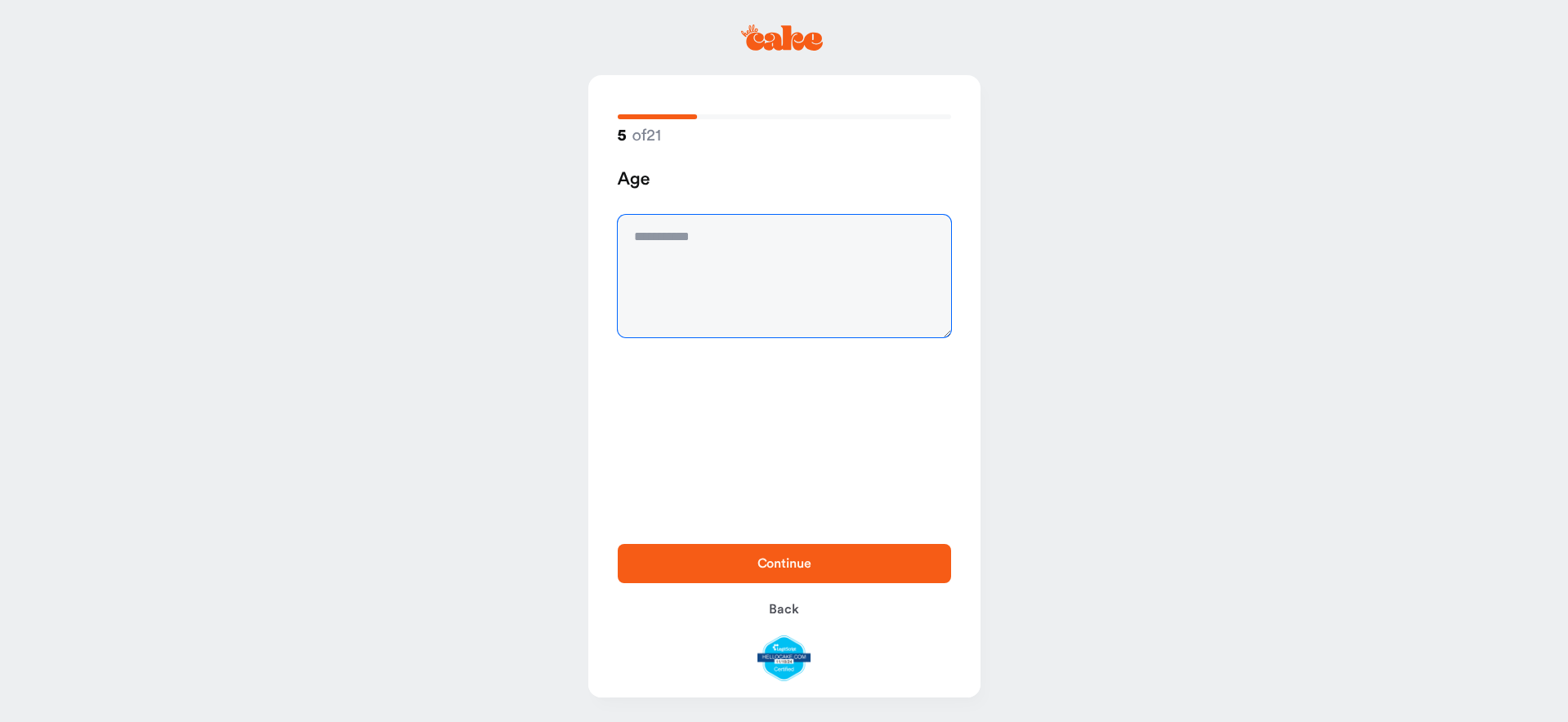
click at [671, 294] on textarea at bounding box center [784, 276] width 333 height 122
type textarea "**"
click at [765, 569] on span "Continue" at bounding box center [784, 563] width 54 height 13
click at [696, 249] on textarea at bounding box center [784, 276] width 333 height 122
type textarea "***"
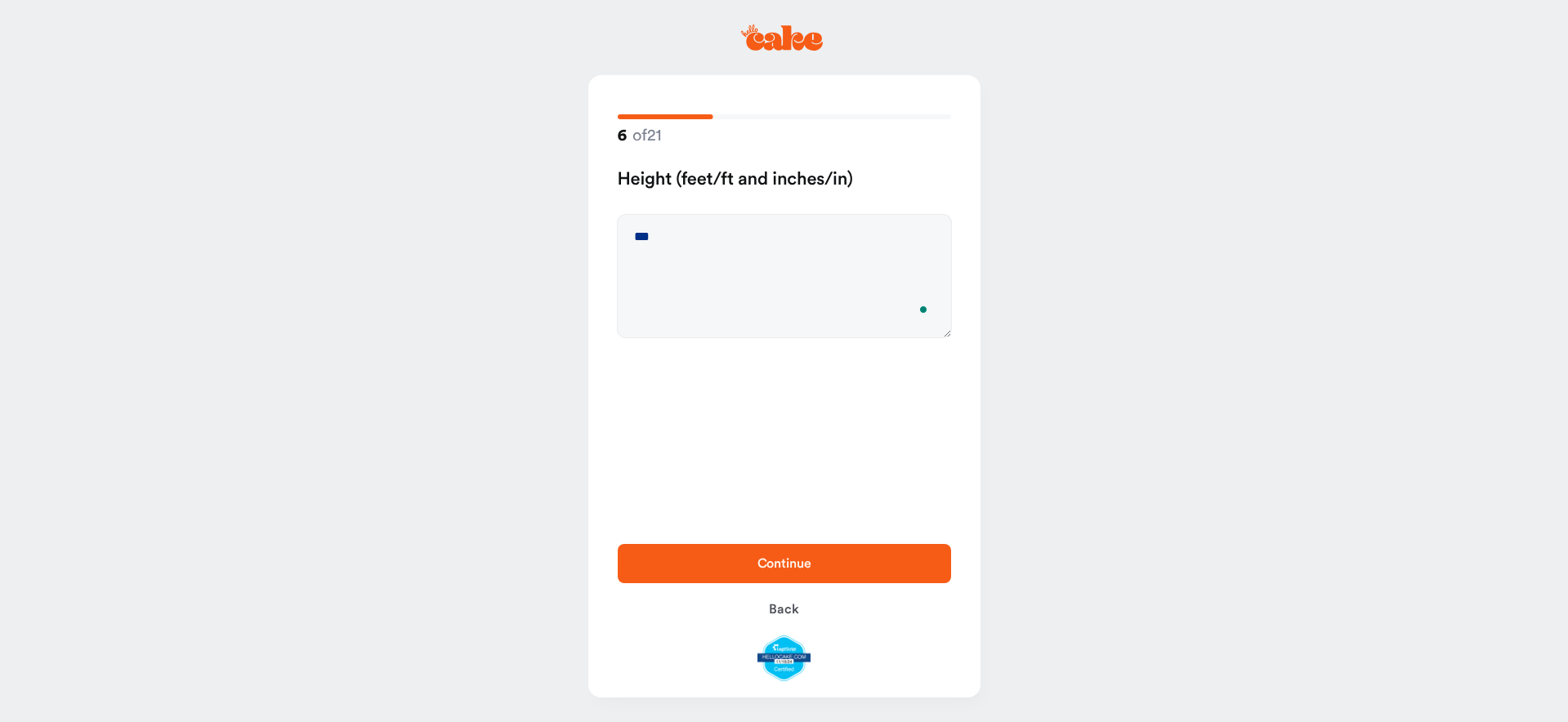
click at [749, 564] on span "Continue" at bounding box center [784, 563] width 281 height 20
click at [676, 234] on textarea "To enrich screen reader interactions, please activate Accessibility in Grammarl…" at bounding box center [784, 276] width 333 height 122
type textarea "***"
click at [794, 553] on span "Continue" at bounding box center [784, 563] width 281 height 20
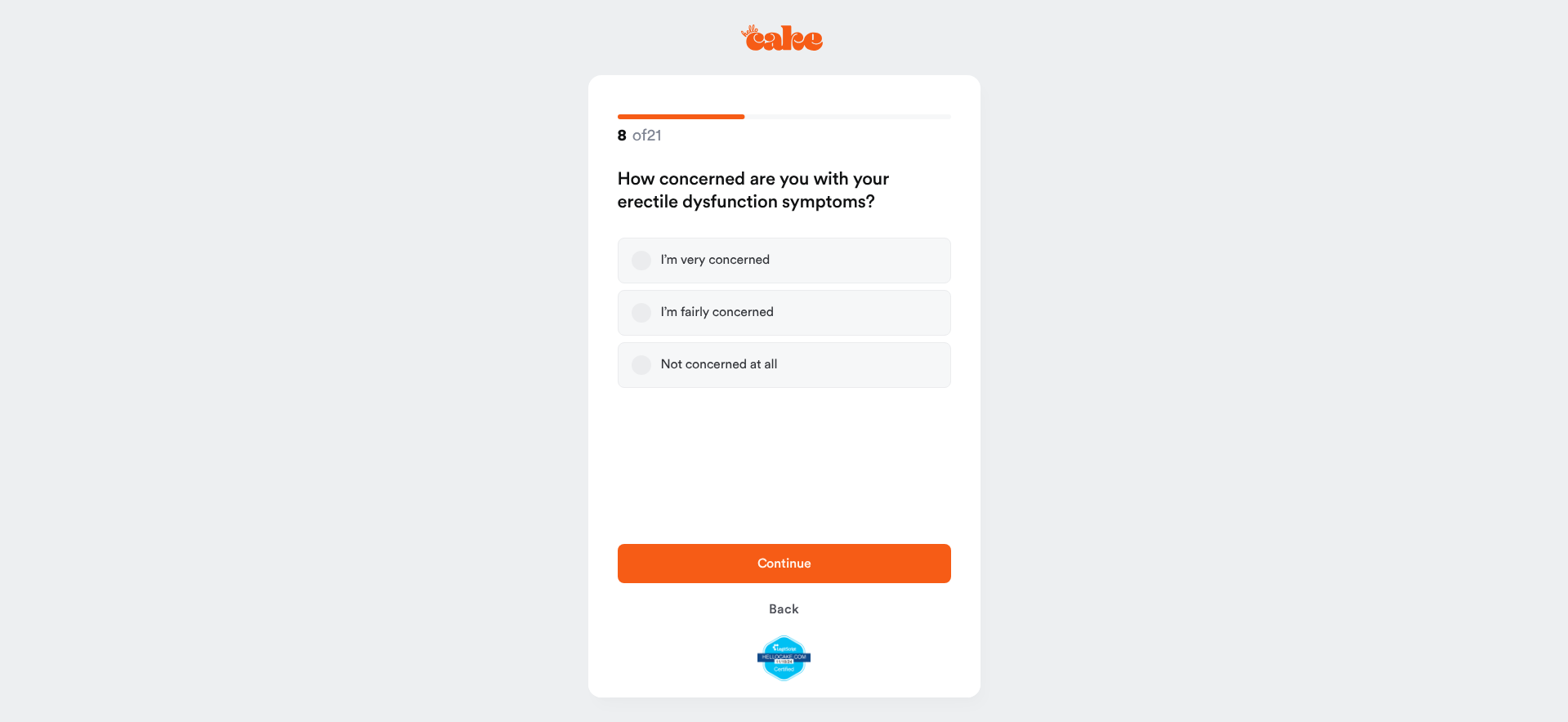
drag, startPoint x: 631, startPoint y: 307, endPoint x: 700, endPoint y: 425, distance: 136.7
click at [633, 307] on label "I’m fairly concerned" at bounding box center [784, 312] width 333 height 45
click at [633, 307] on button "I’m fairly concerned" at bounding box center [641, 313] width 20 height 20
click at [816, 558] on span "Continue" at bounding box center [784, 563] width 281 height 20
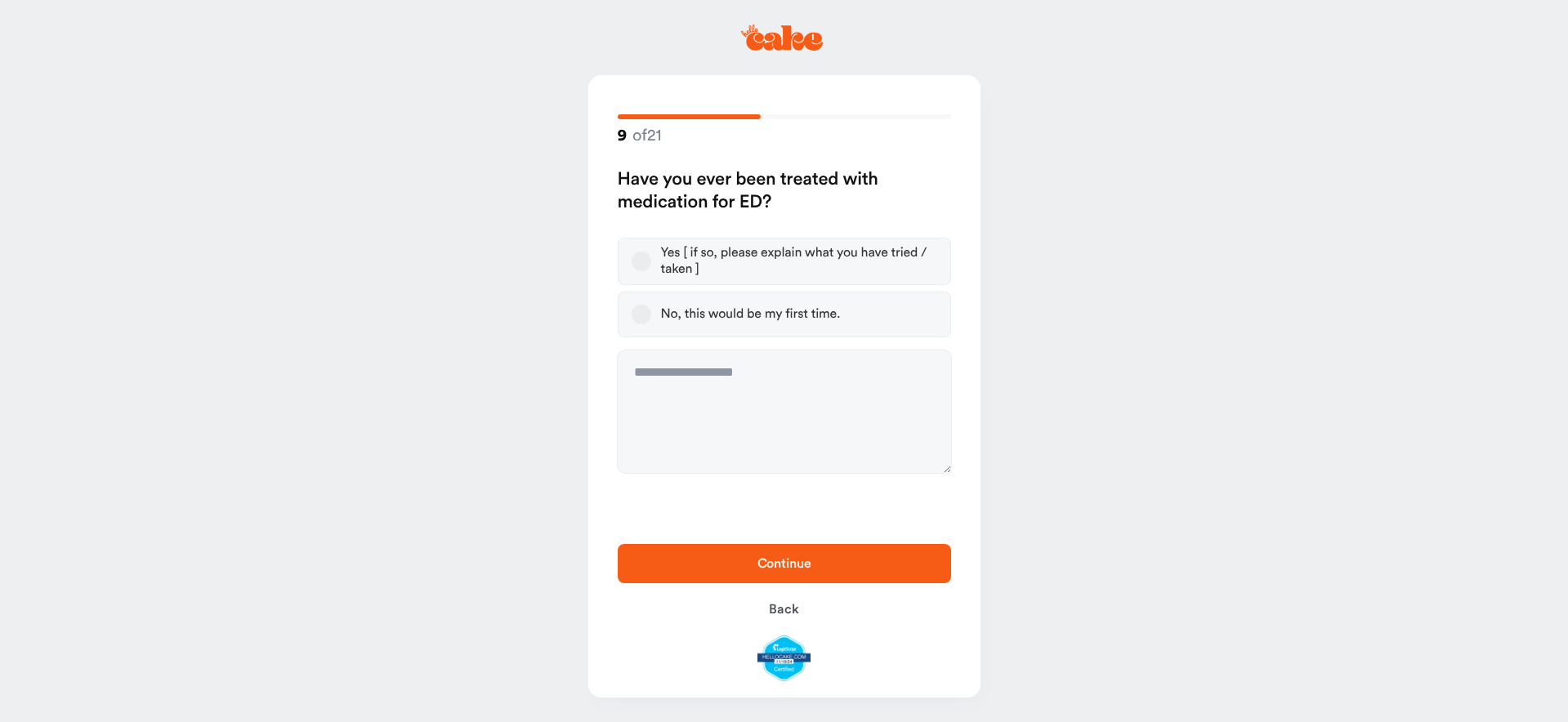
click at [646, 250] on label "Yes [ if so, please explain what you have tried / taken ]" at bounding box center [784, 261] width 333 height 47
click at [646, 251] on button "Yes [ if so, please explain what you have tried / taken ]" at bounding box center [641, 261] width 20 height 20
click at [868, 553] on span "Continue" at bounding box center [784, 563] width 281 height 20
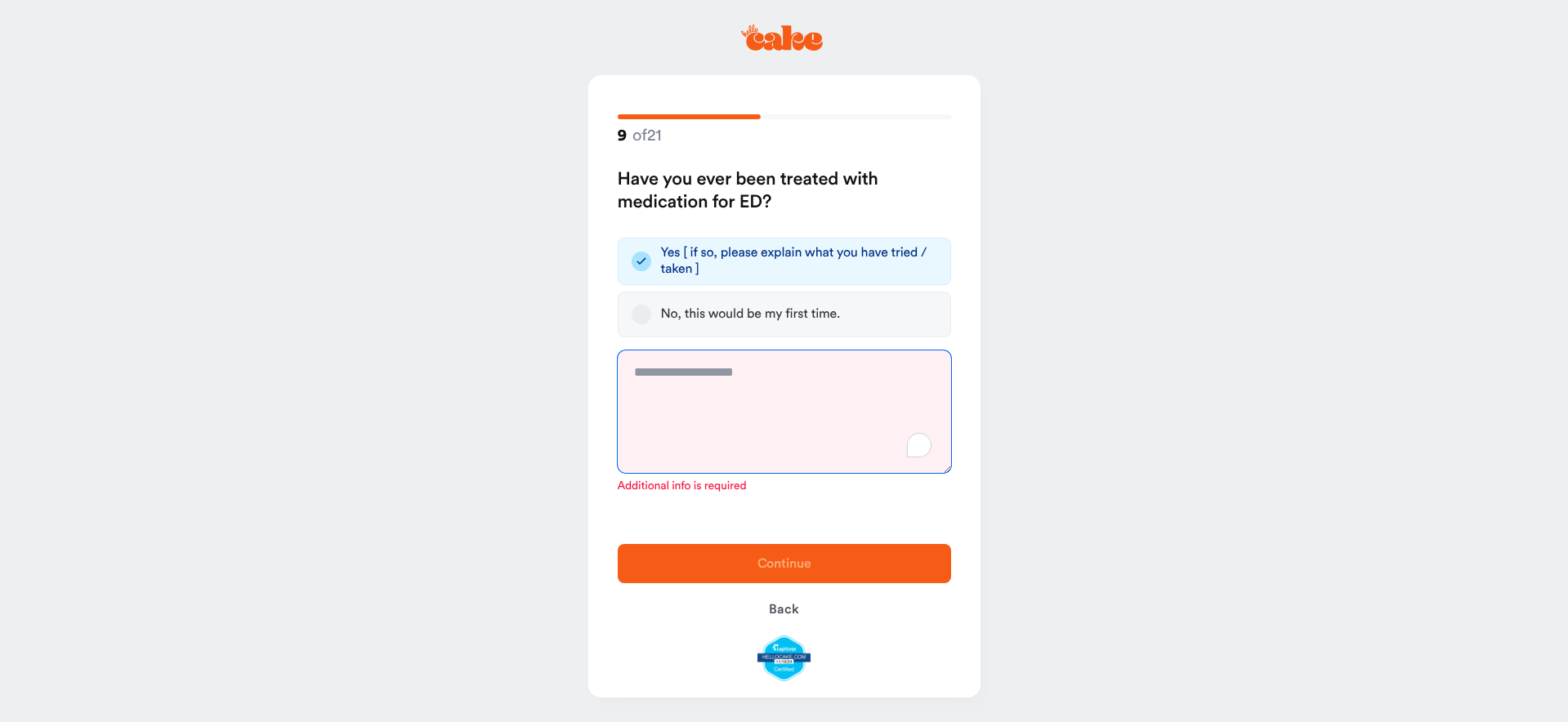
click at [668, 403] on textarea "To enrich screen reader interactions, please activate Accessibility in Grammarl…" at bounding box center [784, 411] width 333 height 122
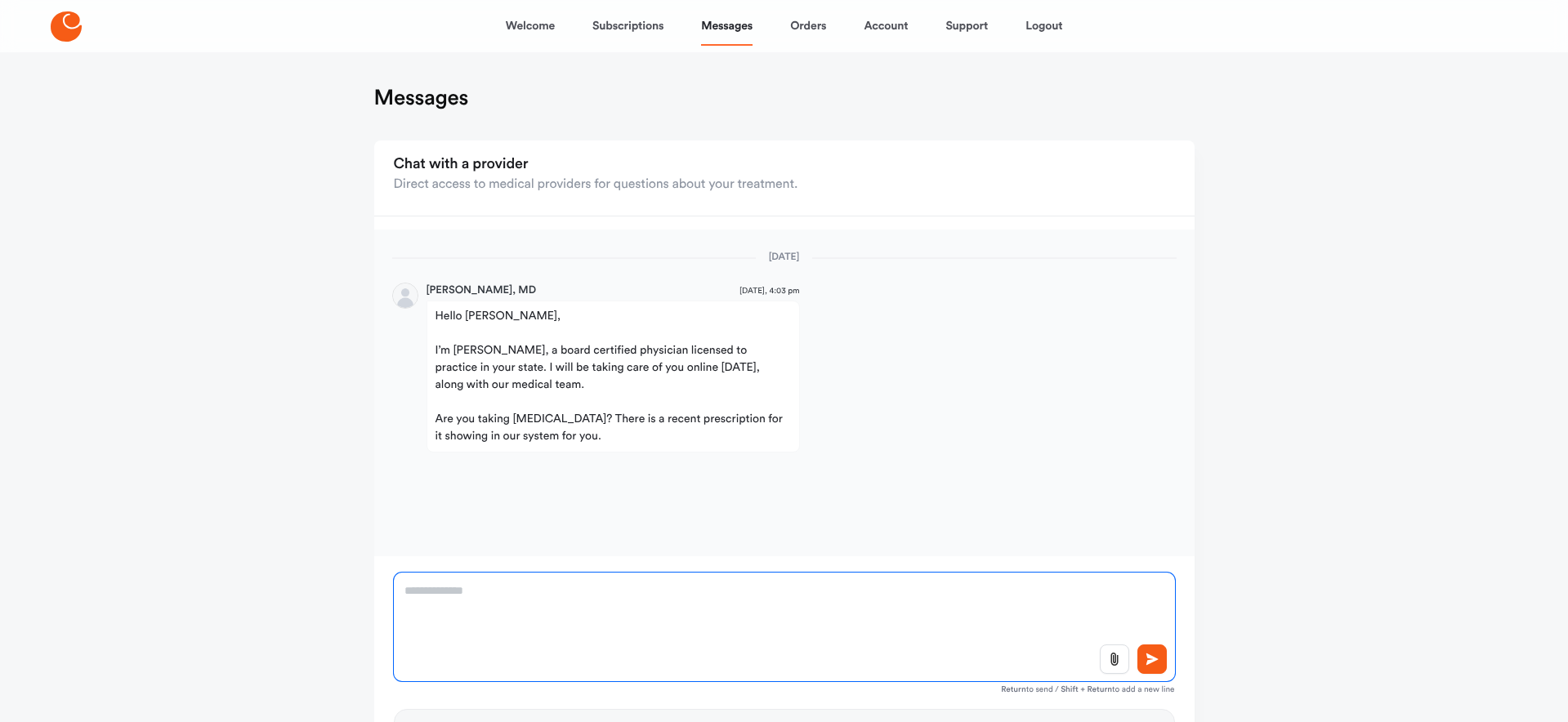
click at [610, 606] on textarea at bounding box center [784, 626] width 781 height 108
click at [610, 606] on textarea "To enrich screen reader interactions, please activate Accessibility in Grammarl…" at bounding box center [784, 626] width 781 height 108
click at [855, 625] on textarea "To enrich screen reader interactions, please activate Accessibility in Grammarl…" at bounding box center [784, 626] width 781 height 108
click at [855, 625] on textarea "To enrich screen reader interactions, please activate Accessibility in Grammarl…" at bounding box center [784, 626] width 781 height 108
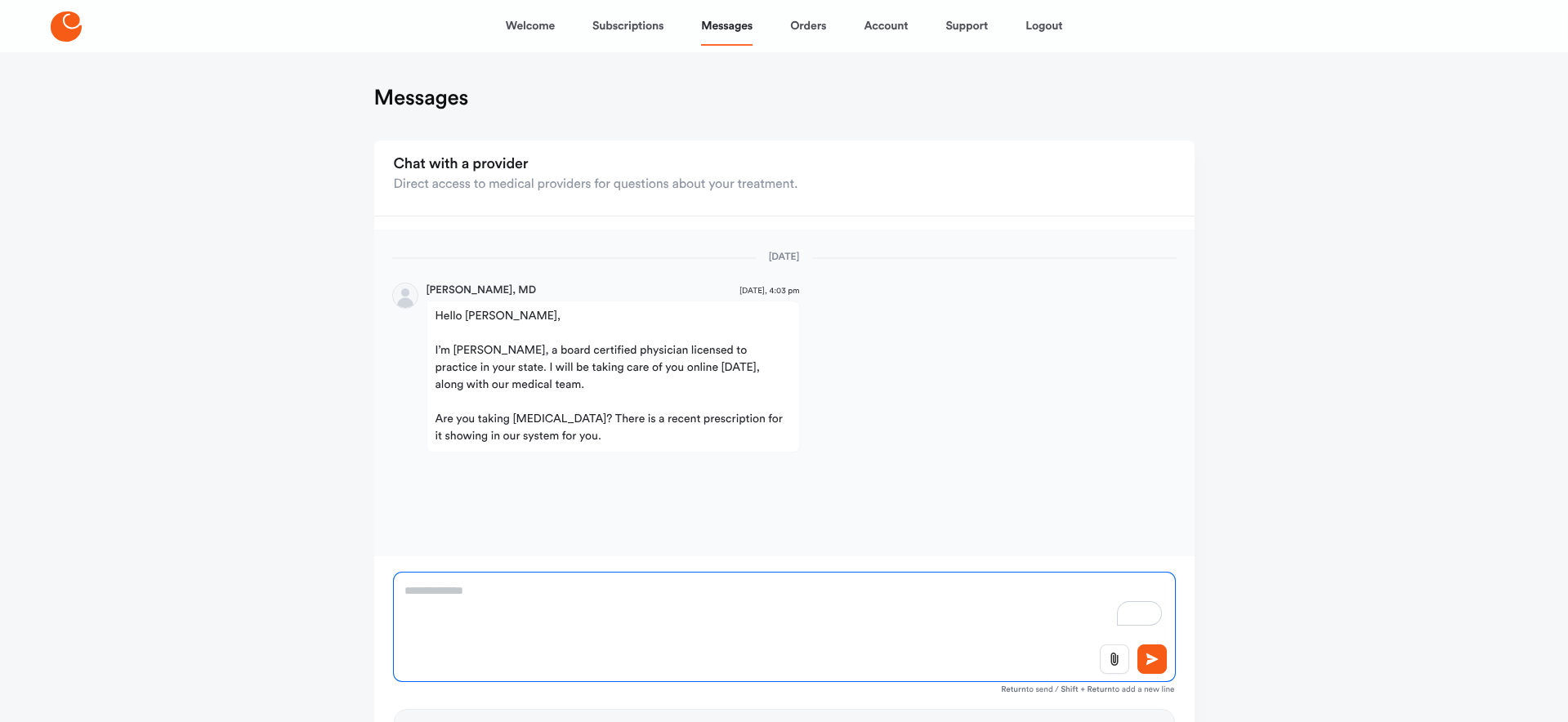
click at [855, 625] on textarea "To enrich screen reader interactions, please activate Accessibility in Grammarl…" at bounding box center [784, 626] width 781 height 108
click at [855, 625] on textarea "To enrich screen reader interactions, please activate Accessibility in Grammarl…" at bounding box center [784, 626] width 781 height 108
click at [854, 627] on textarea "To enrich screen reader interactions, please activate Accessibility in Grammarl…" at bounding box center [784, 626] width 781 height 108
click at [853, 627] on textarea "To enrich screen reader interactions, please activate Accessibility in Grammarl…" at bounding box center [784, 626] width 781 height 108
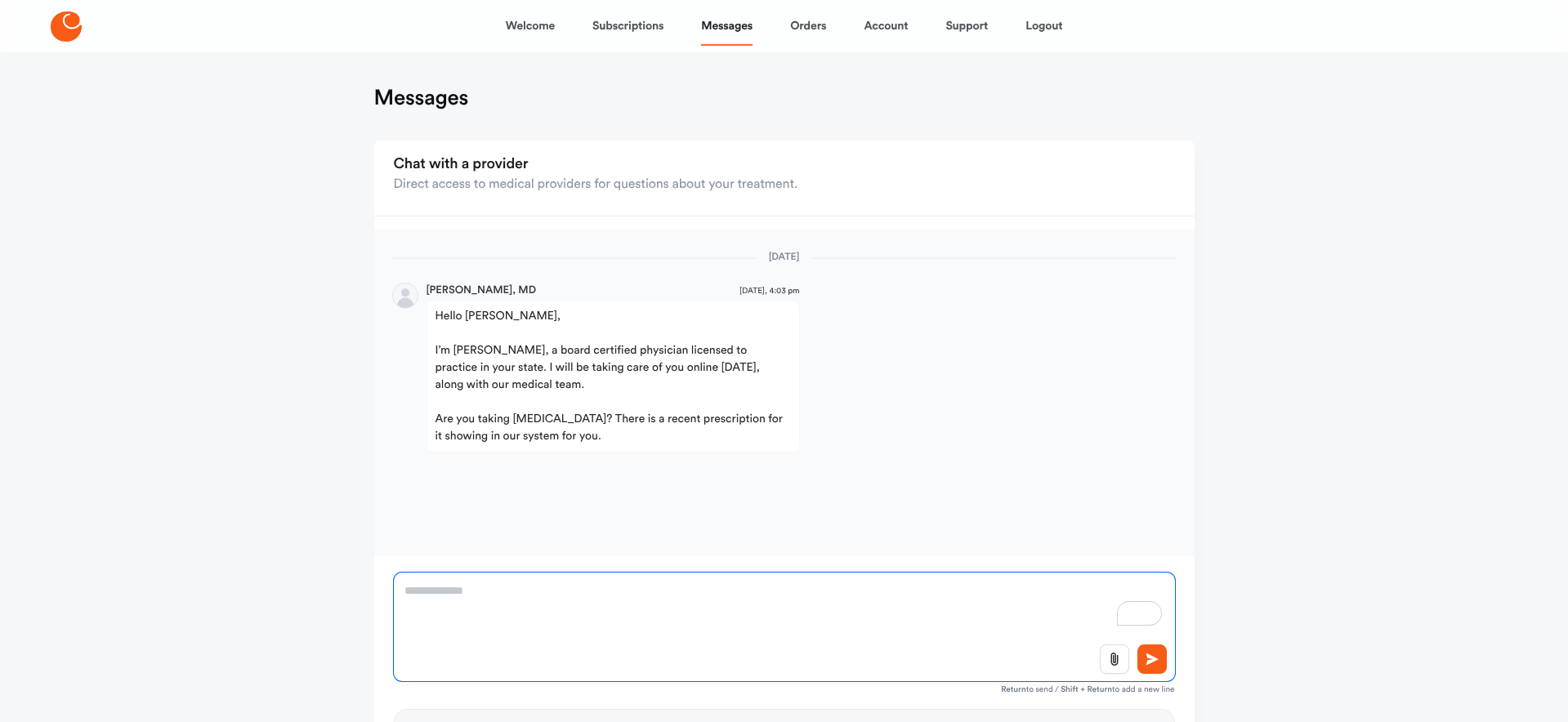
click at [624, 615] on textarea "To enrich screen reader interactions, please activate Accessibility in Grammarl…" at bounding box center [784, 626] width 781 height 108
type textarea "**********"
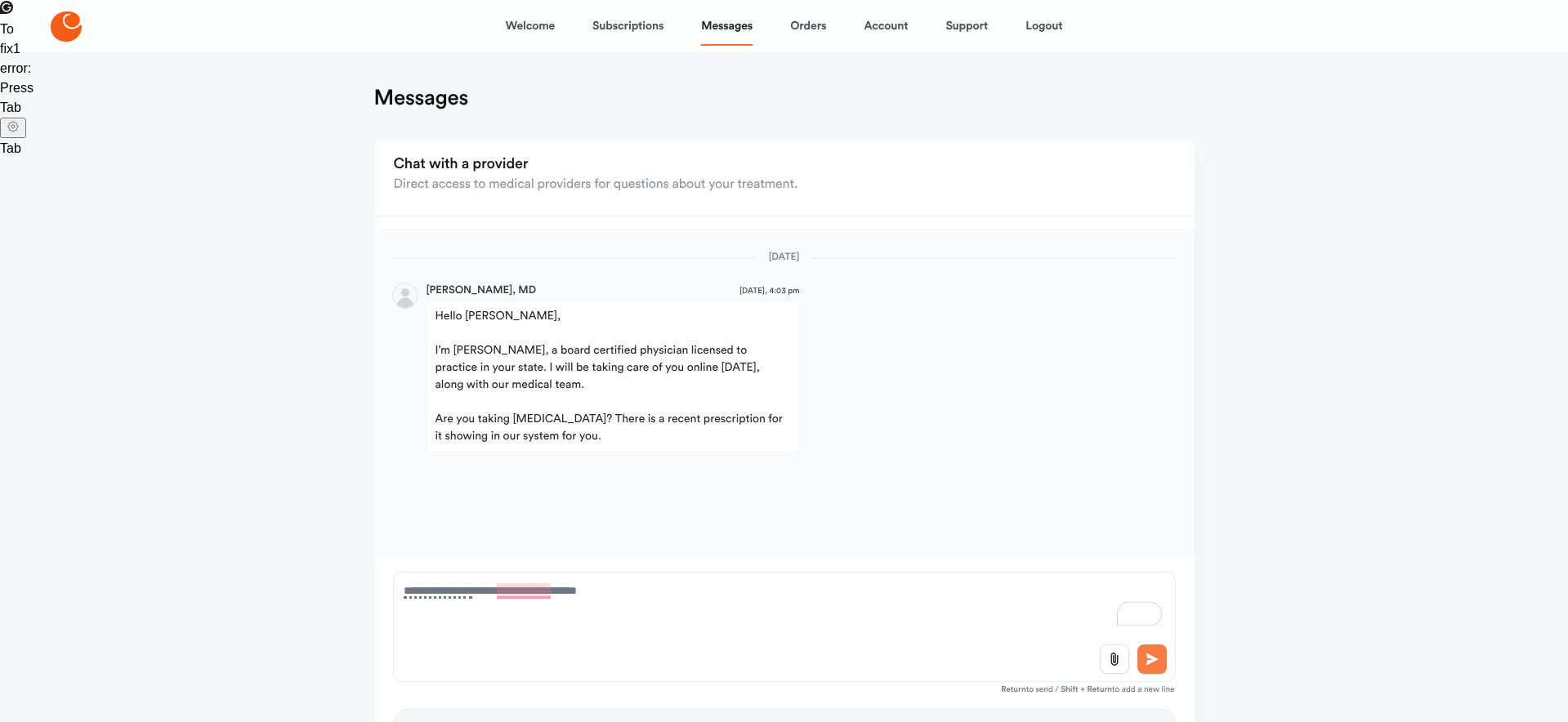
click at [1159, 663] on icon at bounding box center [1152, 659] width 17 height 15
